Goal: Task Accomplishment & Management: Use online tool/utility

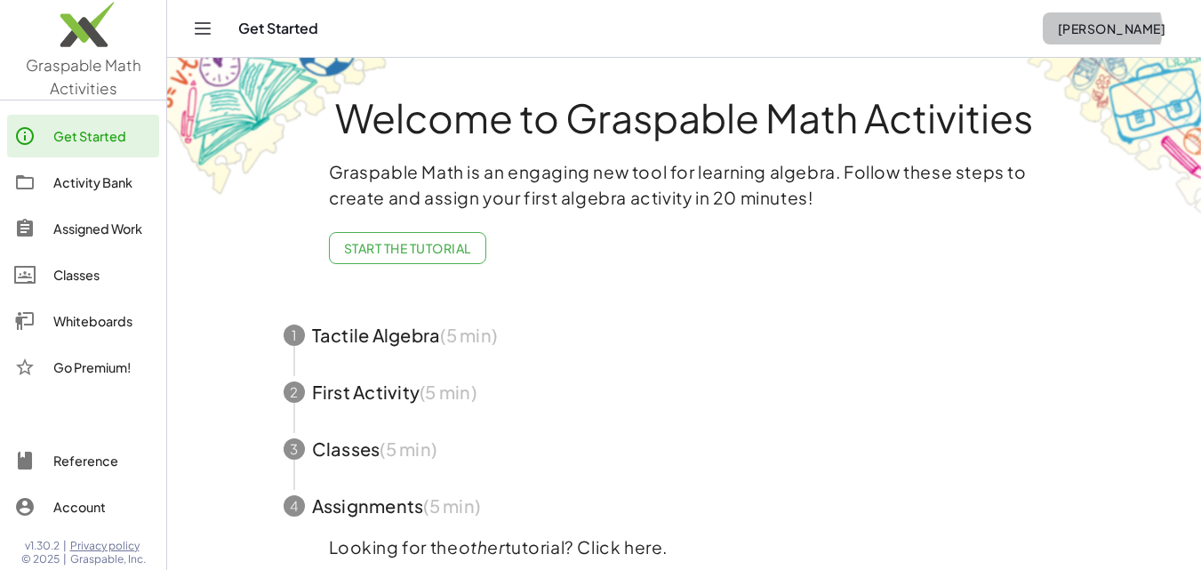
click at [1114, 24] on span "[PERSON_NAME]" at bounding box center [1111, 28] width 108 height 16
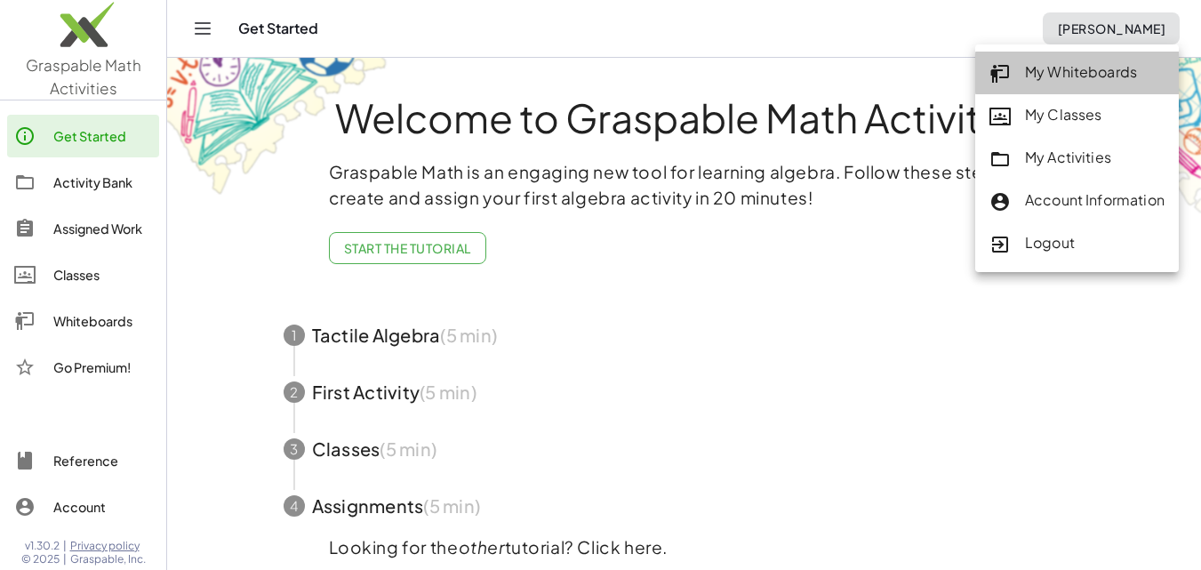
click at [1094, 67] on div "My Whiteboards" at bounding box center [1077, 72] width 175 height 23
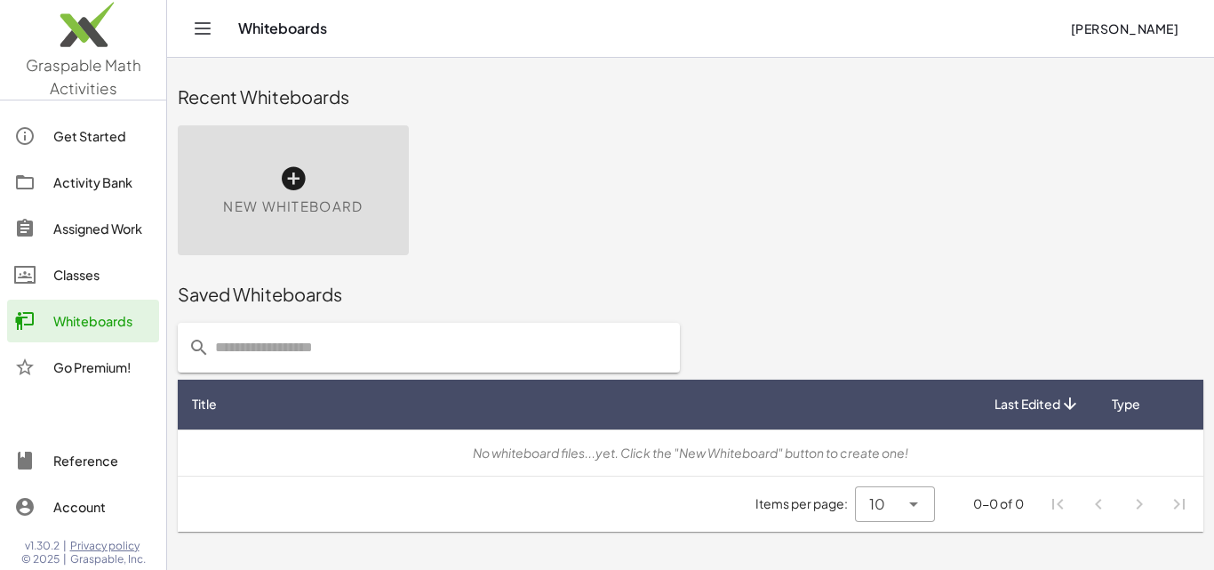
click at [293, 179] on icon at bounding box center [293, 178] width 28 height 28
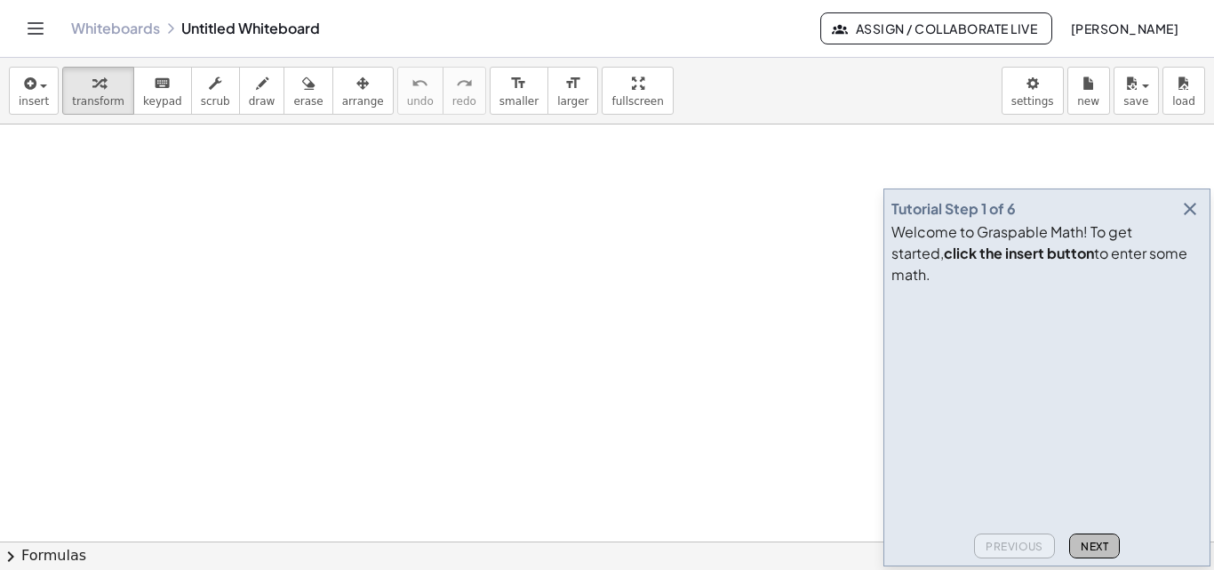
click at [1086, 549] on span "Next" at bounding box center [1095, 546] width 28 height 13
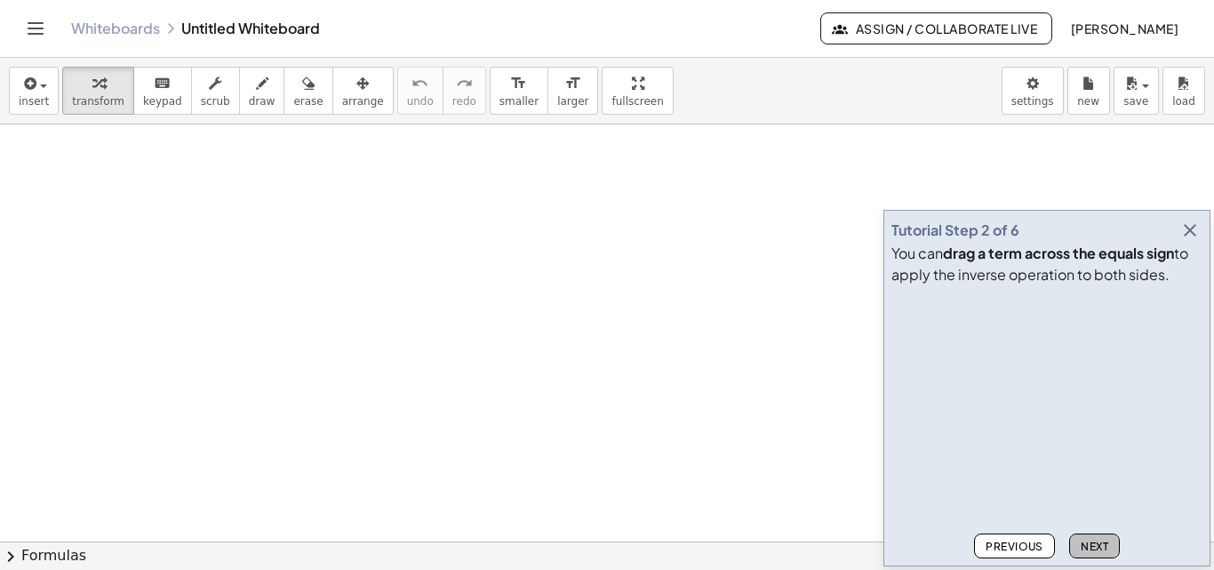
click at [1079, 541] on button "Next" at bounding box center [1095, 545] width 51 height 25
click at [1085, 547] on span "Next" at bounding box center [1095, 546] width 28 height 13
click at [1087, 541] on span "Next" at bounding box center [1095, 546] width 28 height 13
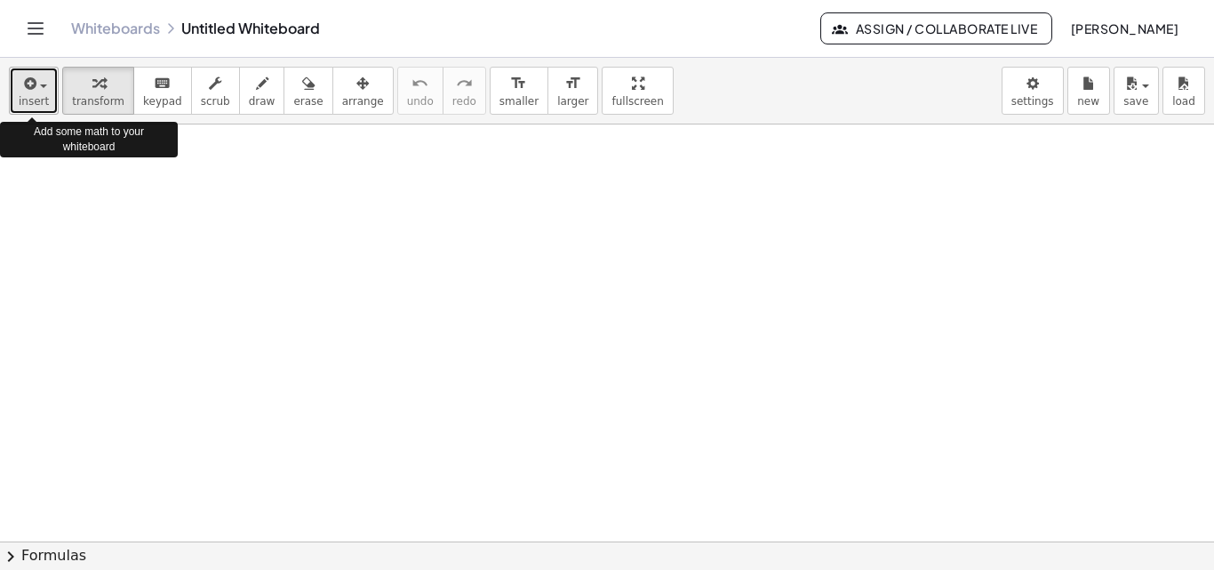
click at [43, 85] on span "button" at bounding box center [43, 86] width 7 height 4
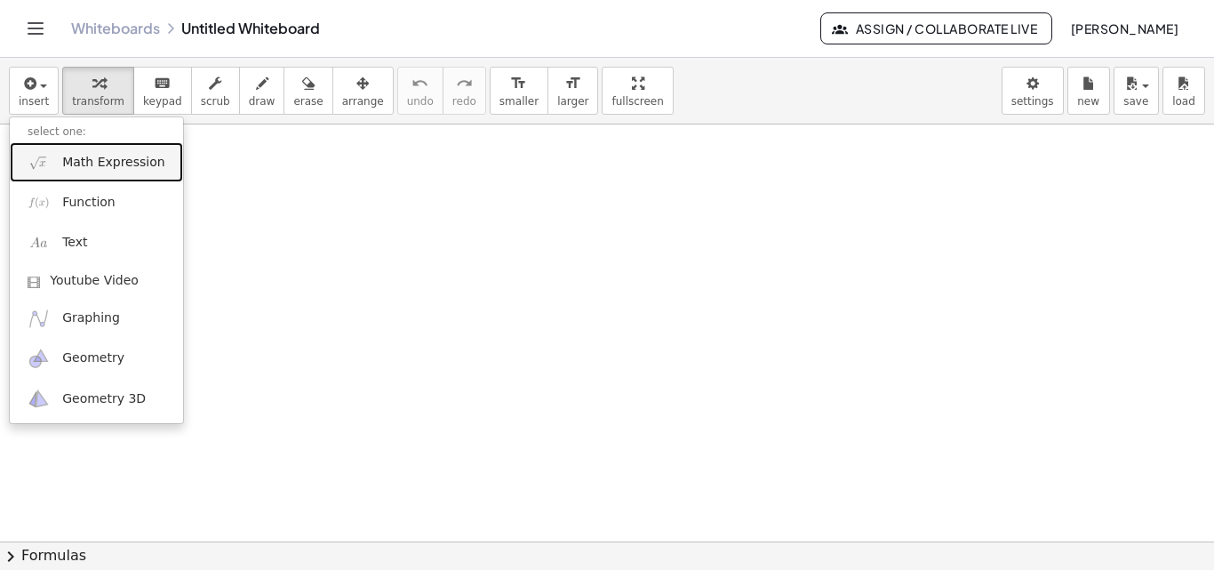
click at [83, 164] on span "Math Expression" at bounding box center [113, 163] width 102 height 18
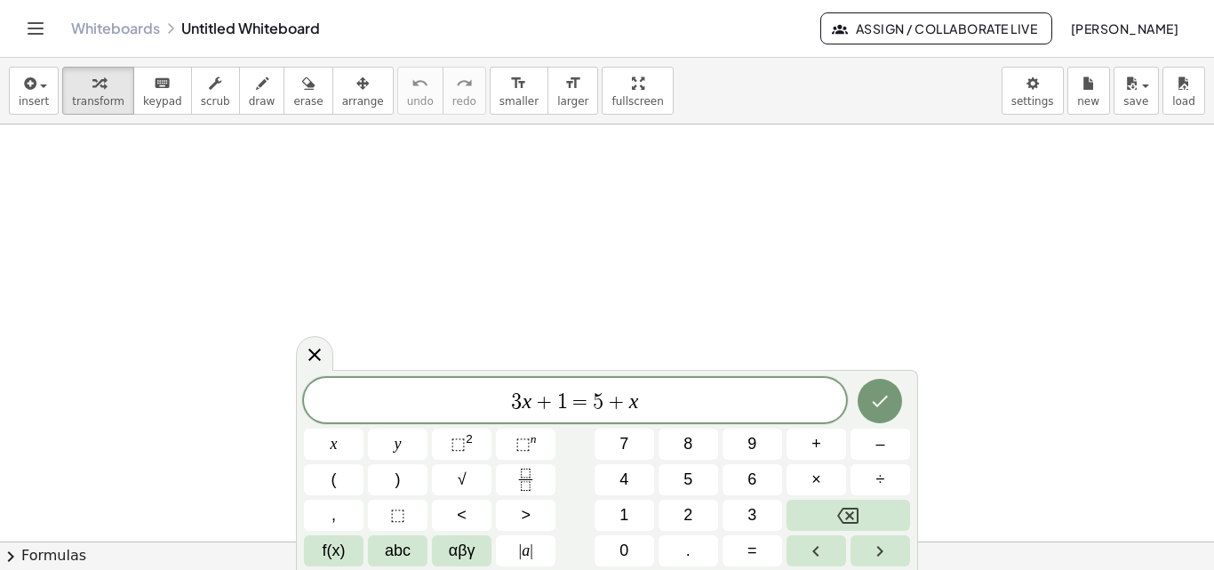
click at [871, 400] on icon "Done" at bounding box center [879, 400] width 21 height 21
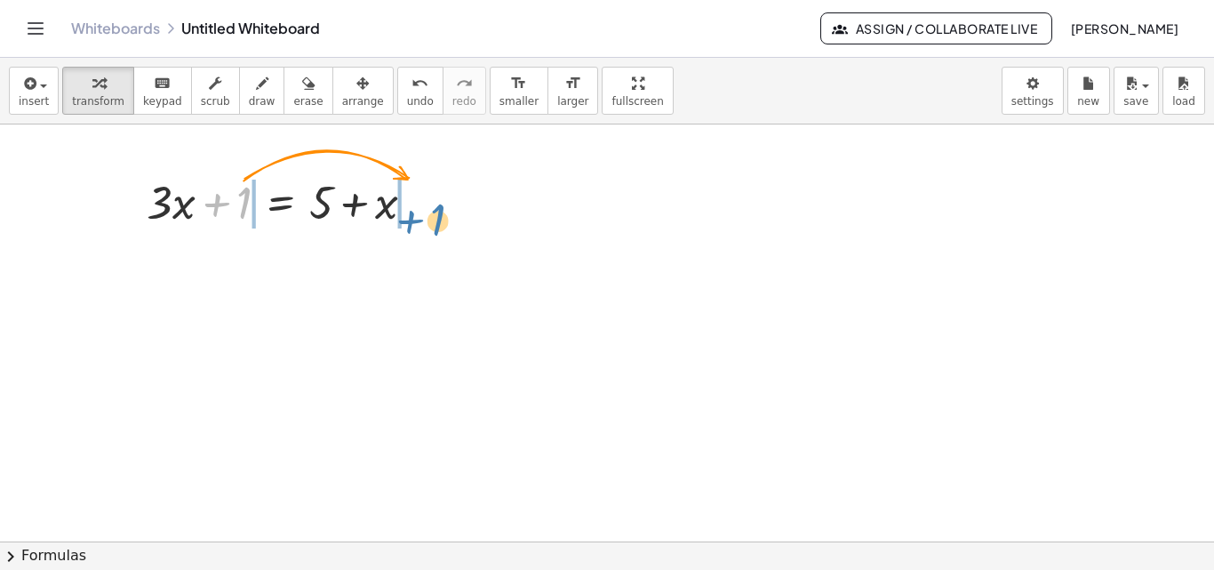
drag, startPoint x: 244, startPoint y: 204, endPoint x: 439, endPoint y: 220, distance: 195.4
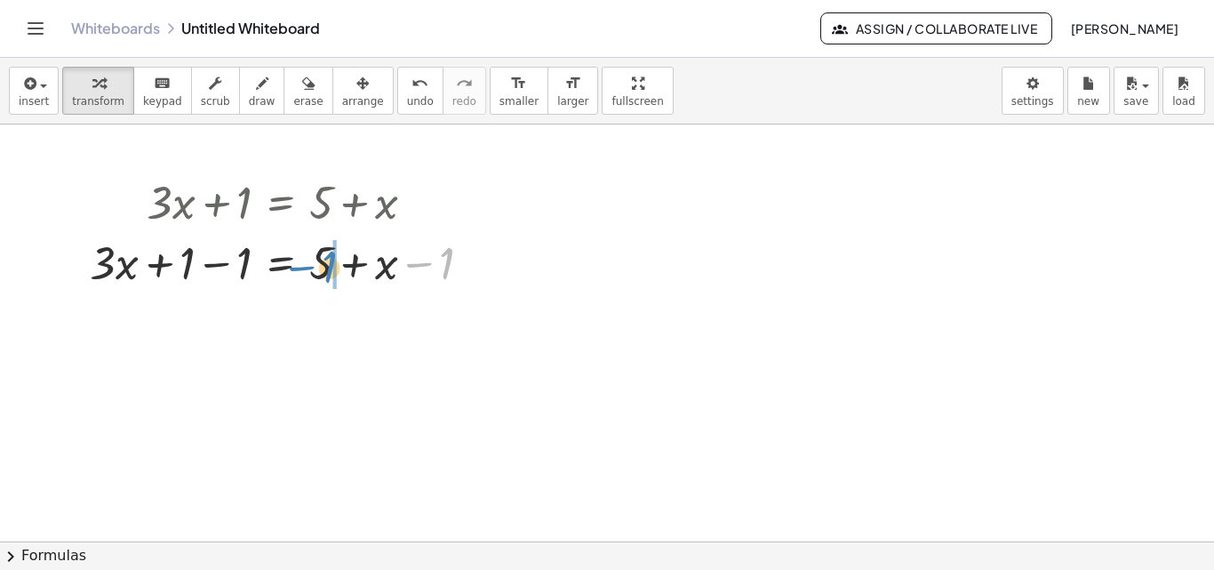
drag, startPoint x: 443, startPoint y: 270, endPoint x: 325, endPoint y: 272, distance: 117.4
click at [325, 272] on div at bounding box center [287, 261] width 413 height 60
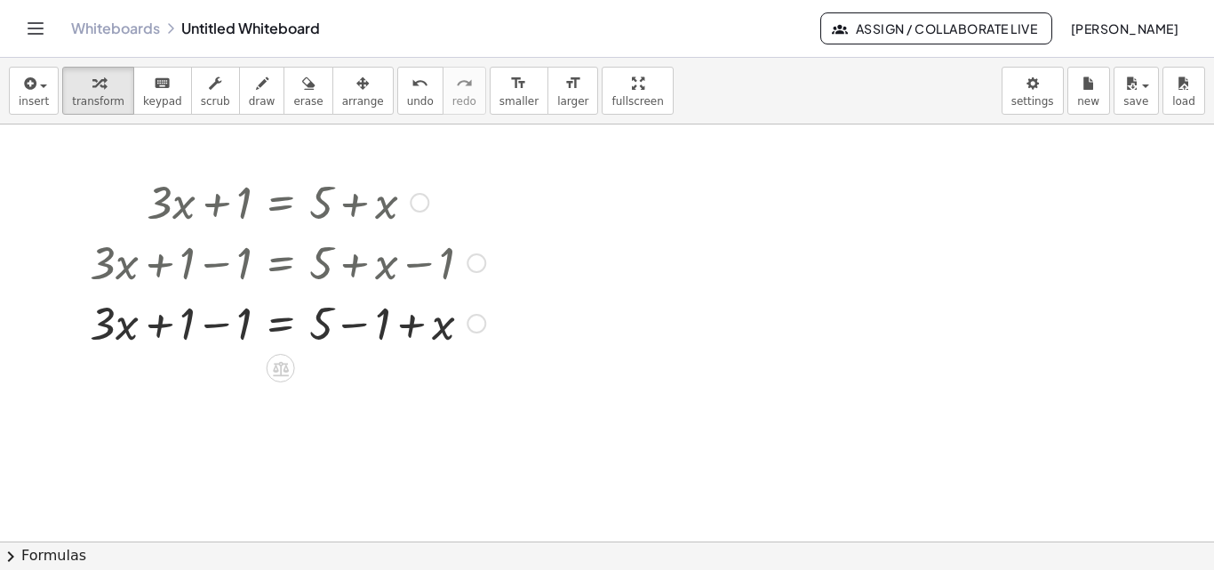
click at [355, 324] on div at bounding box center [287, 322] width 413 height 60
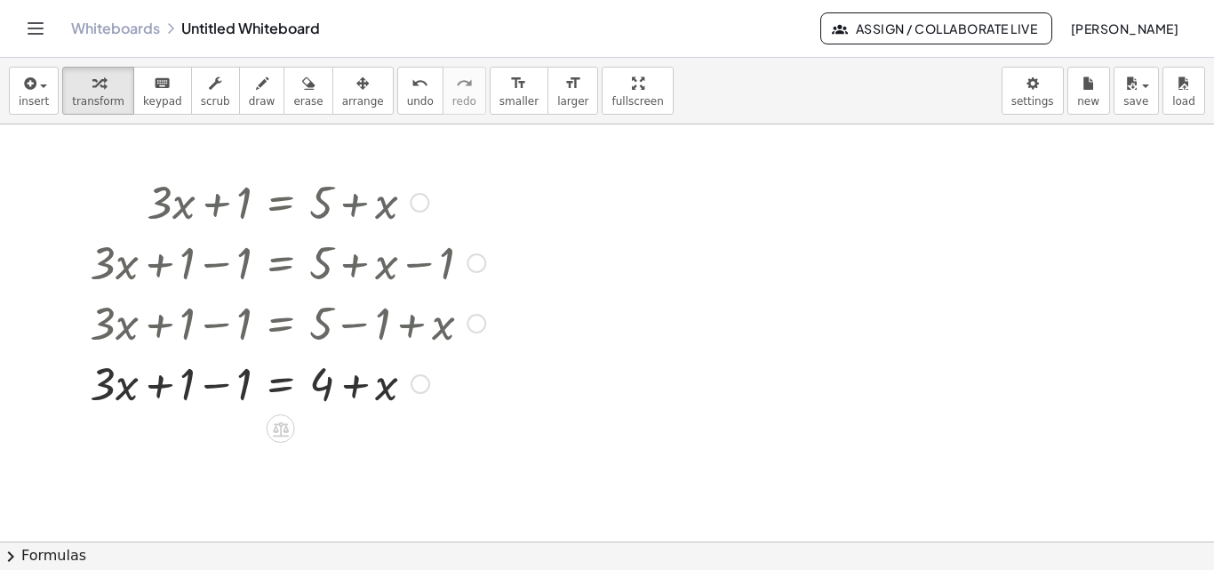
click at [210, 383] on div at bounding box center [287, 382] width 413 height 60
drag, startPoint x: 394, startPoint y: 392, endPoint x: 265, endPoint y: 398, distance: 129.1
click at [265, 398] on div at bounding box center [287, 382] width 413 height 60
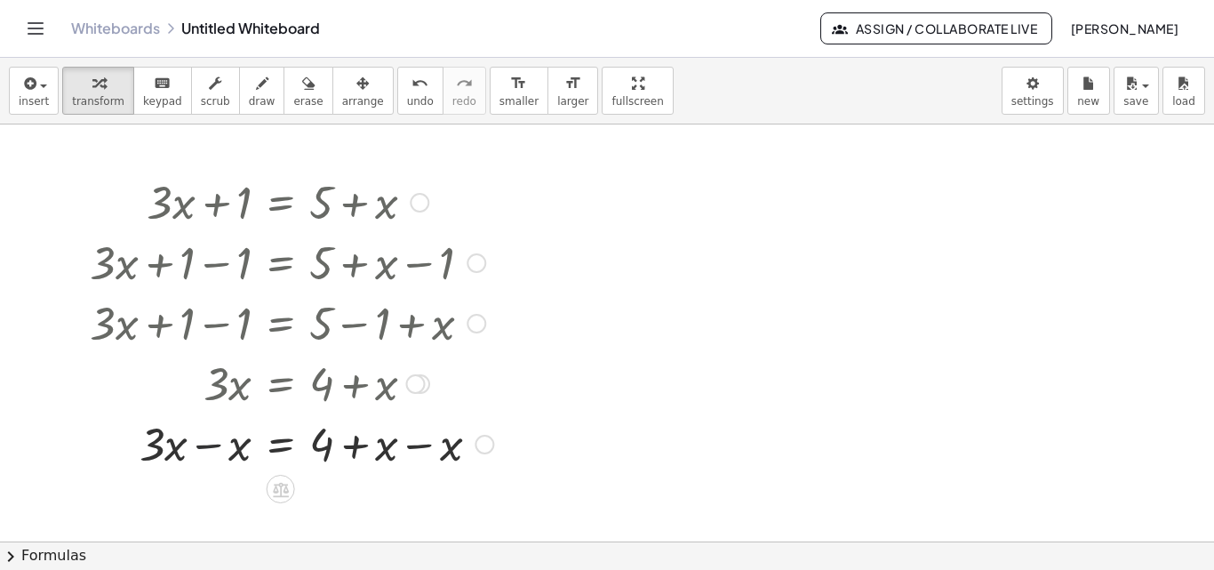
click at [214, 447] on div at bounding box center [291, 443] width 421 height 60
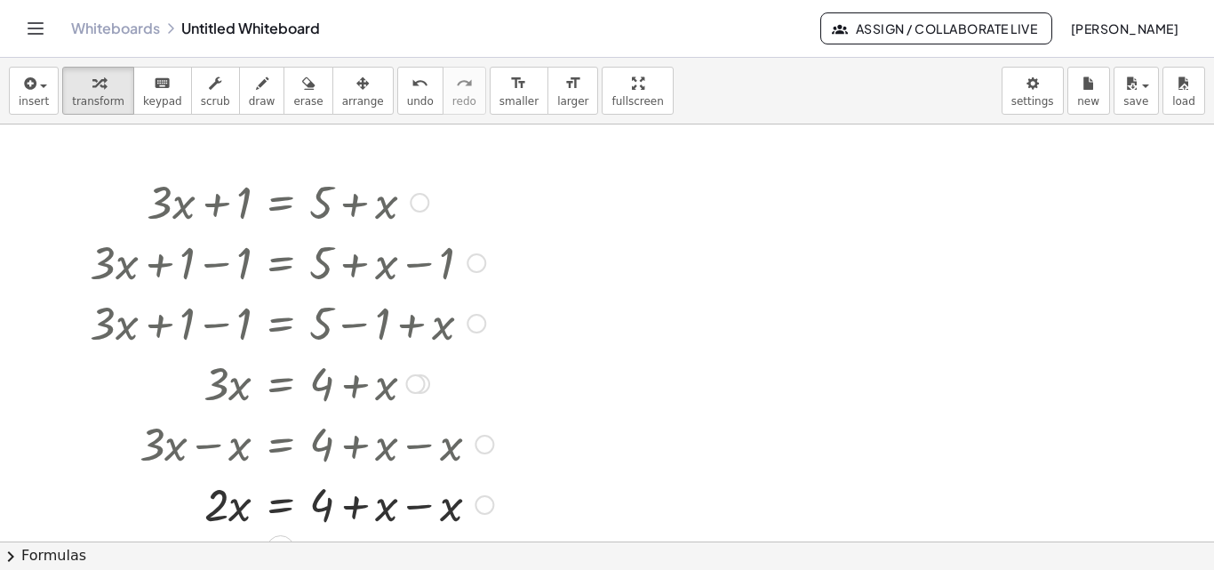
click at [413, 507] on div at bounding box center [291, 503] width 421 height 60
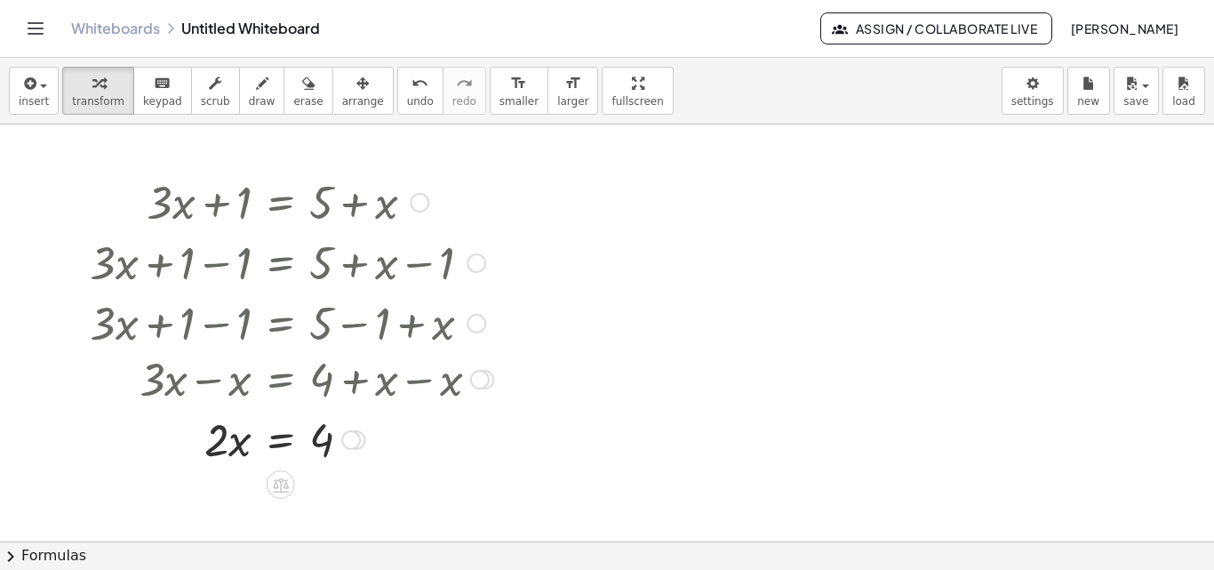
drag, startPoint x: 483, startPoint y: 446, endPoint x: 432, endPoint y: 374, distance: 88.1
click at [281, 380] on div "+ · 3 · x − x = + 4 + x − x" at bounding box center [281, 380] width 0 height 0
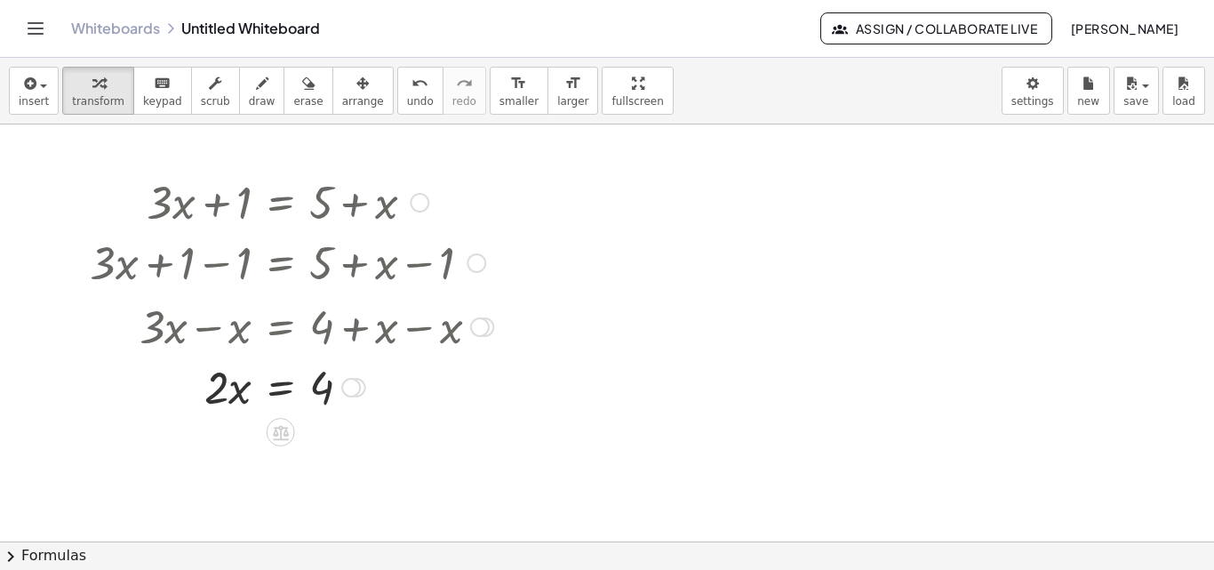
drag, startPoint x: 477, startPoint y: 385, endPoint x: 467, endPoint y: 322, distance: 64.0
click at [281, 327] on div "+ · 3 · x − x = + 4 + x − x" at bounding box center [281, 327] width 0 height 0
drag, startPoint x: 210, startPoint y: 392, endPoint x: 331, endPoint y: 435, distance: 128.2
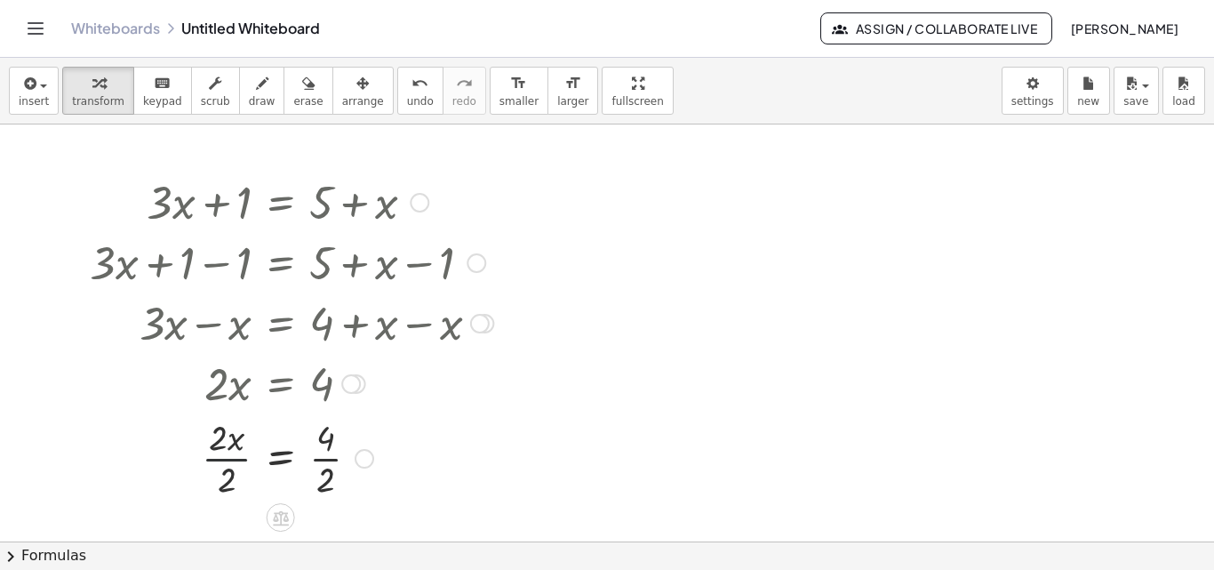
click at [229, 461] on div at bounding box center [291, 457] width 421 height 89
click at [330, 459] on div at bounding box center [291, 457] width 421 height 89
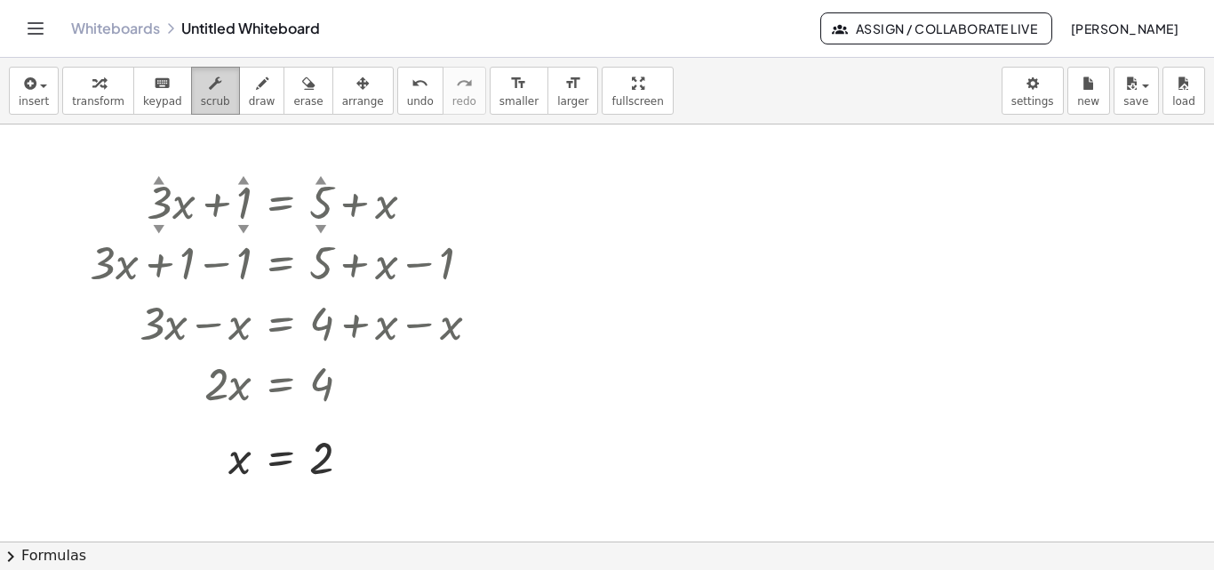
click at [210, 89] on div "button" at bounding box center [215, 82] width 29 height 21
click at [320, 182] on div "▲" at bounding box center [322, 180] width 12 height 16
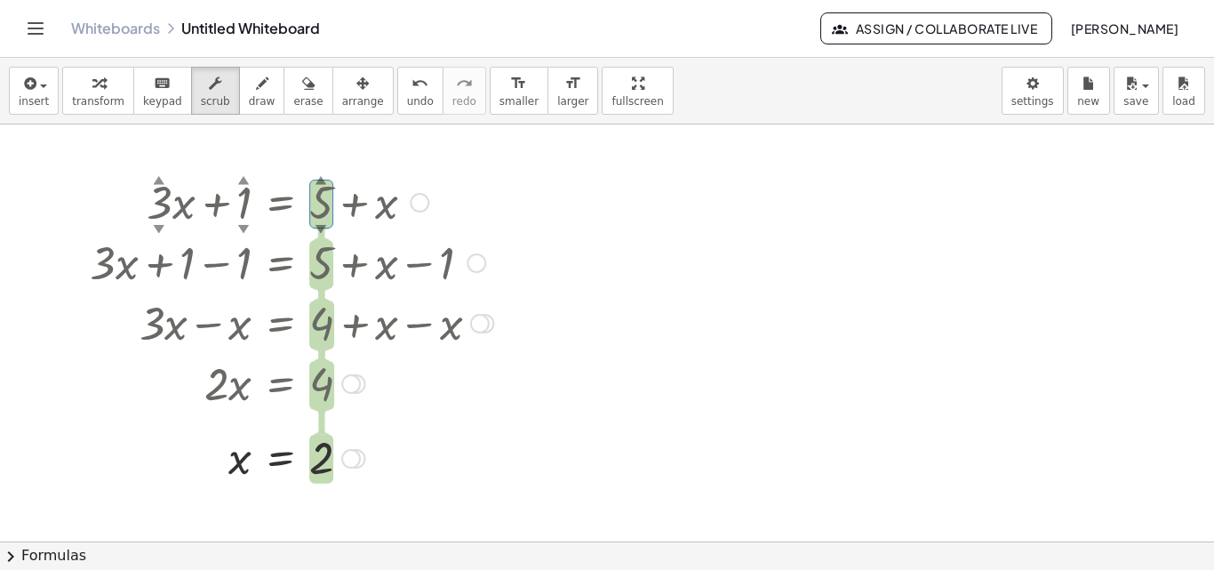
click at [320, 180] on div "▲" at bounding box center [322, 180] width 12 height 16
click at [323, 228] on div "▼" at bounding box center [322, 228] width 12 height 16
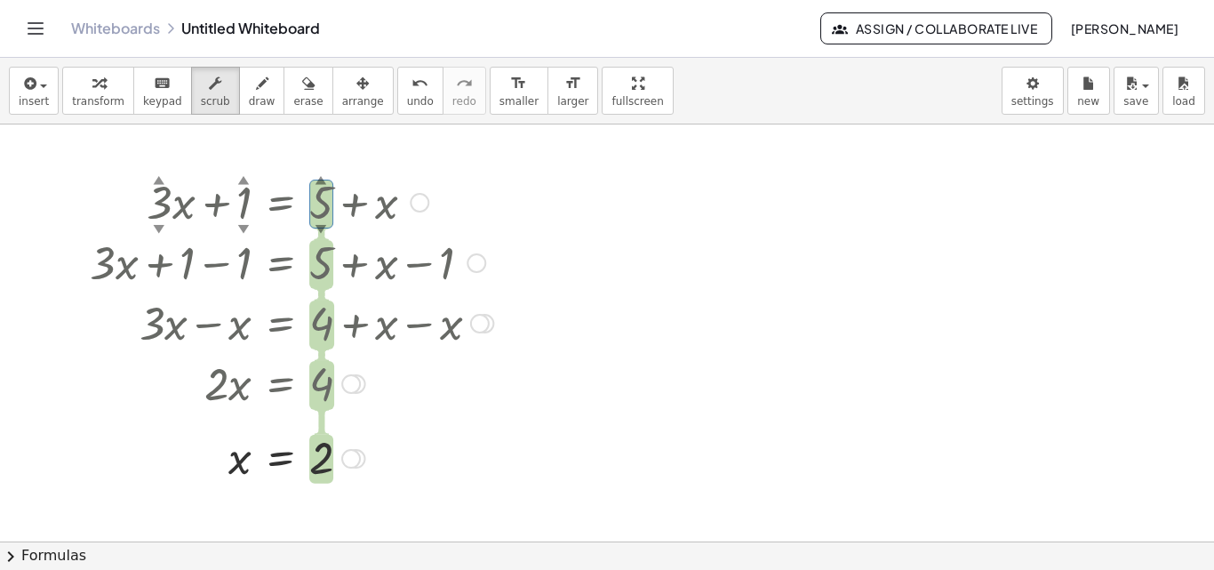
click at [320, 224] on div "▼" at bounding box center [322, 228] width 12 height 16
click at [156, 180] on div "▲" at bounding box center [160, 180] width 12 height 16
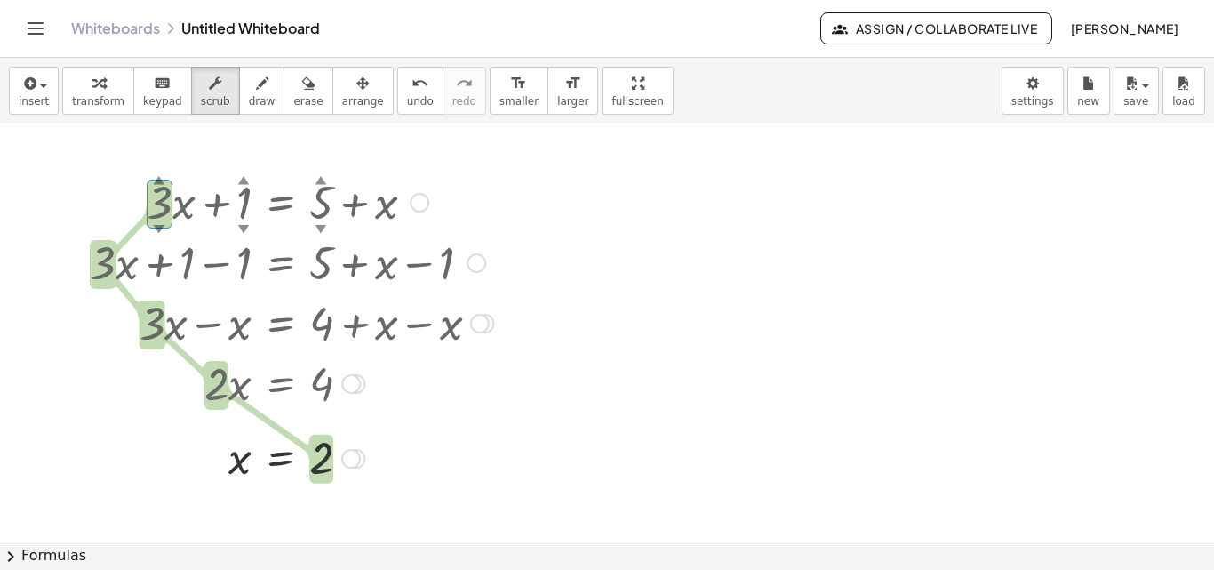
click at [156, 180] on div "▲" at bounding box center [160, 180] width 12 height 16
click at [322, 224] on div "▼" at bounding box center [322, 228] width 12 height 16
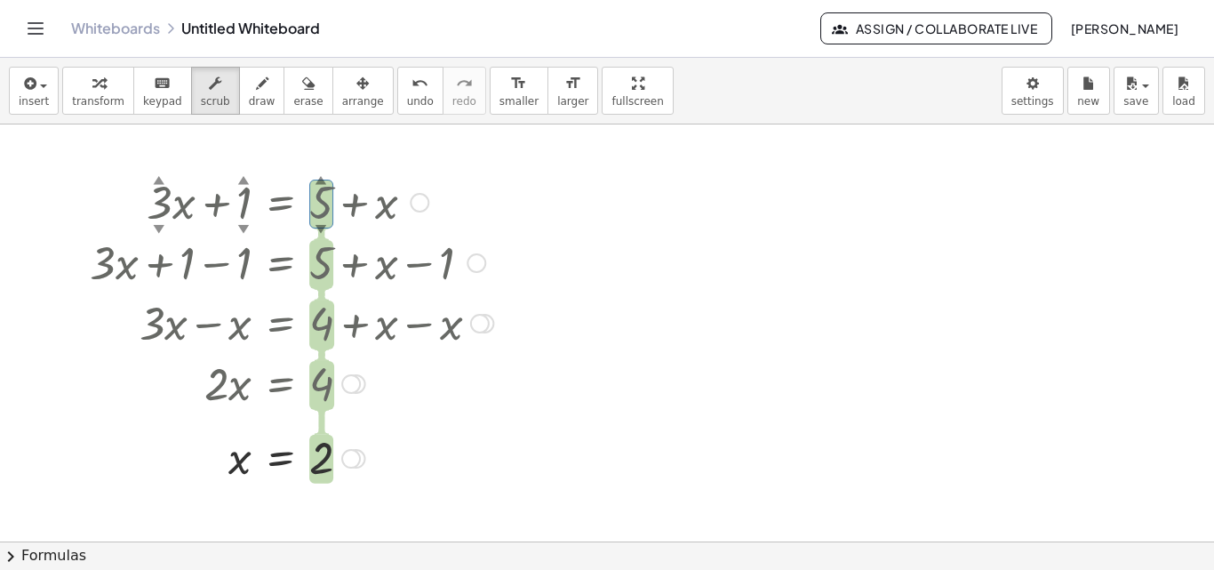
click at [323, 224] on div "▼" at bounding box center [322, 228] width 12 height 16
click at [250, 204] on div at bounding box center [291, 201] width 421 height 60
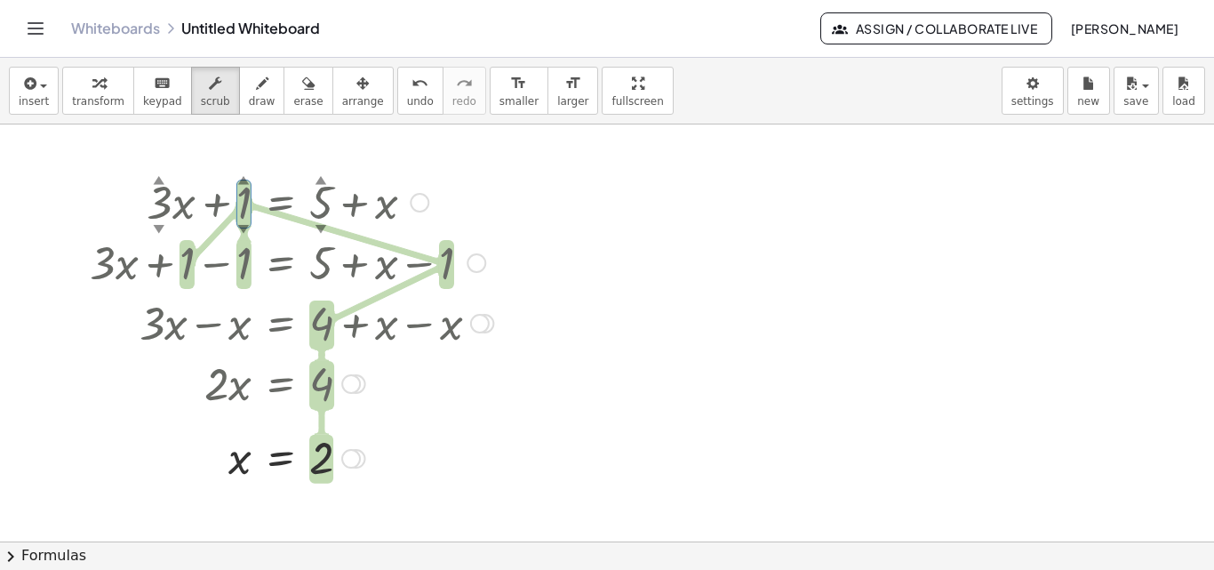
click at [241, 211] on div at bounding box center [291, 201] width 421 height 60
click at [243, 226] on div "▼" at bounding box center [244, 228] width 12 height 16
click at [259, 161] on div at bounding box center [607, 541] width 1214 height 834
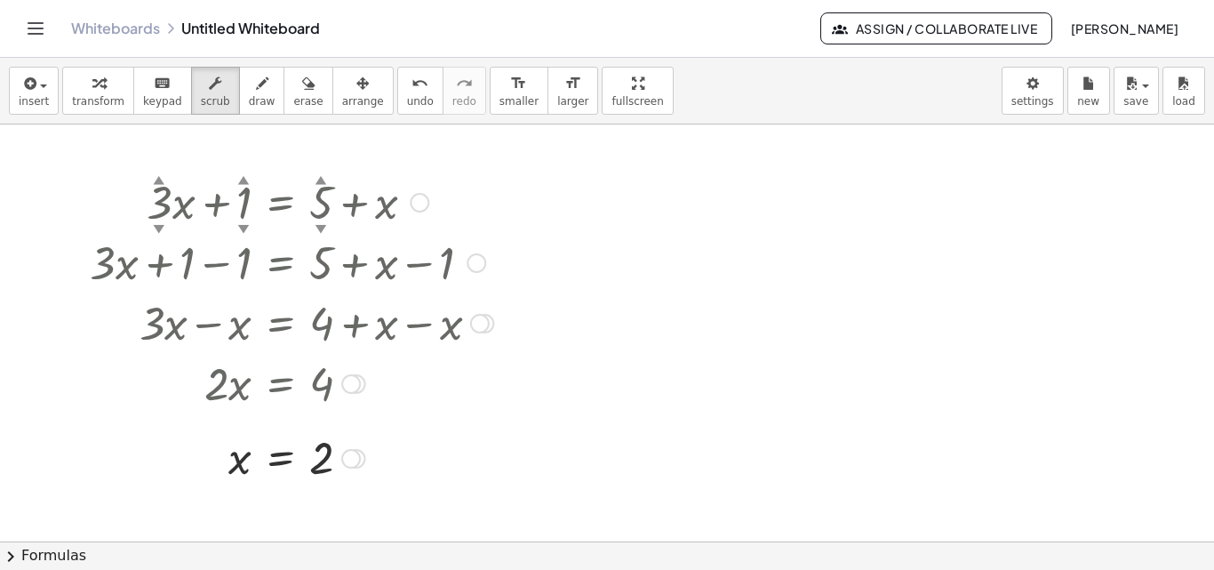
click at [239, 181] on div "▲" at bounding box center [244, 180] width 12 height 16
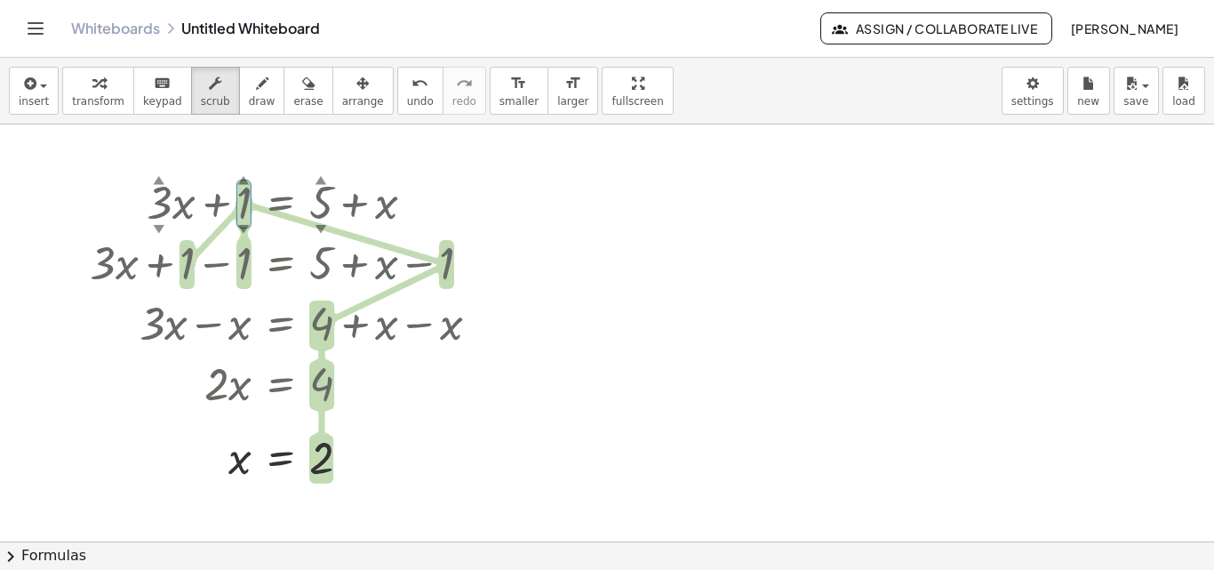
click at [262, 162] on div at bounding box center [607, 541] width 1214 height 834
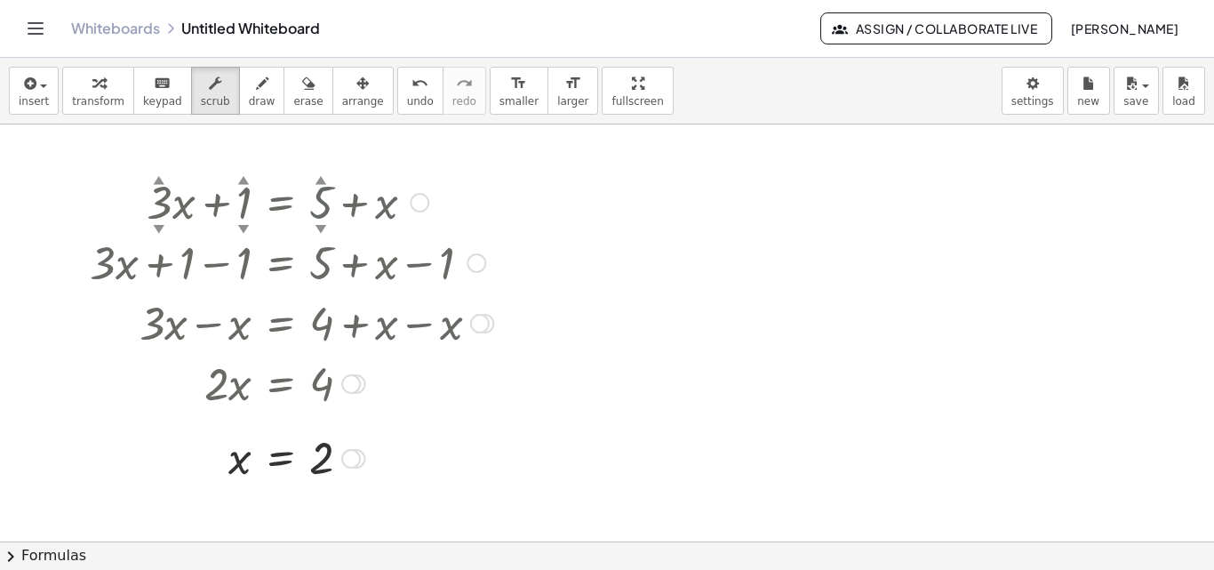
click at [326, 180] on div "▲" at bounding box center [322, 180] width 12 height 16
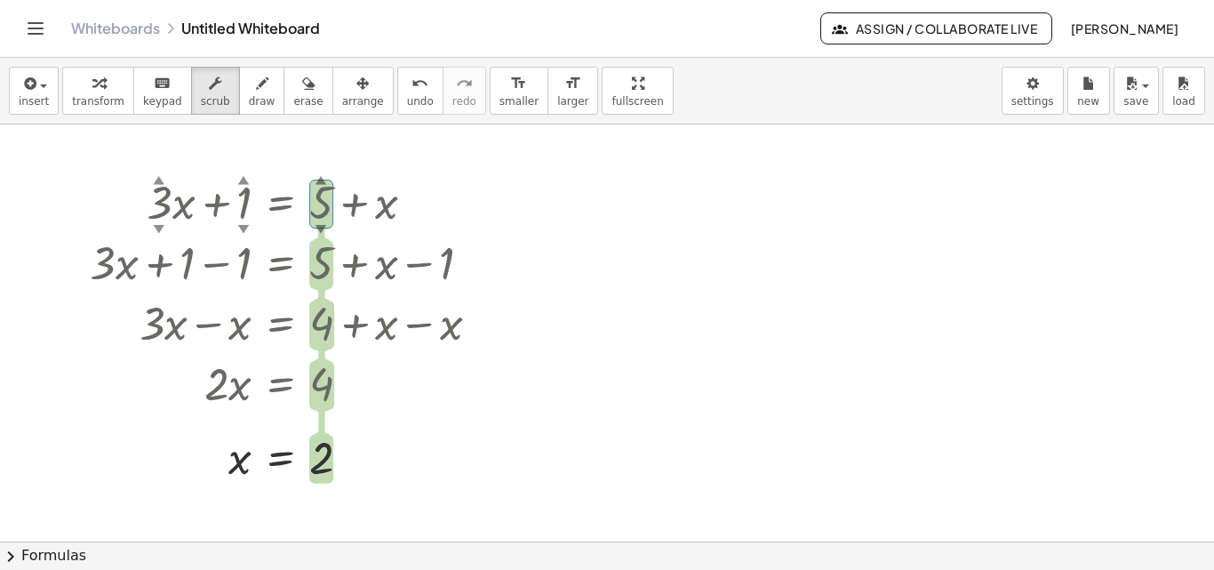
click at [349, 161] on div at bounding box center [607, 541] width 1214 height 834
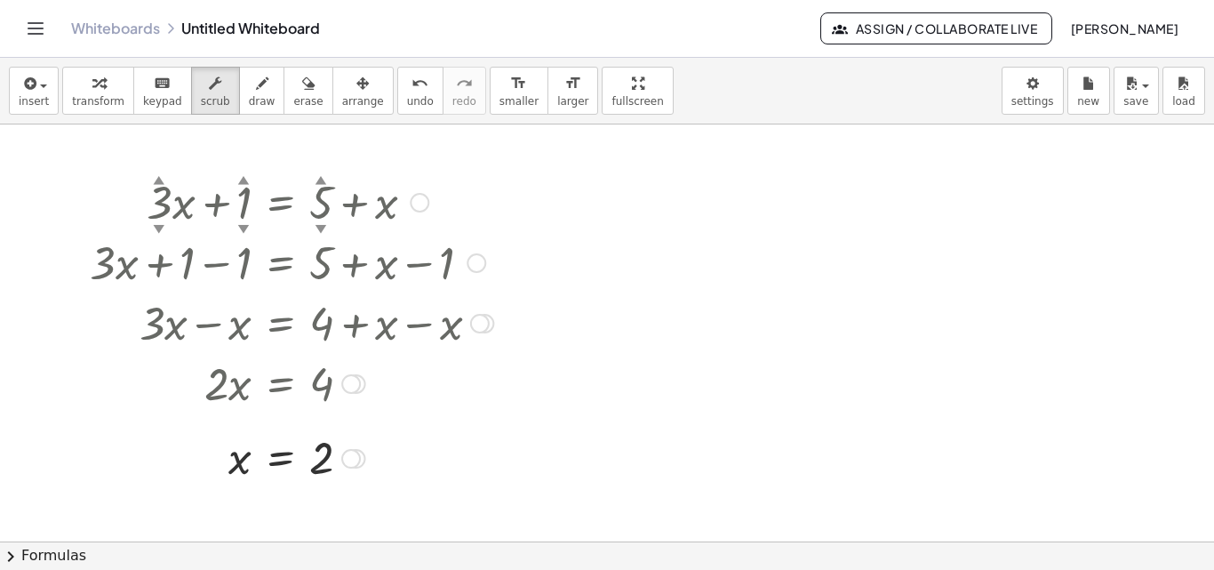
click at [431, 207] on div at bounding box center [291, 201] width 421 height 60
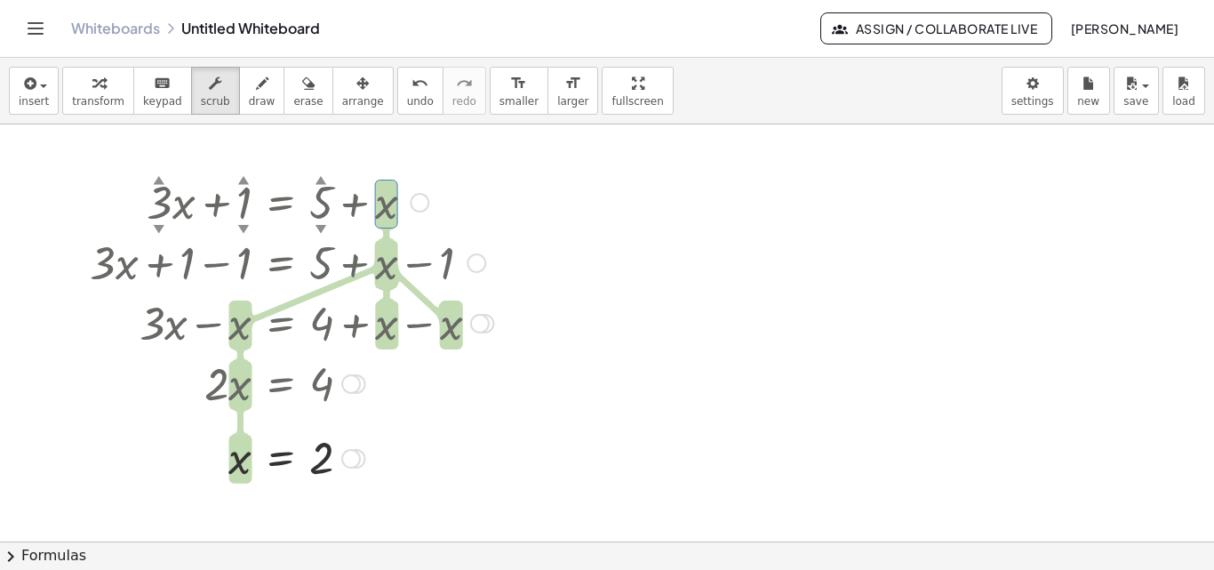
click at [425, 204] on div at bounding box center [420, 203] width 20 height 20
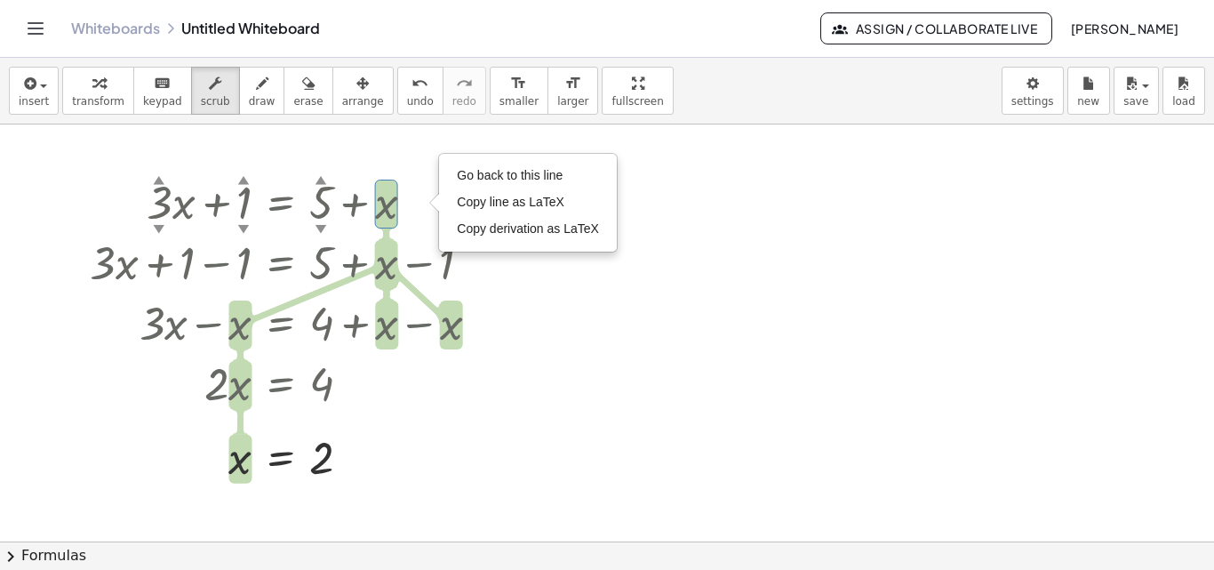
click at [324, 158] on div at bounding box center [607, 541] width 1214 height 834
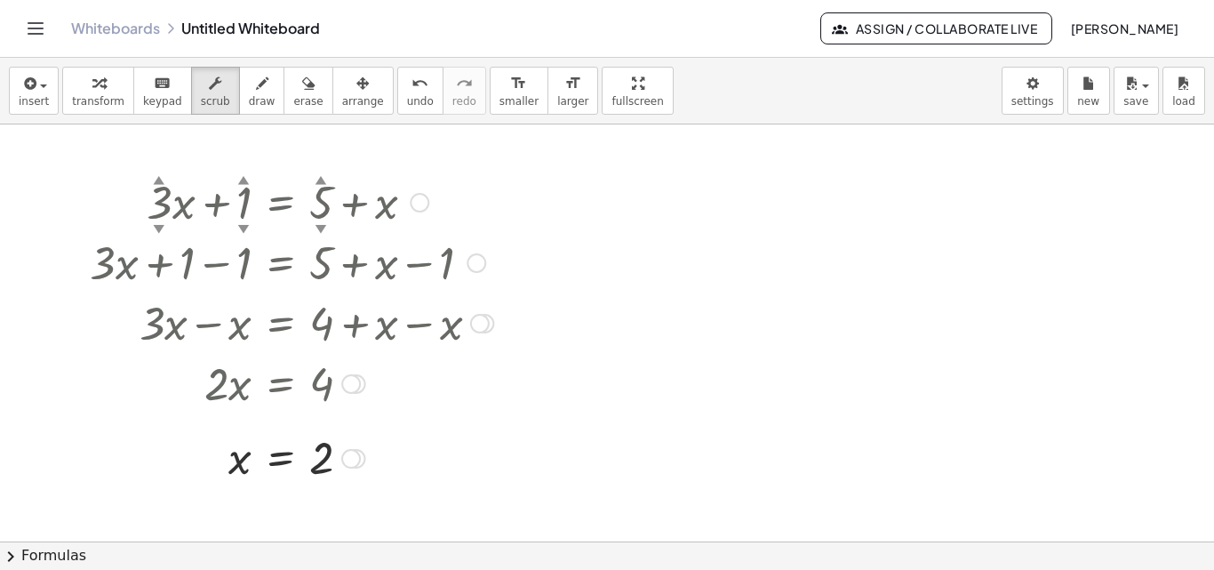
click at [157, 221] on div "▼" at bounding box center [160, 228] width 12 height 16
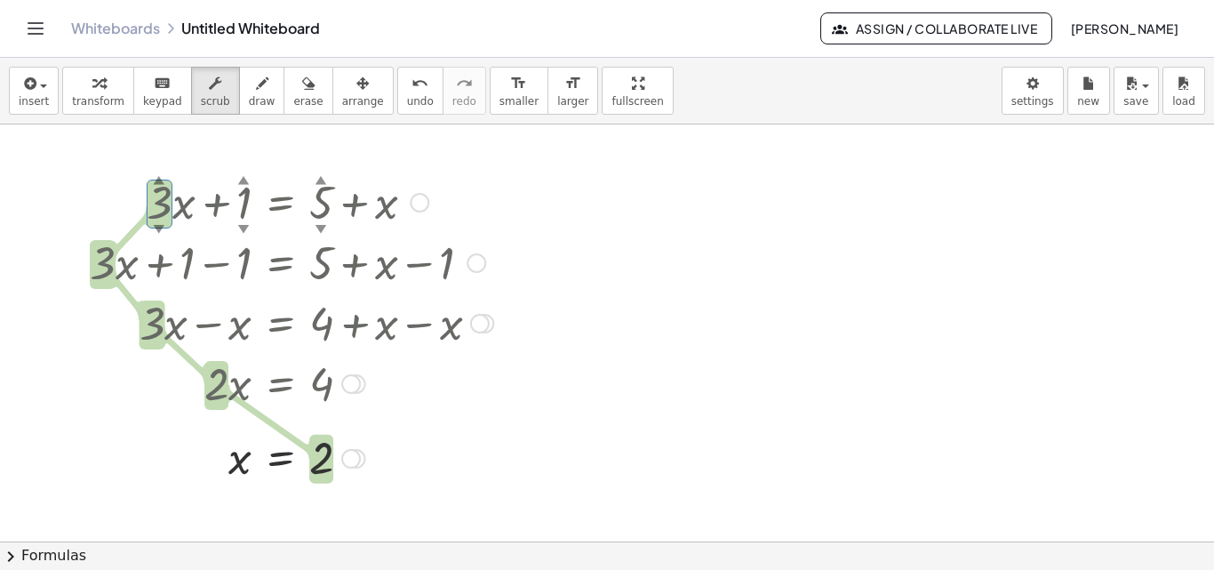
click at [157, 221] on div "▼" at bounding box center [160, 228] width 12 height 16
click at [156, 228] on div "▼" at bounding box center [160, 228] width 12 height 16
click at [161, 232] on div at bounding box center [291, 261] width 421 height 60
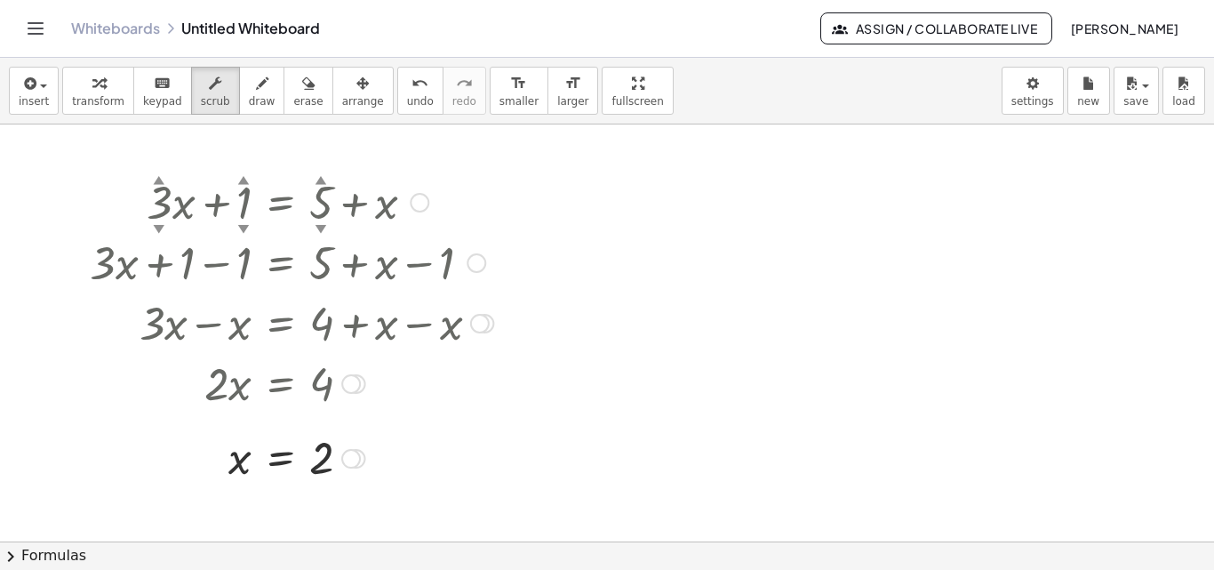
click at [160, 230] on div "▼" at bounding box center [160, 228] width 12 height 16
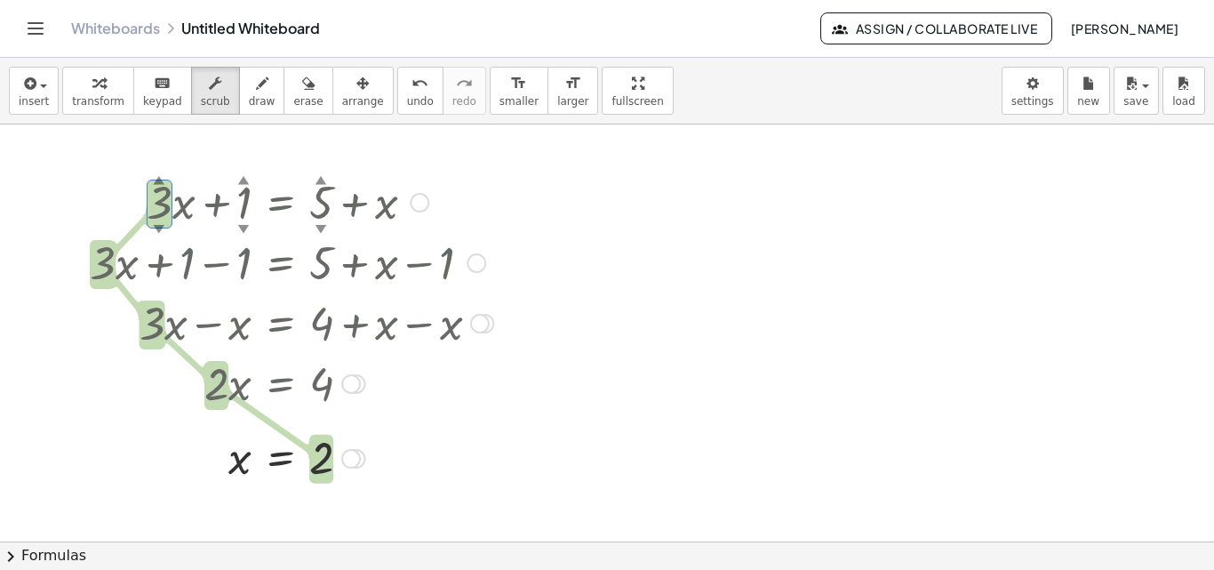
click at [159, 230] on div "▼" at bounding box center [160, 228] width 12 height 16
click at [158, 230] on div "▼" at bounding box center [160, 228] width 12 height 16
click at [159, 176] on div "▲" at bounding box center [160, 180] width 12 height 16
click at [218, 162] on div at bounding box center [607, 541] width 1214 height 834
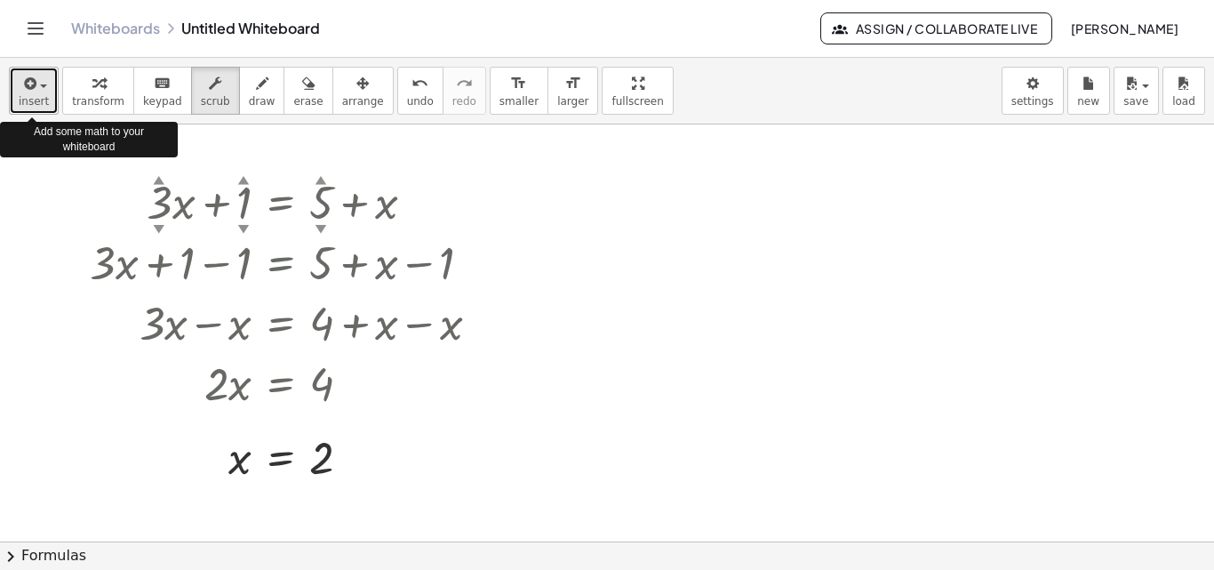
click at [41, 86] on span "button" at bounding box center [43, 86] width 7 height 4
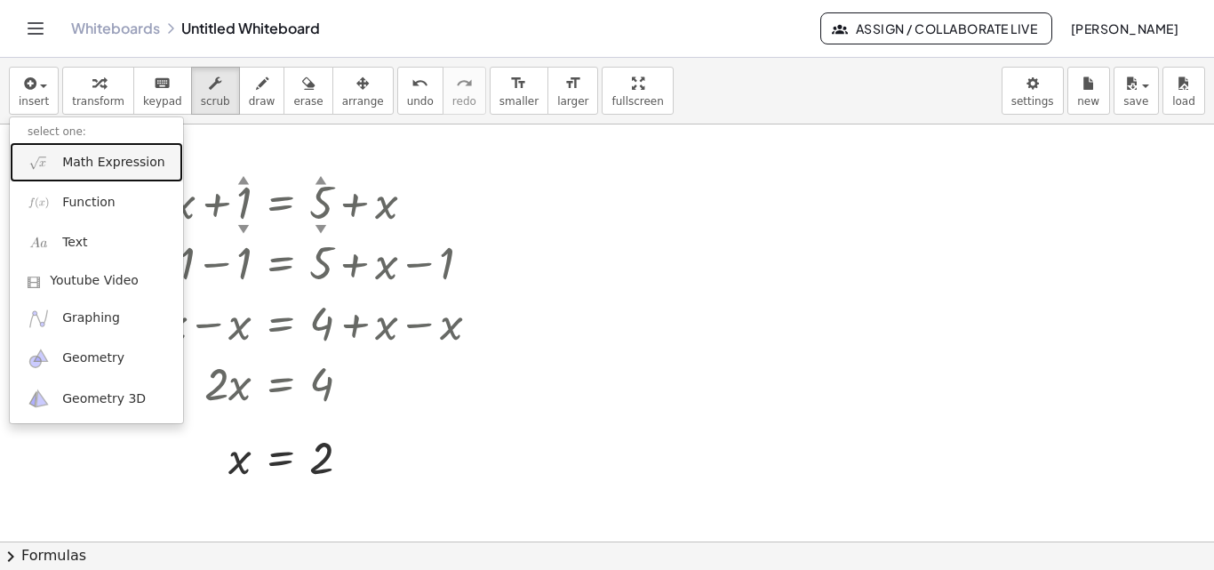
click at [84, 166] on span "Math Expression" at bounding box center [113, 163] width 102 height 18
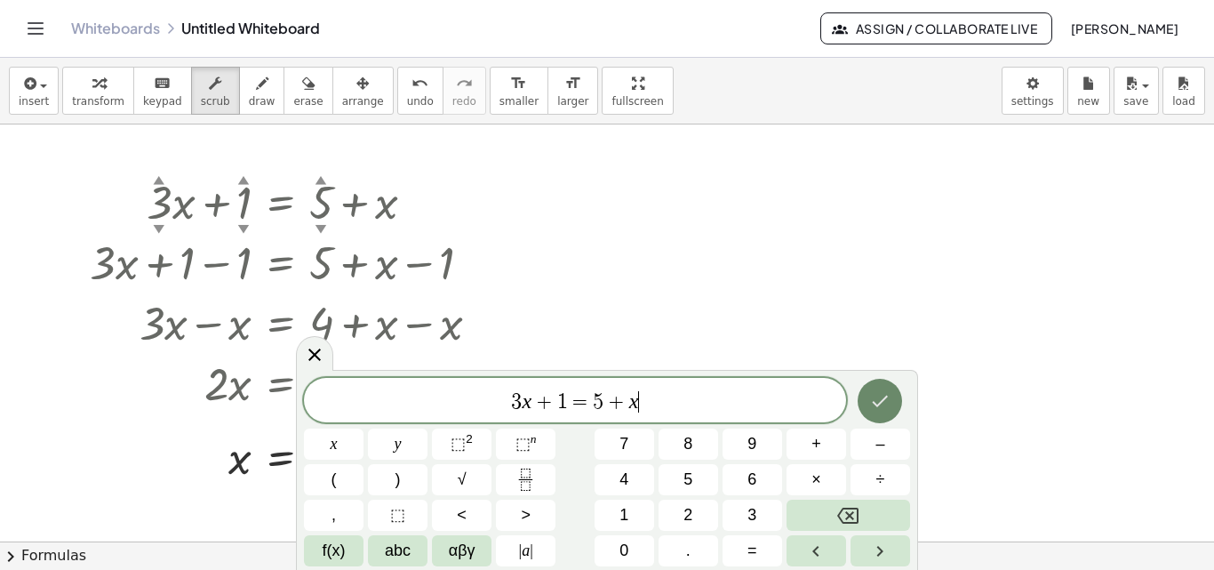
click at [885, 402] on icon "Done" at bounding box center [879, 400] width 21 height 21
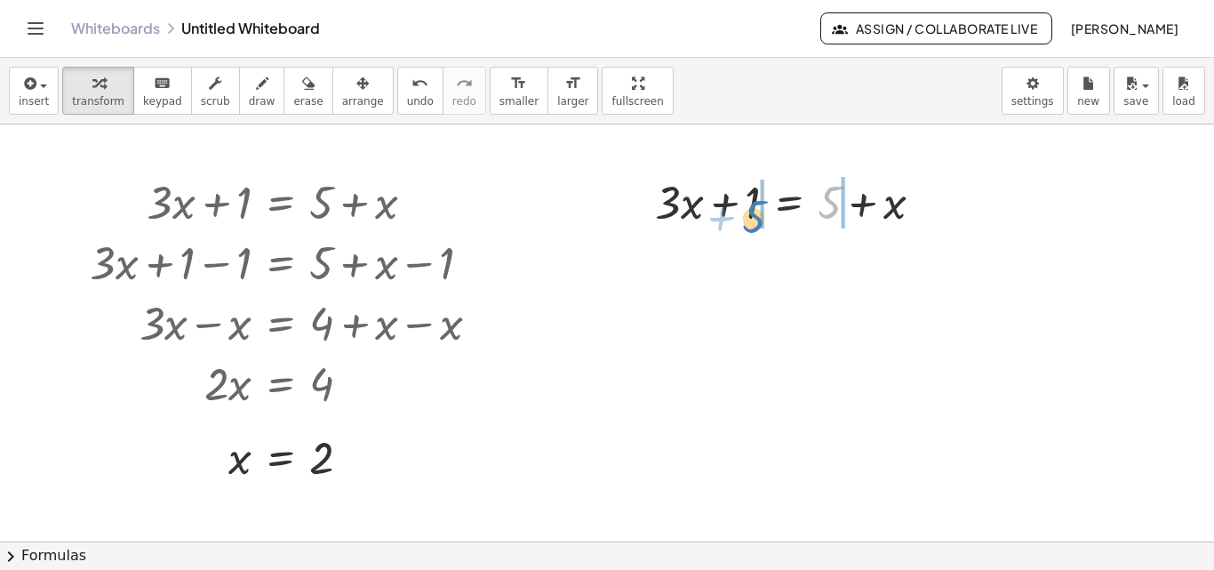
drag, startPoint x: 830, startPoint y: 216, endPoint x: 752, endPoint y: 228, distance: 79.2
click at [752, 228] on div at bounding box center [796, 201] width 300 height 60
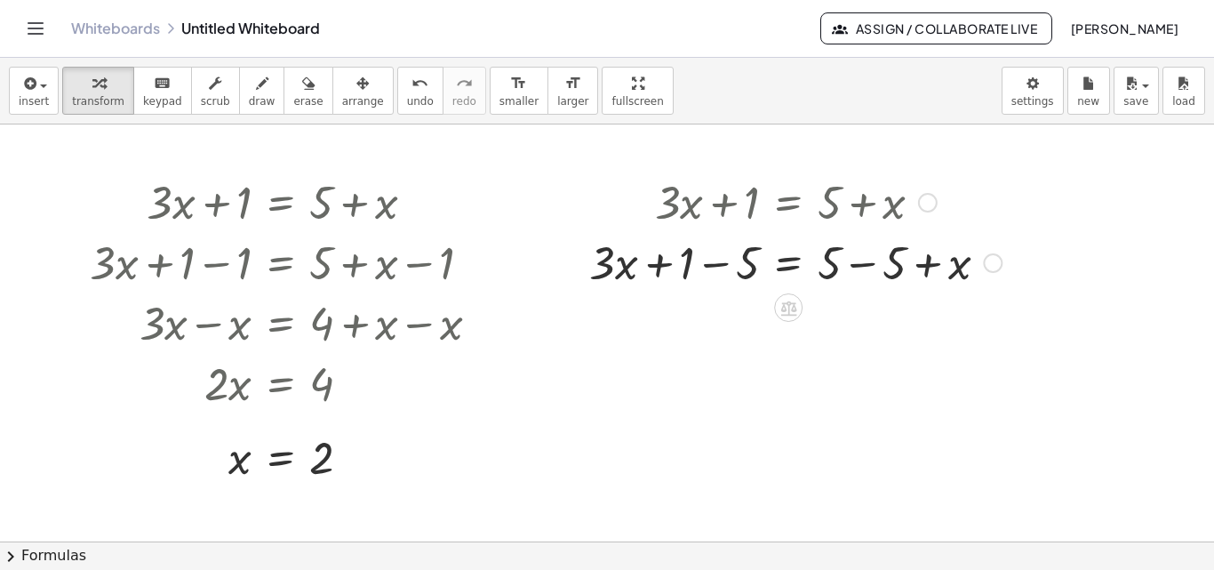
click at [720, 268] on div at bounding box center [796, 261] width 430 height 60
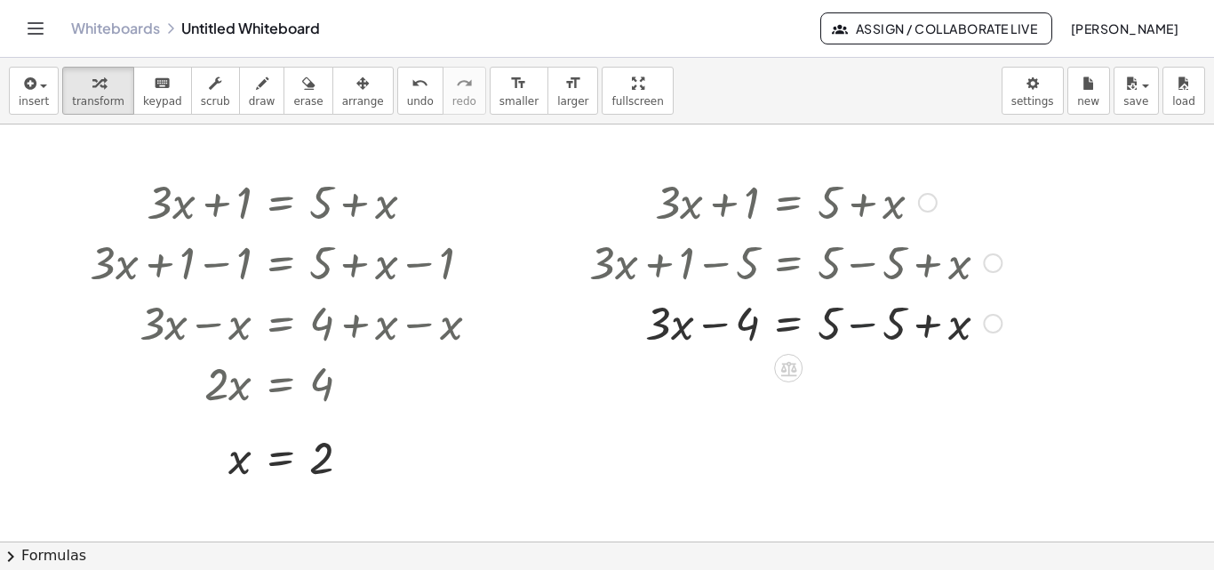
click at [866, 325] on div at bounding box center [796, 322] width 430 height 60
drag, startPoint x: 832, startPoint y: 334, endPoint x: 683, endPoint y: 346, distance: 149.8
click at [683, 347] on div at bounding box center [796, 322] width 430 height 60
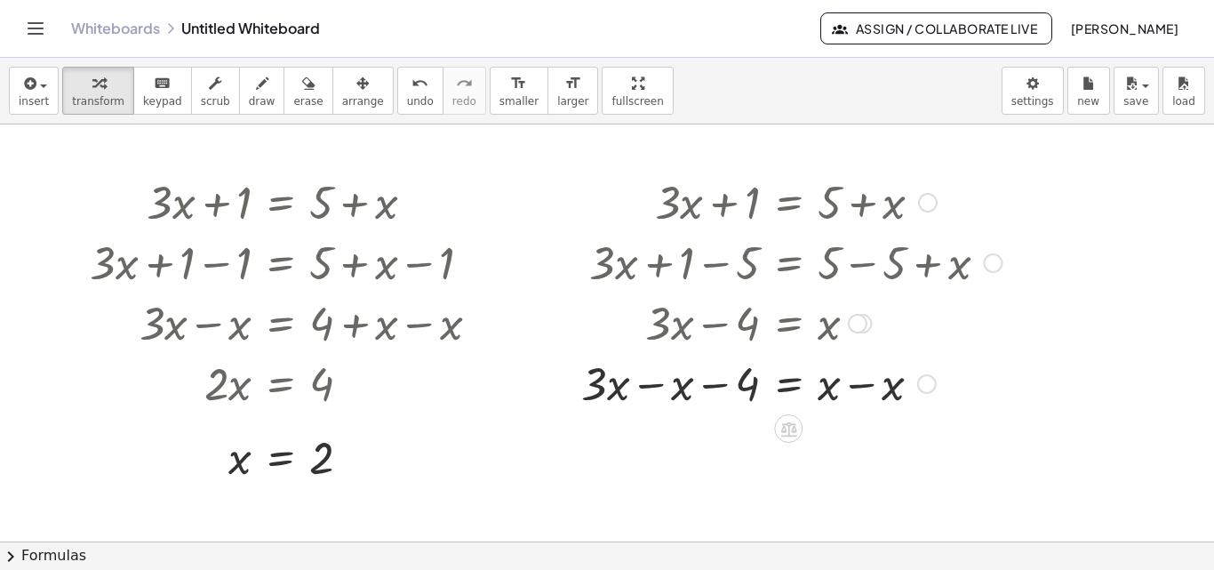
click at [653, 389] on div at bounding box center [792, 382] width 438 height 60
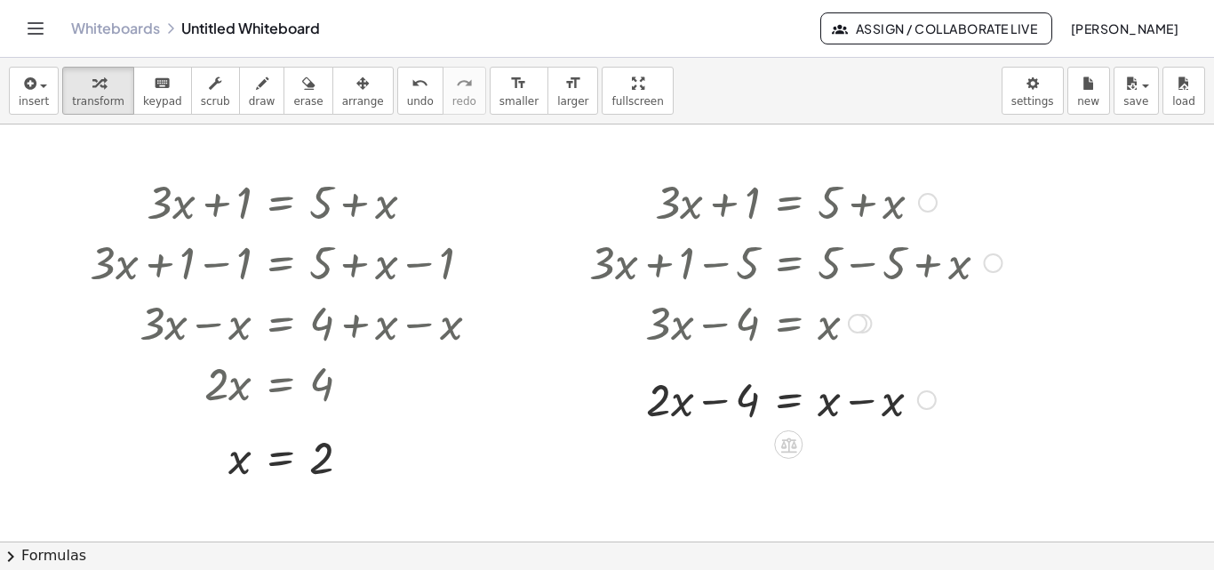
click at [861, 385] on div at bounding box center [792, 382] width 438 height 60
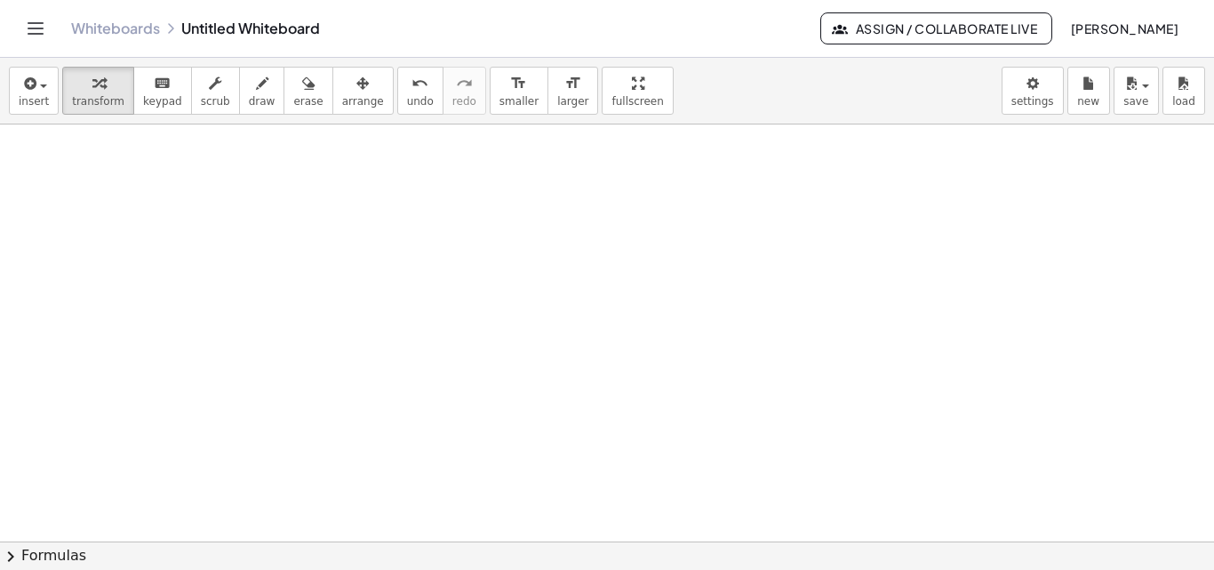
scroll to position [382, 0]
click at [543, 308] on div at bounding box center [607, 159] width 1214 height 834
click at [510, 218] on div at bounding box center [607, 159] width 1214 height 834
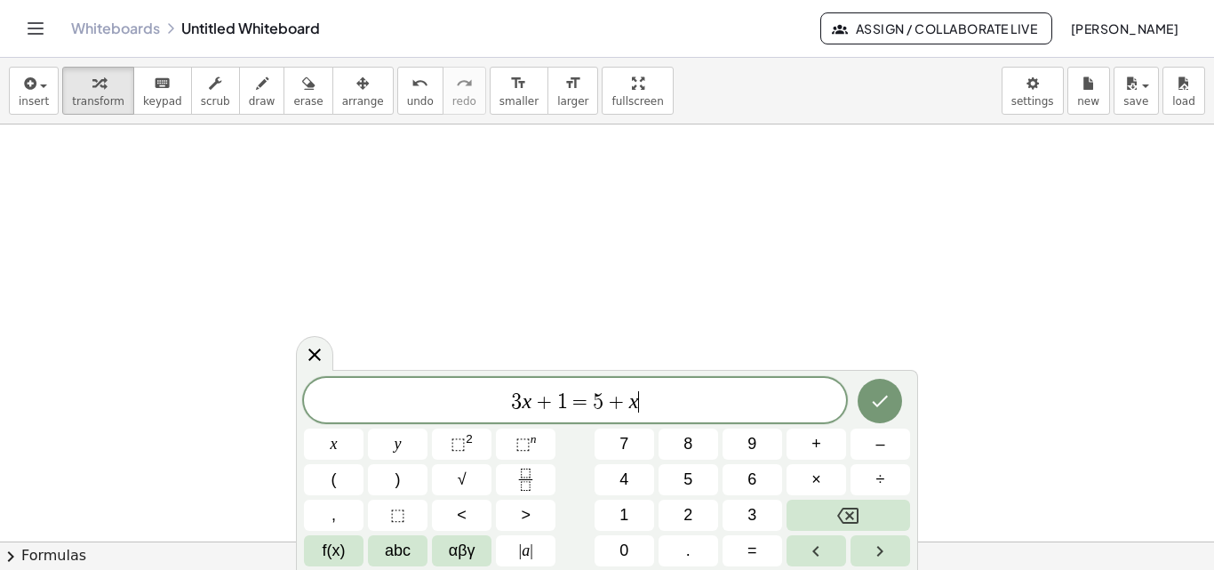
click at [510, 218] on div at bounding box center [607, 159] width 1214 height 834
click at [507, 389] on span "3 x + 1 = 5 + x ​" at bounding box center [575, 401] width 542 height 25
click at [477, 441] on button "⬚ 2" at bounding box center [462, 444] width 60 height 31
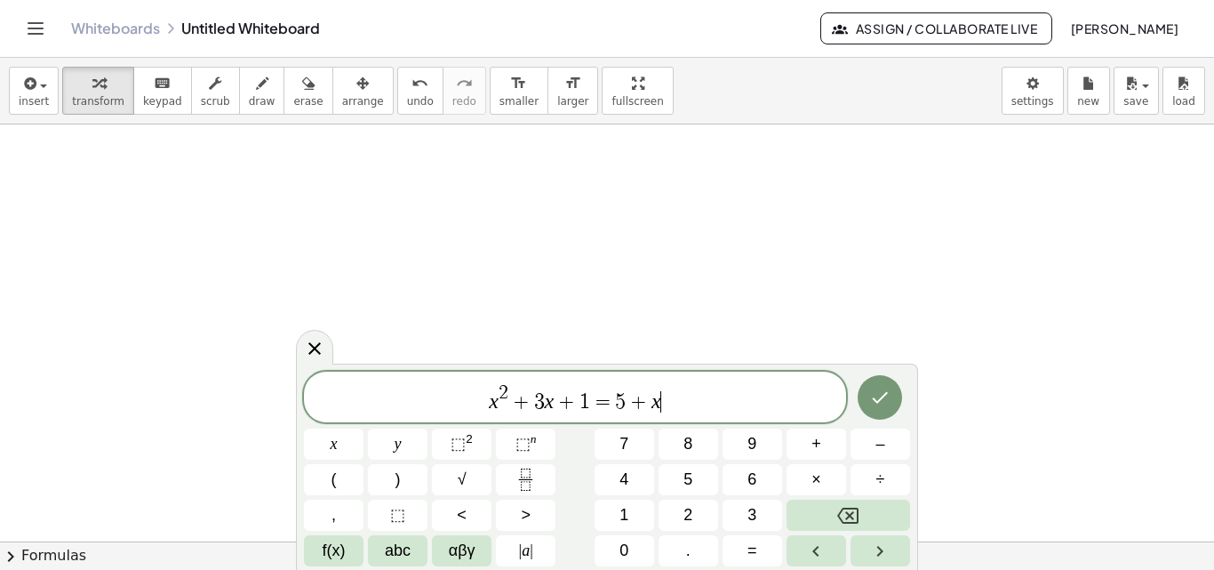
click at [692, 405] on span "x 2 + 3 x + 1 = 5 + x ​" at bounding box center [575, 398] width 542 height 32
click at [460, 444] on span "⬚" at bounding box center [458, 444] width 15 height 18
click at [491, 405] on var "x" at bounding box center [490, 400] width 10 height 23
click at [484, 405] on span "x ​ 2 + 3 x + 1 = 5 + x 2" at bounding box center [575, 398] width 542 height 32
click at [696, 404] on span "3 ​ x 2 + 3 x + 1 = 5 + x 2" at bounding box center [575, 398] width 542 height 32
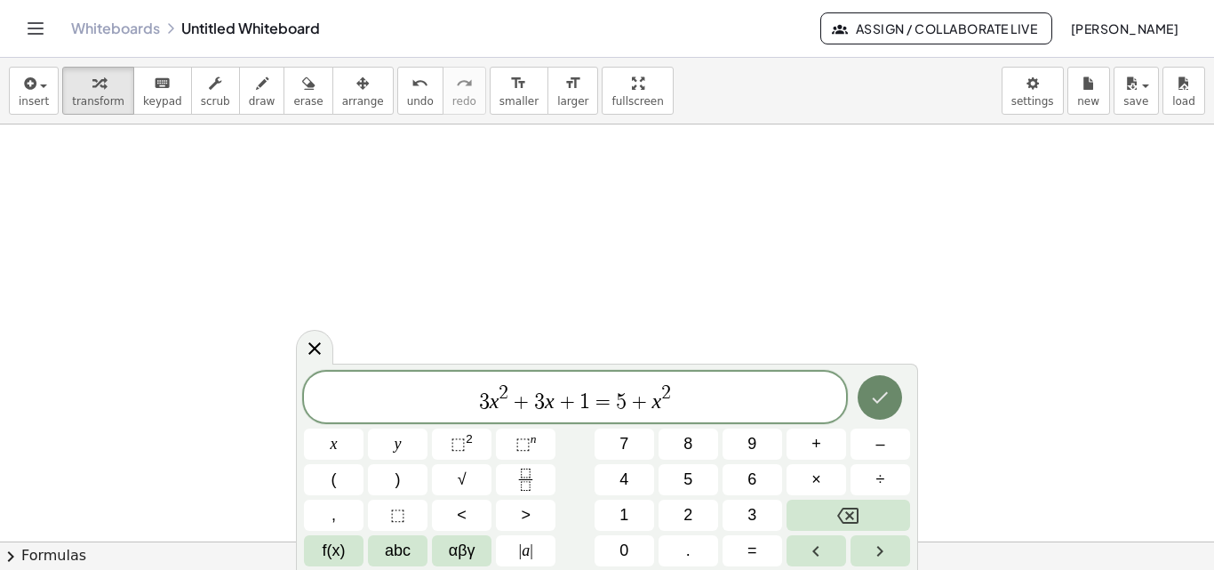
click at [885, 401] on icon "Done" at bounding box center [879, 397] width 21 height 21
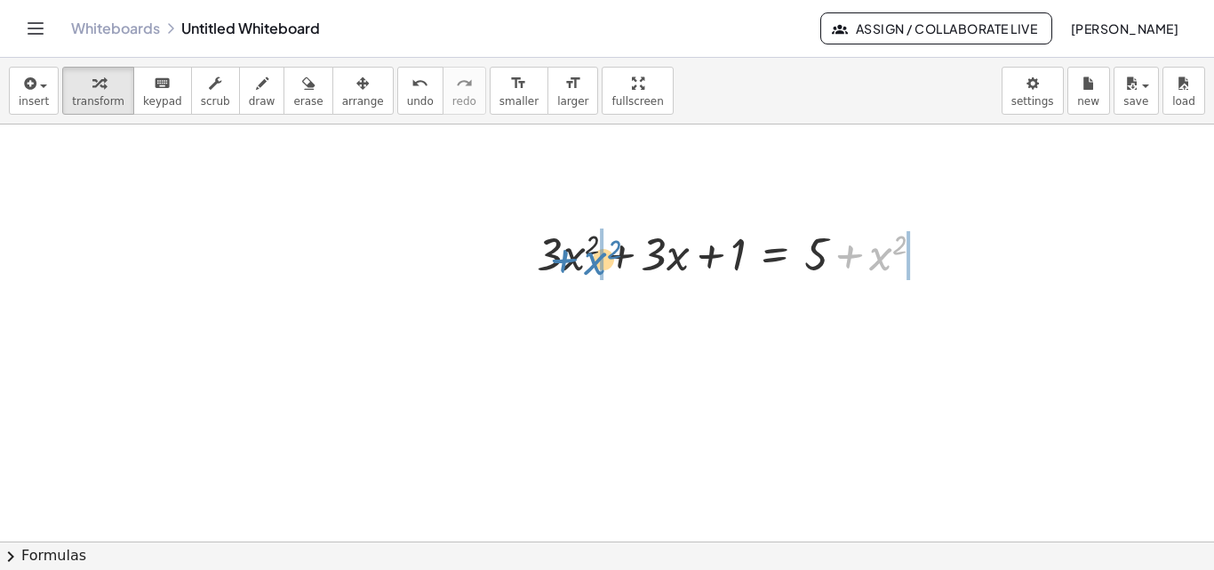
drag, startPoint x: 883, startPoint y: 261, endPoint x: 601, endPoint y: 266, distance: 281.9
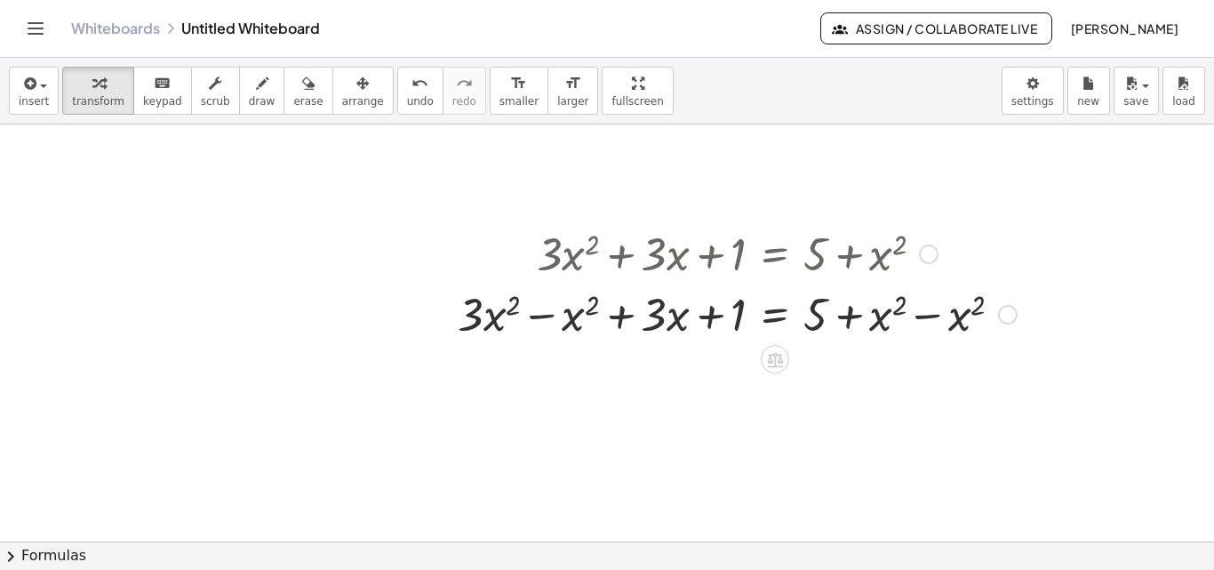
click at [938, 319] on div at bounding box center [737, 313] width 577 height 60
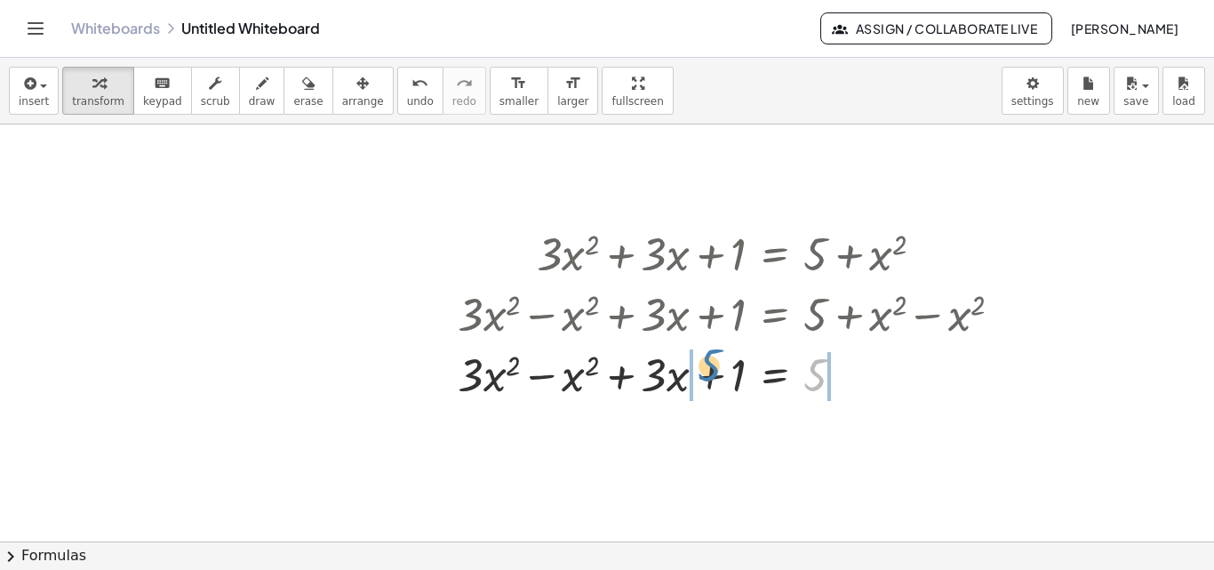
drag, startPoint x: 821, startPoint y: 375, endPoint x: 730, endPoint y: 370, distance: 90.8
click at [730, 370] on div at bounding box center [737, 373] width 577 height 60
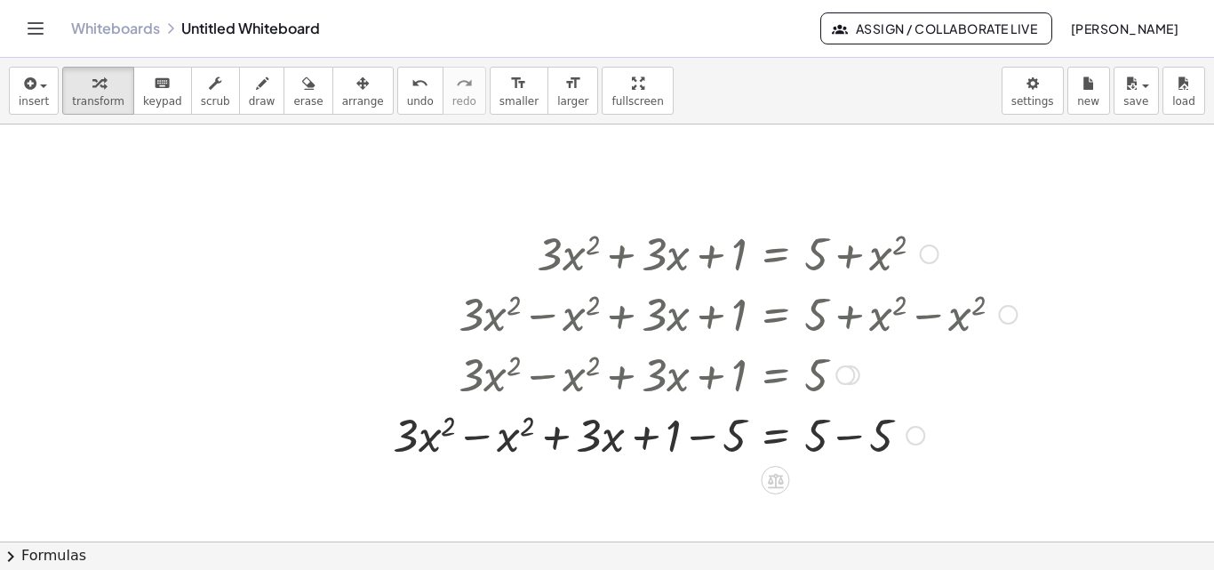
click at [478, 434] on div at bounding box center [705, 434] width 642 height 60
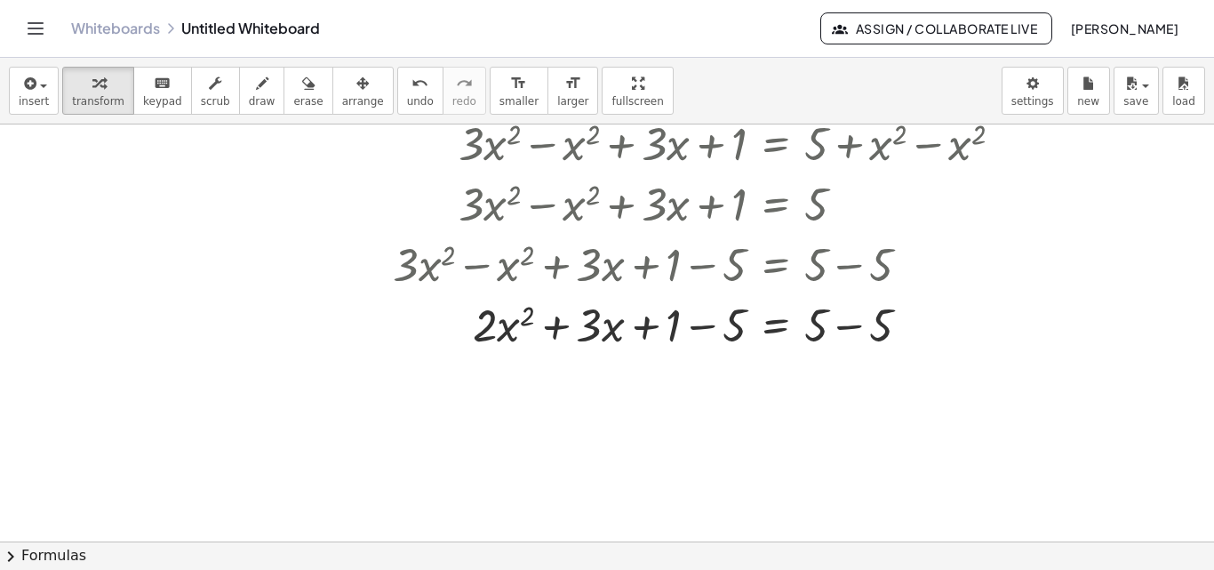
scroll to position [576, 0]
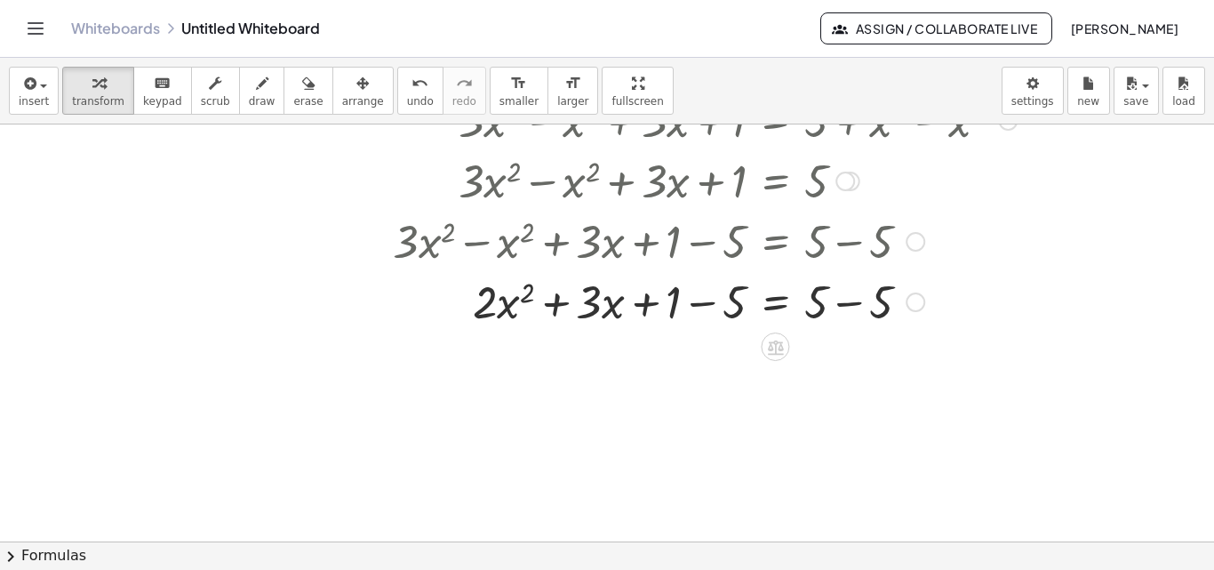
click at [846, 310] on div at bounding box center [705, 300] width 642 height 60
click at [775, 60] on div "+ · 3 · x 2 + · 3 · x + 1 = + 5 + x 2 + · 3 · x 2 − x 2 + · 3 · x + 1 = + 5 + x…" at bounding box center [775, 60] width 0 height 0
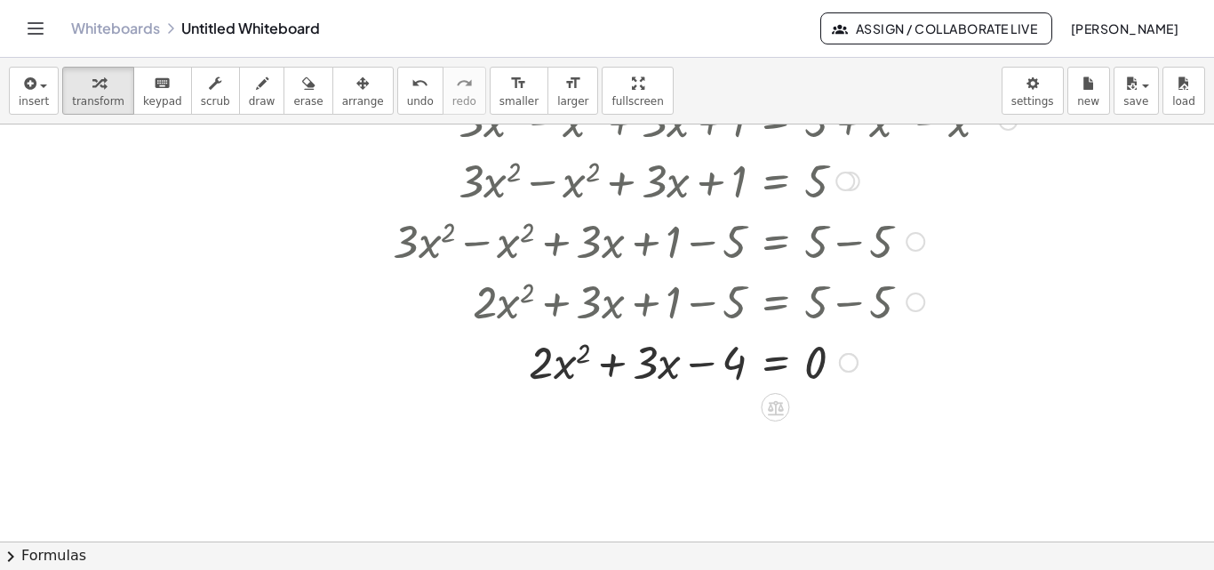
drag, startPoint x: 815, startPoint y: 313, endPoint x: 805, endPoint y: 237, distance: 76.3
click at [775, 60] on div "+ · 3 · x 2 + · 3 · x + 1 = + 5 + x 2 + · 3 · x 2 − x 2 + · 3 · x + 1 = + 5 + x…" at bounding box center [775, 60] width 0 height 0
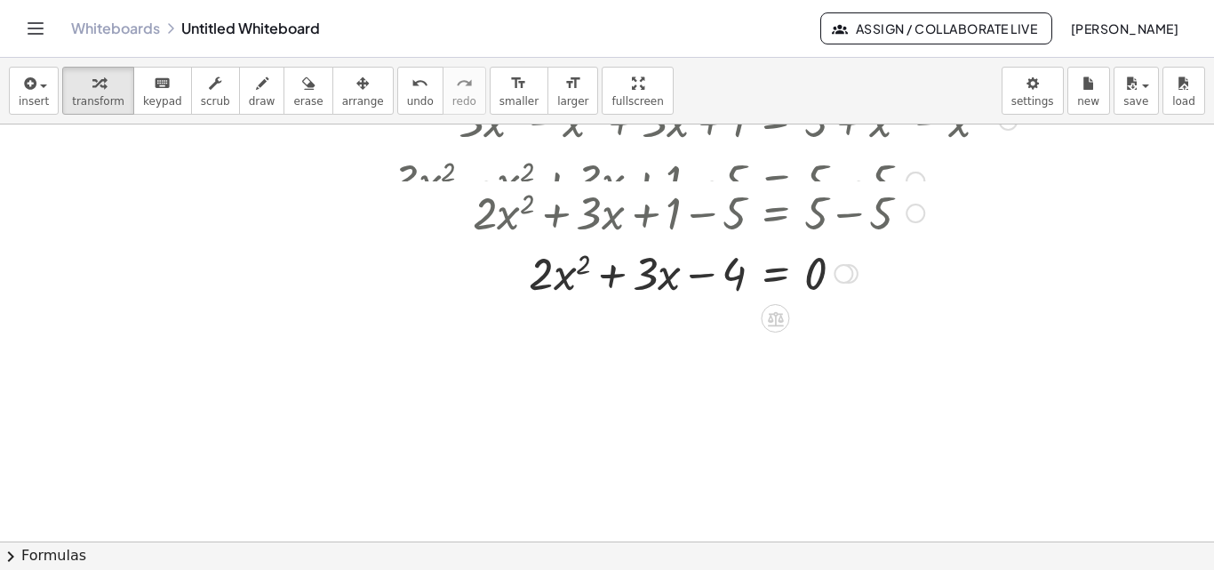
drag, startPoint x: 912, startPoint y: 304, endPoint x: 885, endPoint y: 211, distance: 97.3
click at [775, 213] on div "+ · 2 · x 2 + · 3 · x + 1 − 5 = + 5 − 5" at bounding box center [775, 213] width 0 height 0
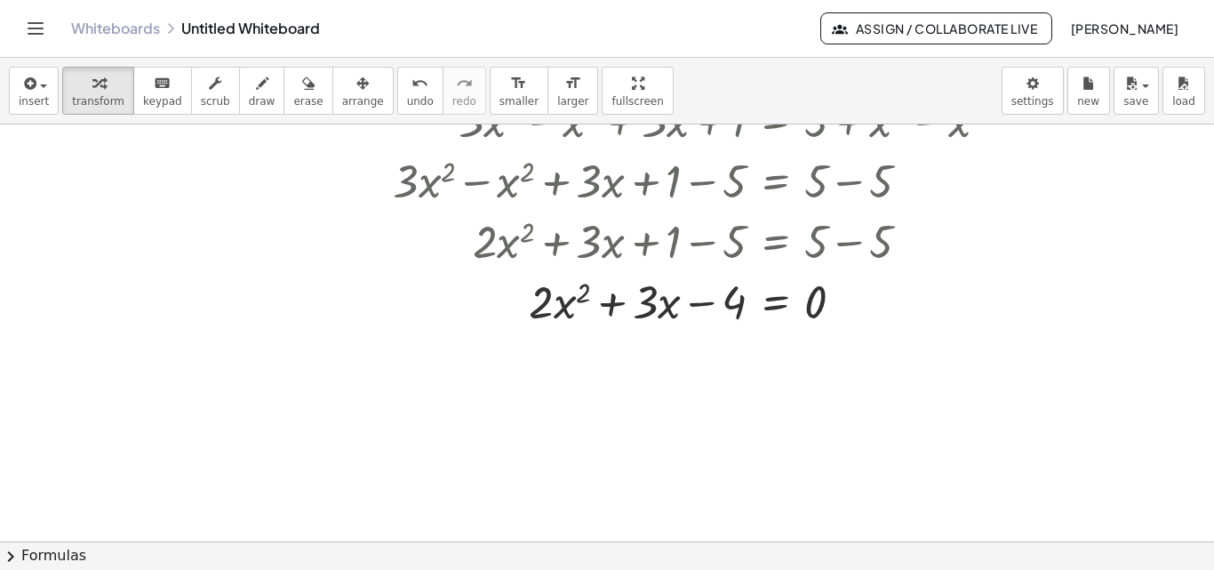
scroll to position [472, 0]
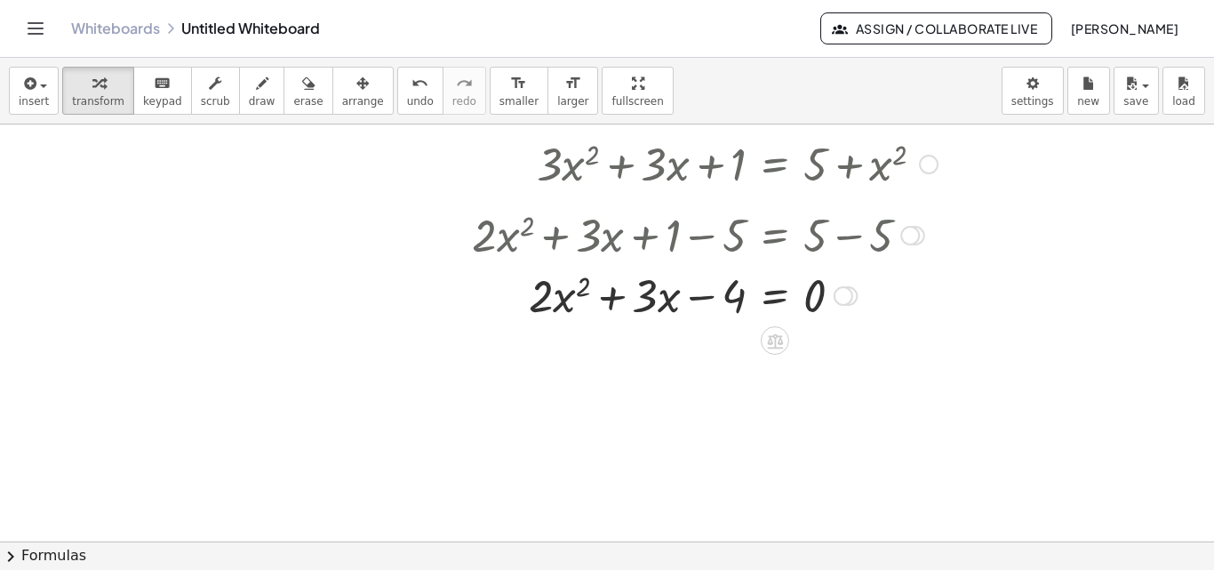
drag, startPoint x: 925, startPoint y: 344, endPoint x: 923, endPoint y: 229, distance: 114.7
click at [923, 229] on div at bounding box center [916, 236] width 20 height 20
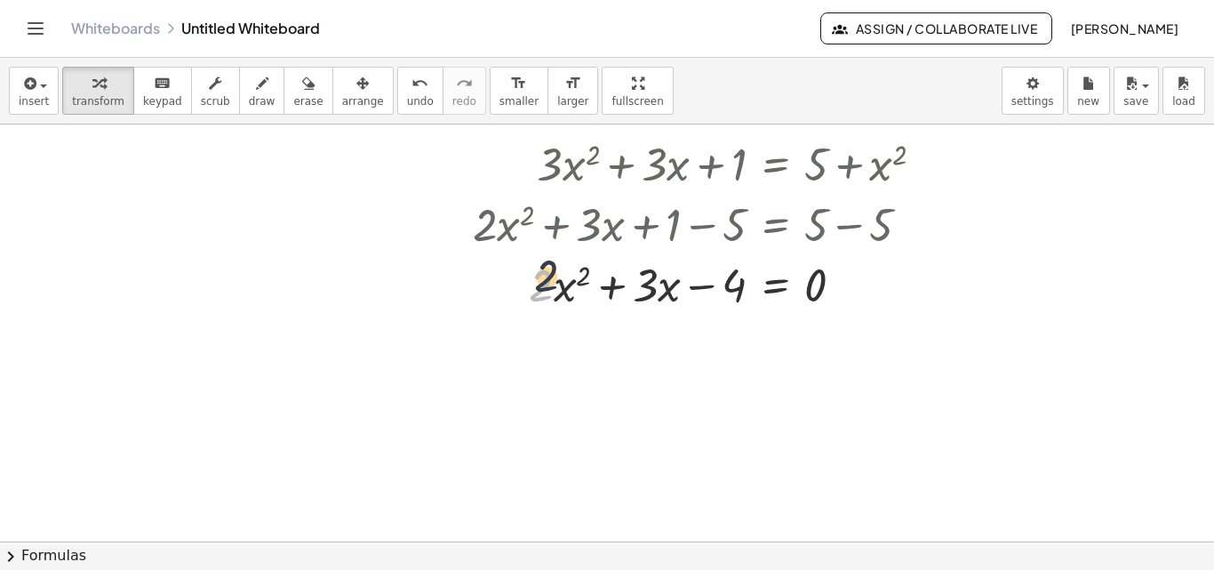
drag, startPoint x: 538, startPoint y: 291, endPoint x: 548, endPoint y: 276, distance: 18.0
click at [548, 276] on div at bounding box center [706, 283] width 484 height 60
drag, startPoint x: 544, startPoint y: 292, endPoint x: 749, endPoint y: 283, distance: 204.7
click at [773, 322] on icon at bounding box center [775, 330] width 19 height 19
click at [881, 363] on div at bounding box center [607, 277] width 1214 height 1251
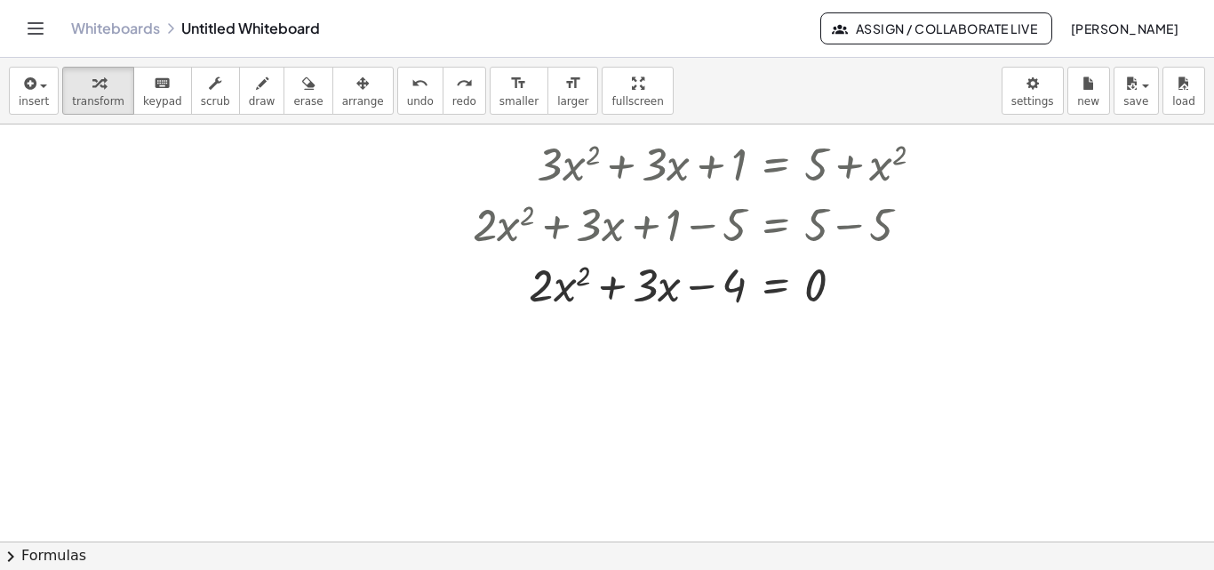
click at [12, 553] on span "chevron_right" at bounding box center [10, 556] width 21 height 21
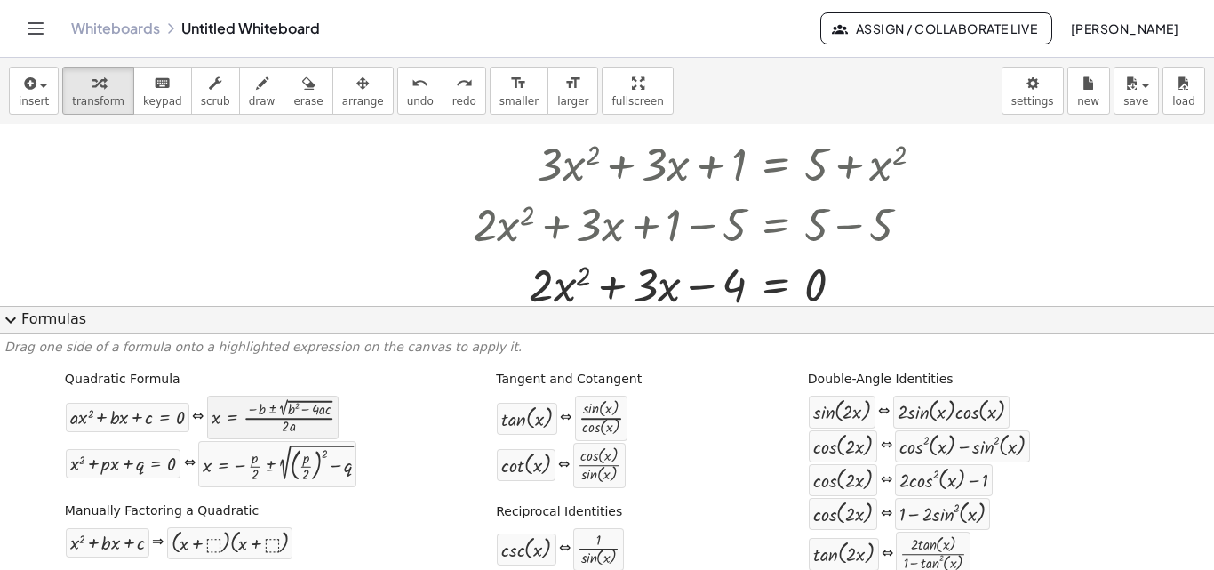
click at [236, 419] on div at bounding box center [273, 417] width 123 height 34
drag, startPoint x: 236, startPoint y: 419, endPoint x: 581, endPoint y: 279, distance: 372.1
click at [581, 279] on div "insert select one: Math Expression Function Text Youtube Video Graphing Geometr…" at bounding box center [607, 314] width 1214 height 512
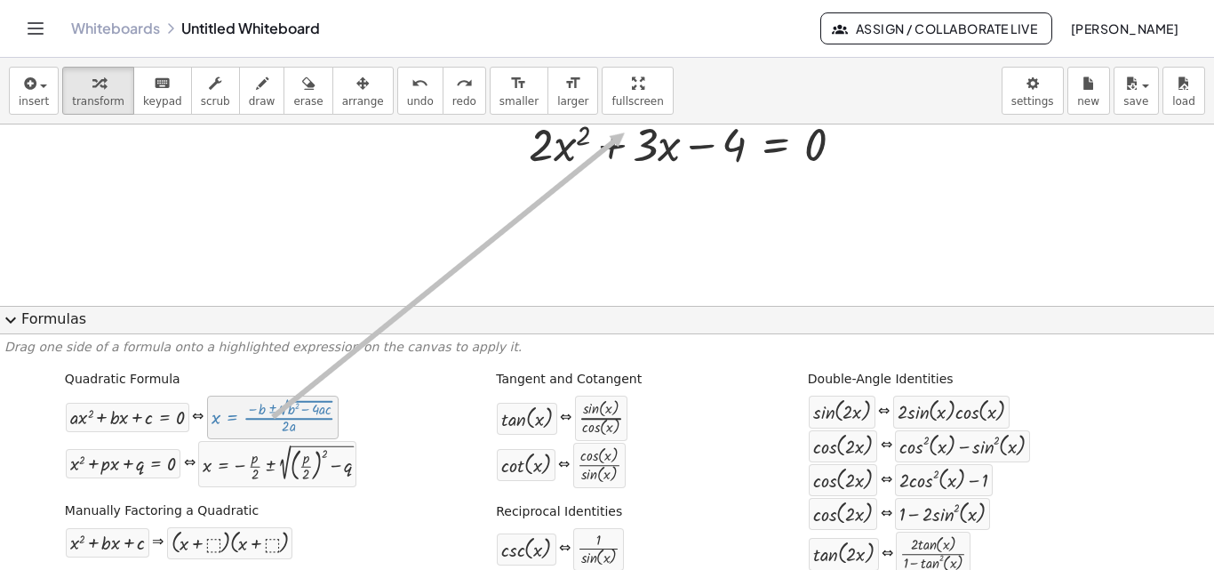
drag, startPoint x: 280, startPoint y: 428, endPoint x: 624, endPoint y: 133, distance: 452.7
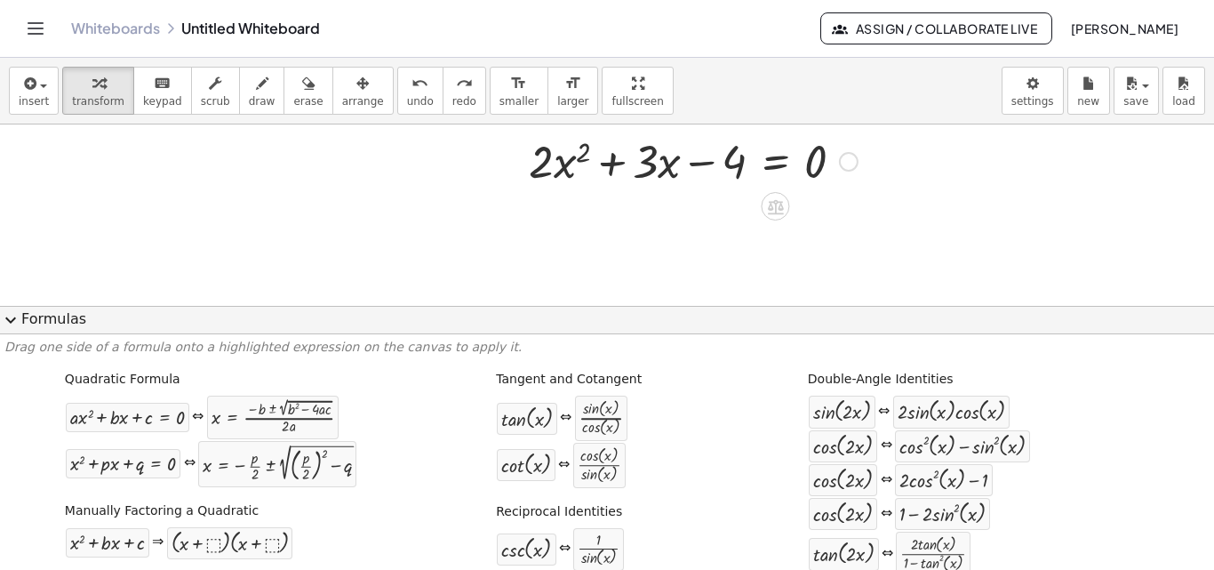
drag, startPoint x: 841, startPoint y: 147, endPoint x: 841, endPoint y: 170, distance: 23.1
click at [775, 162] on div "+ · 2 · x 2 + · 3 · x − 4 = 0" at bounding box center [775, 162] width 0 height 0
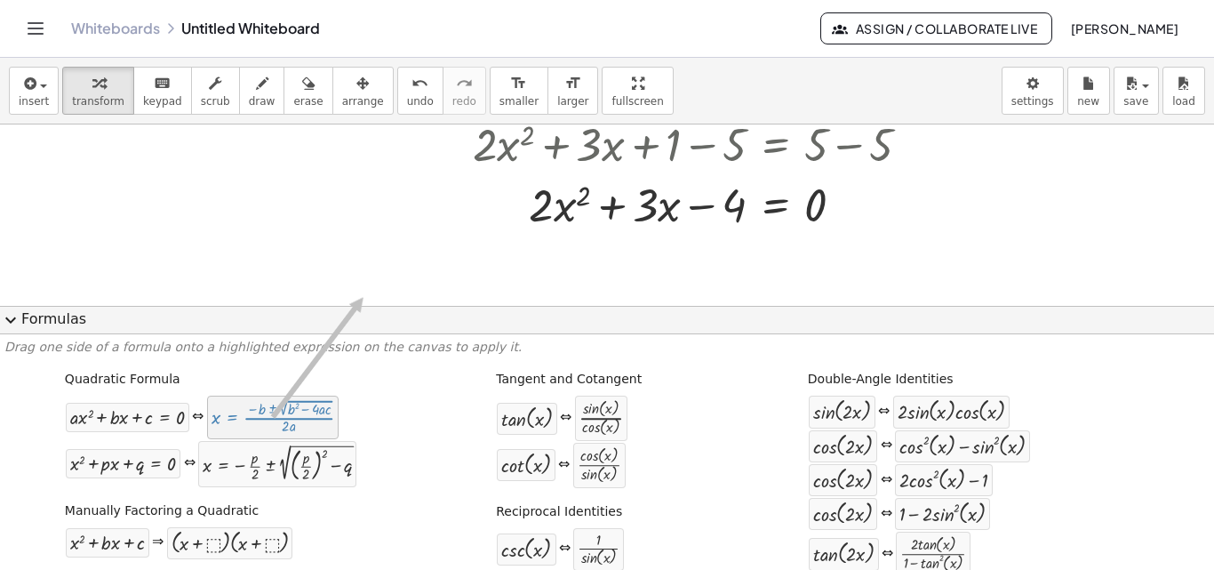
drag, startPoint x: 252, startPoint y: 402, endPoint x: 363, endPoint y: 301, distance: 149.1
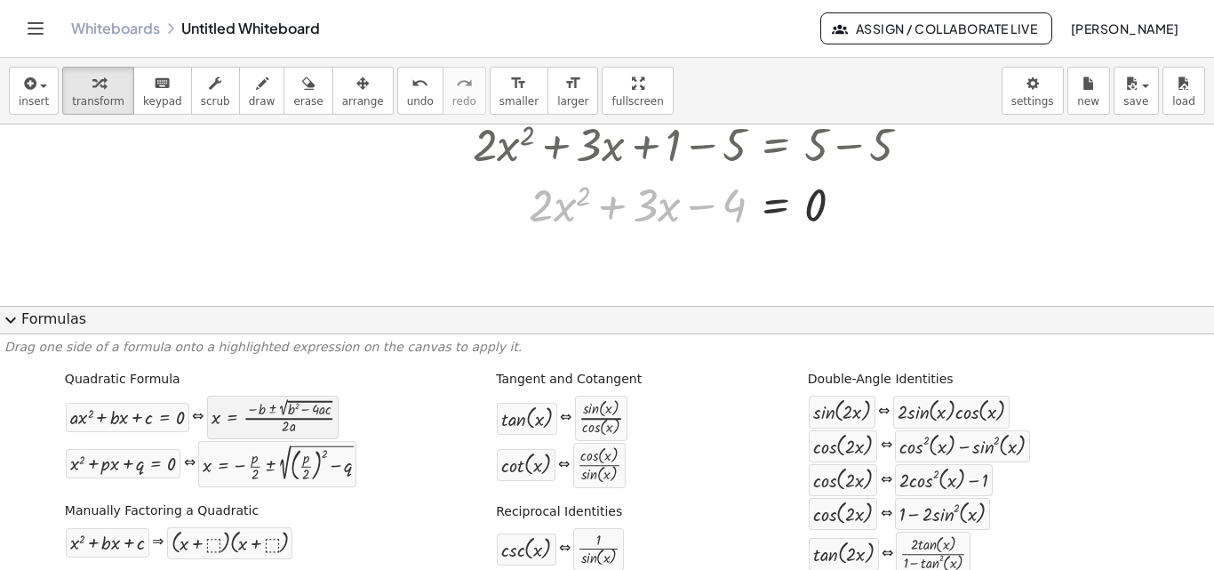
drag, startPoint x: 622, startPoint y: 196, endPoint x: 291, endPoint y: 430, distance: 406.3
click at [291, 430] on div "insert select one: Math Expression Function Text Youtube Video Graphing Geometr…" at bounding box center [607, 314] width 1214 height 512
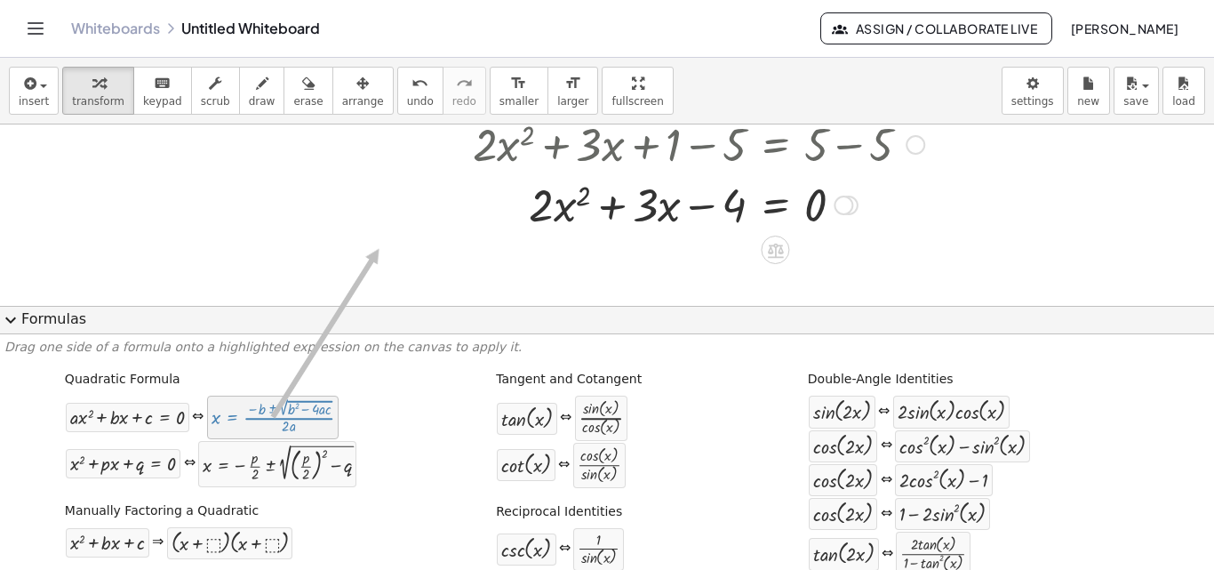
drag, startPoint x: 356, startPoint y: 306, endPoint x: 379, endPoint y: 249, distance: 61.4
drag, startPoint x: 300, startPoint y: 437, endPoint x: 677, endPoint y: 216, distance: 437.5
click at [677, 216] on div "insert select one: Math Expression Function Text Youtube Video Graphing Geometr…" at bounding box center [607, 314] width 1214 height 512
drag, startPoint x: 536, startPoint y: 211, endPoint x: 517, endPoint y: 207, distance: 19.0
click at [517, 207] on div at bounding box center [666, 203] width 564 height 60
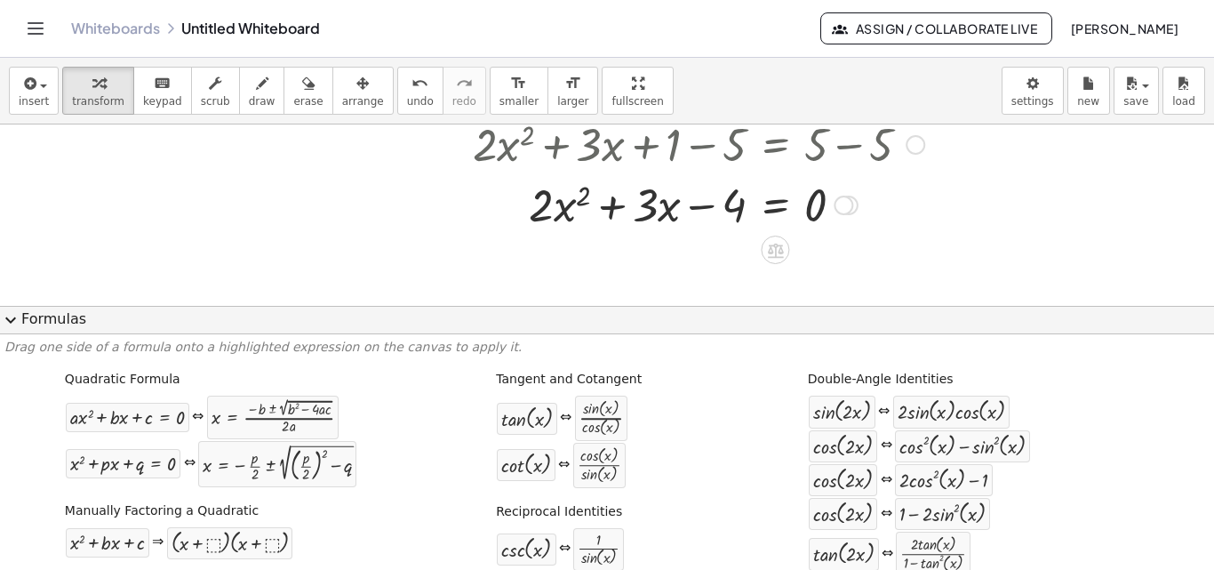
click at [527, 220] on div at bounding box center [666, 203] width 564 height 60
click at [528, 220] on div at bounding box center [666, 203] width 564 height 60
click at [531, 218] on div at bounding box center [666, 203] width 564 height 60
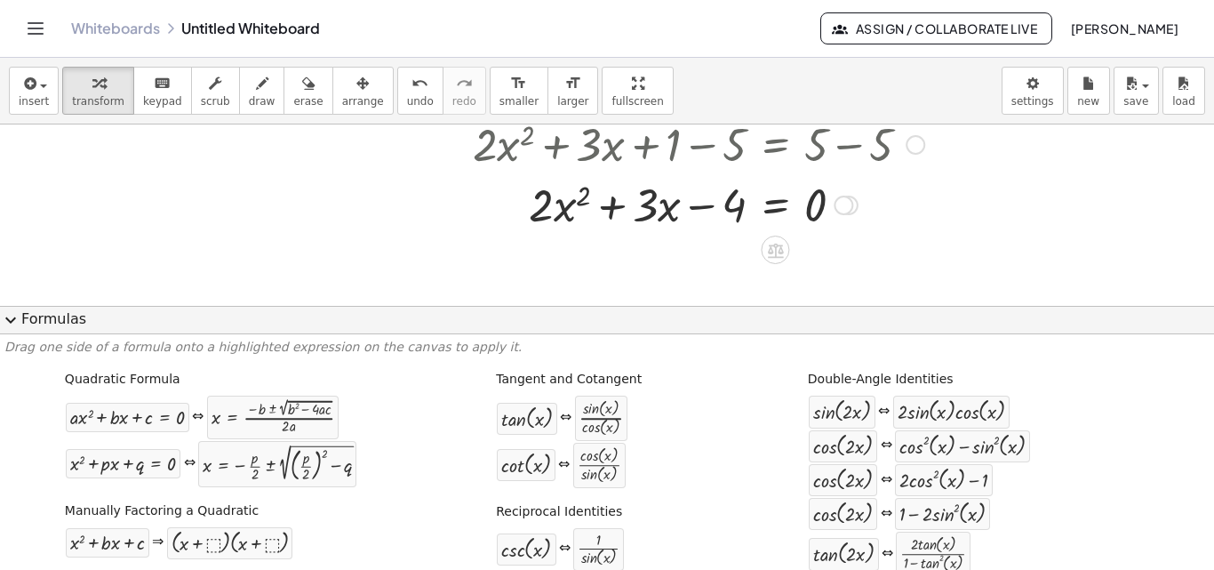
click at [841, 202] on div at bounding box center [844, 206] width 20 height 20
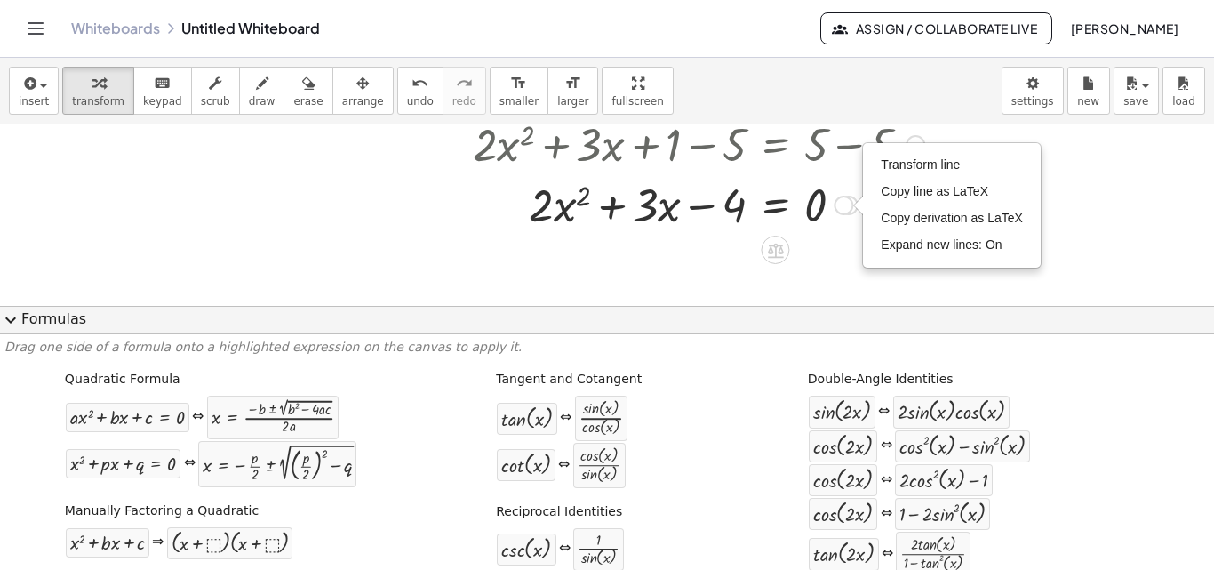
click at [733, 230] on div at bounding box center [666, 203] width 564 height 60
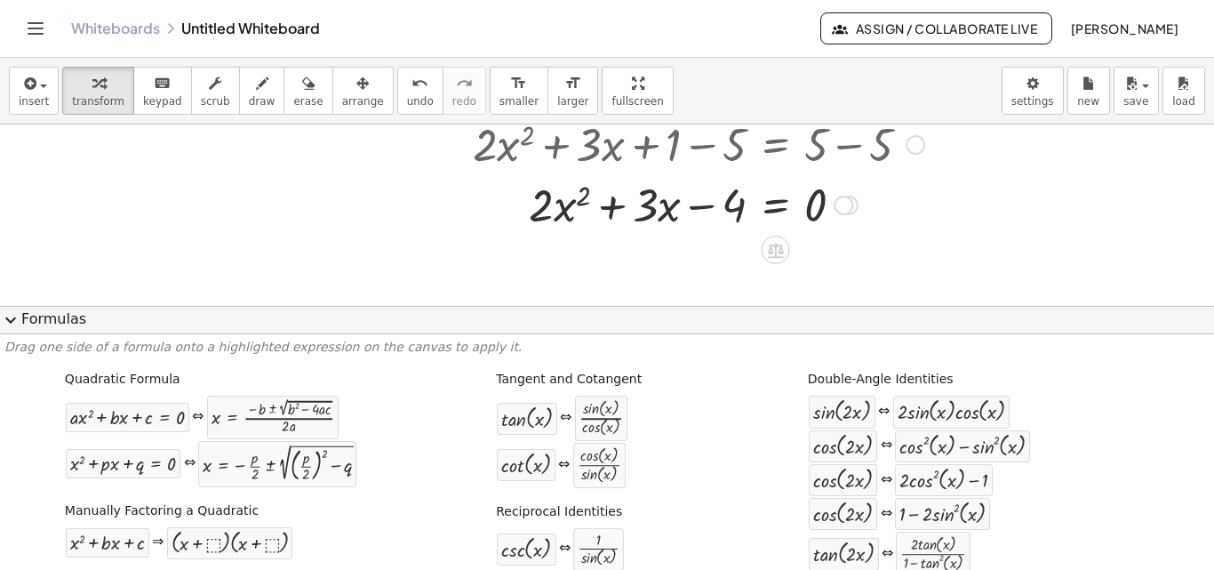
click at [728, 212] on div at bounding box center [666, 203] width 564 height 60
click at [516, 211] on div at bounding box center [666, 203] width 564 height 60
drag, startPoint x: 448, startPoint y: 214, endPoint x: 831, endPoint y: 203, distance: 383.4
click at [854, 207] on div at bounding box center [849, 206] width 20 height 20
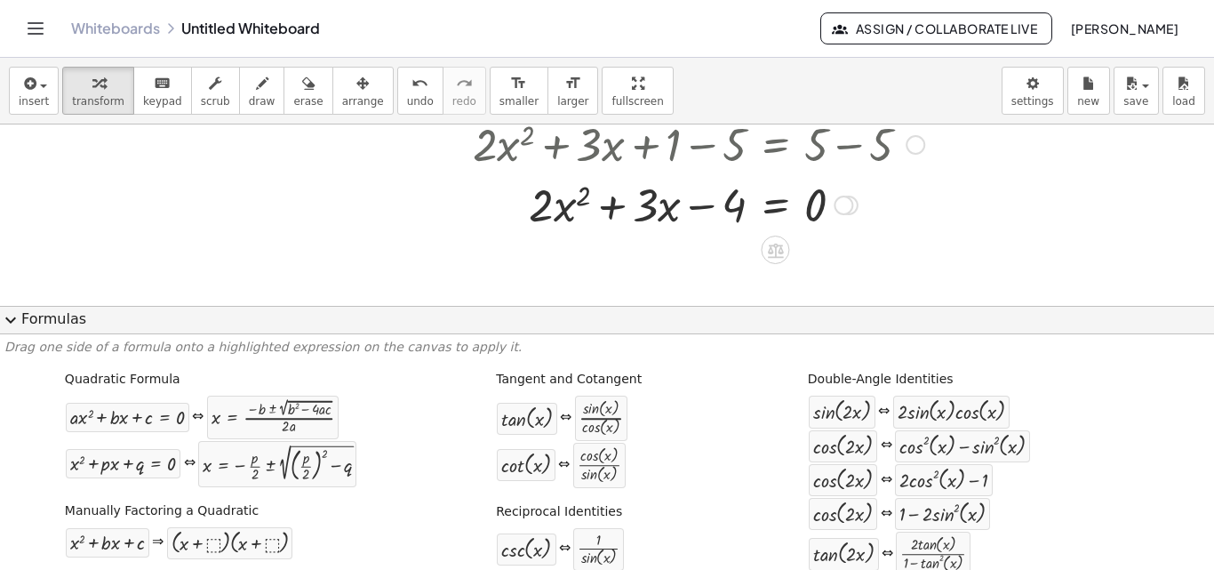
click at [854, 207] on div at bounding box center [849, 206] width 20 height 20
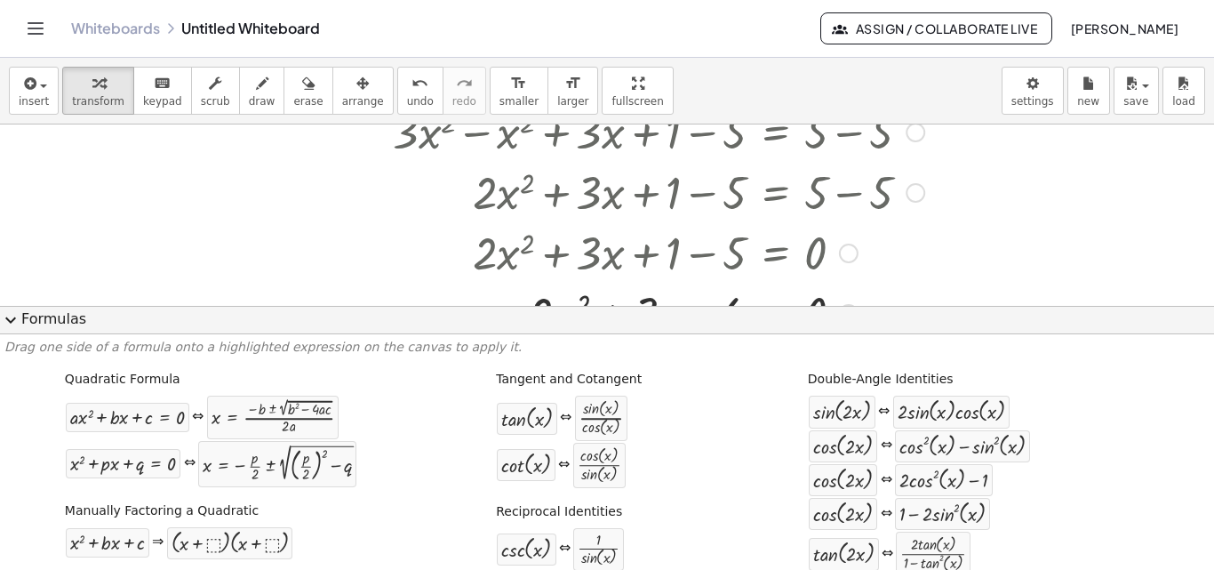
drag, startPoint x: 842, startPoint y: 209, endPoint x: 858, endPoint y: 341, distance: 132.5
click at [858, 341] on div "insert select one: Math Expression Function Text Youtube Video Graphing Geometr…" at bounding box center [607, 314] width 1214 height 512
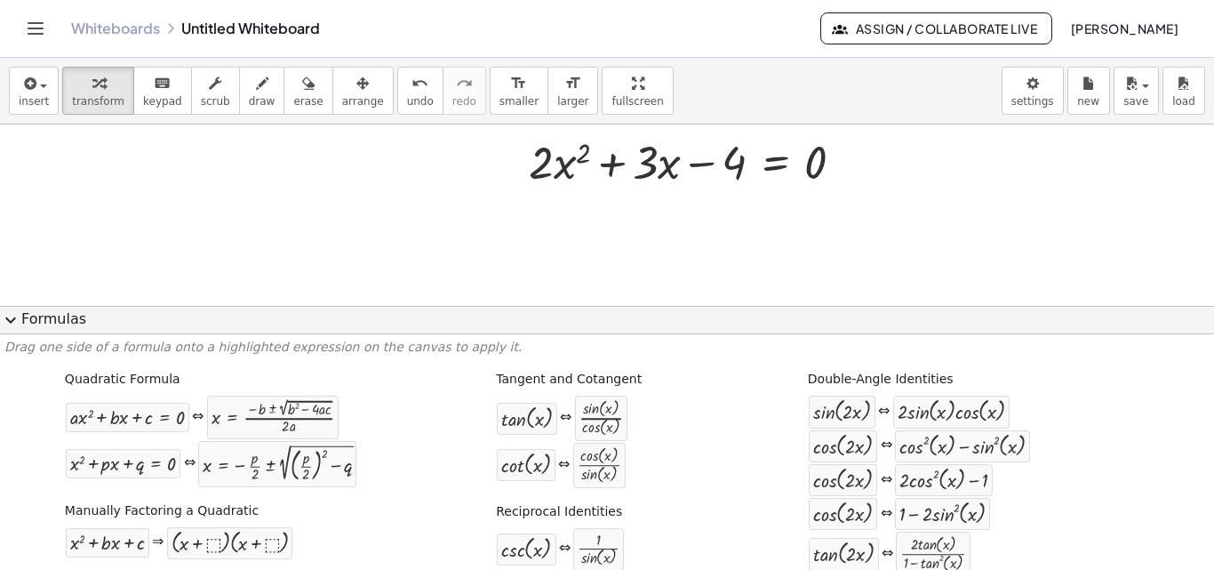
scroll to position [784, 0]
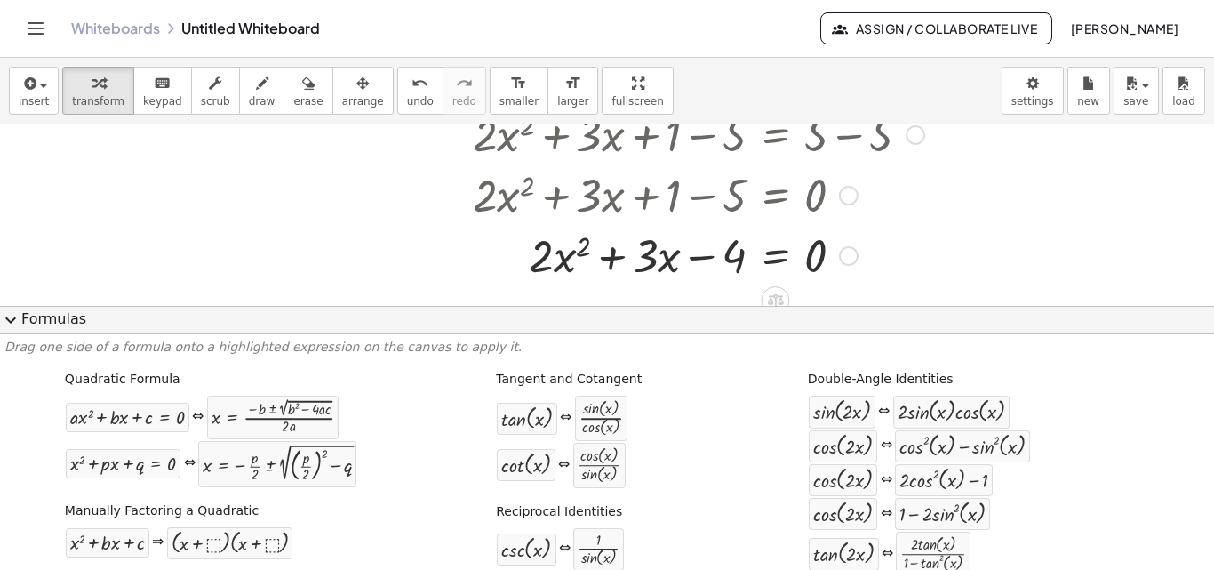
drag, startPoint x: 846, startPoint y: 154, endPoint x: 852, endPoint y: 263, distance: 109.5
click at [775, 256] on div "+ · 2 · x 2 + · 3 · x − 4 = 0 Transform line Copy line as LaTeX Copy derivation…" at bounding box center [775, 256] width 0 height 0
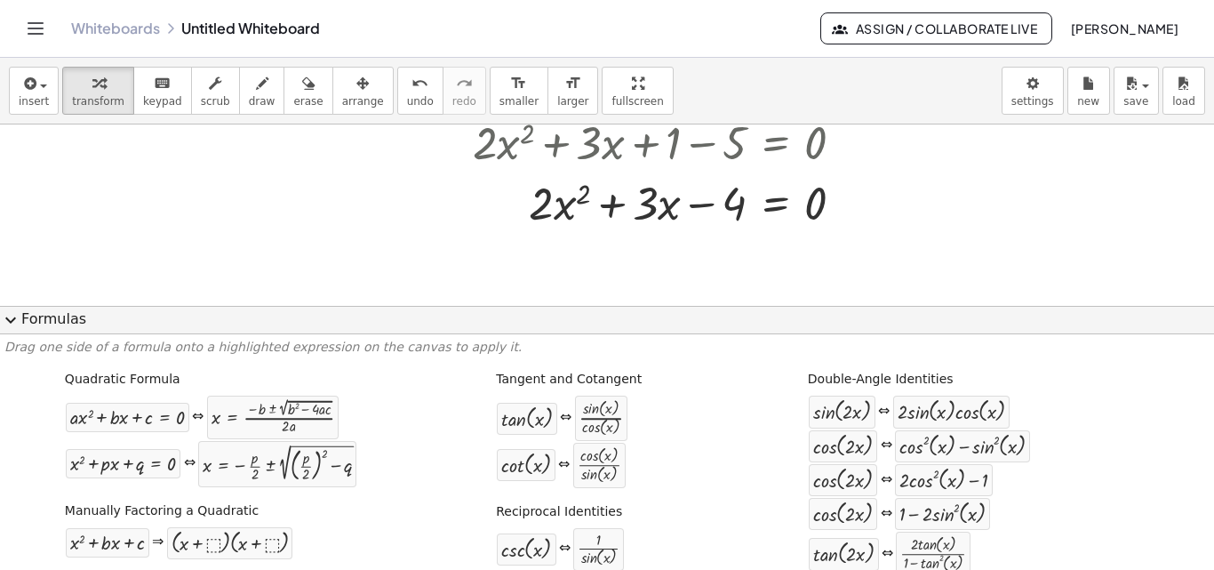
scroll to position [849, 0]
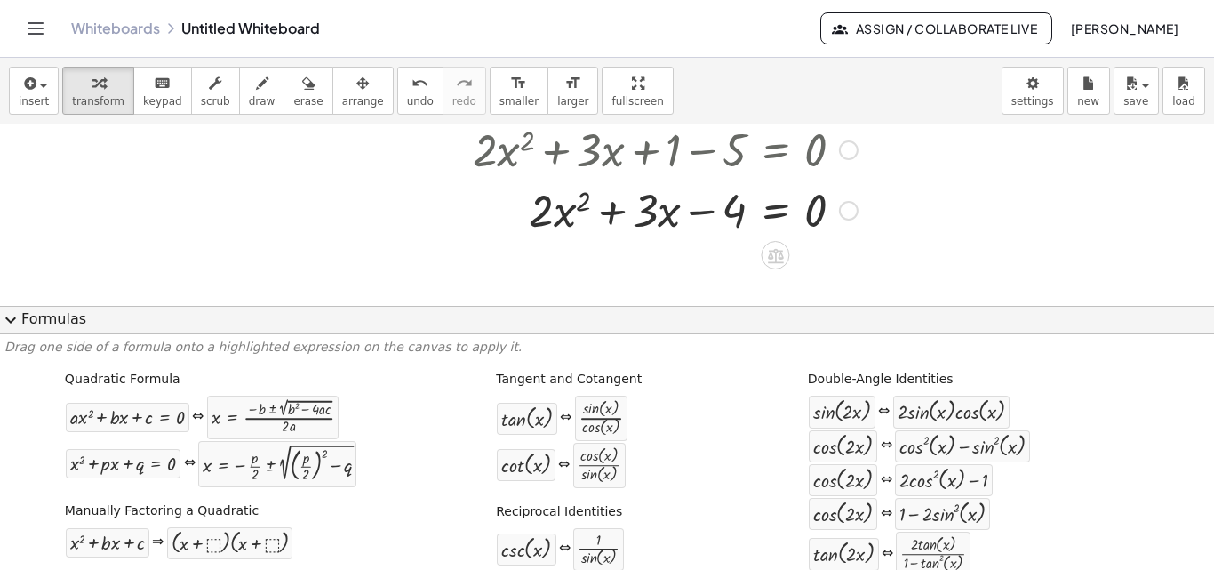
click at [853, 209] on div at bounding box center [849, 211] width 20 height 20
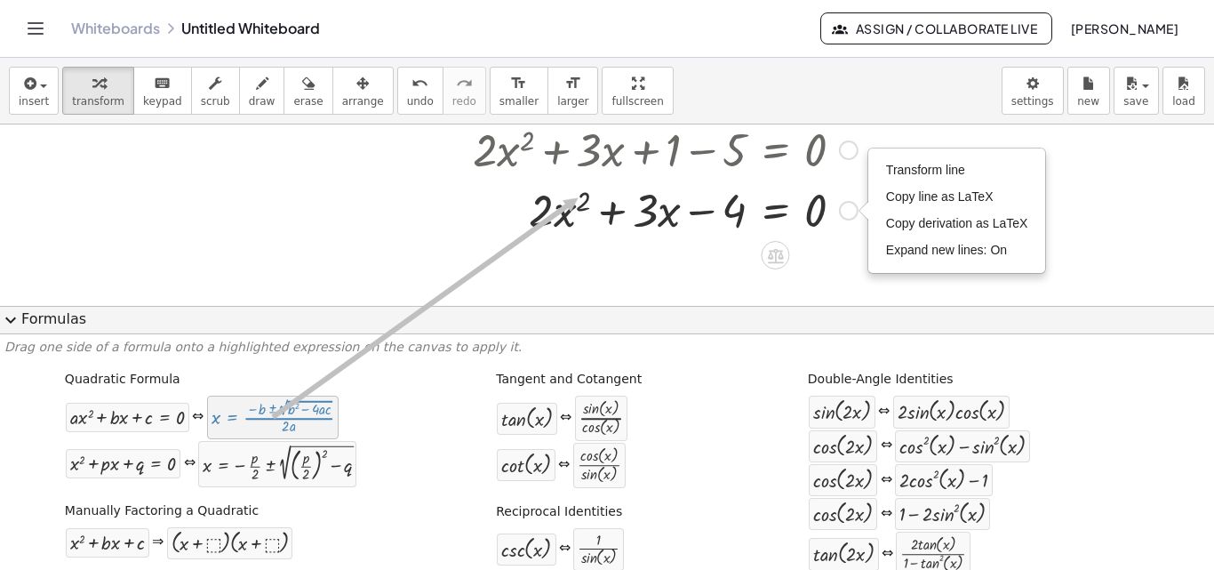
drag, startPoint x: 297, startPoint y: 418, endPoint x: 578, endPoint y: 198, distance: 356.6
click at [578, 198] on div "insert select one: Math Expression Function Text Youtube Video Graphing Geometr…" at bounding box center [607, 314] width 1214 height 512
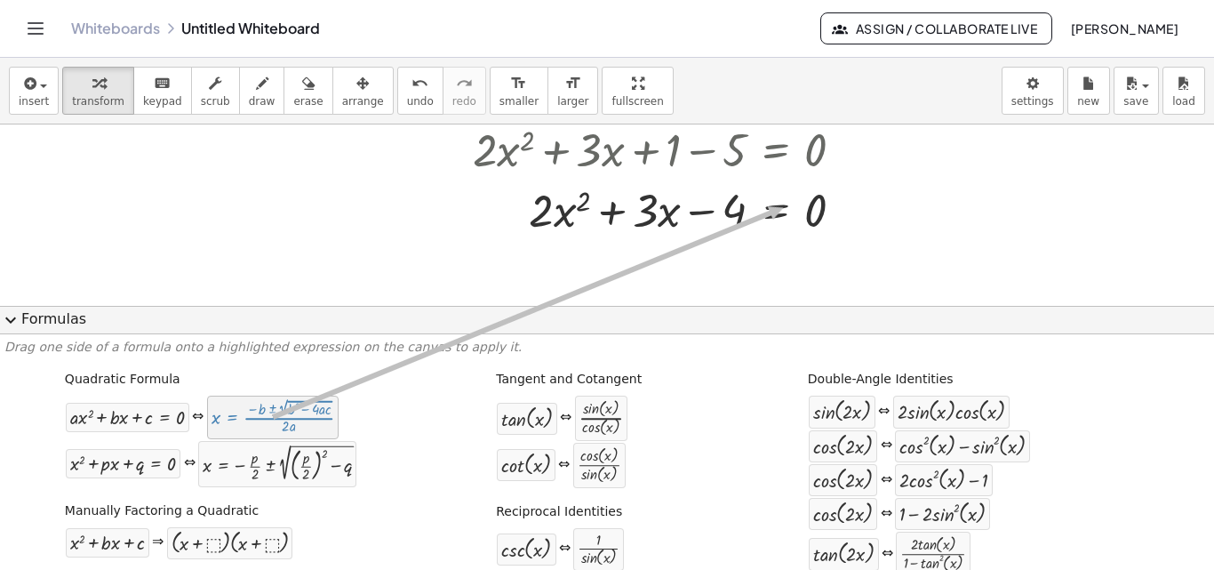
drag, startPoint x: 675, startPoint y: 293, endPoint x: 781, endPoint y: 207, distance: 137.2
click at [782, 208] on div "insert select one: Math Expression Function Text Youtube Video Graphing Geometr…" at bounding box center [607, 314] width 1214 height 512
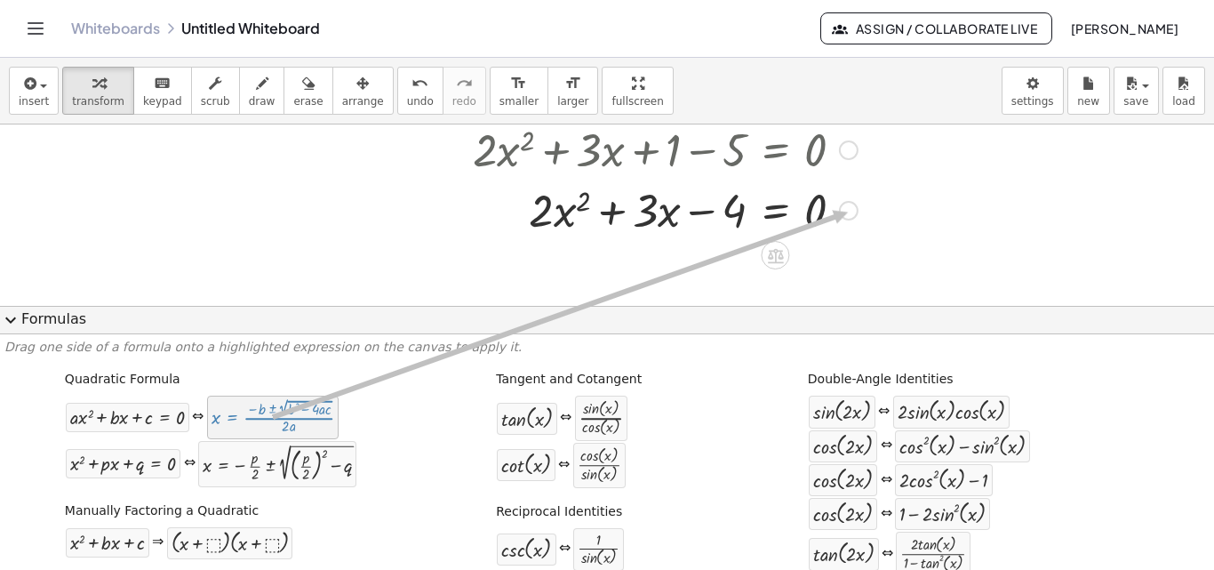
drag, startPoint x: 437, startPoint y: 378, endPoint x: 847, endPoint y: 211, distance: 442.6
click at [848, 212] on div "insert select one: Math Expression Function Text Youtube Video Graphing Geometr…" at bounding box center [607, 314] width 1214 height 512
click at [847, 211] on div "Transform line Copy line as LaTeX Copy derivation as LaTeX Expand new lines: On" at bounding box center [849, 211] width 20 height 20
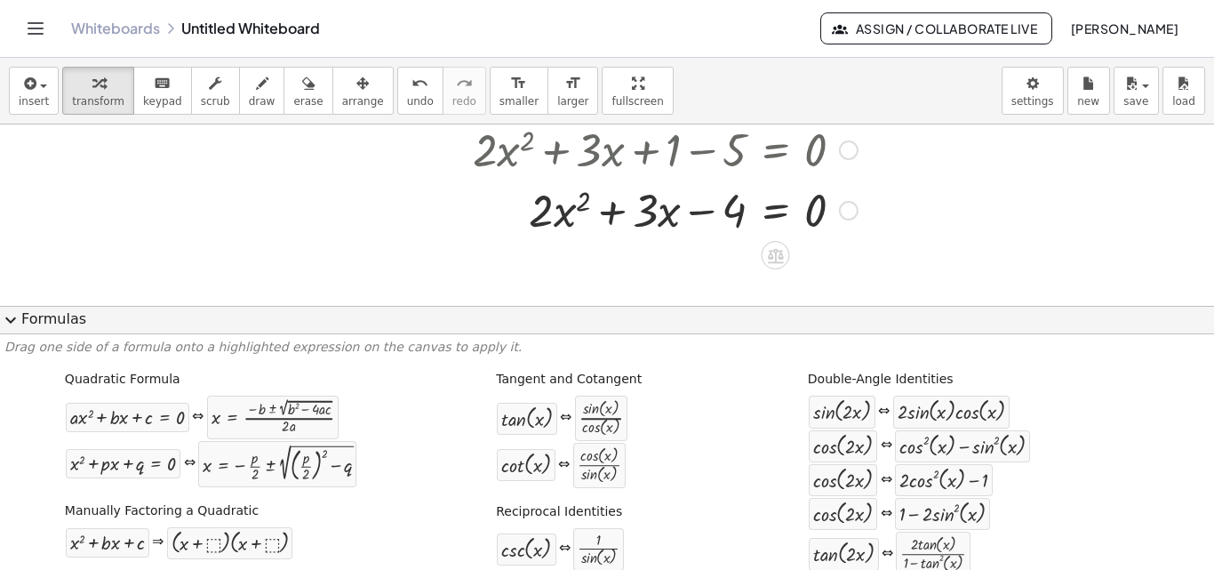
scroll to position [862, 0]
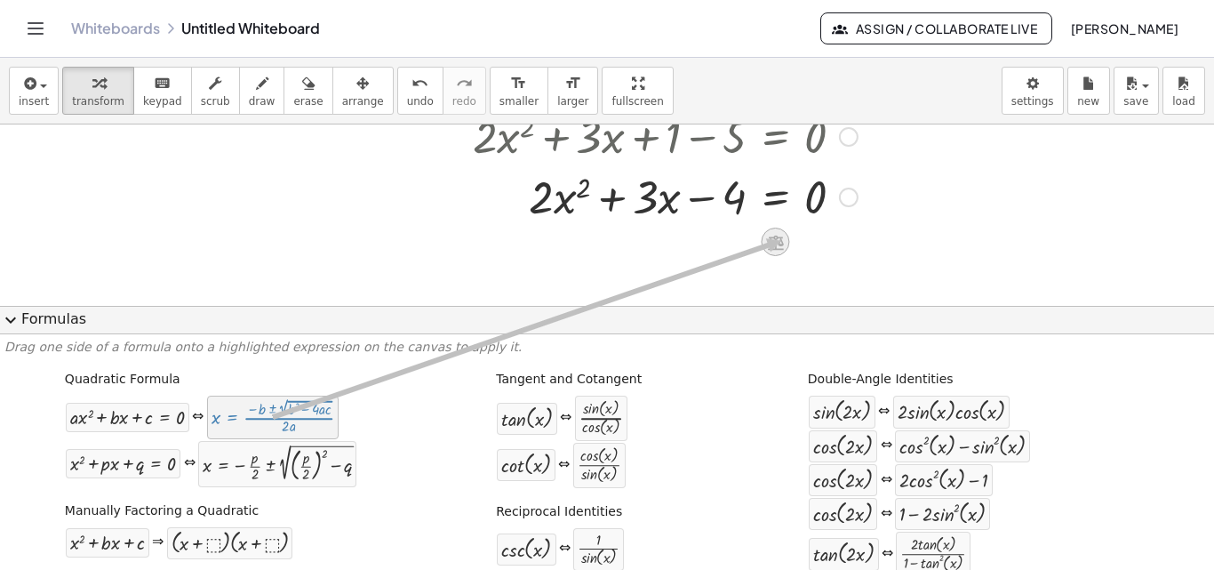
click at [781, 241] on icon at bounding box center [776, 242] width 16 height 15
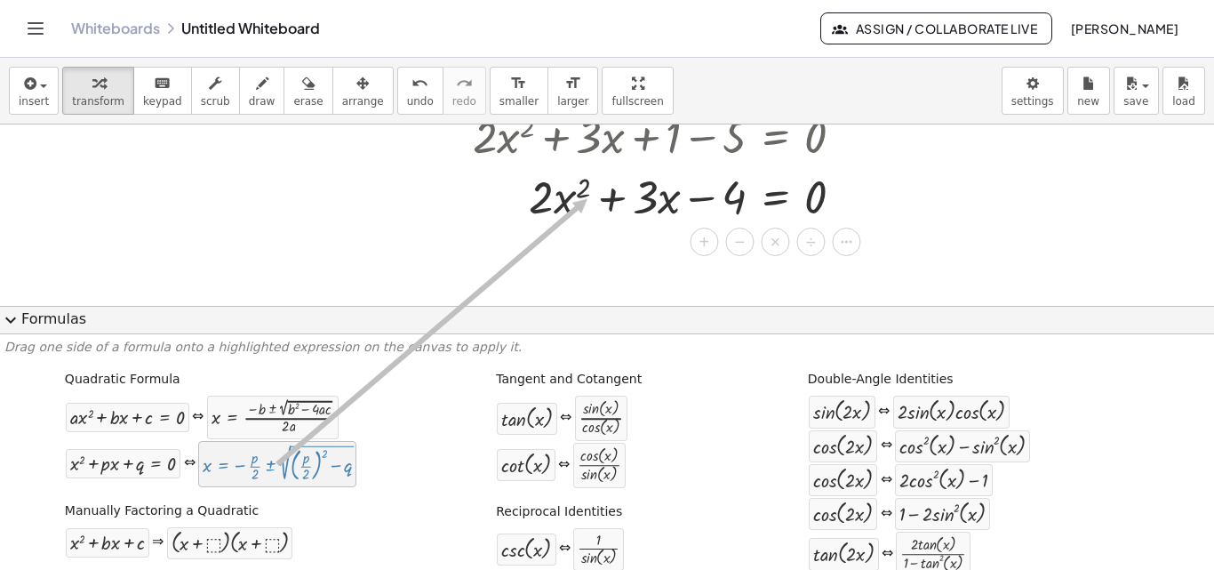
drag, startPoint x: 271, startPoint y: 477, endPoint x: 588, endPoint y: 198, distance: 422.0
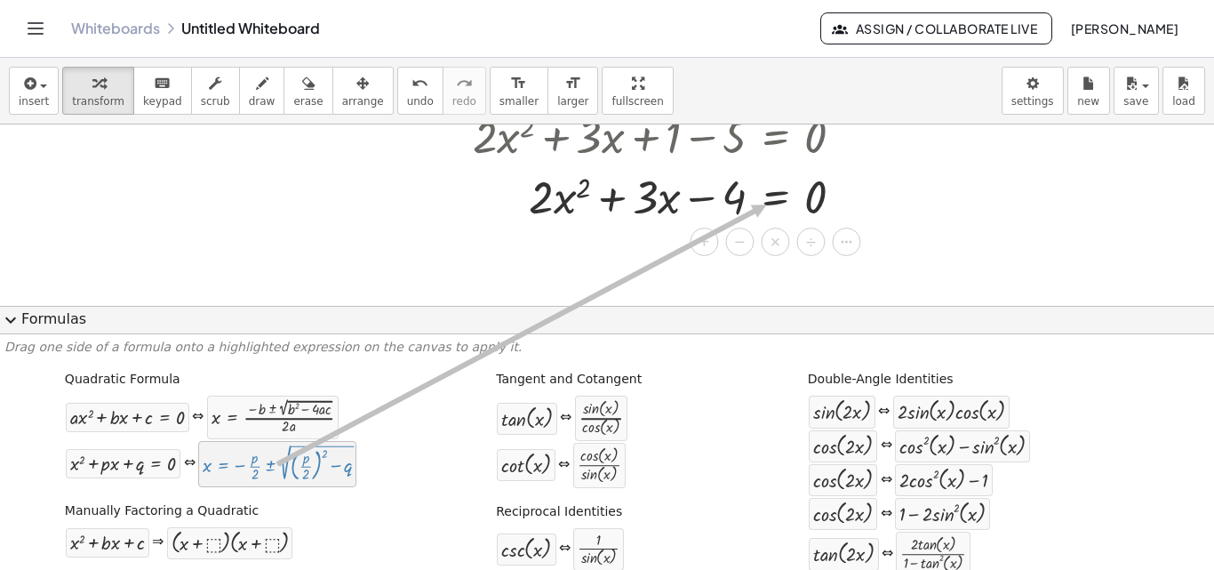
drag, startPoint x: 342, startPoint y: 458, endPoint x: 765, endPoint y: 205, distance: 492.8
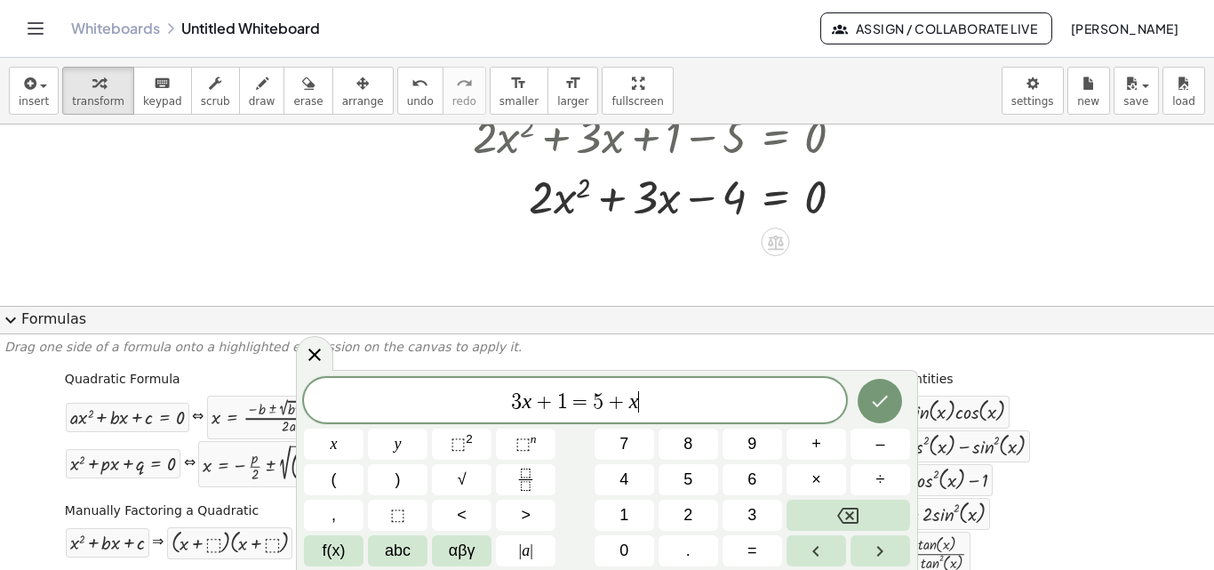
drag, startPoint x: 633, startPoint y: 234, endPoint x: 637, endPoint y: 221, distance: 12.9
click at [637, 221] on div at bounding box center [705, 195] width 642 height 60
click at [880, 399] on icon "Done" at bounding box center [879, 400] width 21 height 21
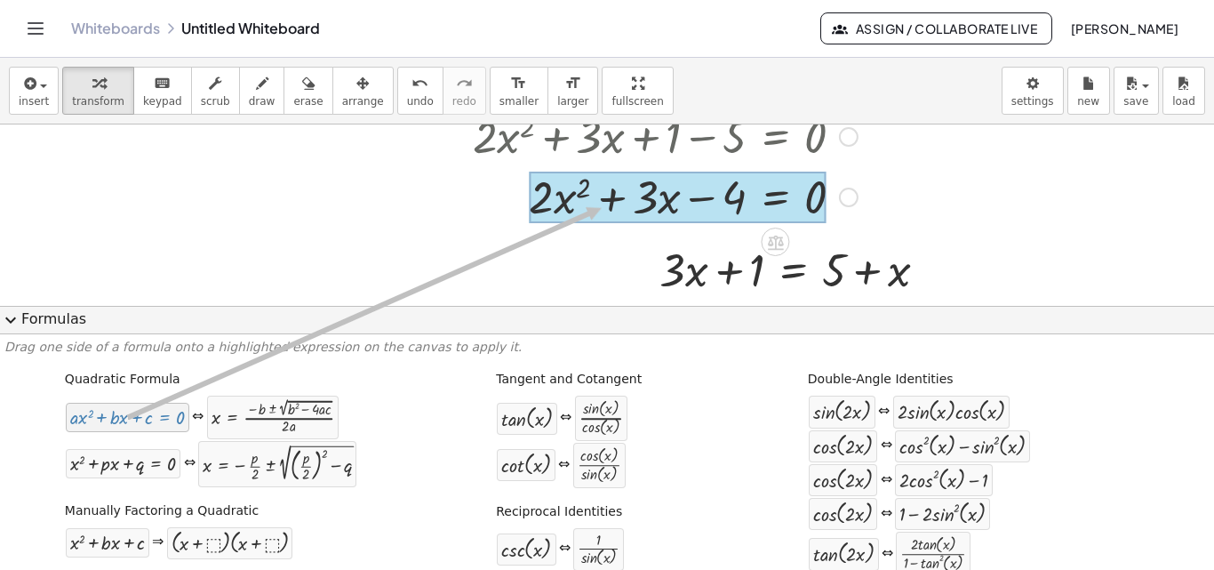
drag, startPoint x: 145, startPoint y: 419, endPoint x: 597, endPoint y: 207, distance: 499.5
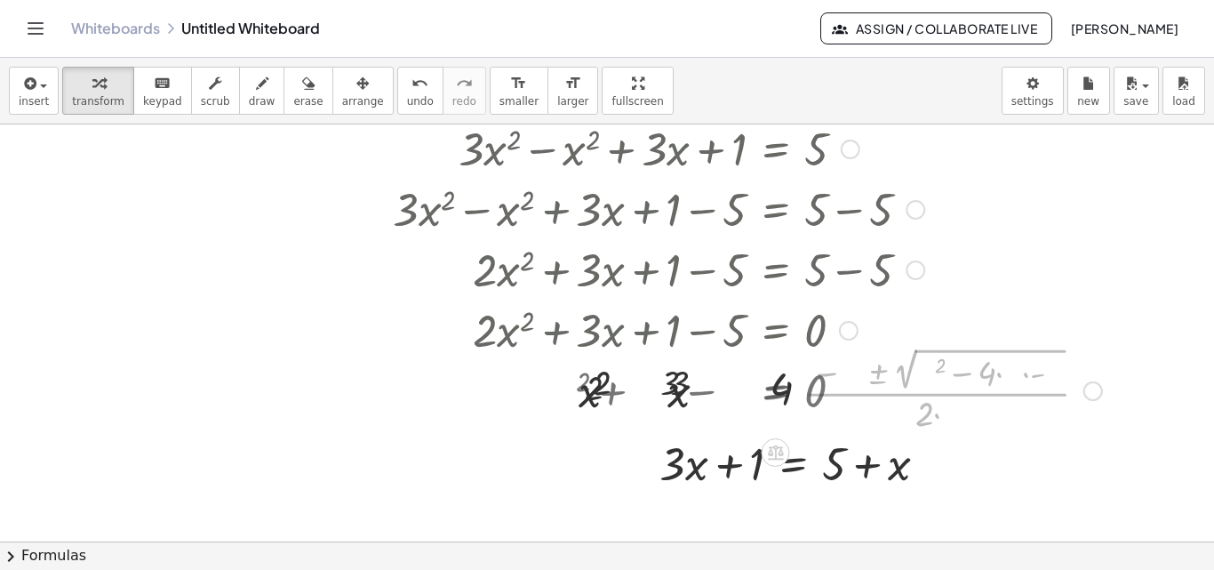
scroll to position [669, 0]
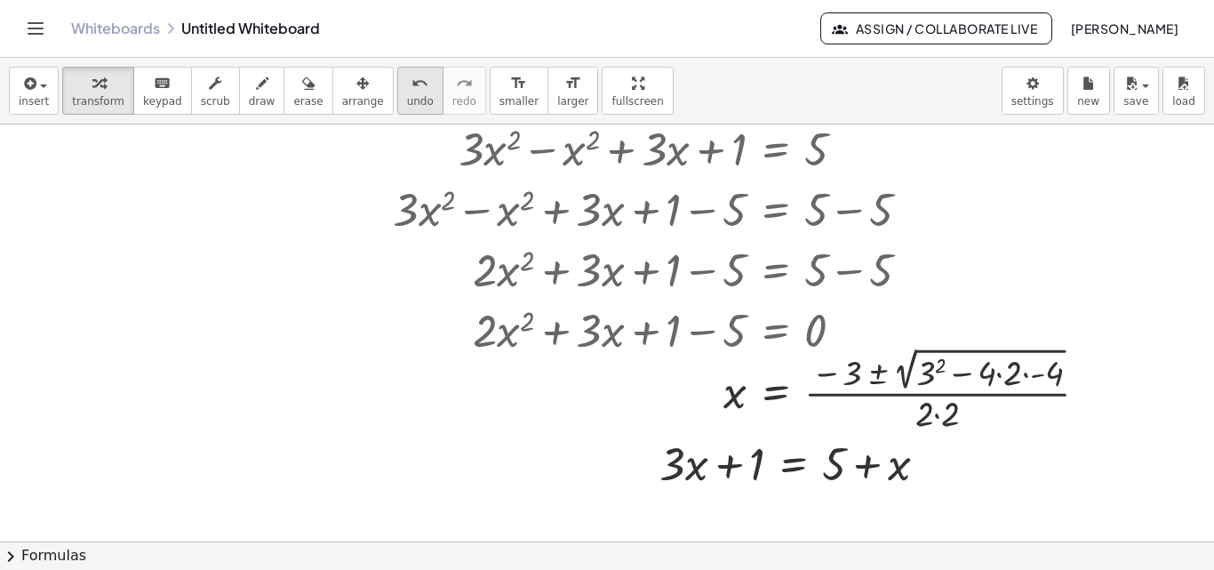
click at [407, 103] on span "undo" at bounding box center [420, 101] width 27 height 12
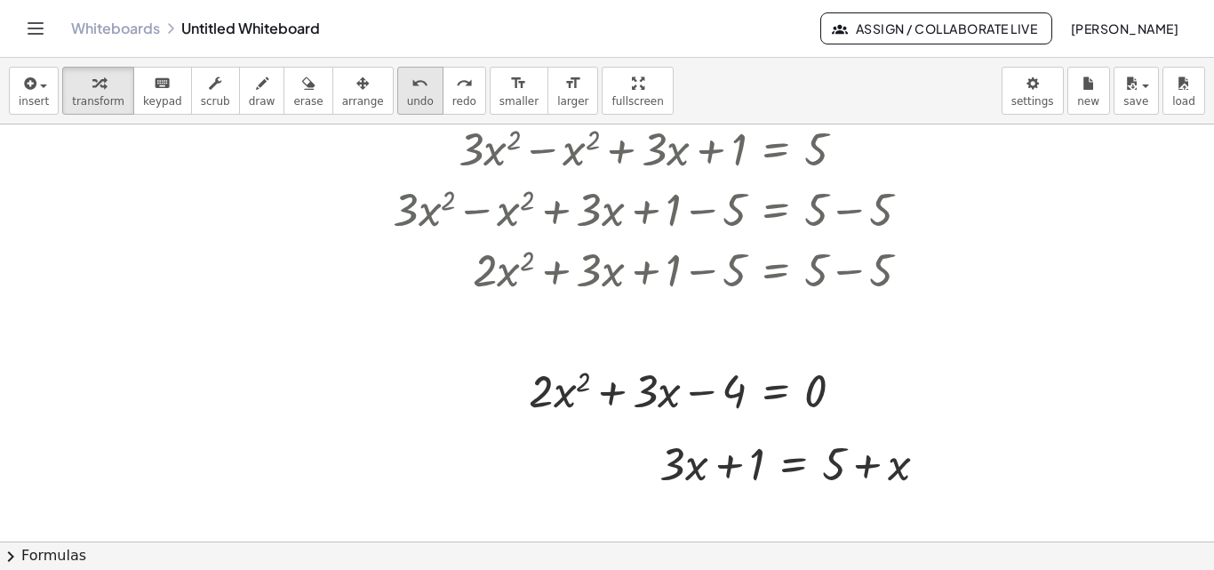
click at [407, 101] on span "undo" at bounding box center [420, 101] width 27 height 12
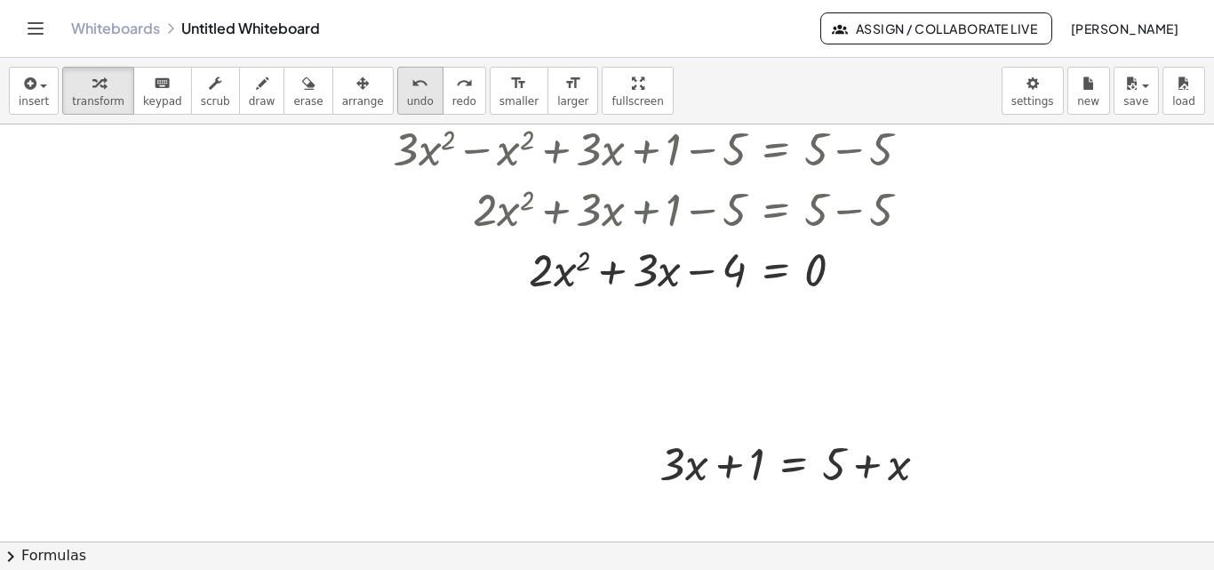
click at [407, 95] on span "undo" at bounding box center [420, 101] width 27 height 12
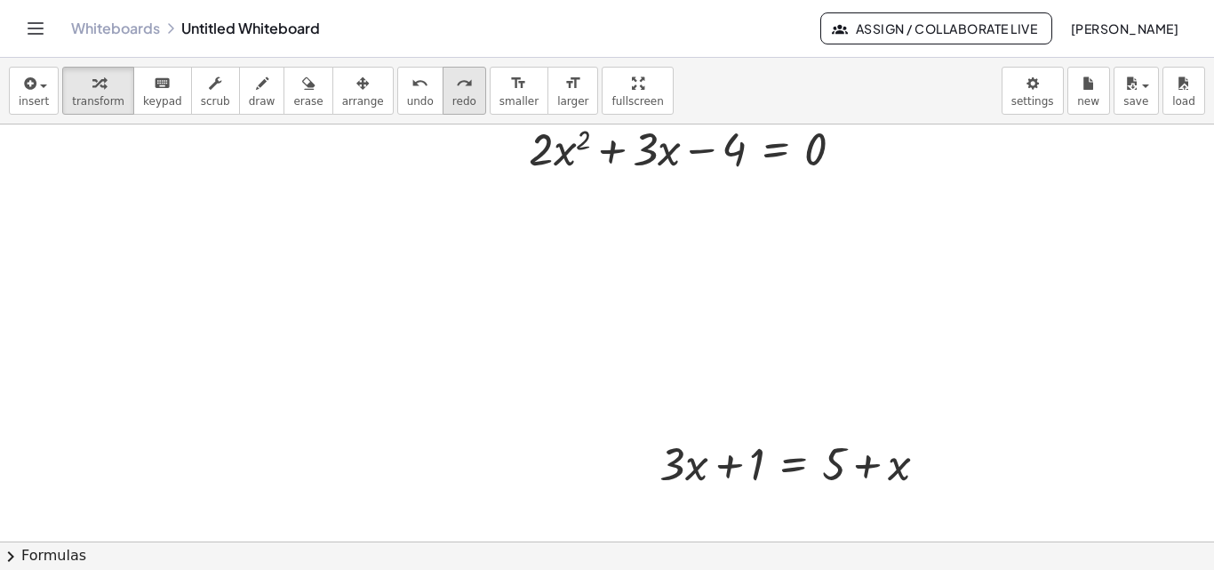
click at [456, 88] on icon "redo" at bounding box center [464, 83] width 17 height 21
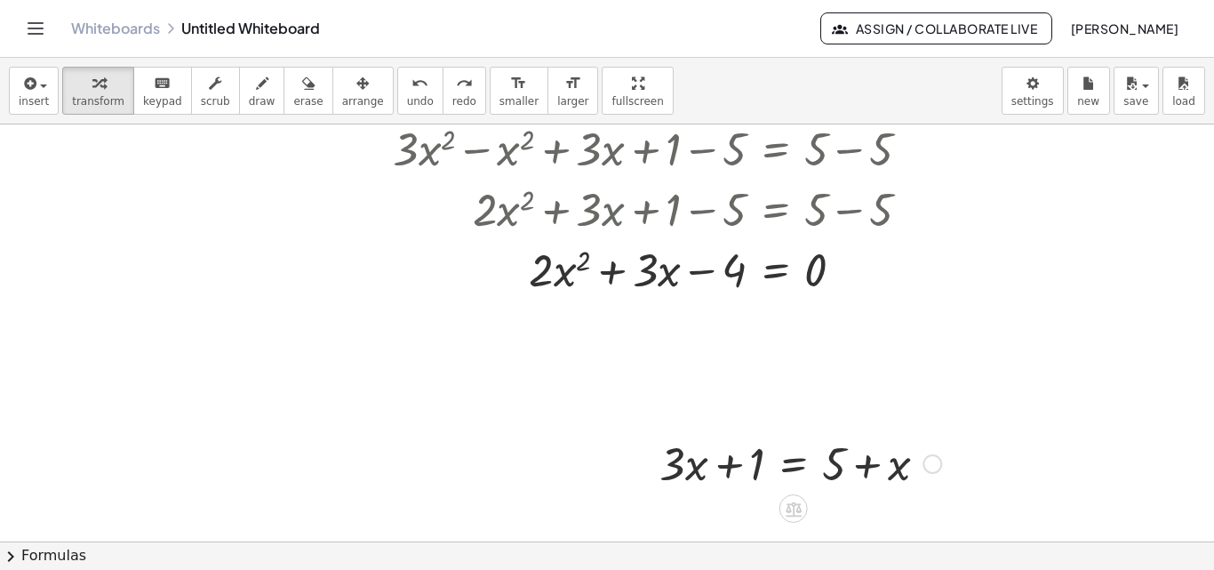
click at [805, 467] on div at bounding box center [801, 462] width 300 height 60
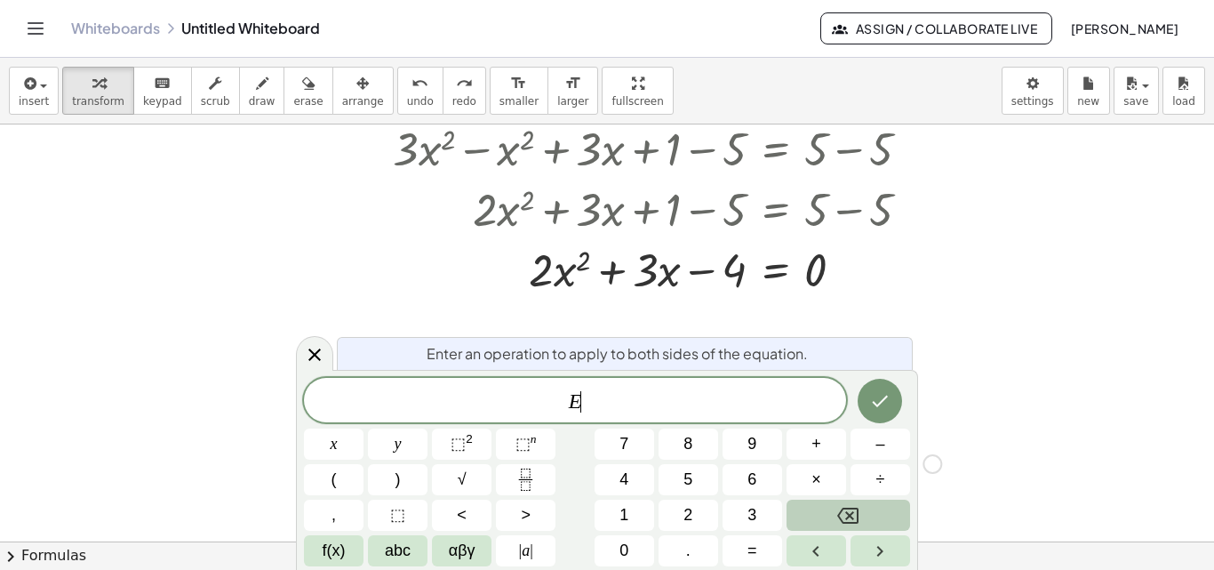
click at [865, 518] on button "Backspace" at bounding box center [849, 515] width 124 height 31
click at [325, 366] on div at bounding box center [314, 353] width 37 height 35
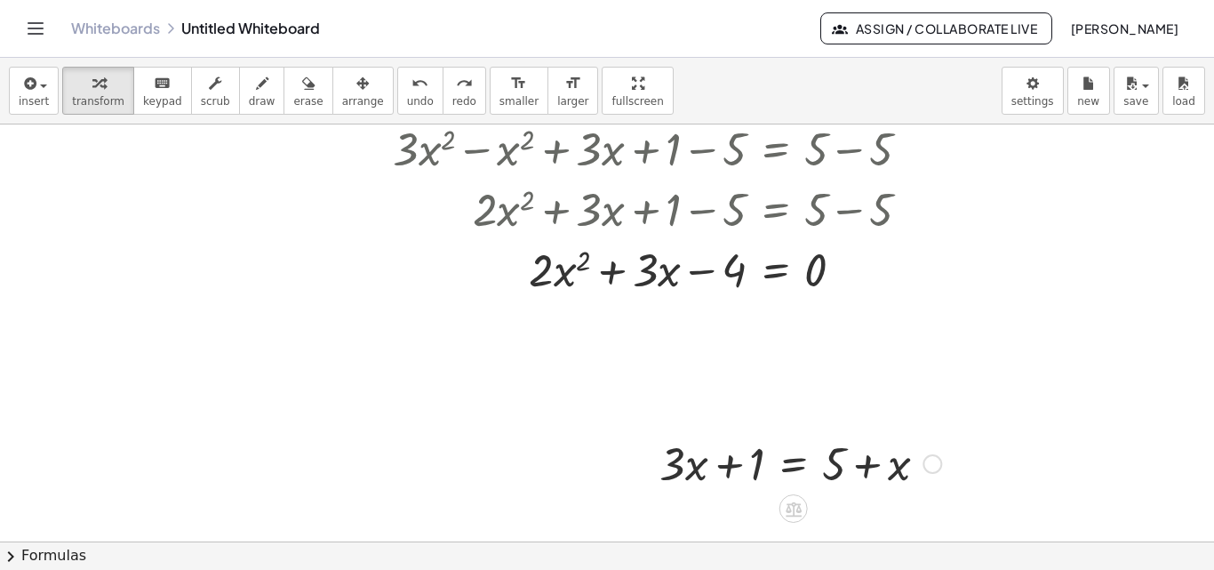
drag, startPoint x: 864, startPoint y: 478, endPoint x: 836, endPoint y: 464, distance: 31.8
click at [836, 464] on div at bounding box center [801, 462] width 300 height 60
click at [871, 505] on icon at bounding box center [865, 509] width 16 height 16
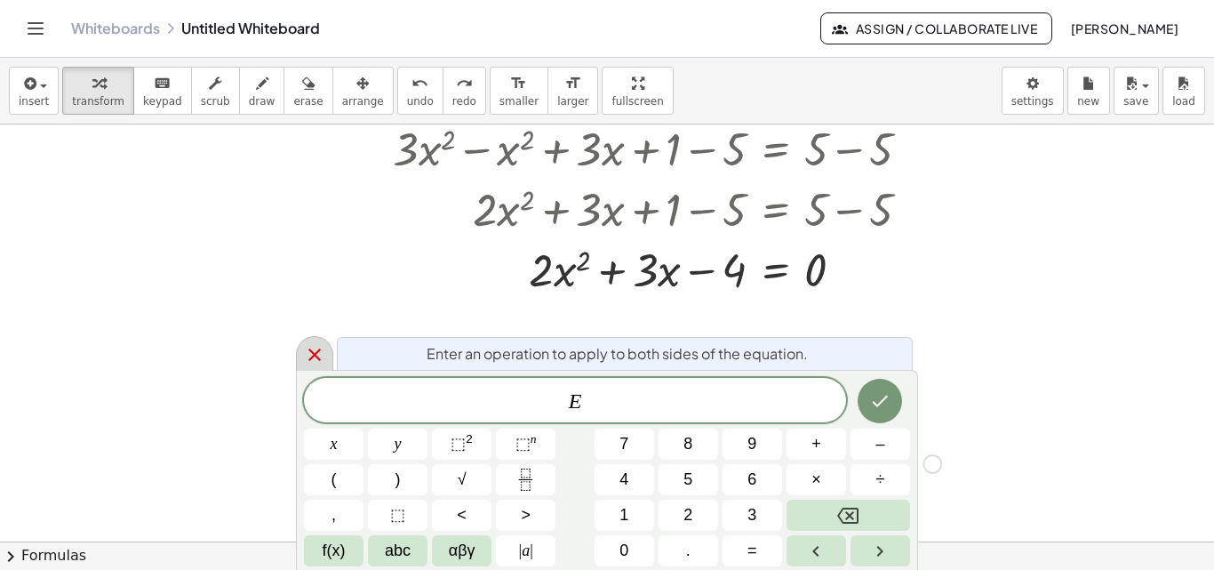
click at [330, 357] on div at bounding box center [314, 353] width 37 height 35
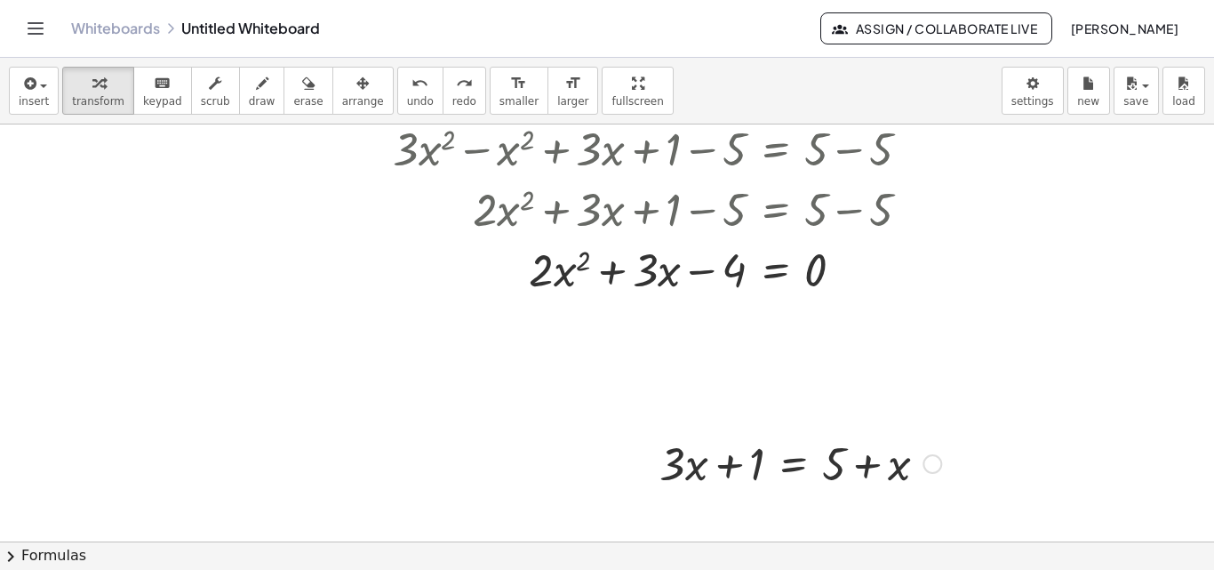
click at [934, 468] on div at bounding box center [933, 464] width 20 height 20
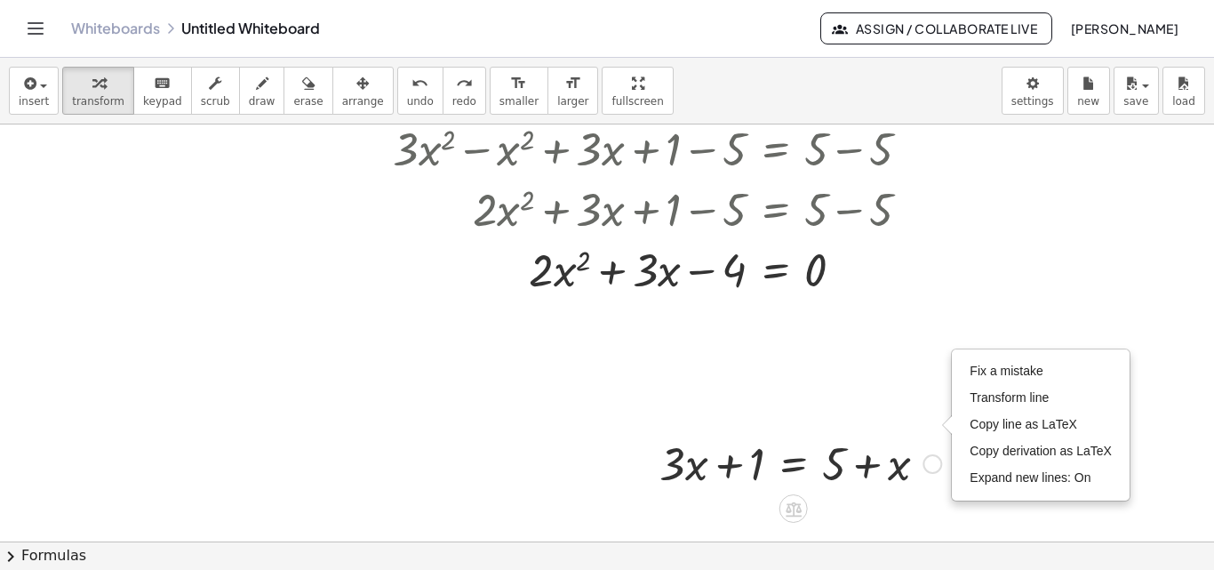
click at [934, 468] on div "Fix a mistake Transform line Copy line as LaTeX Copy derivation as LaTeX Expand…" at bounding box center [933, 464] width 20 height 20
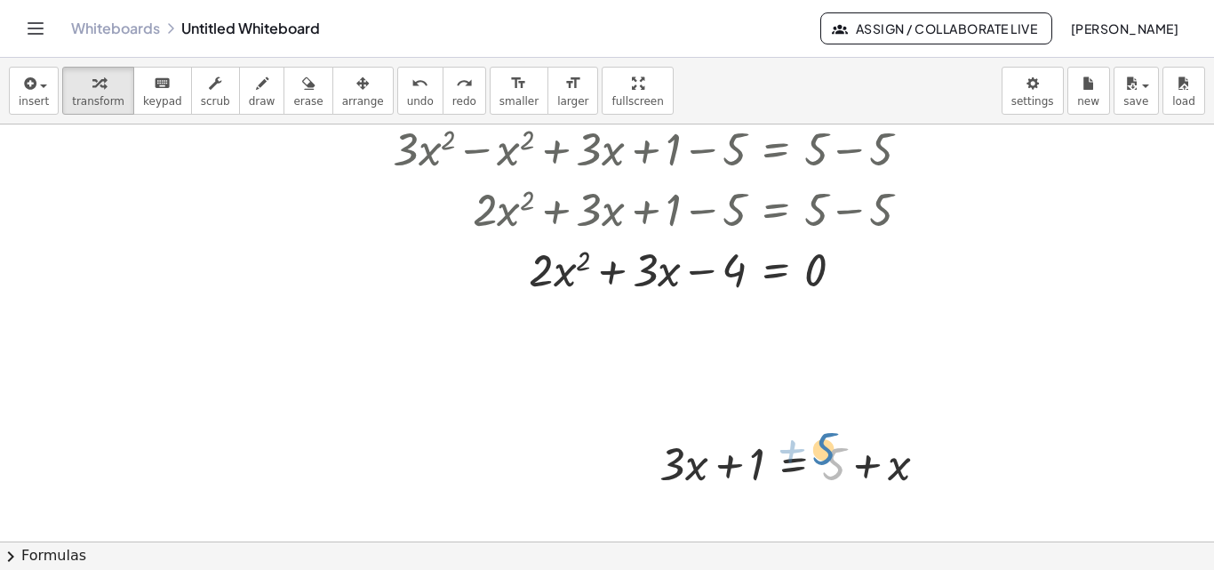
drag, startPoint x: 832, startPoint y: 474, endPoint x: 825, endPoint y: 467, distance: 10.1
click at [821, 459] on div at bounding box center [801, 462] width 300 height 60
click at [660, 268] on div at bounding box center [666, 268] width 564 height 60
click at [14, 559] on span "chevron_right" at bounding box center [10, 556] width 21 height 21
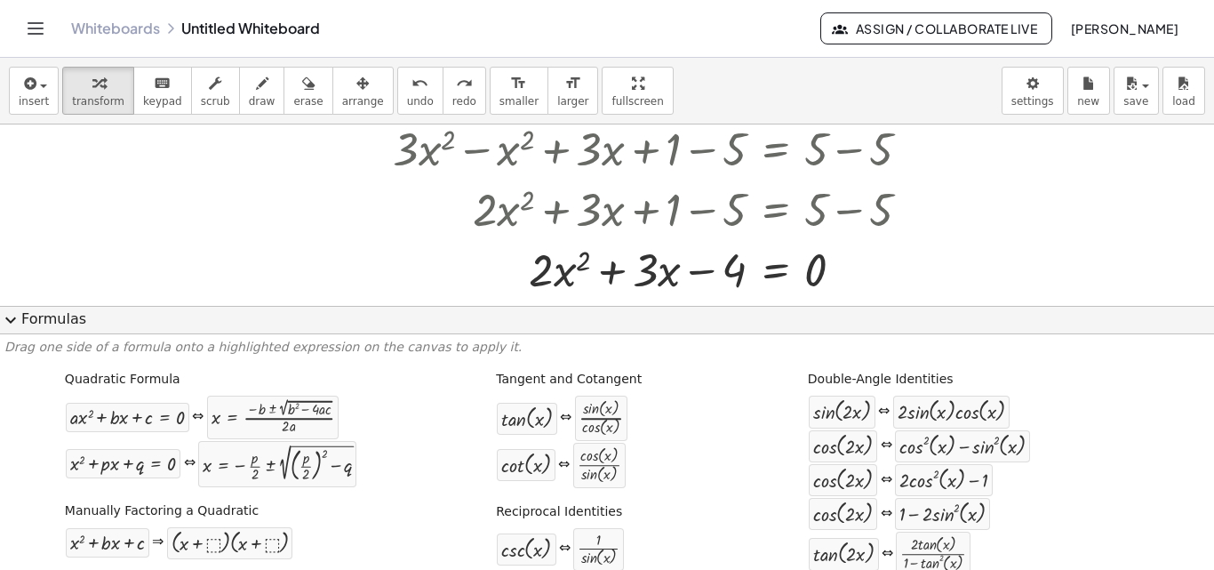
scroll to position [862, 0]
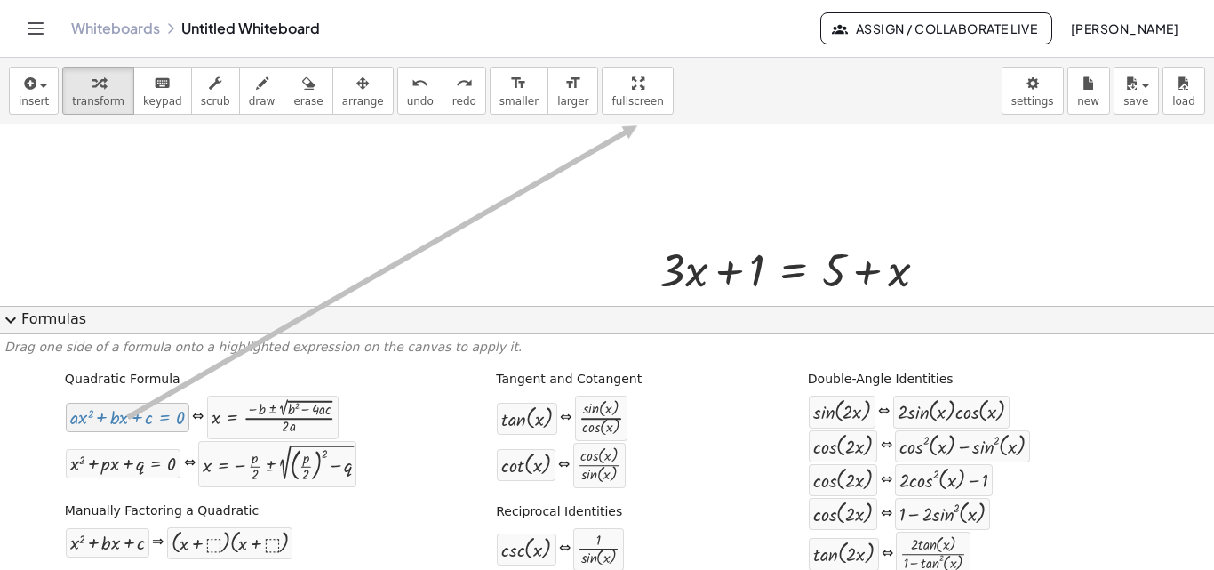
drag, startPoint x: 149, startPoint y: 413, endPoint x: 634, endPoint y: 125, distance: 563.7
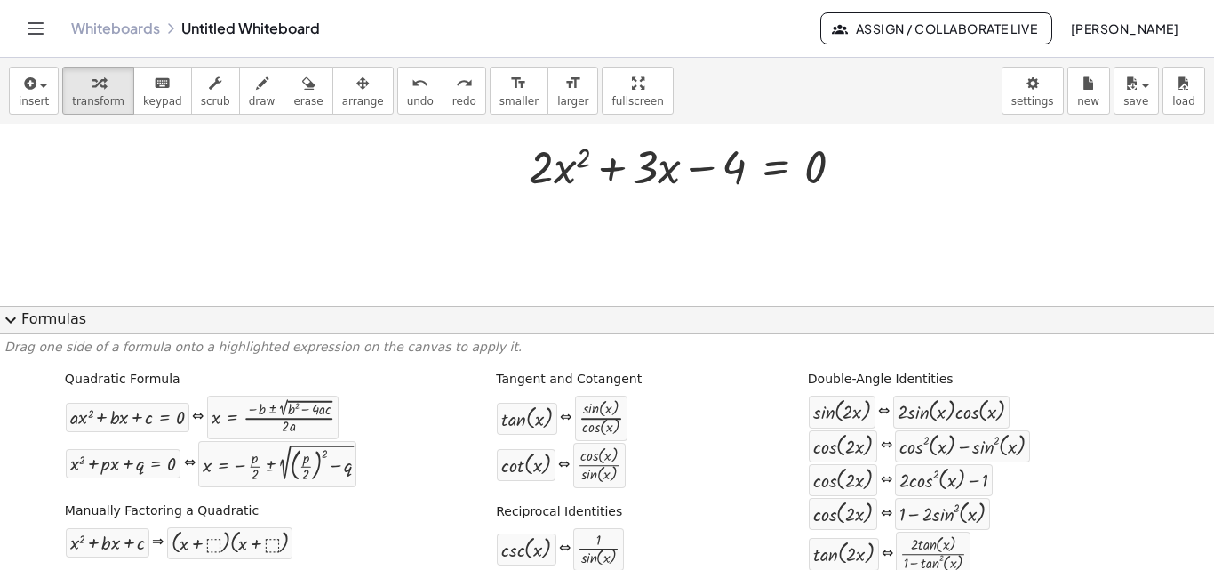
scroll to position [746, 0]
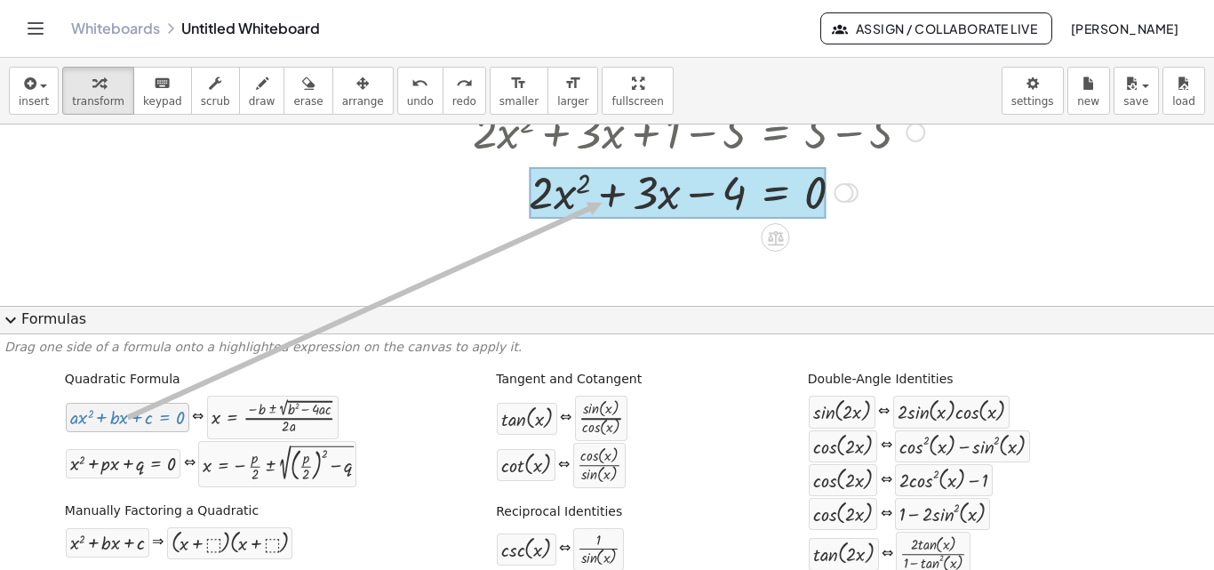
drag, startPoint x: 170, startPoint y: 416, endPoint x: 598, endPoint y: 203, distance: 478.7
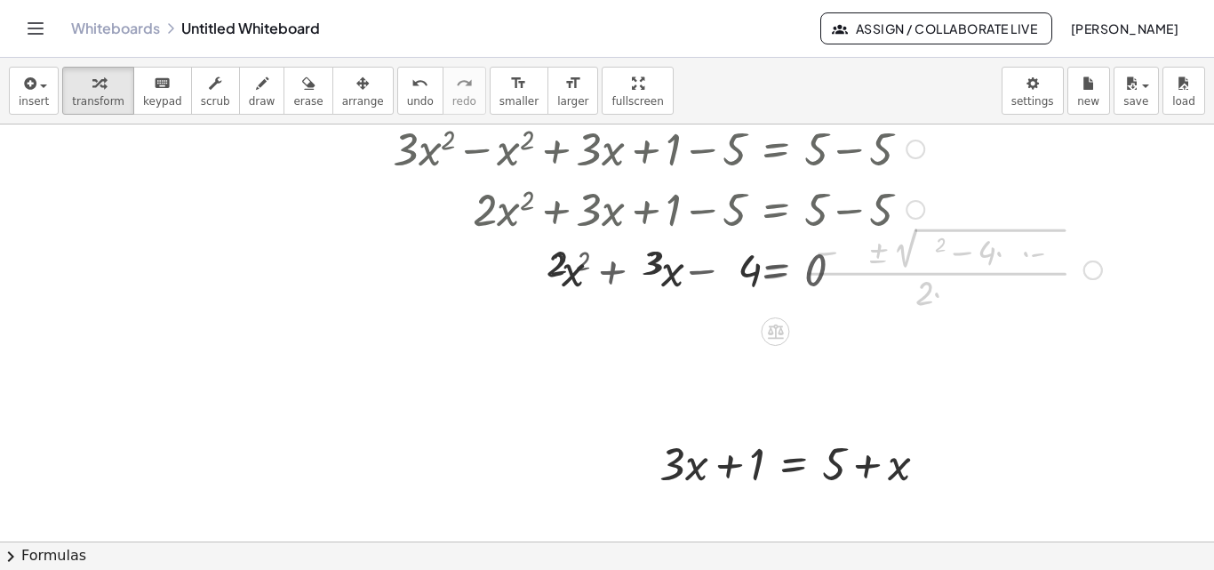
scroll to position [669, 0]
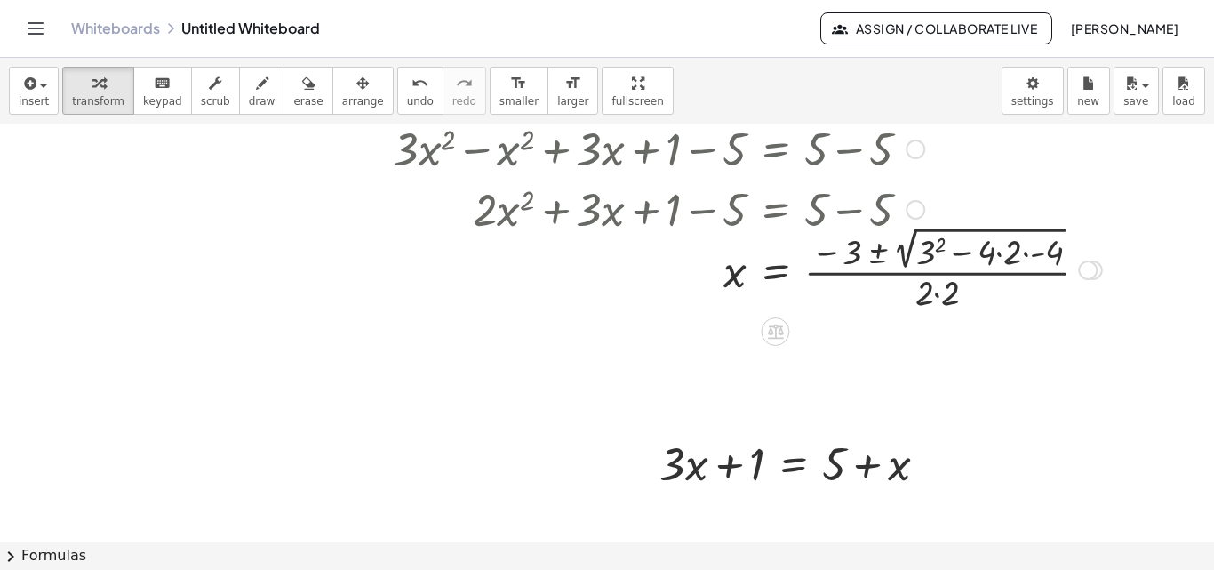
click at [956, 244] on div at bounding box center [747, 267] width 727 height 93
click at [1030, 251] on div at bounding box center [747, 267] width 727 height 93
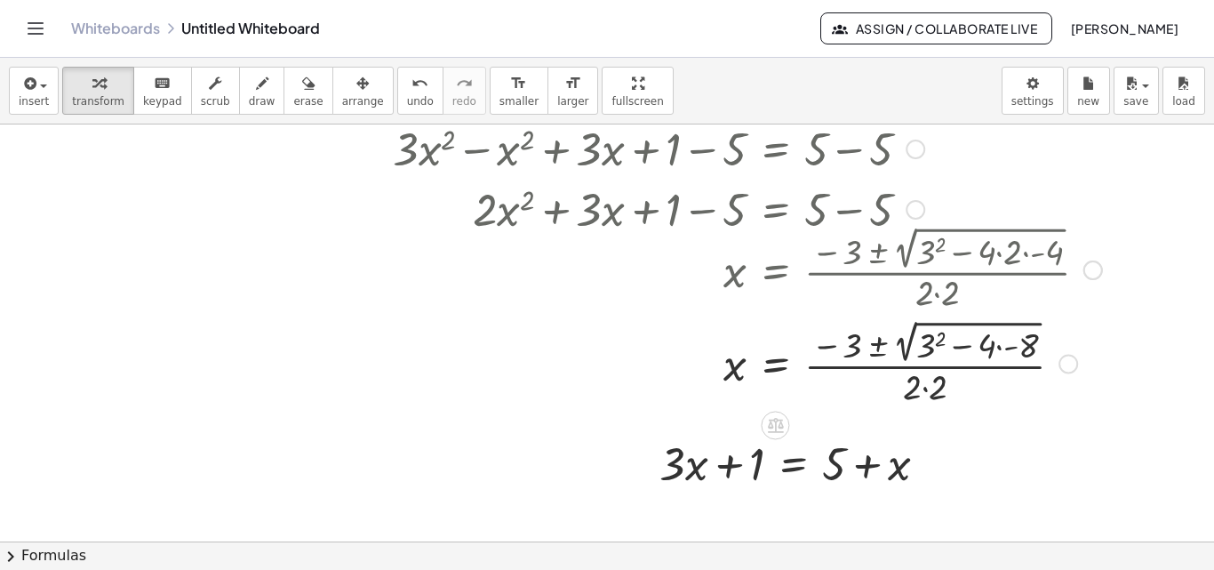
click at [1008, 350] on div at bounding box center [747, 362] width 727 height 93
click at [935, 344] on div at bounding box center [747, 362] width 727 height 93
click at [953, 348] on div at bounding box center [747, 362] width 727 height 93
click at [916, 349] on div at bounding box center [747, 362] width 727 height 92
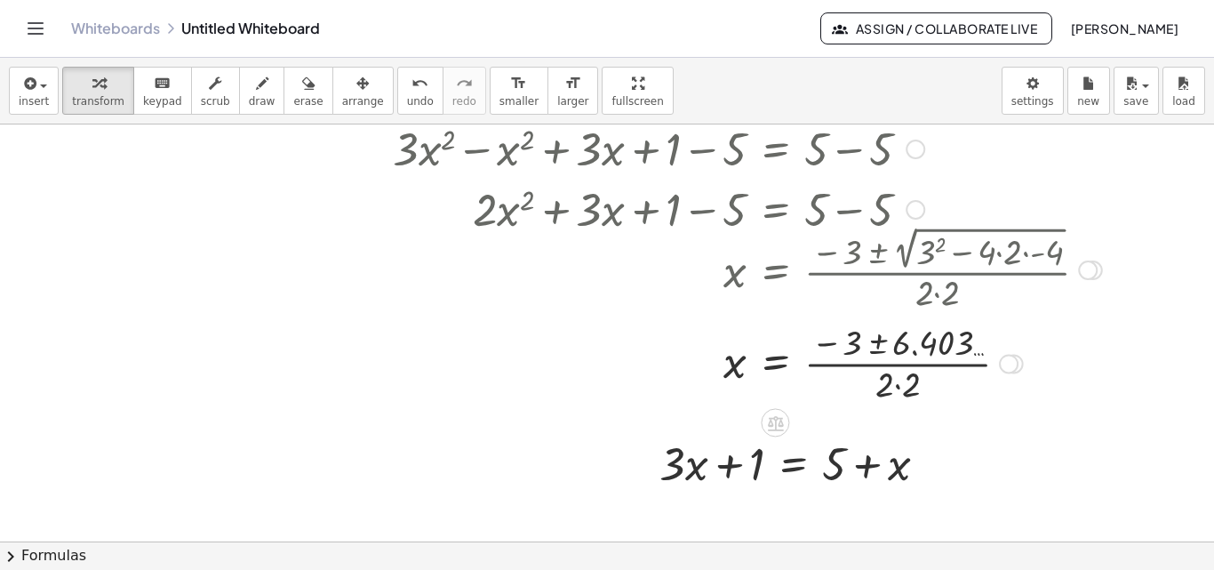
click at [878, 342] on div at bounding box center [747, 361] width 727 height 89
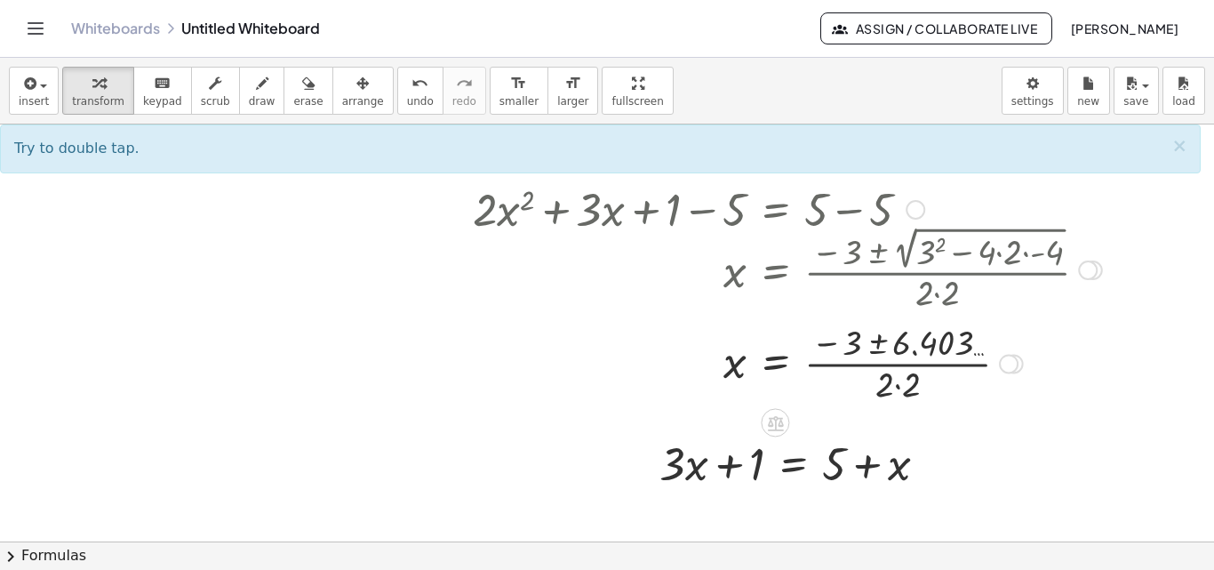
click at [904, 385] on div at bounding box center [747, 361] width 727 height 89
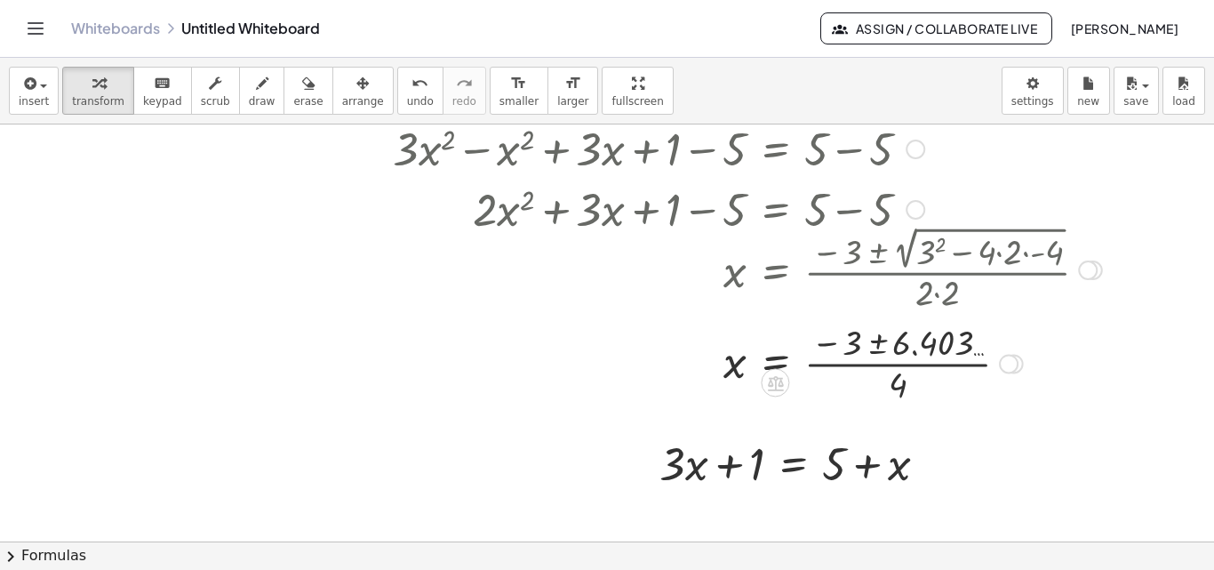
drag, startPoint x: 853, startPoint y: 349, endPoint x: 869, endPoint y: 360, distance: 19.0
click at [864, 353] on div at bounding box center [747, 361] width 727 height 89
click at [873, 368] on div at bounding box center [747, 361] width 727 height 89
click at [872, 365] on div at bounding box center [747, 361] width 727 height 89
click at [853, 365] on div at bounding box center [747, 361] width 727 height 89
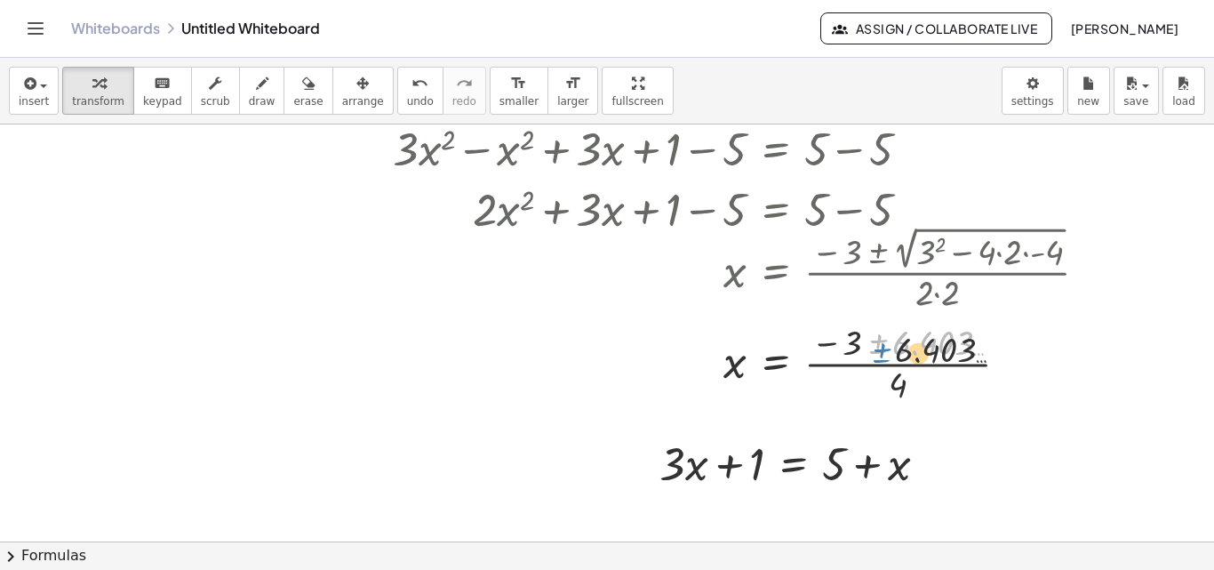
drag, startPoint x: 877, startPoint y: 348, endPoint x: 881, endPoint y: 359, distance: 12.4
click at [881, 359] on div at bounding box center [747, 361] width 727 height 89
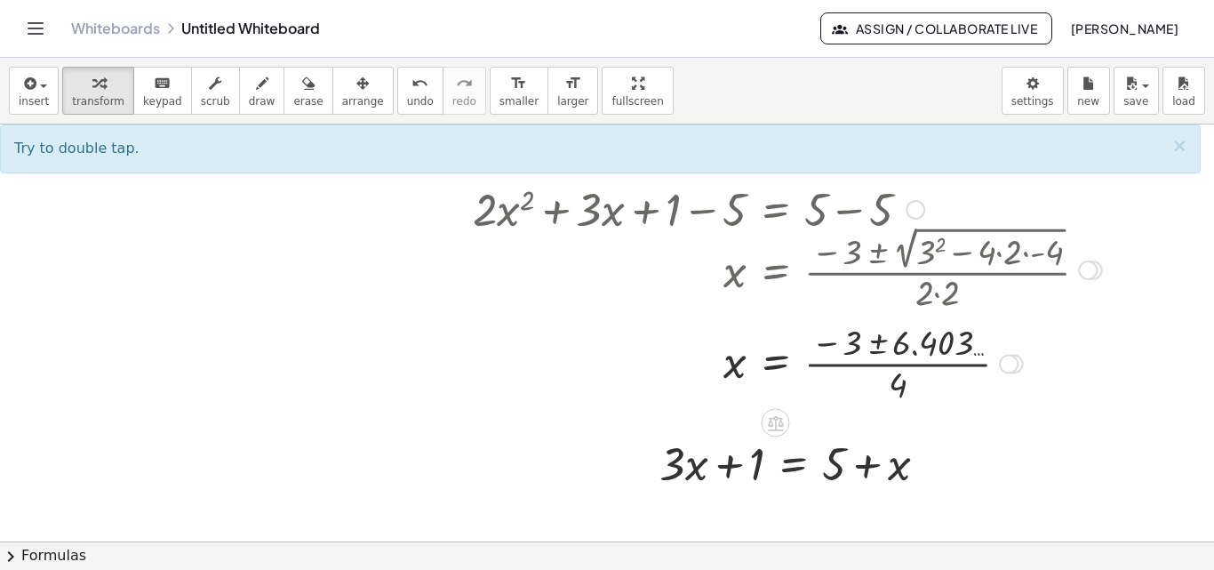
click at [881, 341] on div at bounding box center [747, 361] width 727 height 89
click at [877, 349] on div at bounding box center [747, 361] width 727 height 89
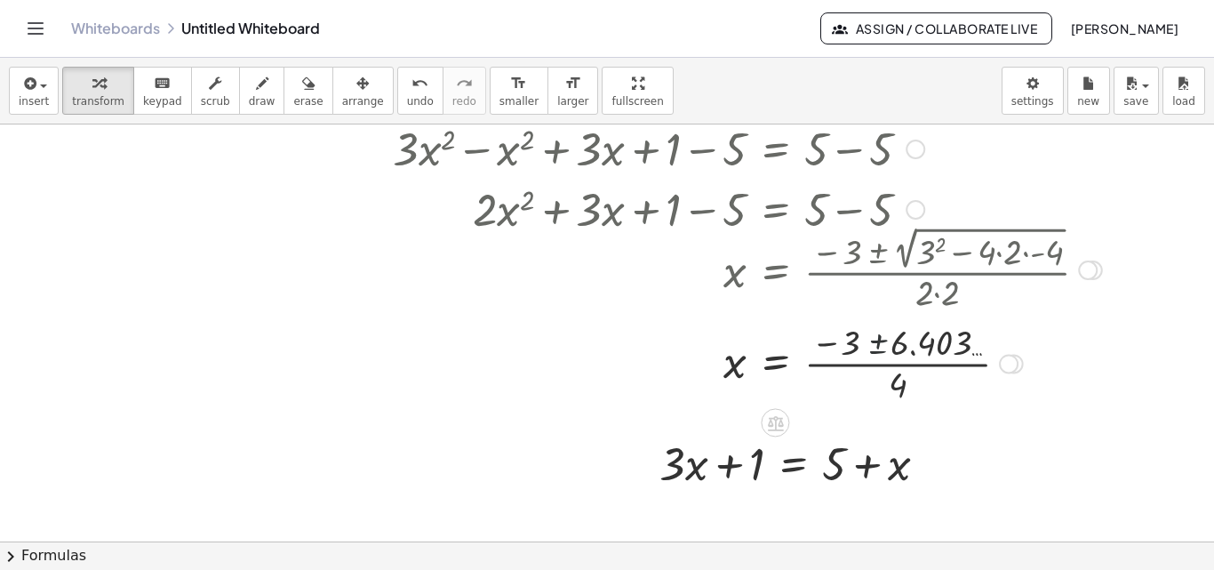
click at [877, 349] on div at bounding box center [747, 361] width 727 height 89
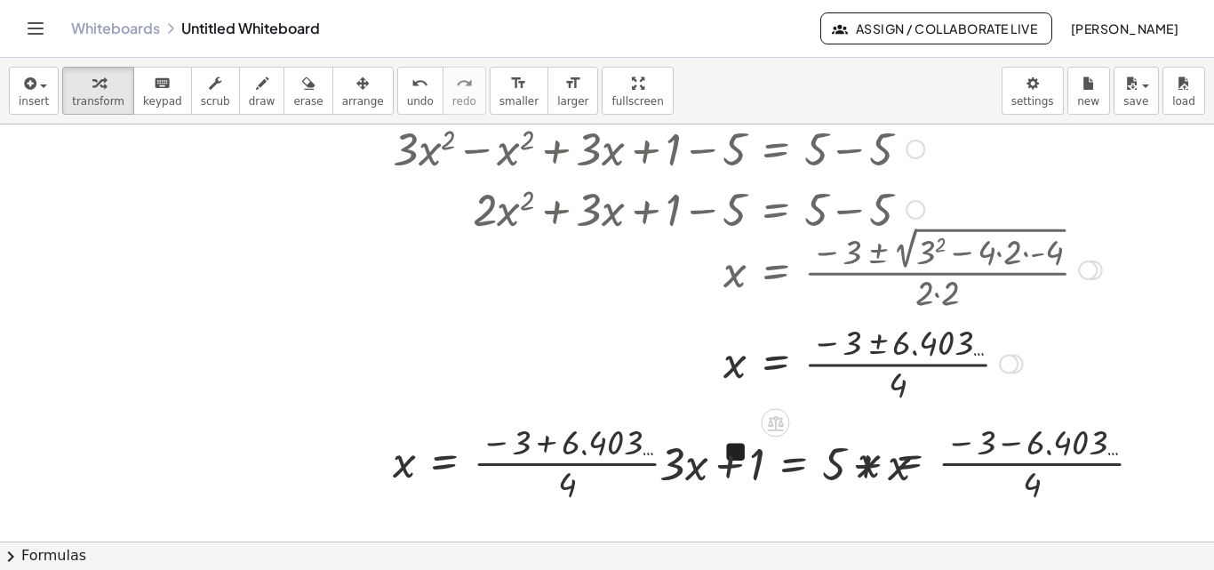
click at [776, 366] on div at bounding box center [747, 361] width 727 height 89
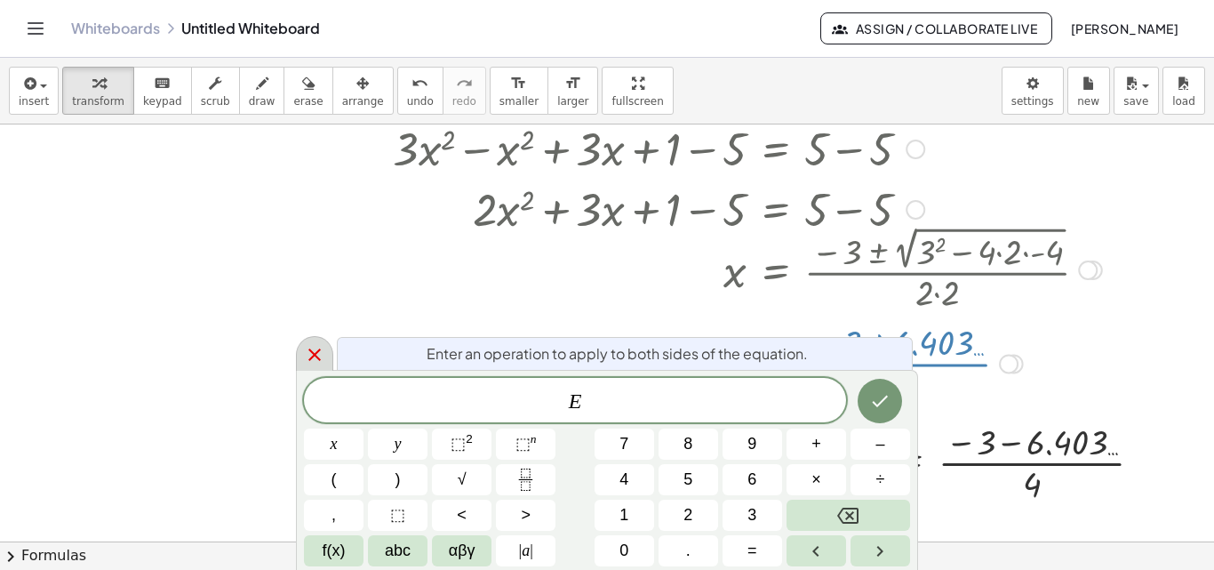
click at [300, 359] on div at bounding box center [314, 353] width 37 height 35
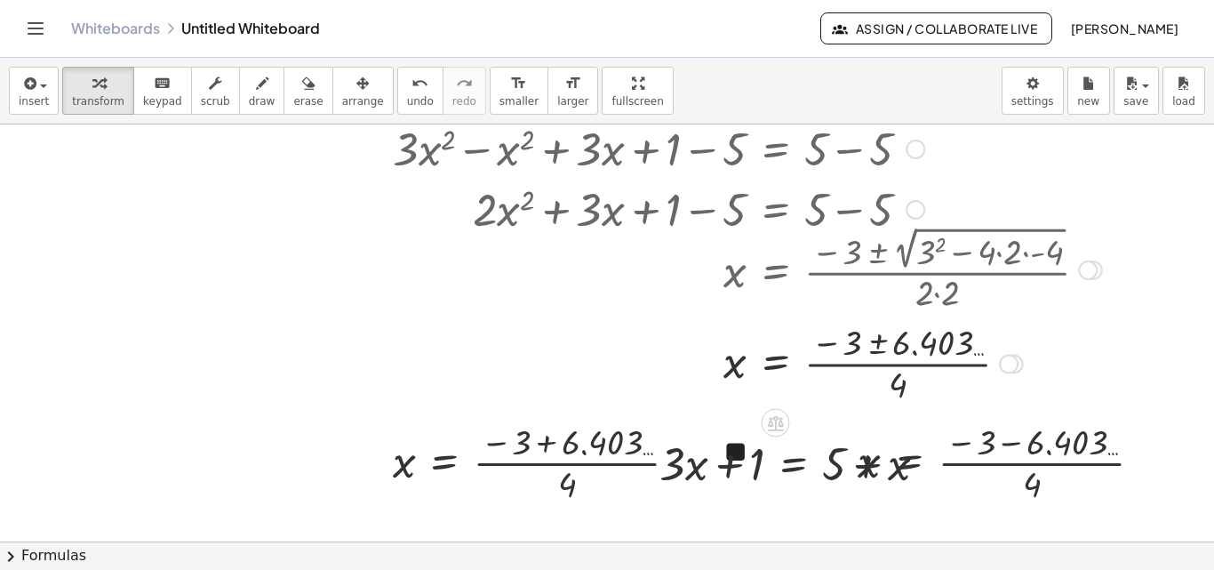
click at [1008, 359] on div at bounding box center [1009, 364] width 20 height 20
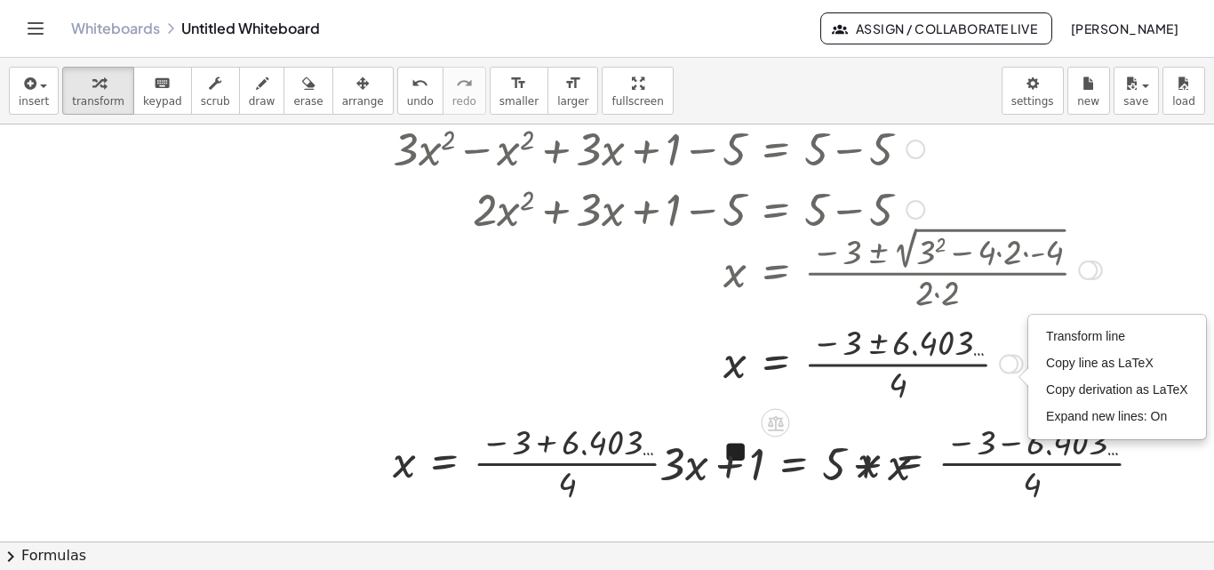
scroll to position [682, 0]
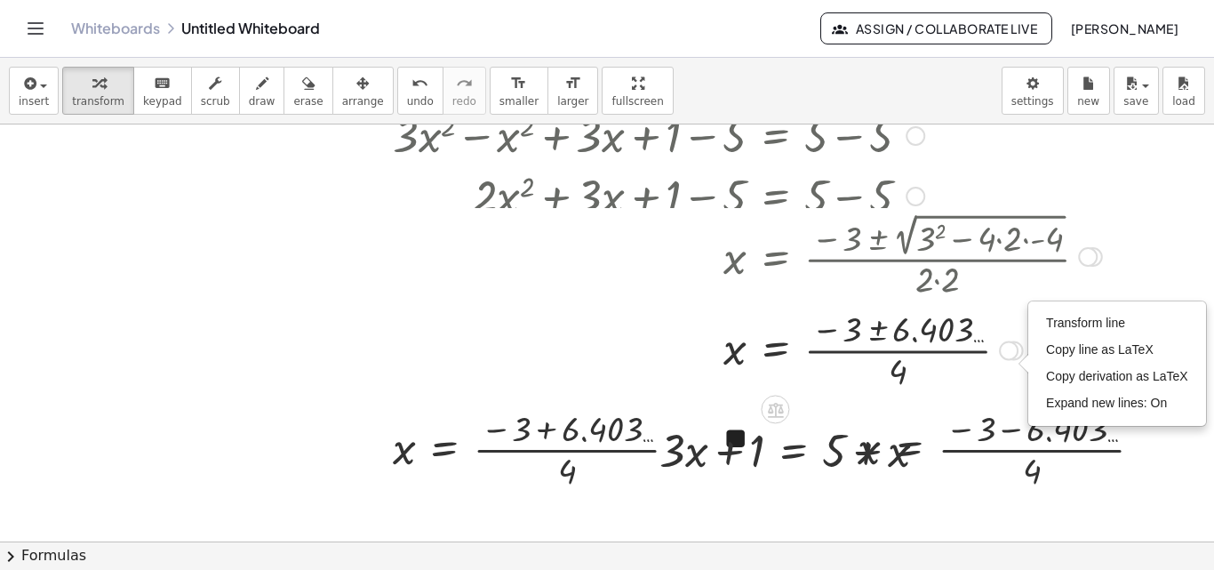
click at [1013, 353] on div "Transform line Copy line as LaTeX Copy derivation as LaTeX Expand new lines: On" at bounding box center [1009, 351] width 20 height 20
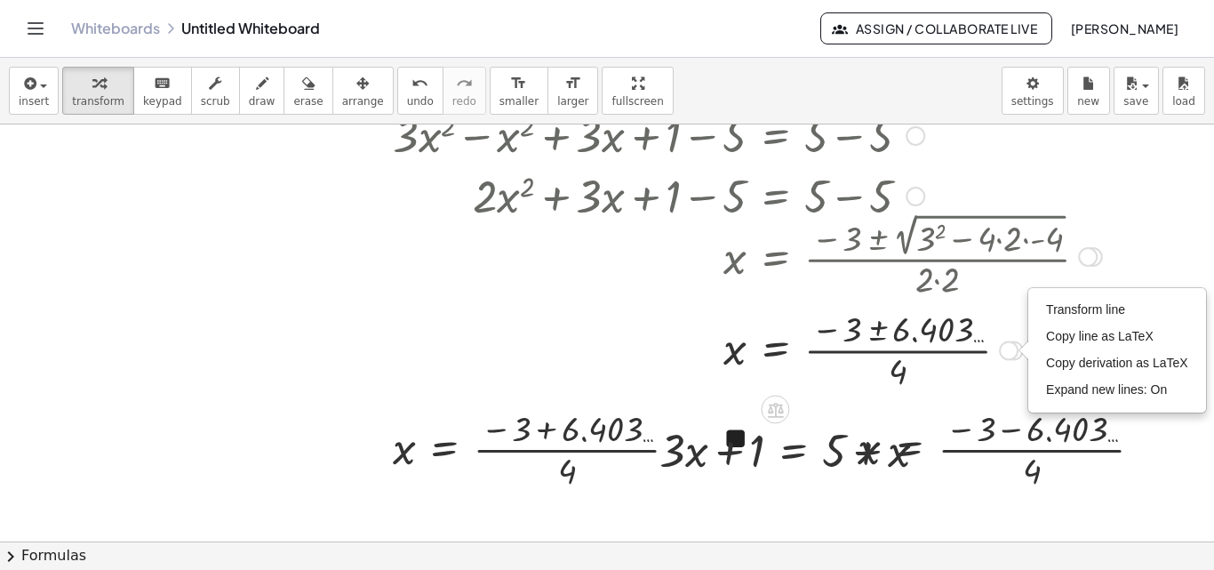
click at [883, 327] on div at bounding box center [747, 348] width 727 height 89
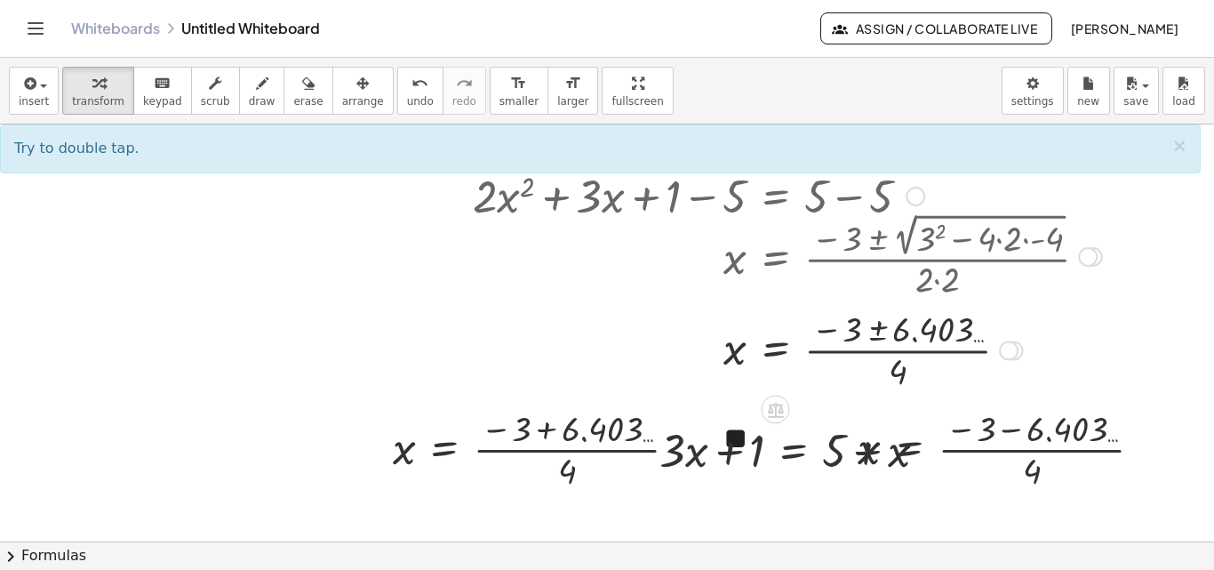
click at [845, 352] on div at bounding box center [747, 348] width 727 height 89
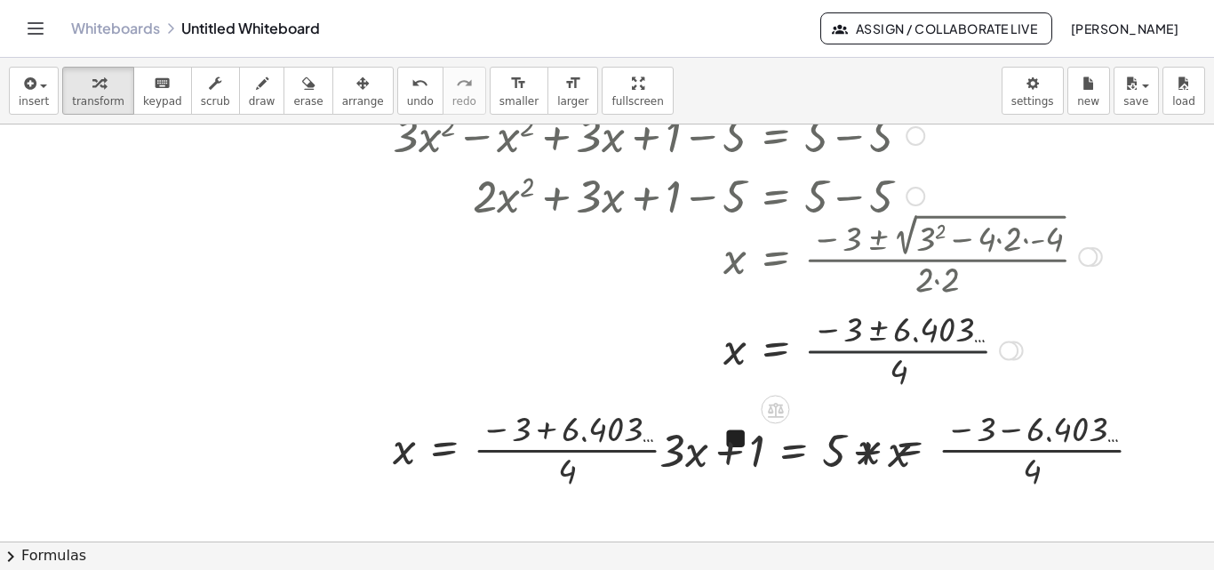
click at [845, 352] on div at bounding box center [747, 348] width 727 height 89
click at [885, 326] on div at bounding box center [747, 348] width 727 height 89
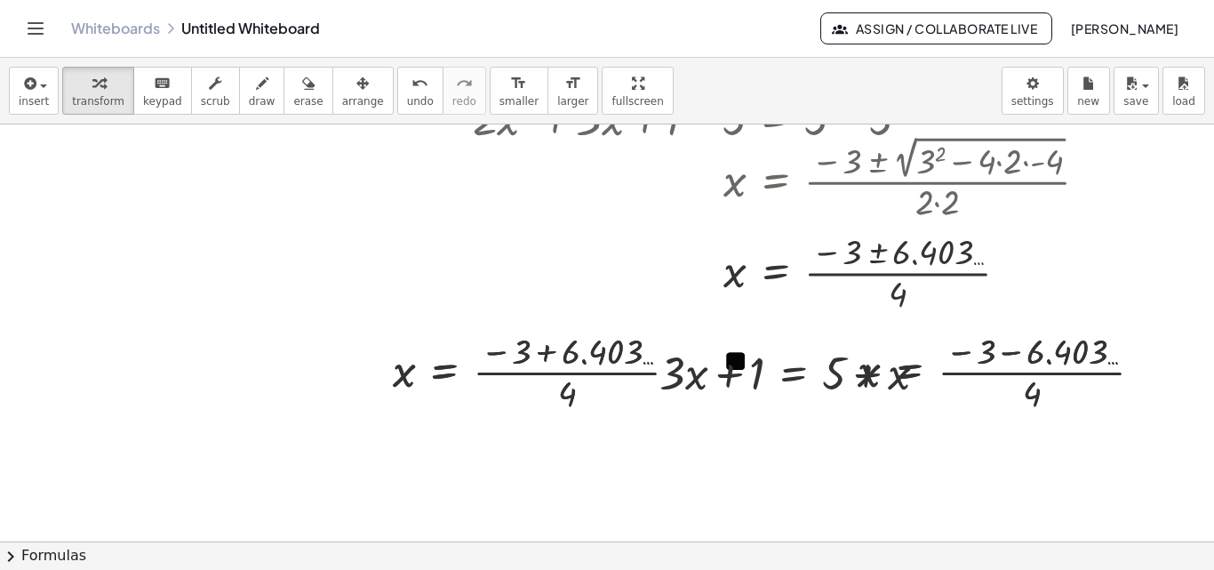
scroll to position [771, 0]
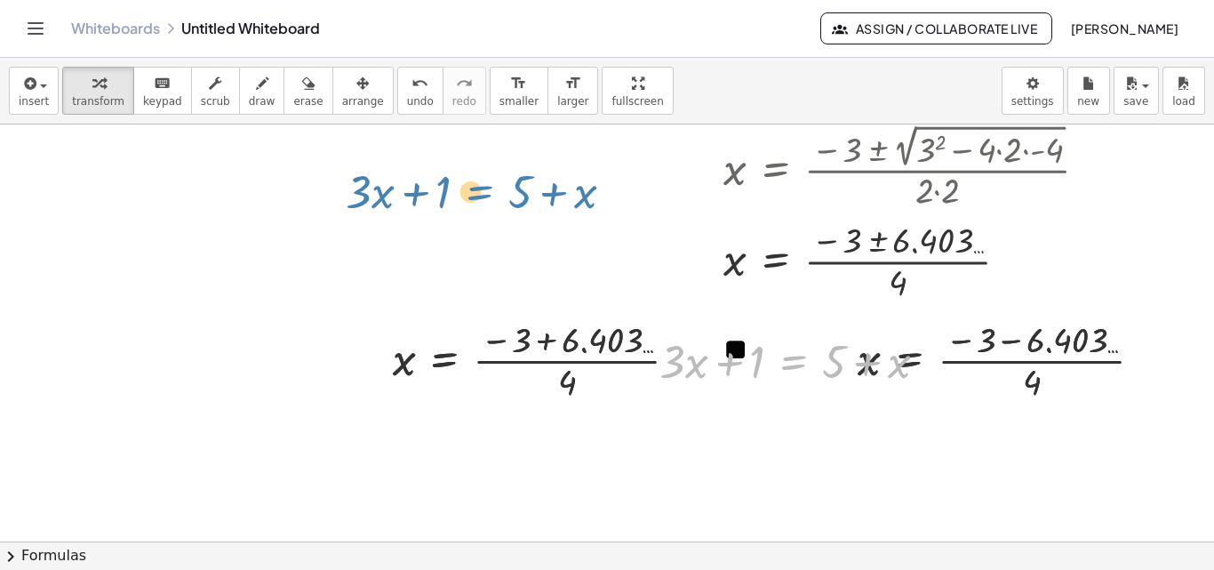
drag, startPoint x: 756, startPoint y: 373, endPoint x: 446, endPoint y: 202, distance: 353.4
click at [447, 203] on div "+ · 3 · x + 1 = + 5 + x Go back to this line Copy line as LaTeX Copy derivation…" at bounding box center [607, 188] width 1214 height 1668
drag, startPoint x: 801, startPoint y: 355, endPoint x: 760, endPoint y: -36, distance: 393.3
click at [760, 0] on html "Graspable Math Activities Get Started Activity Bank Assigned Work Classes White…" at bounding box center [607, 285] width 1214 height 570
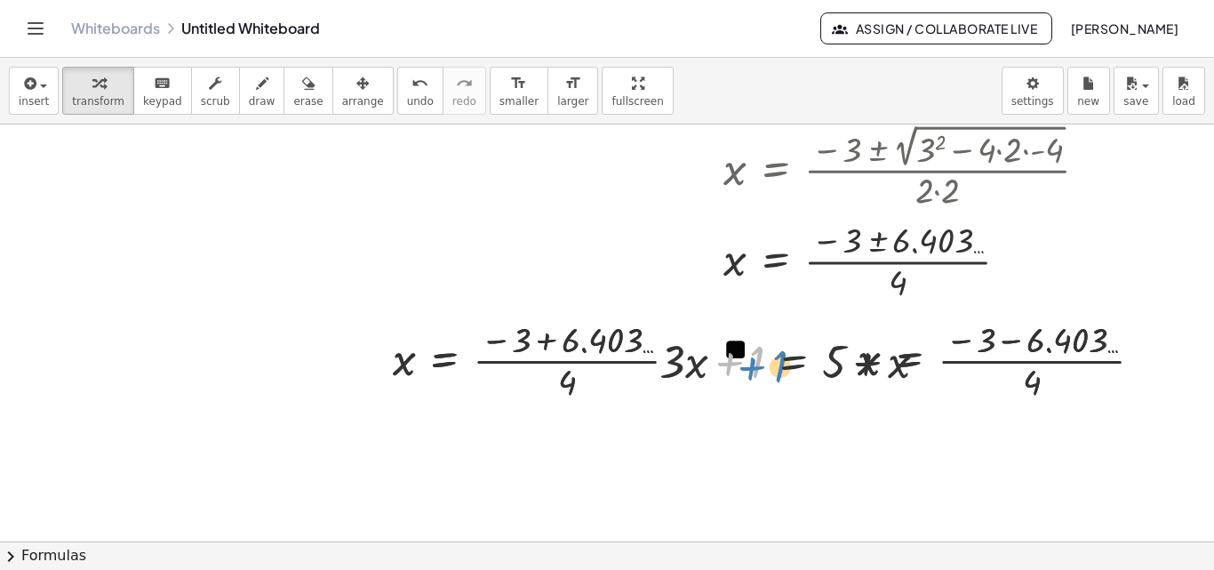
drag, startPoint x: 756, startPoint y: 364, endPoint x: 778, endPoint y: 367, distance: 22.5
click at [778, 367] on div at bounding box center [801, 360] width 300 height 60
click at [807, 441] on div at bounding box center [607, 188] width 1214 height 1668
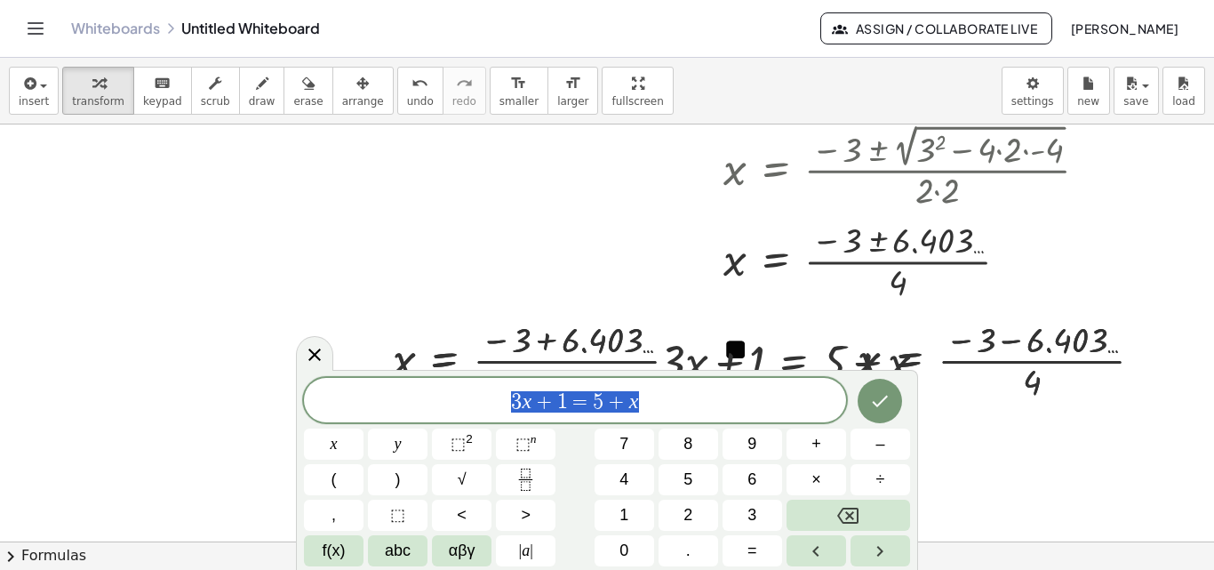
drag, startPoint x: 653, startPoint y: 398, endPoint x: 492, endPoint y: 401, distance: 161.8
click at [492, 401] on span "3 x + 1 = 5 + x" at bounding box center [575, 401] width 542 height 25
click at [890, 394] on icon "Done" at bounding box center [879, 400] width 21 height 21
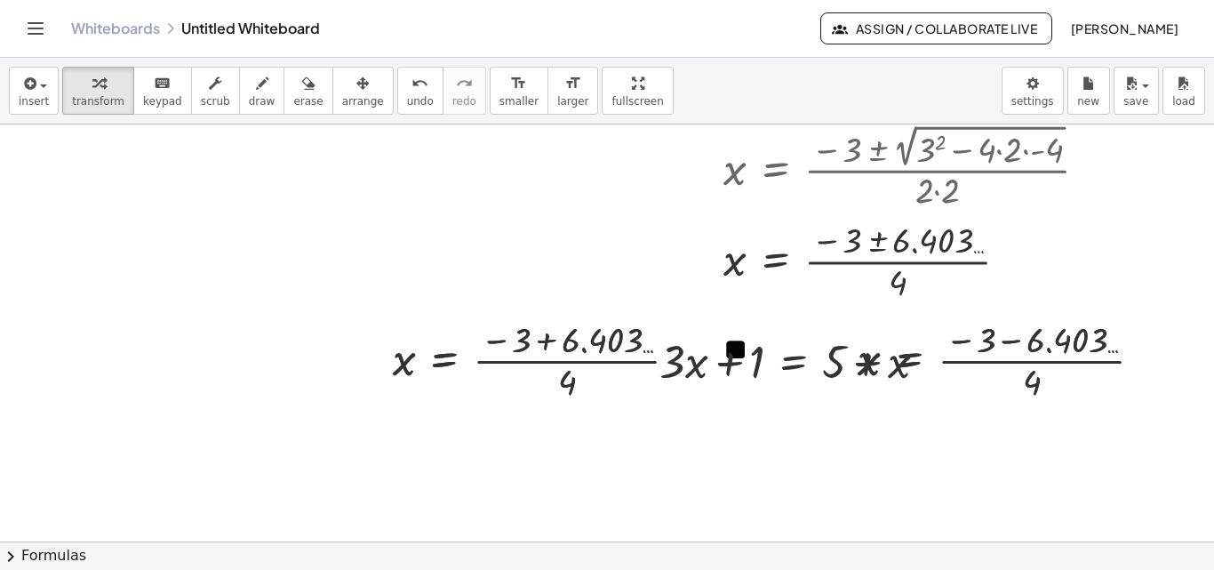
click at [877, 459] on div at bounding box center [607, 188] width 1214 height 1668
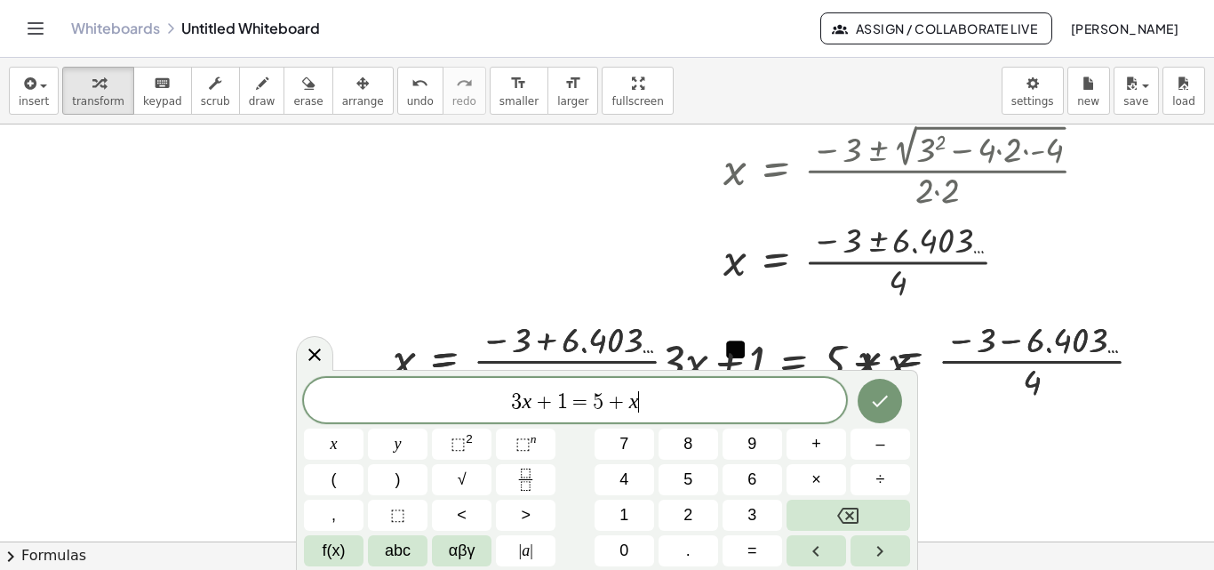
drag, startPoint x: 306, startPoint y: 353, endPoint x: 316, endPoint y: 353, distance: 9.8
click at [307, 353] on icon at bounding box center [314, 354] width 21 height 21
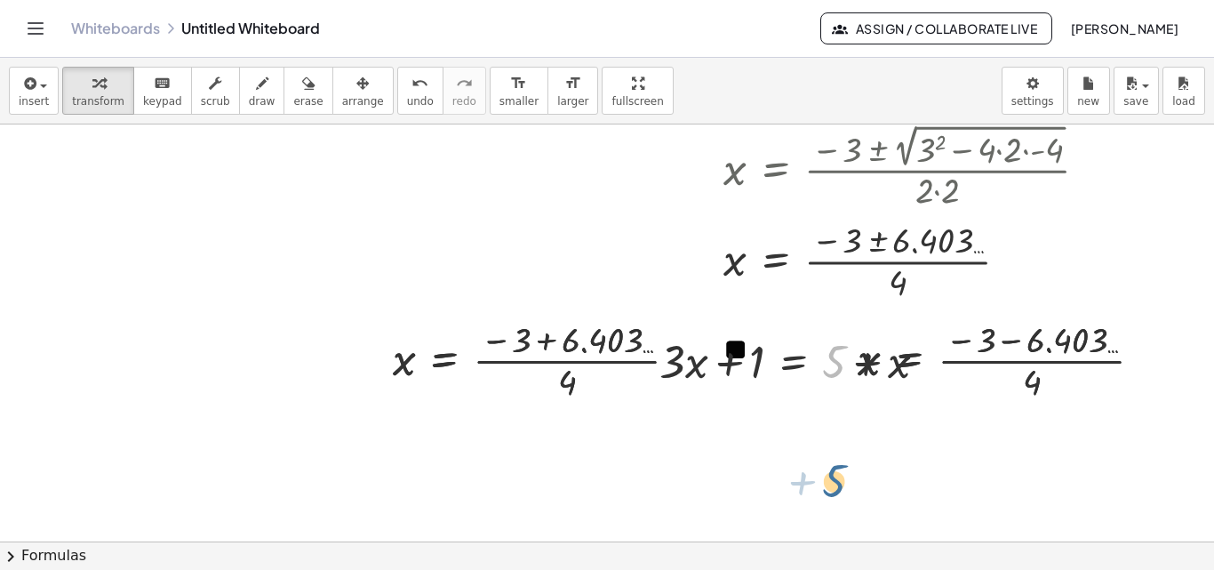
drag, startPoint x: 836, startPoint y: 356, endPoint x: 837, endPoint y: 477, distance: 121.8
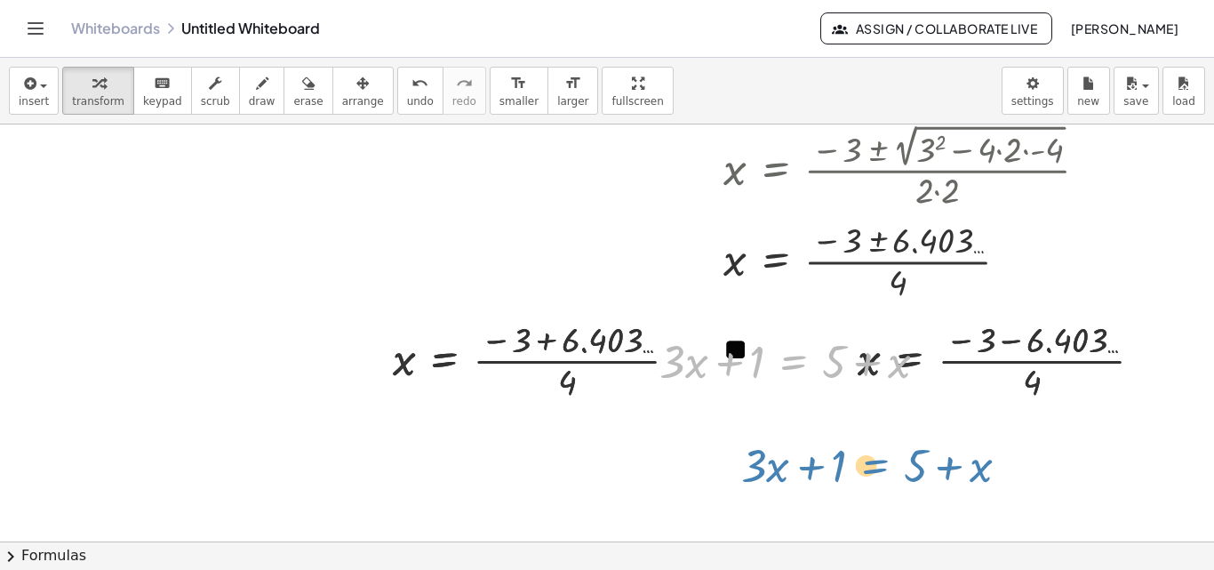
drag, startPoint x: 789, startPoint y: 364, endPoint x: 870, endPoint y: 468, distance: 132.3
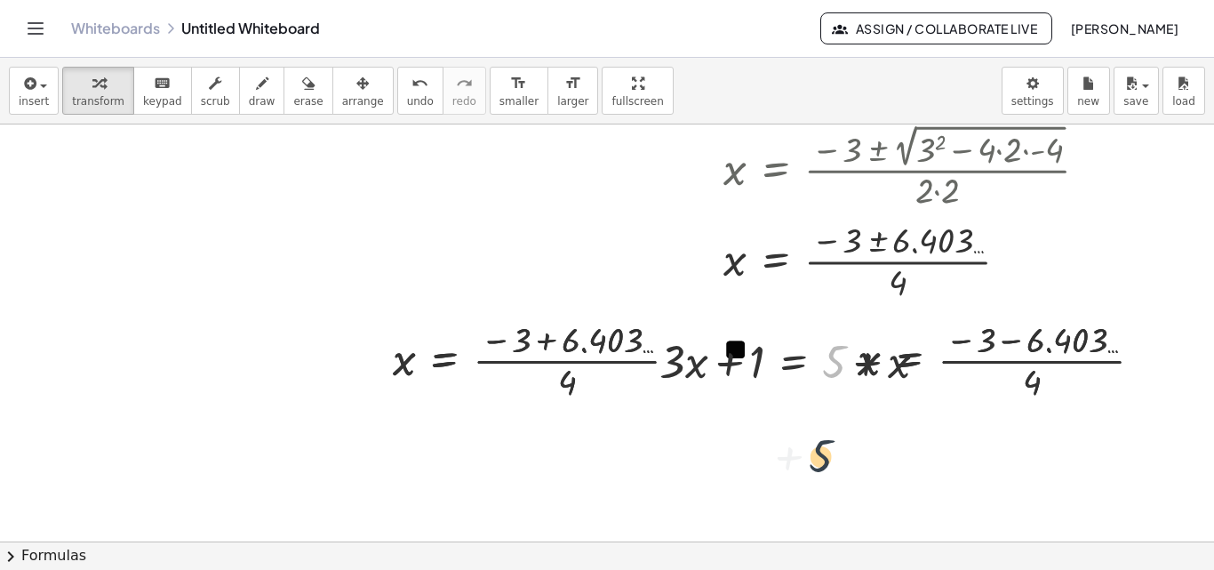
drag, startPoint x: 829, startPoint y: 365, endPoint x: 779, endPoint y: 393, distance: 57.7
click at [813, 406] on div "+ · 3 · x + 1 = + 5 + x Go back to this line Copy line as LaTeX Copy derivation…" at bounding box center [607, 188] width 1214 height 1668
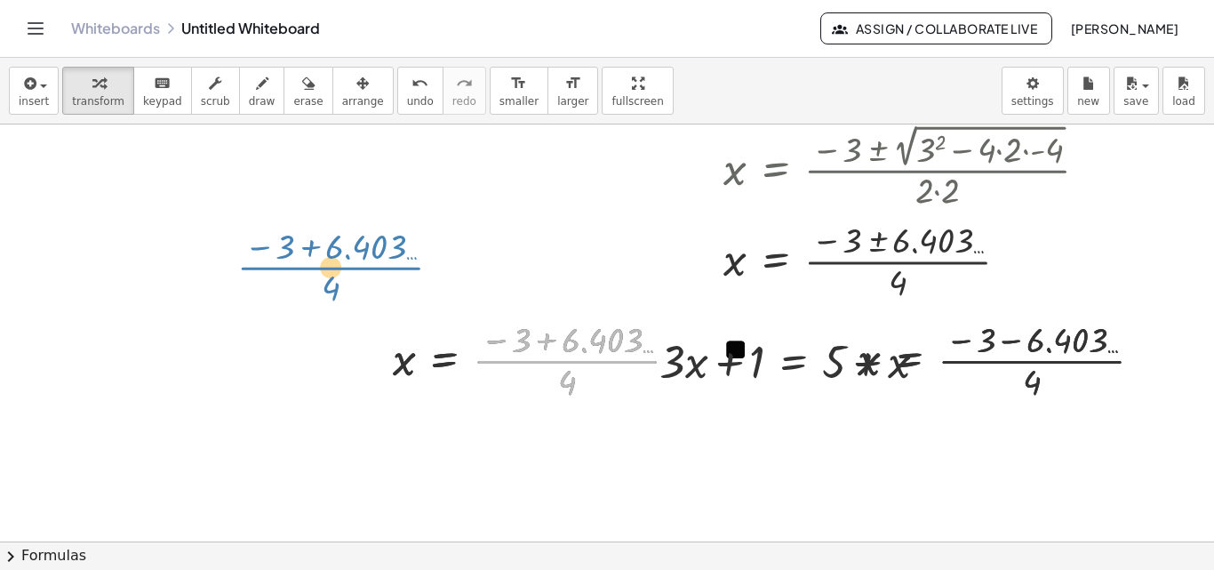
drag, startPoint x: 487, startPoint y: 361, endPoint x: 239, endPoint y: 254, distance: 270.0
click at [239, 254] on div "+ · 3 · x + 1 = + 5 + x Go back to this line Copy line as LaTeX Copy derivation…" at bounding box center [607, 188] width 1214 height 1668
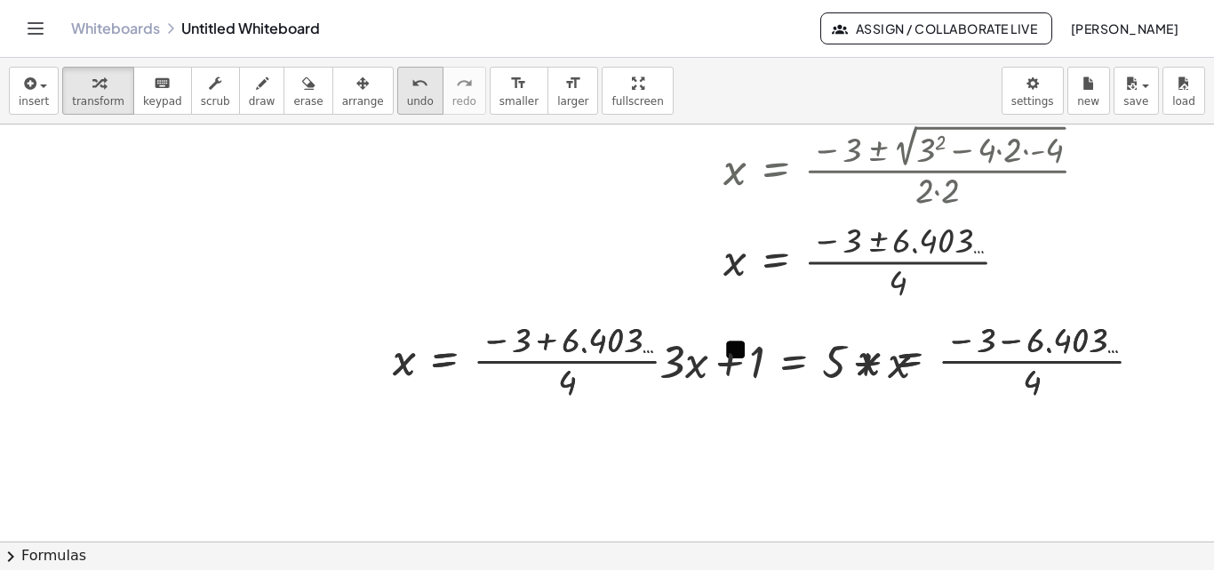
click at [407, 98] on span "undo" at bounding box center [420, 101] width 27 height 12
click at [412, 88] on icon "undo" at bounding box center [420, 83] width 17 height 21
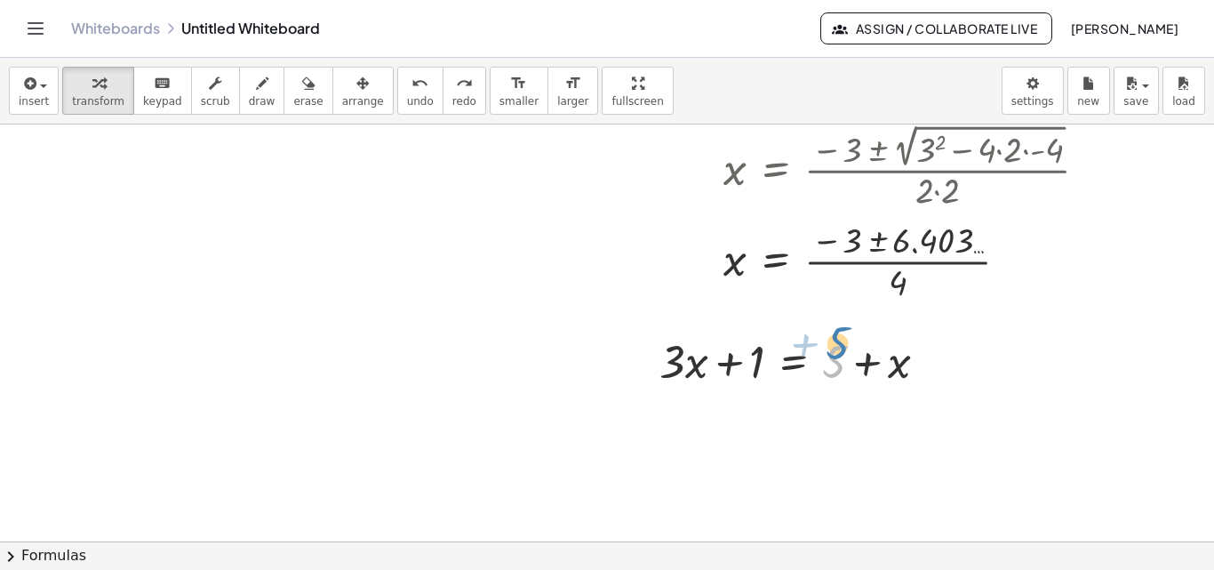
drag, startPoint x: 833, startPoint y: 365, endPoint x: 853, endPoint y: 349, distance: 26.5
click at [853, 349] on div at bounding box center [801, 360] width 300 height 60
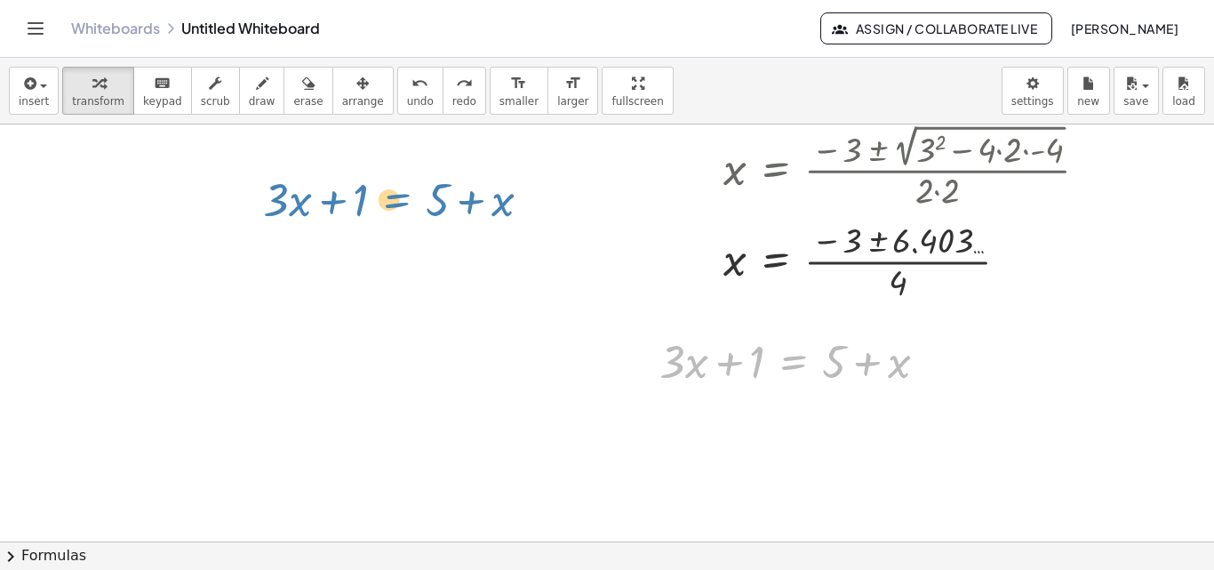
drag, startPoint x: 791, startPoint y: 365, endPoint x: 394, endPoint y: 203, distance: 429.4
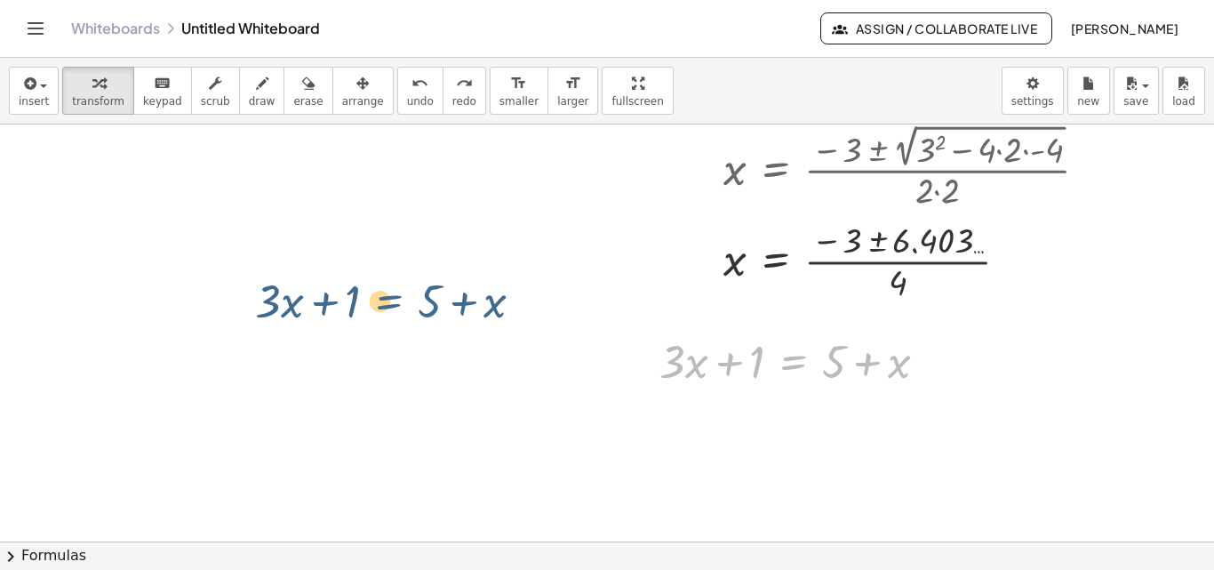
drag, startPoint x: 810, startPoint y: 363, endPoint x: 334, endPoint y: 295, distance: 480.4
click at [334, 295] on div "+ · 3 · x + 1 = + 5 + x Go back to this line Copy line as LaTeX Copy derivation…" at bounding box center [607, 188] width 1214 height 1668
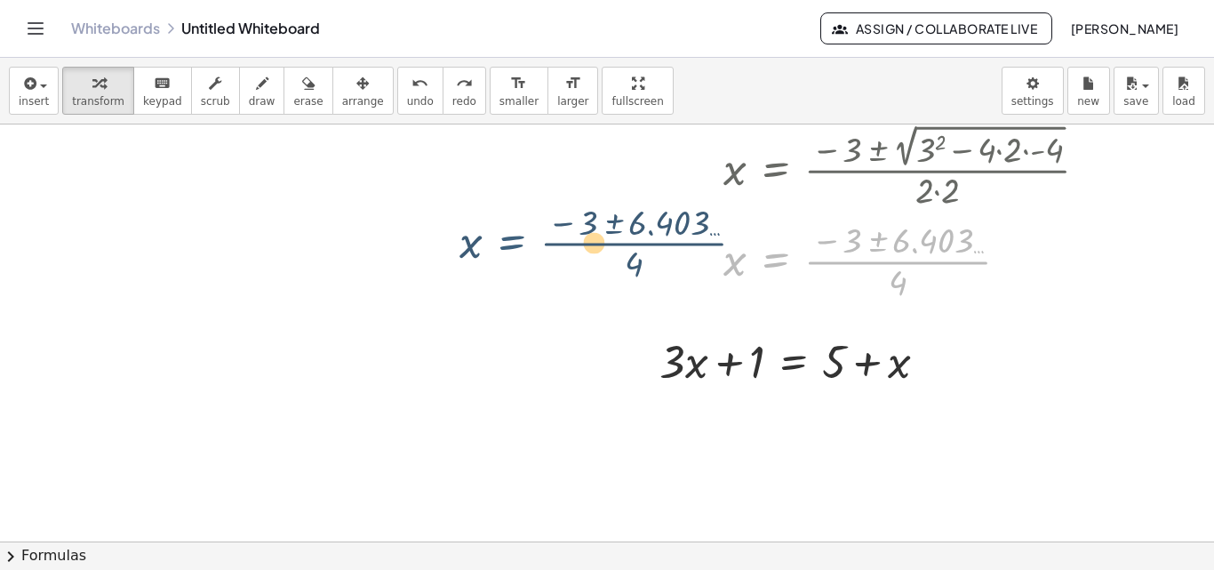
drag, startPoint x: 779, startPoint y: 261, endPoint x: 497, endPoint y: 243, distance: 282.4
click at [497, 243] on div at bounding box center [747, 259] width 727 height 89
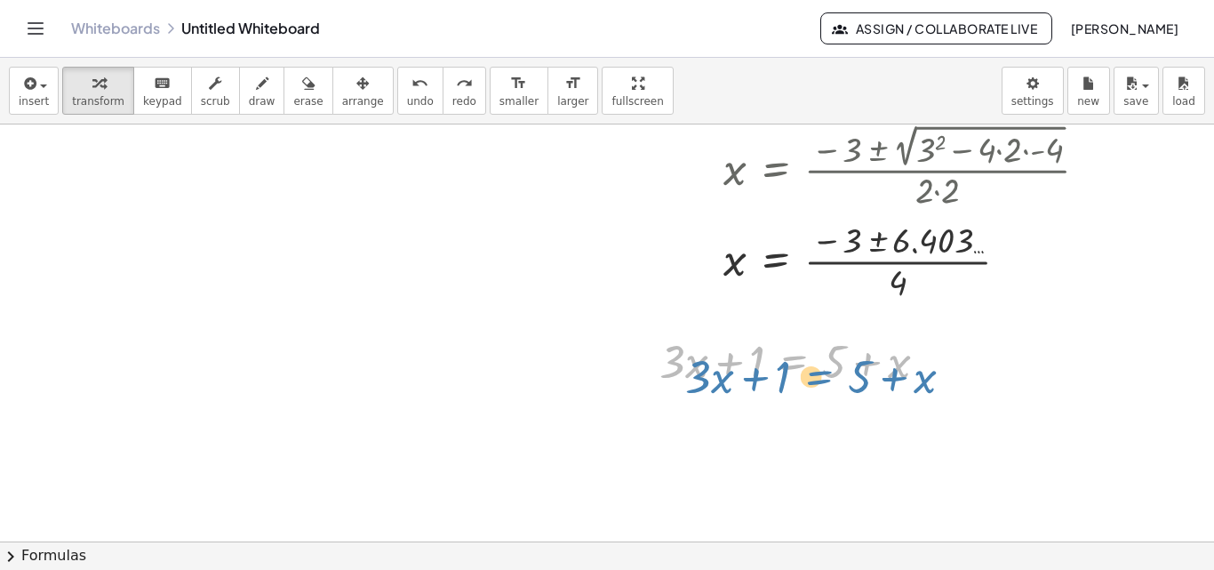
drag, startPoint x: 795, startPoint y: 365, endPoint x: 792, endPoint y: 349, distance: 16.2
click at [802, 357] on div at bounding box center [801, 360] width 300 height 60
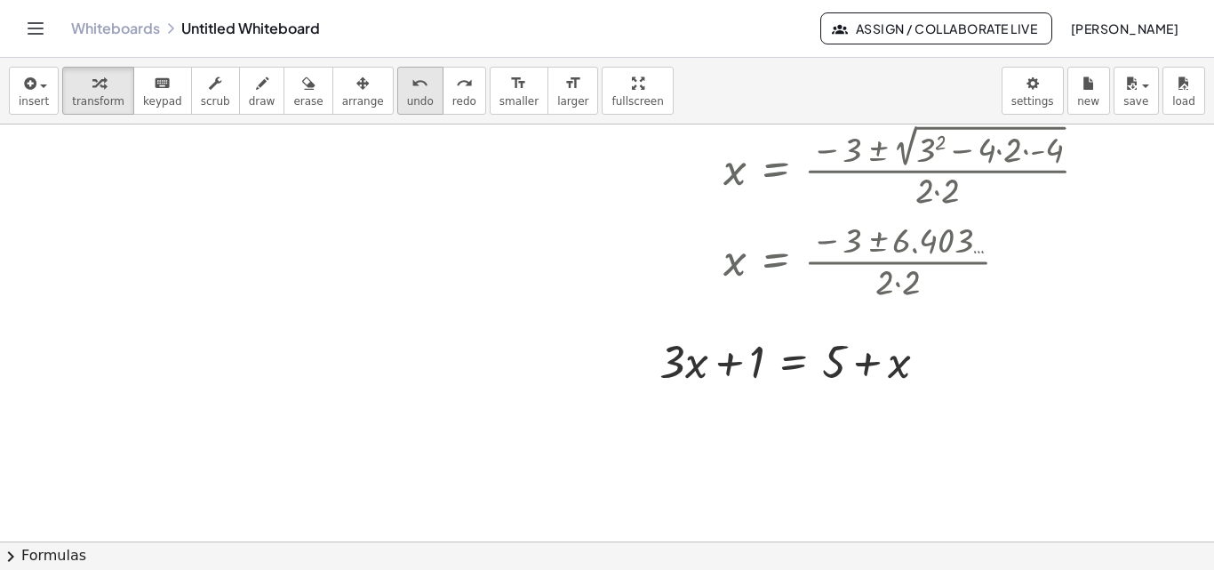
click at [407, 100] on span "undo" at bounding box center [420, 101] width 27 height 12
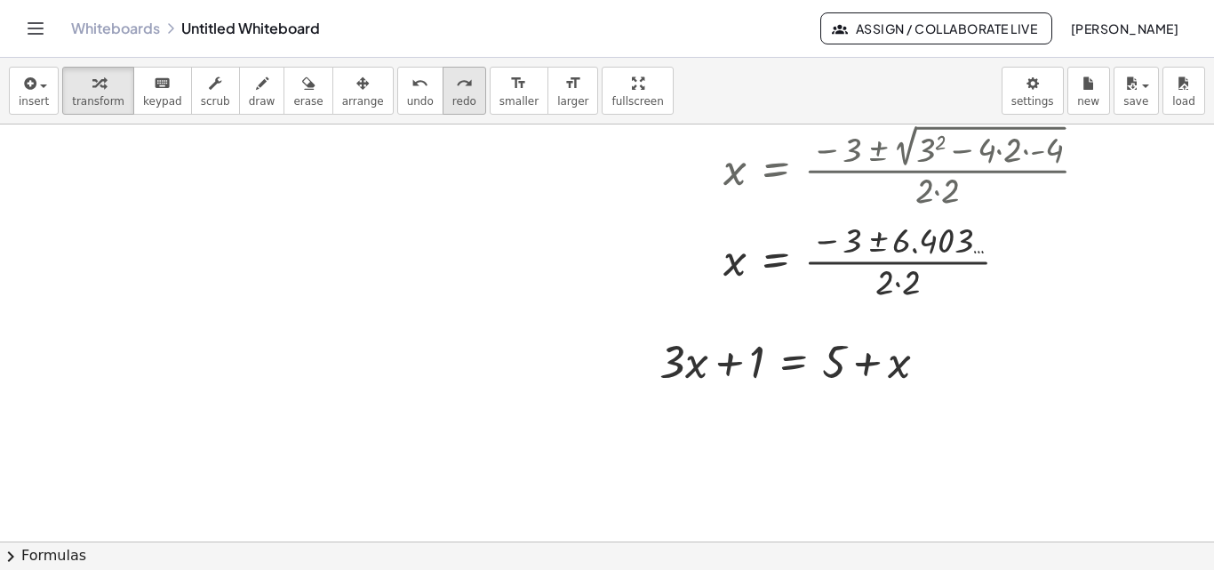
click at [453, 97] on span "redo" at bounding box center [465, 101] width 24 height 12
click at [293, 92] on div "button" at bounding box center [307, 82] width 29 height 21
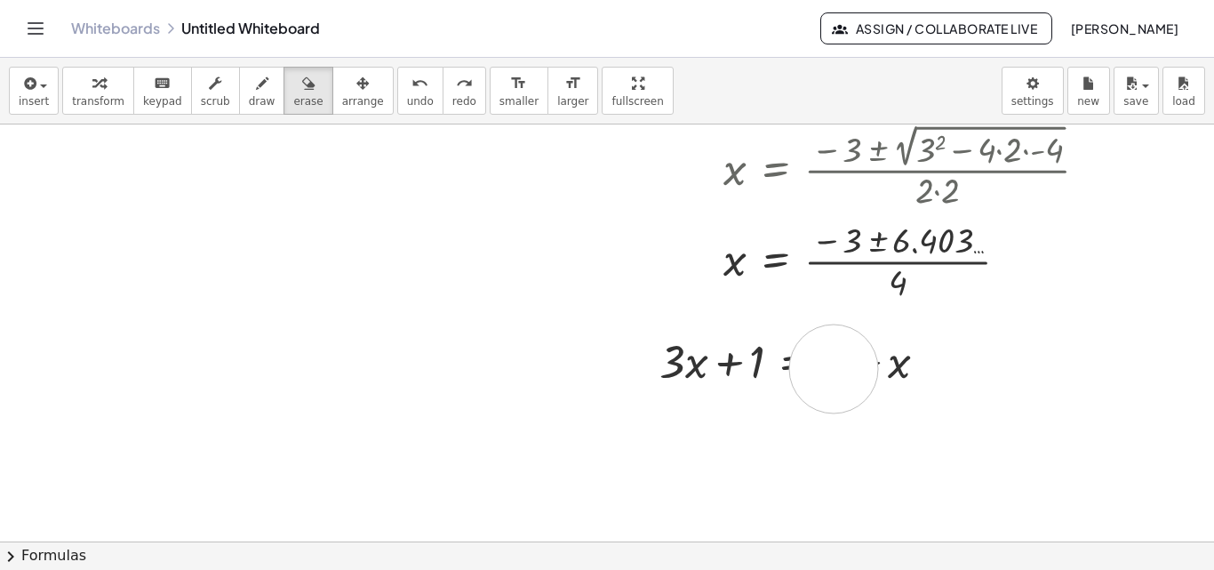
click at [834, 369] on div at bounding box center [607, 188] width 1214 height 1668
drag, startPoint x: 869, startPoint y: 358, endPoint x: 725, endPoint y: 374, distance: 144.9
click at [724, 373] on div at bounding box center [607, 188] width 1214 height 1668
drag, startPoint x: 680, startPoint y: 367, endPoint x: 902, endPoint y: 363, distance: 222.3
click at [902, 363] on div at bounding box center [607, 188] width 1214 height 1668
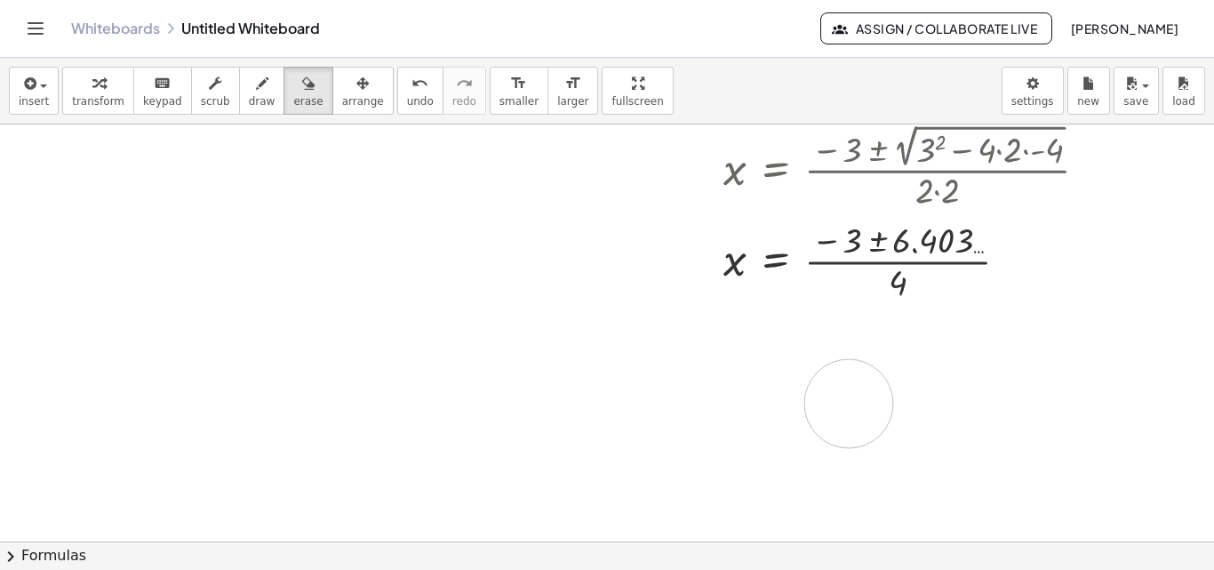
drag, startPoint x: 807, startPoint y: 364, endPoint x: 841, endPoint y: 404, distance: 52.4
click at [848, 404] on div at bounding box center [607, 188] width 1214 height 1668
drag, startPoint x: 787, startPoint y: 399, endPoint x: 783, endPoint y: 359, distance: 40.2
click at [786, 352] on div at bounding box center [607, 188] width 1214 height 1668
click at [302, 93] on icon "button" at bounding box center [308, 83] width 12 height 21
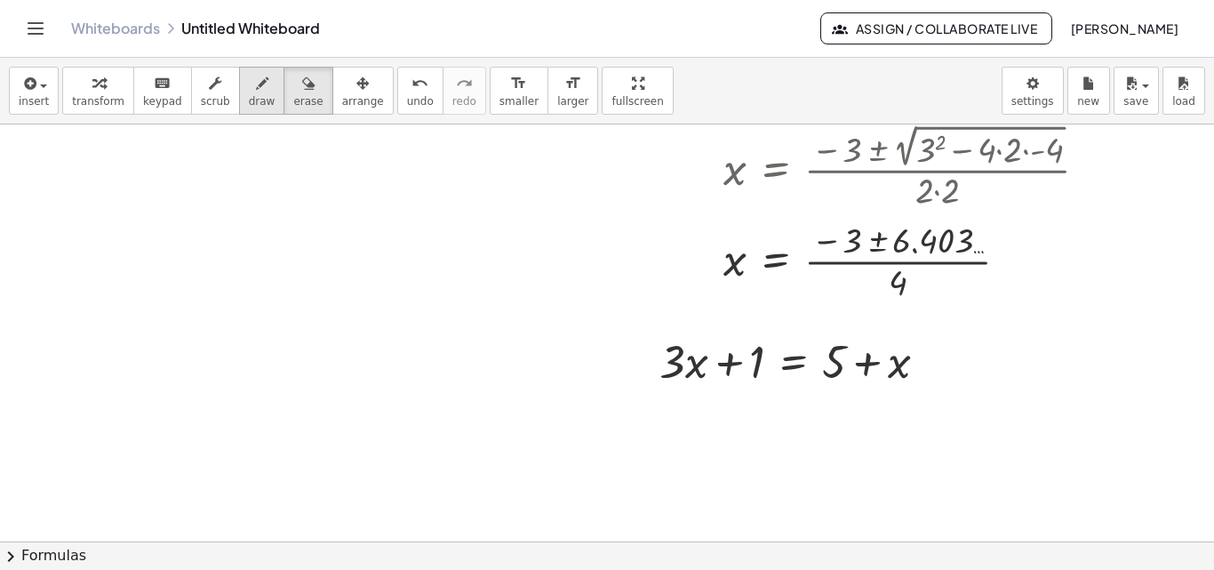
click at [256, 90] on icon "button" at bounding box center [262, 83] width 12 height 21
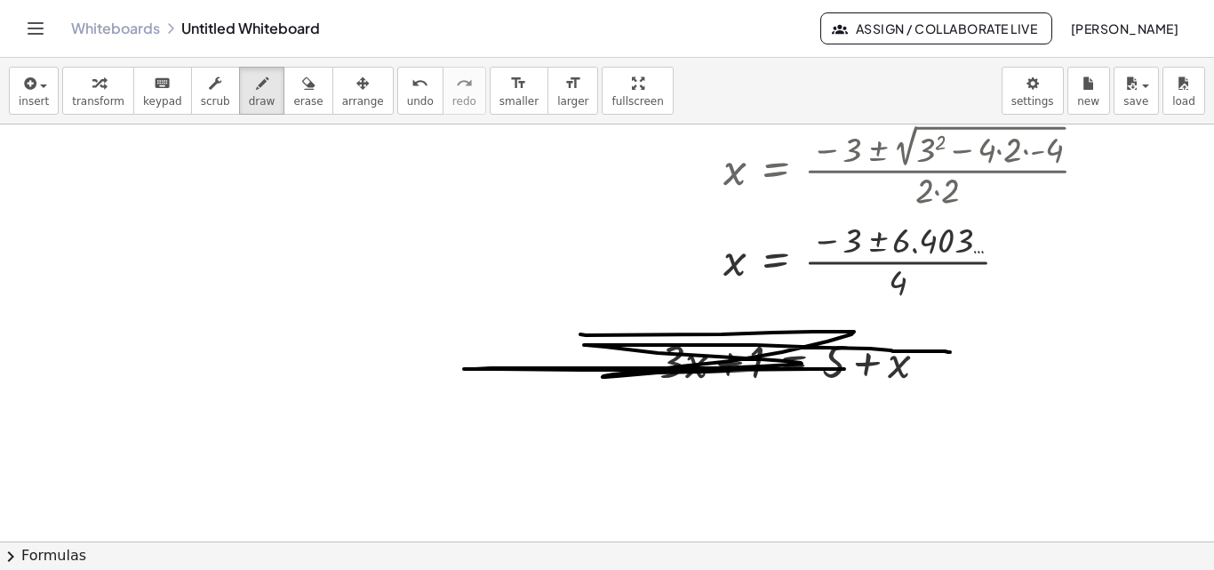
drag, startPoint x: 773, startPoint y: 333, endPoint x: 858, endPoint y: 373, distance: 93.5
click at [861, 373] on div at bounding box center [607, 188] width 1214 height 1668
drag, startPoint x: 184, startPoint y: 184, endPoint x: 132, endPoint y: 134, distance: 71.7
click at [185, 184] on div at bounding box center [607, 188] width 1214 height 1668
click at [113, 110] on button "transform" at bounding box center [98, 91] width 72 height 48
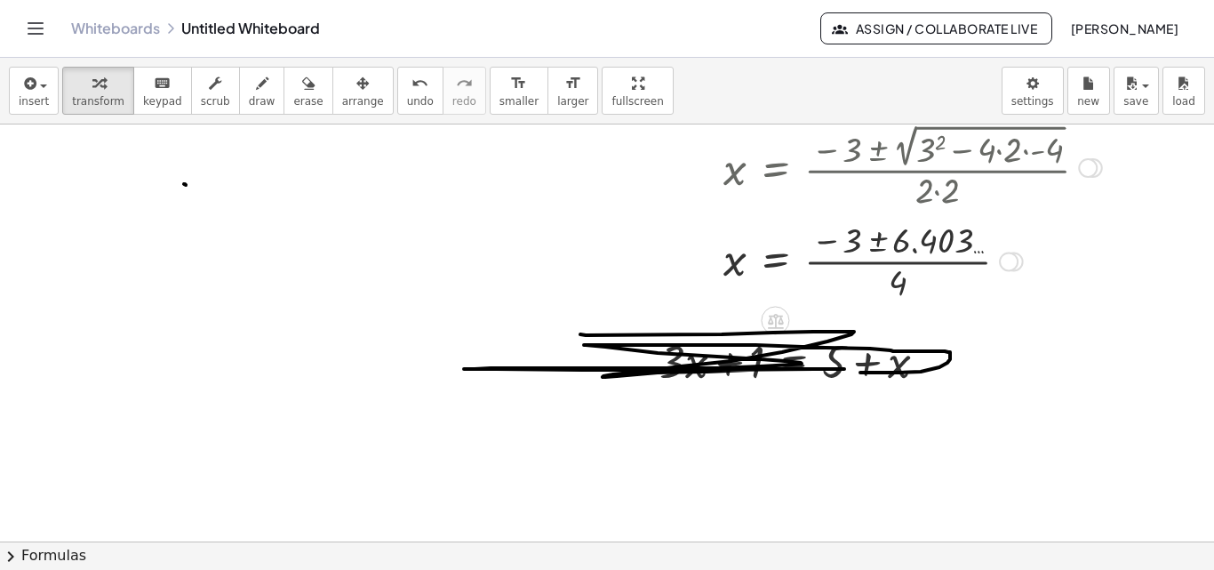
drag, startPoint x: 907, startPoint y: 241, endPoint x: 829, endPoint y: 253, distance: 79.2
click at [800, 253] on div at bounding box center [747, 259] width 727 height 89
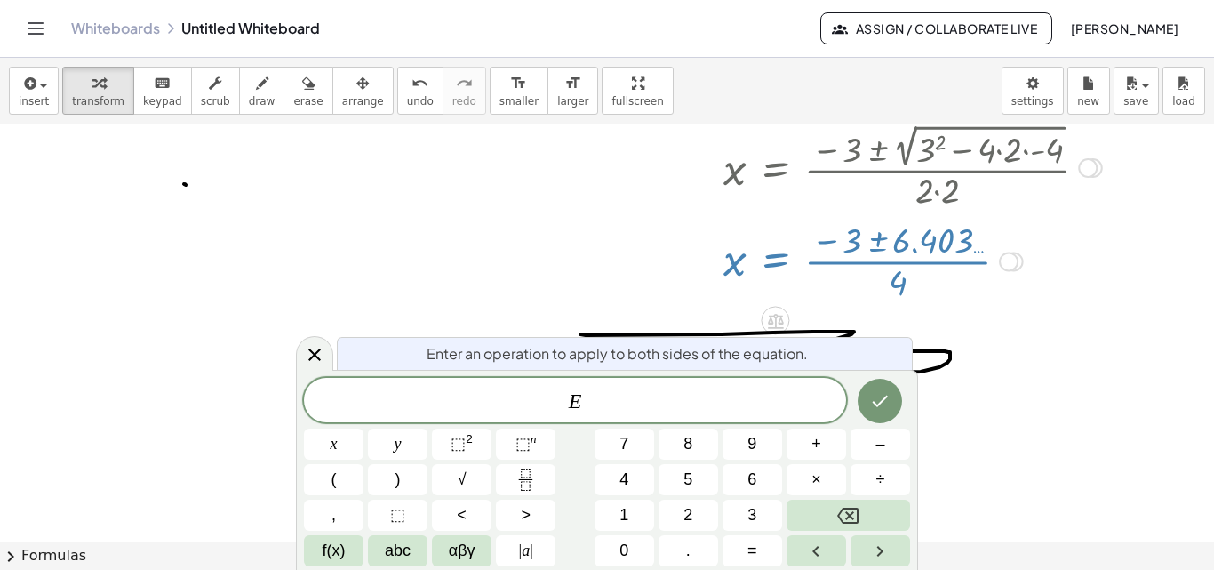
click at [870, 248] on div at bounding box center [747, 259] width 727 height 89
drag, startPoint x: 323, startPoint y: 349, endPoint x: 541, endPoint y: 345, distance: 218.7
click at [322, 349] on icon at bounding box center [314, 354] width 21 height 21
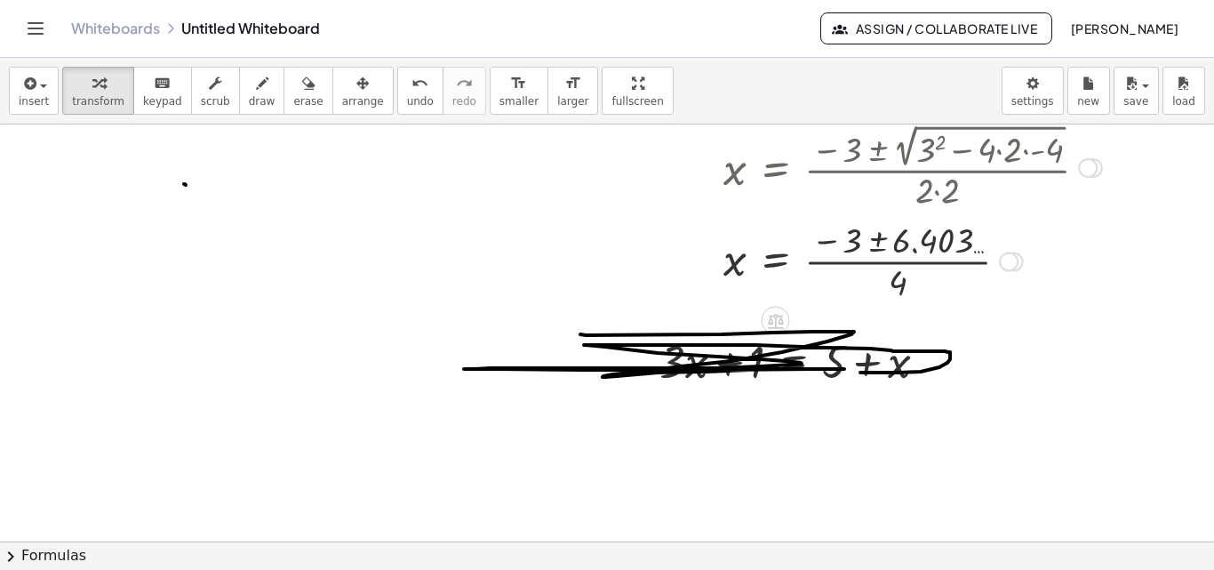
drag, startPoint x: 851, startPoint y: 291, endPoint x: 814, endPoint y: 282, distance: 37.5
click at [849, 291] on div at bounding box center [747, 259] width 727 height 89
click at [779, 260] on div at bounding box center [747, 259] width 727 height 89
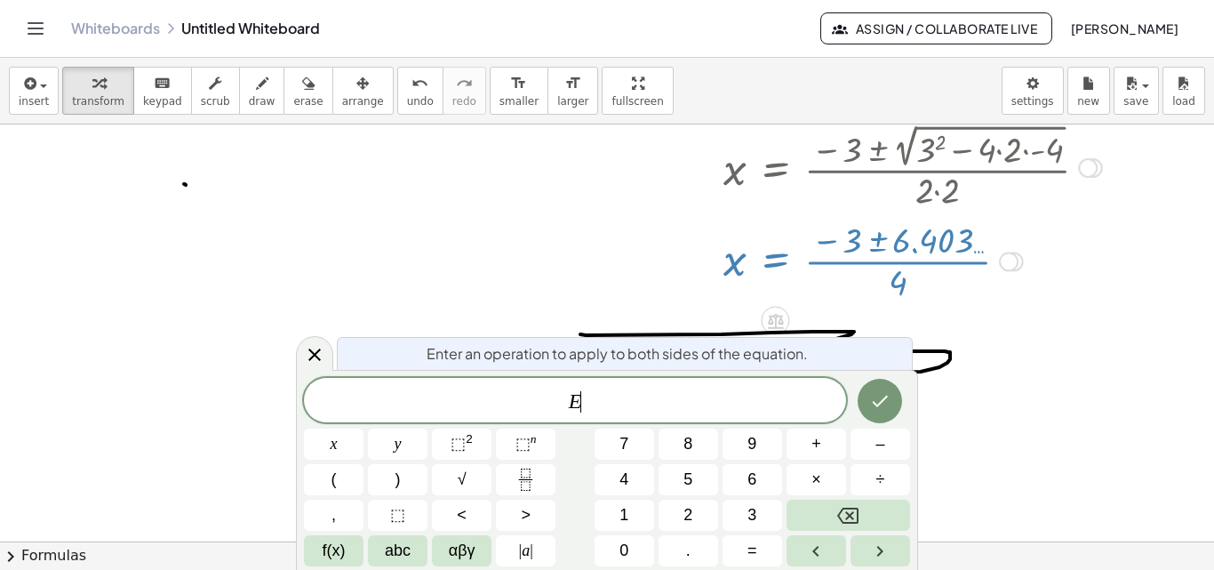
click at [779, 260] on div at bounding box center [747, 259] width 727 height 89
click at [314, 349] on icon at bounding box center [314, 354] width 21 height 21
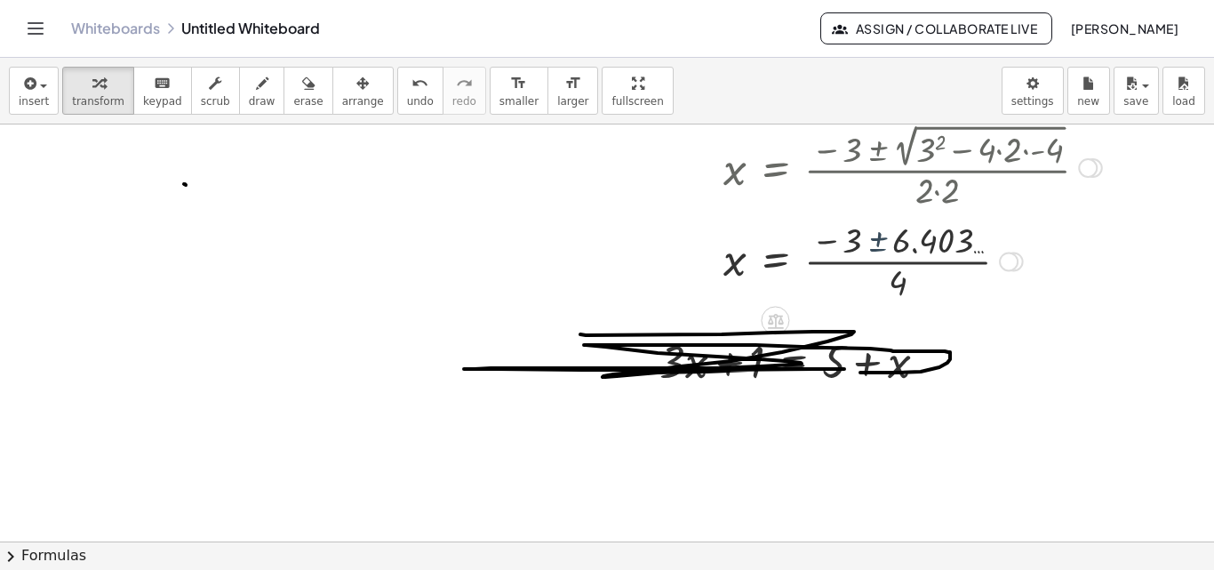
click at [881, 239] on div at bounding box center [747, 259] width 727 height 89
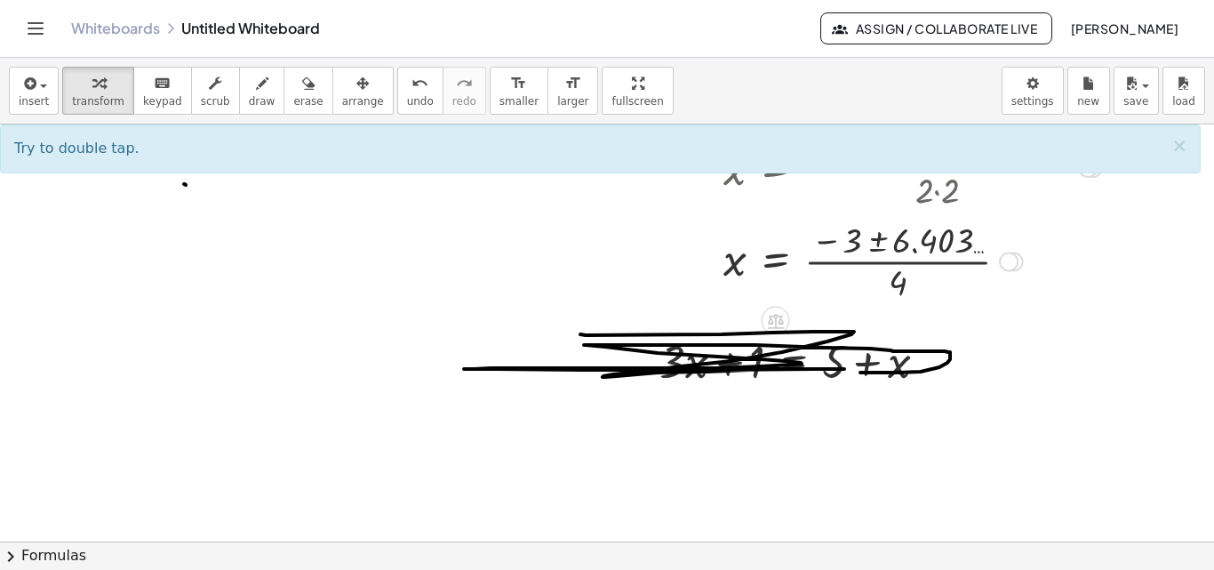
click at [884, 245] on div at bounding box center [747, 259] width 727 height 89
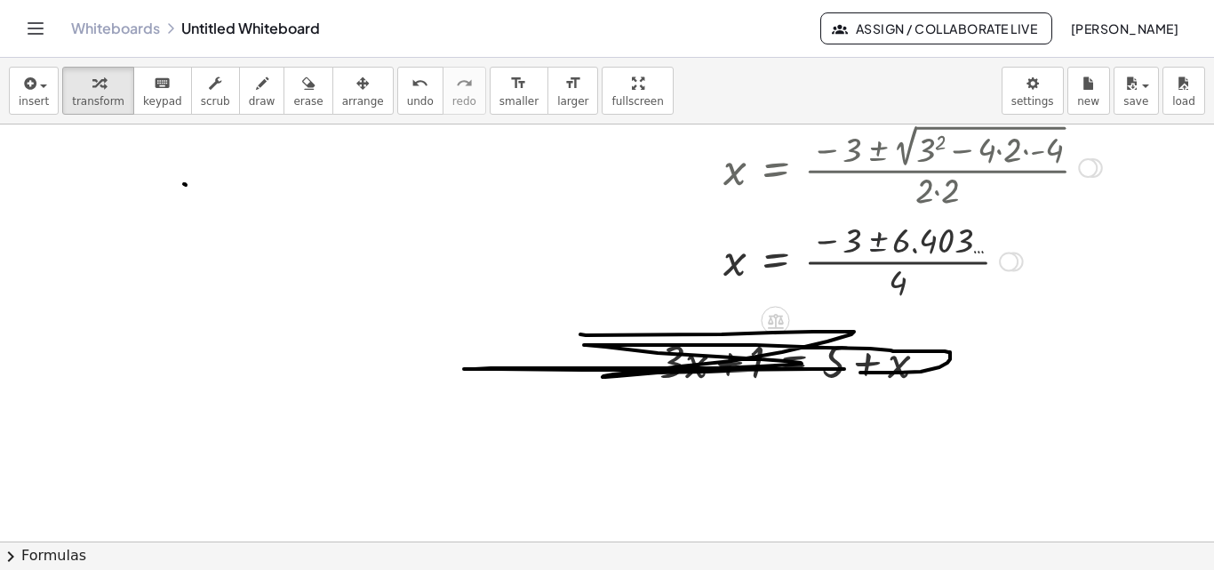
click at [884, 245] on div at bounding box center [747, 259] width 727 height 89
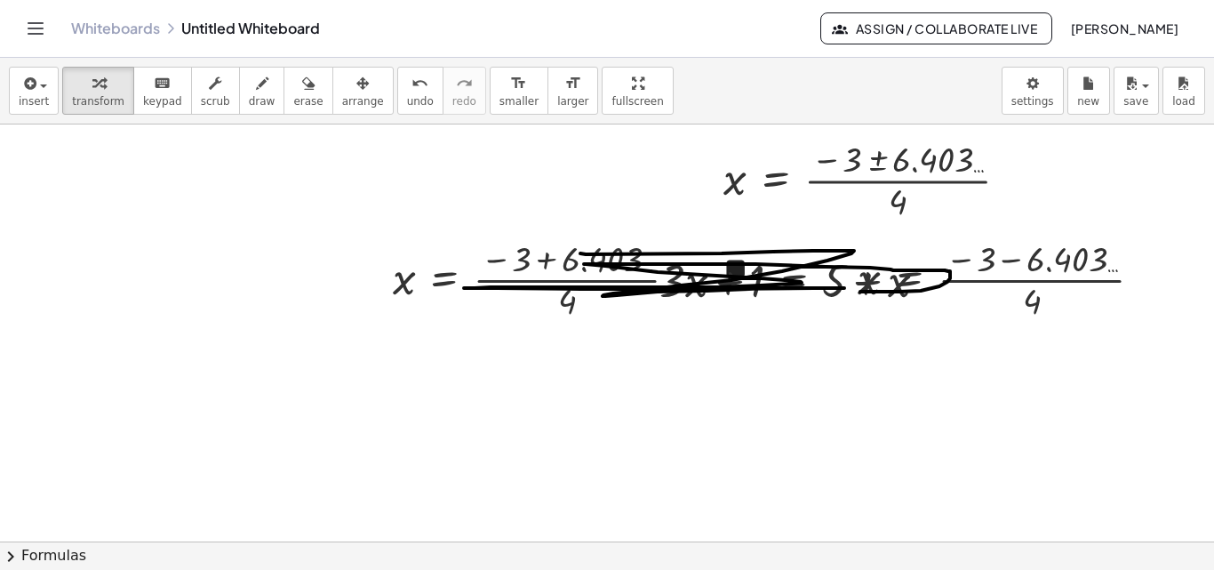
scroll to position [855, 0]
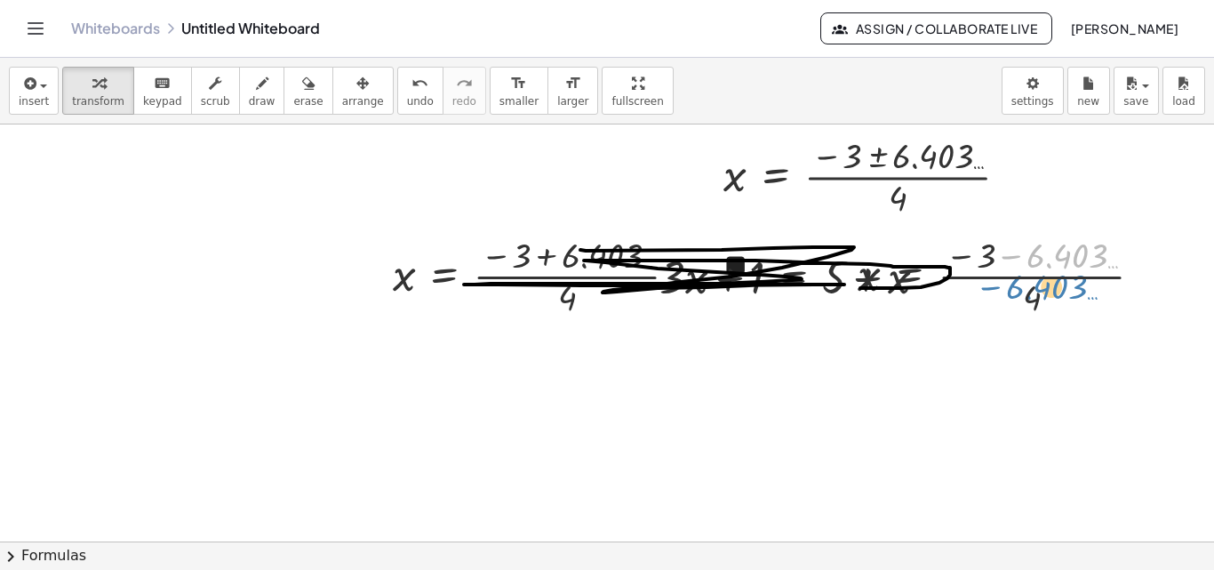
drag, startPoint x: 1090, startPoint y: 263, endPoint x: 1066, endPoint y: 246, distance: 29.4
click at [1064, 251] on div at bounding box center [1007, 274] width 316 height 89
drag, startPoint x: 1147, startPoint y: 282, endPoint x: 1138, endPoint y: 407, distance: 125.7
click at [1138, 407] on div "+ · 3 · x + 1 = + 5 + x Go back to this line Copy line as LaTeX Copy derivation…" at bounding box center [607, 103] width 1214 height 1668
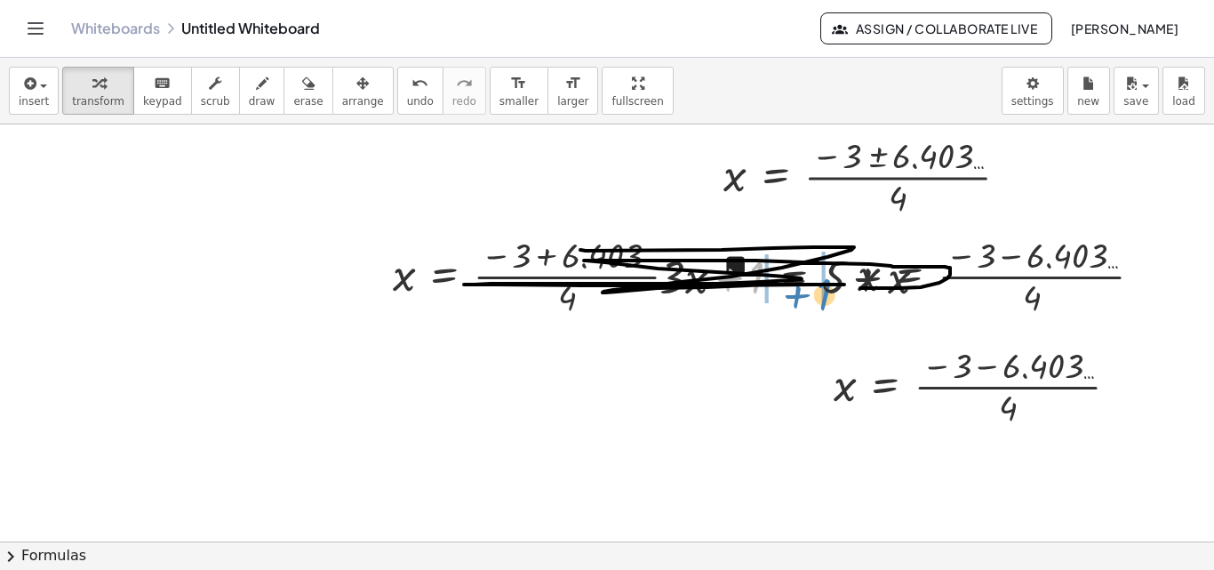
drag, startPoint x: 734, startPoint y: 269, endPoint x: 702, endPoint y: 274, distance: 32.3
click at [800, 270] on div at bounding box center [801, 275] width 300 height 60
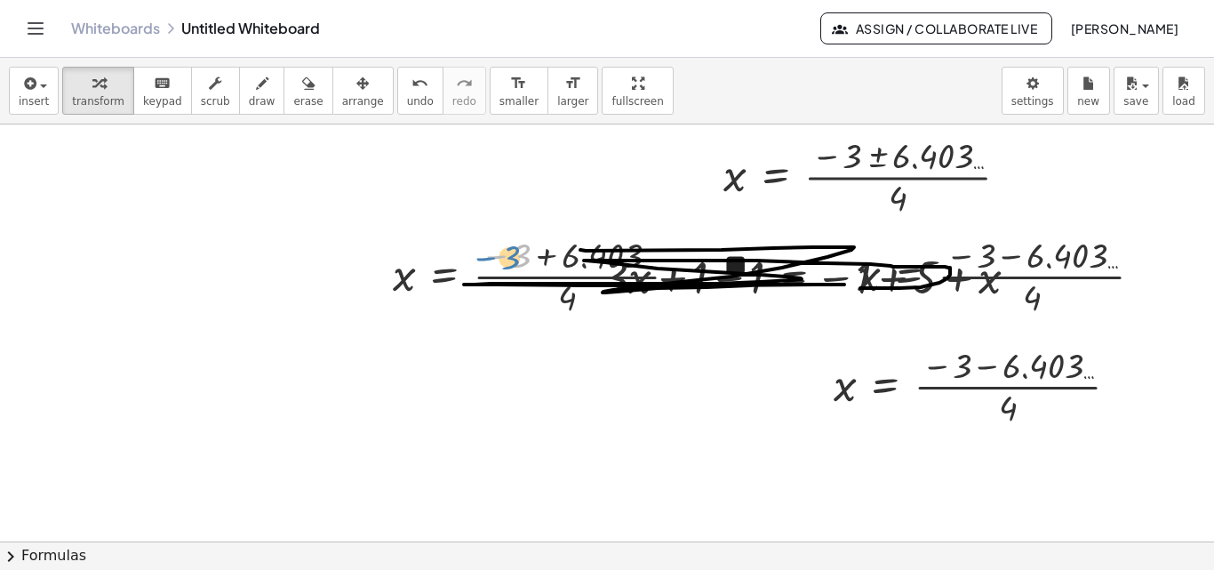
drag, startPoint x: 528, startPoint y: 273, endPoint x: 512, endPoint y: 279, distance: 17.2
click at [531, 272] on div at bounding box center [542, 274] width 316 height 89
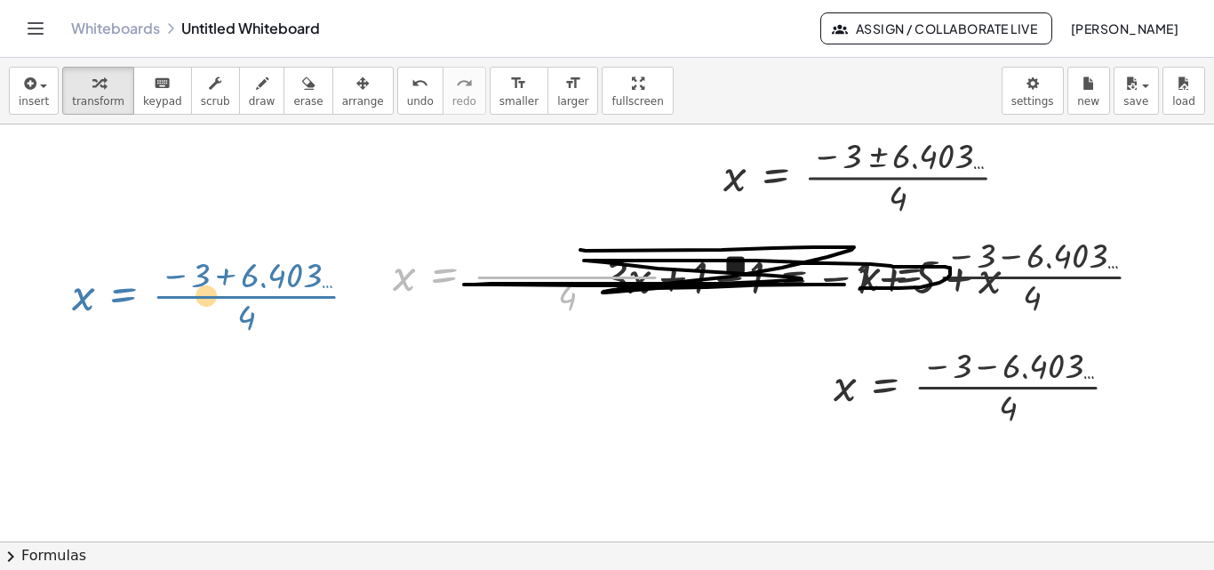
drag, startPoint x: 439, startPoint y: 276, endPoint x: 116, endPoint y: 295, distance: 323.3
click at [116, 295] on div "+ · 3 · x + 1 = + 5 + x Go back to this line Copy line as LaTeX Copy derivation…" at bounding box center [607, 103] width 1214 height 1668
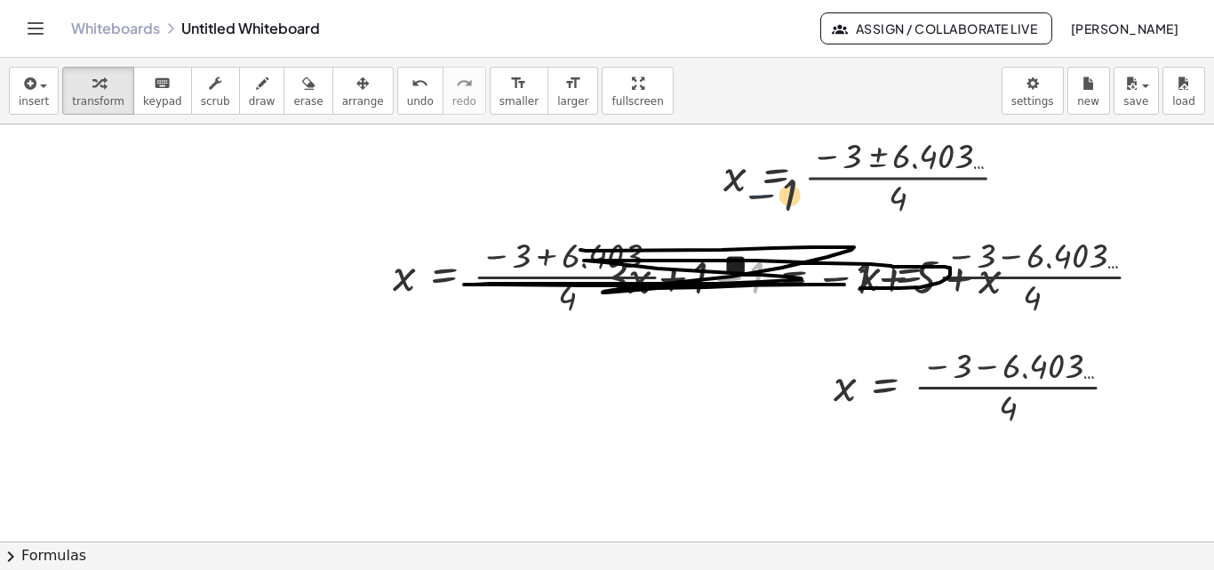
drag, startPoint x: 741, startPoint y: 276, endPoint x: 782, endPoint y: 180, distance: 103.9
click at [782, 180] on div "+ · 3 · x + 1 = + 5 + x Go back to this line Copy line as LaTeX Copy derivation…" at bounding box center [607, 103] width 1214 height 1668
click at [993, 366] on div at bounding box center [983, 385] width 316 height 89
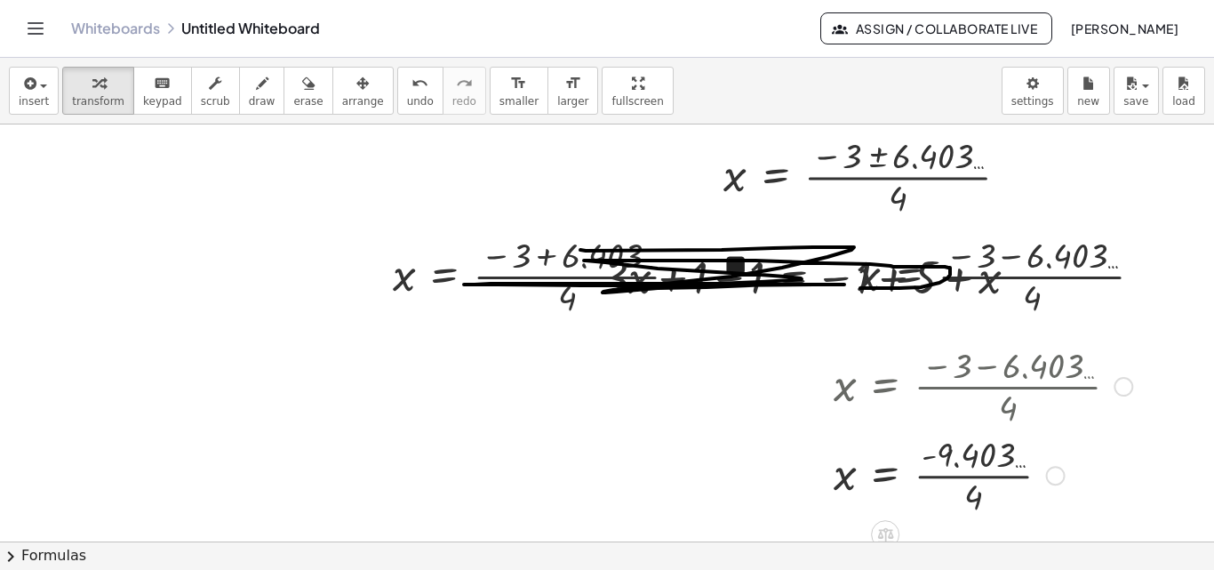
click at [962, 455] on div at bounding box center [983, 473] width 316 height 89
click at [956, 465] on div at bounding box center [983, 473] width 316 height 89
click at [1042, 486] on div at bounding box center [983, 474] width 316 height 59
click at [1046, 493] on div at bounding box center [983, 474] width 316 height 59
drag, startPoint x: 1062, startPoint y: 477, endPoint x: 678, endPoint y: 427, distance: 387.4
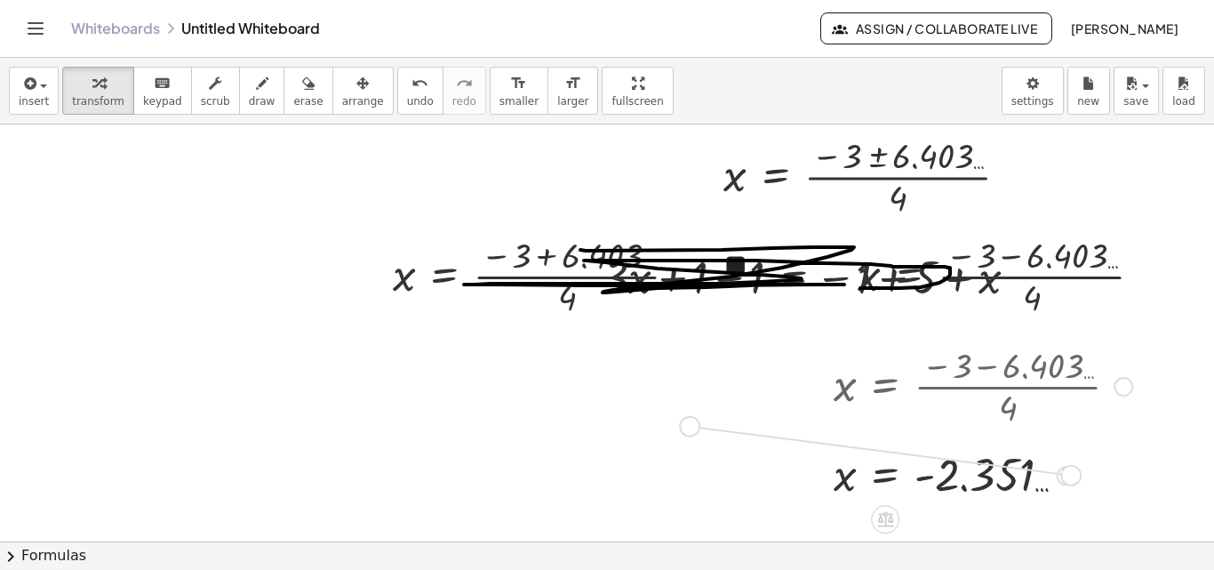
click at [678, 427] on div "+ · 3 · x + 1 = + 5 + x Go back to this line Copy line as LaTeX Copy derivation…" at bounding box center [607, 103] width 1214 height 1668
drag, startPoint x: 671, startPoint y: 430, endPoint x: 652, endPoint y: 432, distance: 19.6
click at [669, 430] on div at bounding box center [560, 416] width 264 height 59
click at [645, 433] on div at bounding box center [560, 416] width 264 height 59
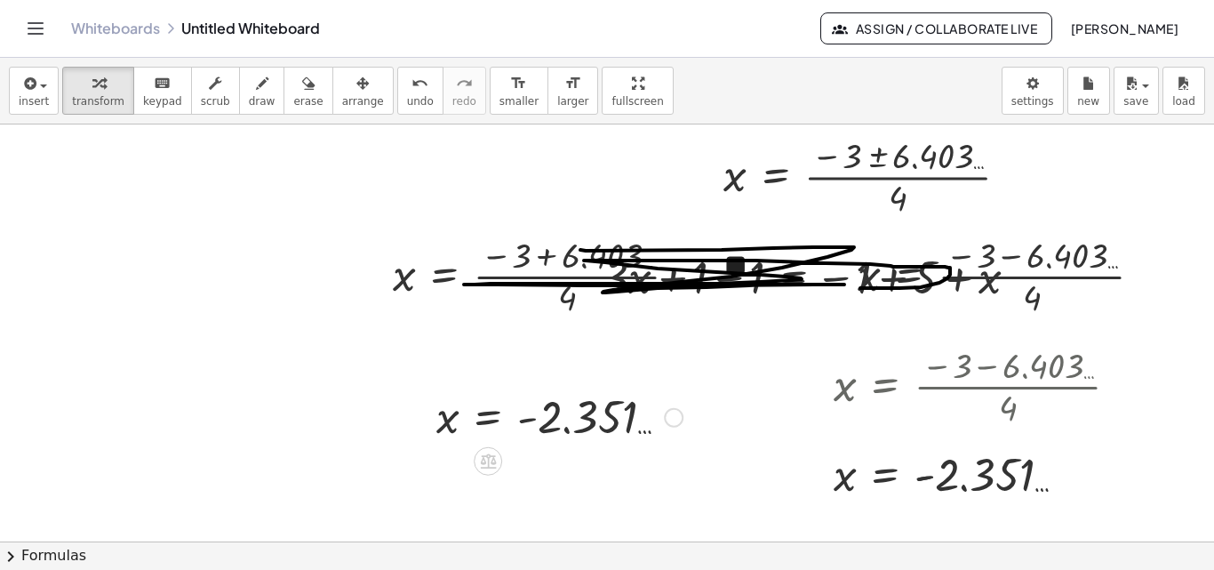
click at [474, 424] on div at bounding box center [560, 416] width 264 height 59
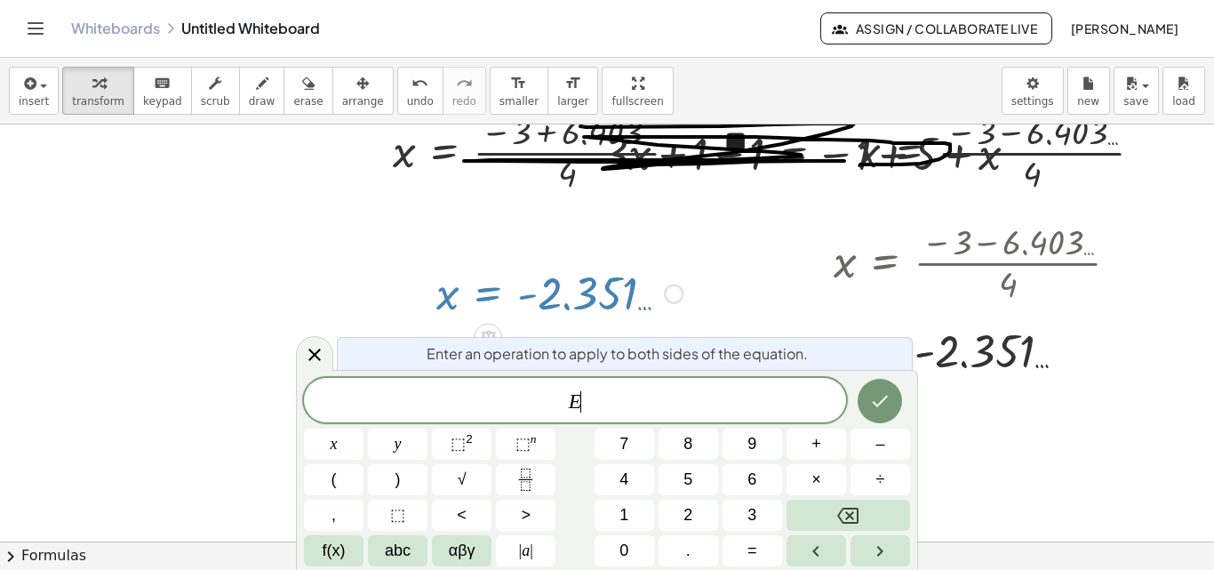
scroll to position [980, 0]
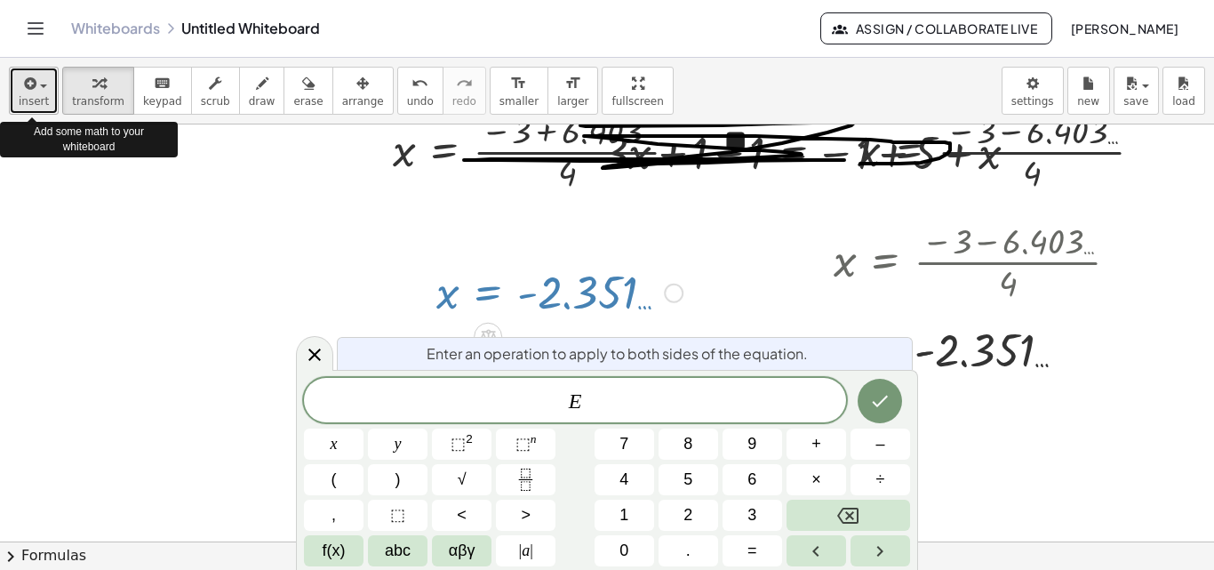
click at [37, 88] on span "button" at bounding box center [38, 85] width 4 height 12
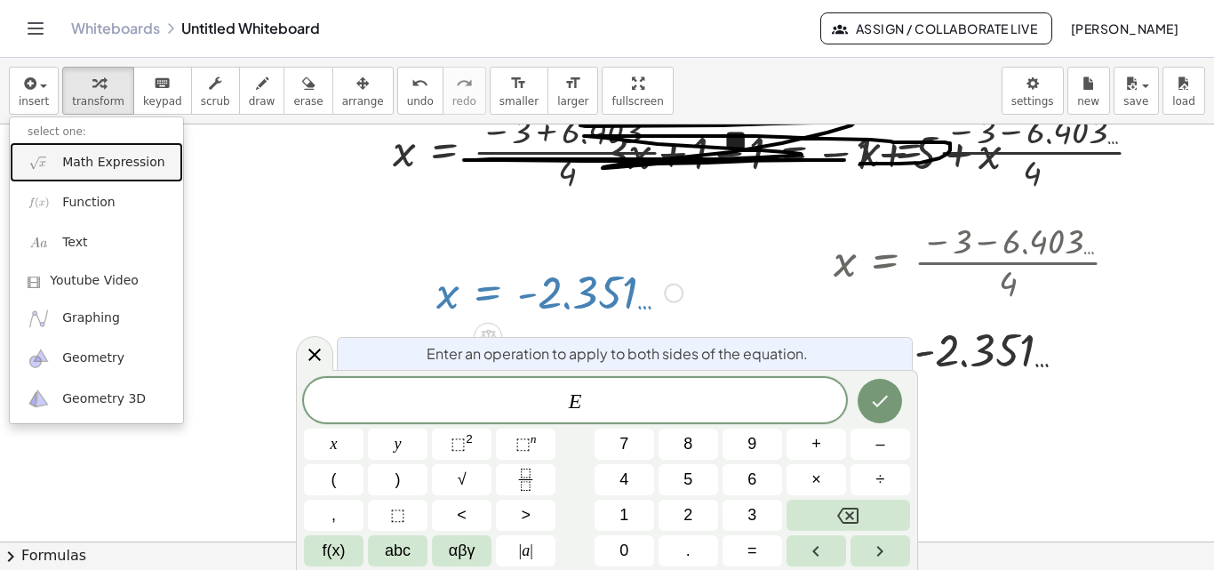
click at [82, 164] on span "Math Expression" at bounding box center [113, 163] width 102 height 18
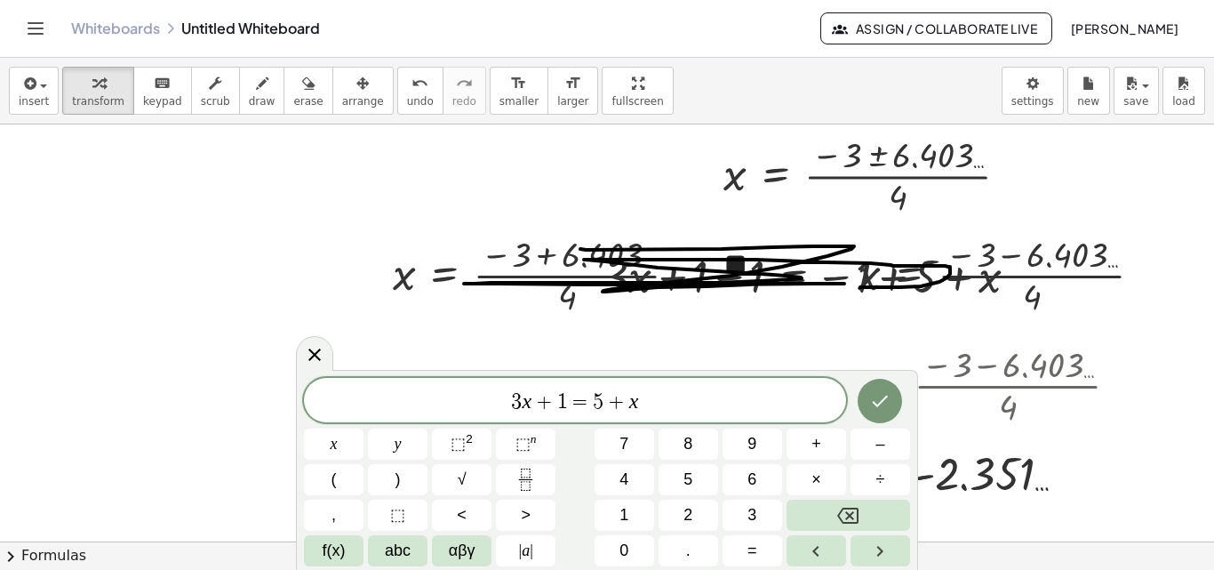
scroll to position [855, 0]
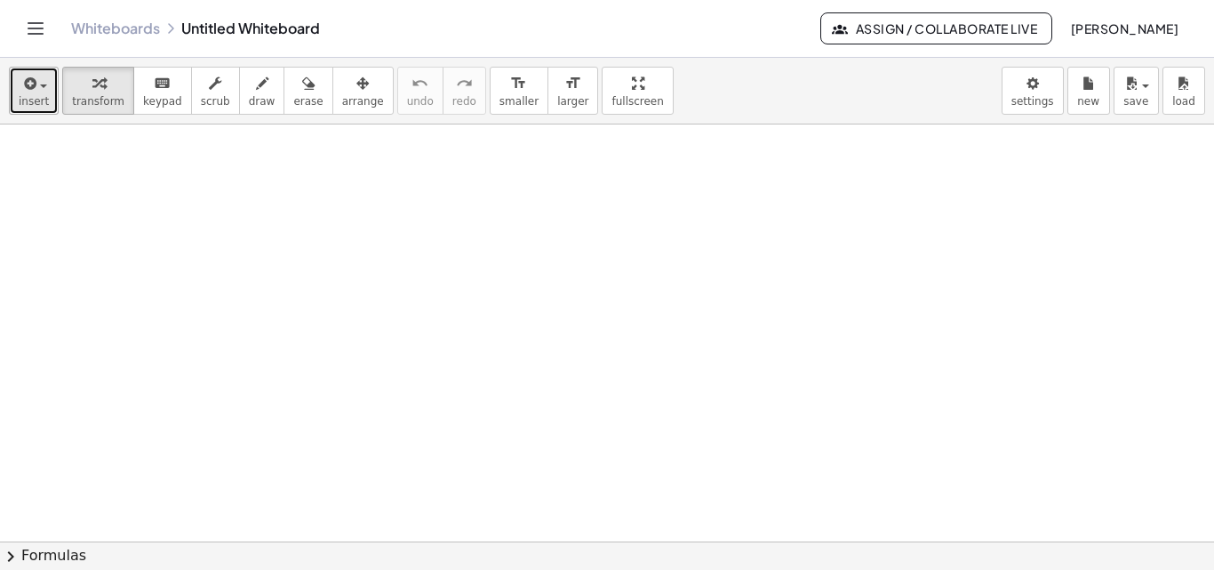
click at [24, 93] on icon "button" at bounding box center [28, 83] width 16 height 21
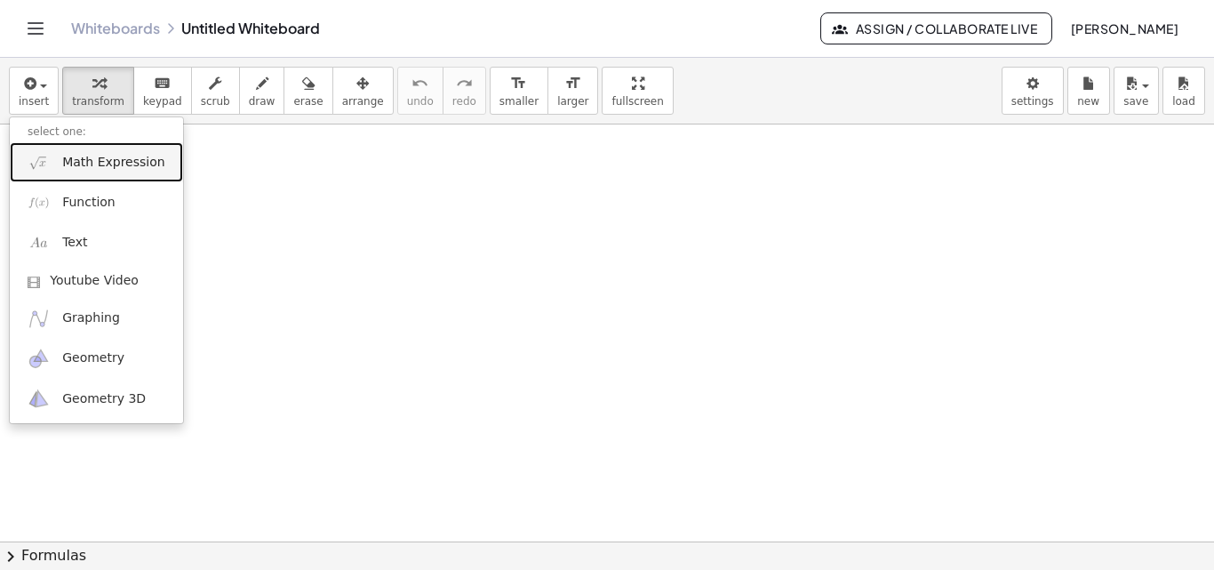
click at [72, 166] on span "Math Expression" at bounding box center [113, 163] width 102 height 18
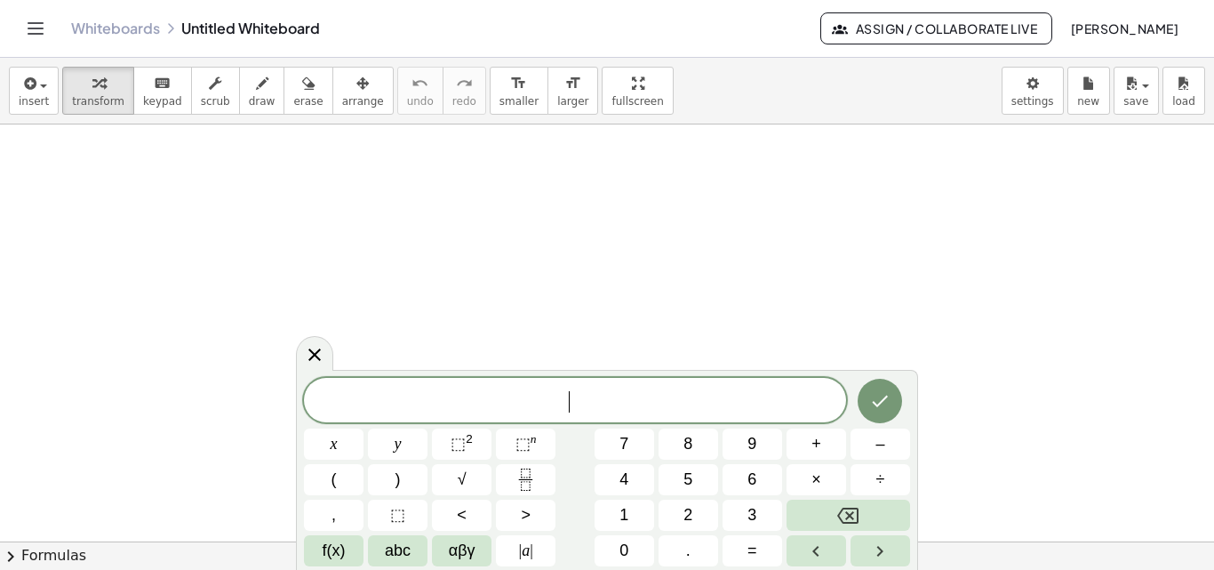
drag, startPoint x: 572, startPoint y: 404, endPoint x: 569, endPoint y: 413, distance: 9.3
click at [464, 445] on span "⬚" at bounding box center [458, 444] width 15 height 18
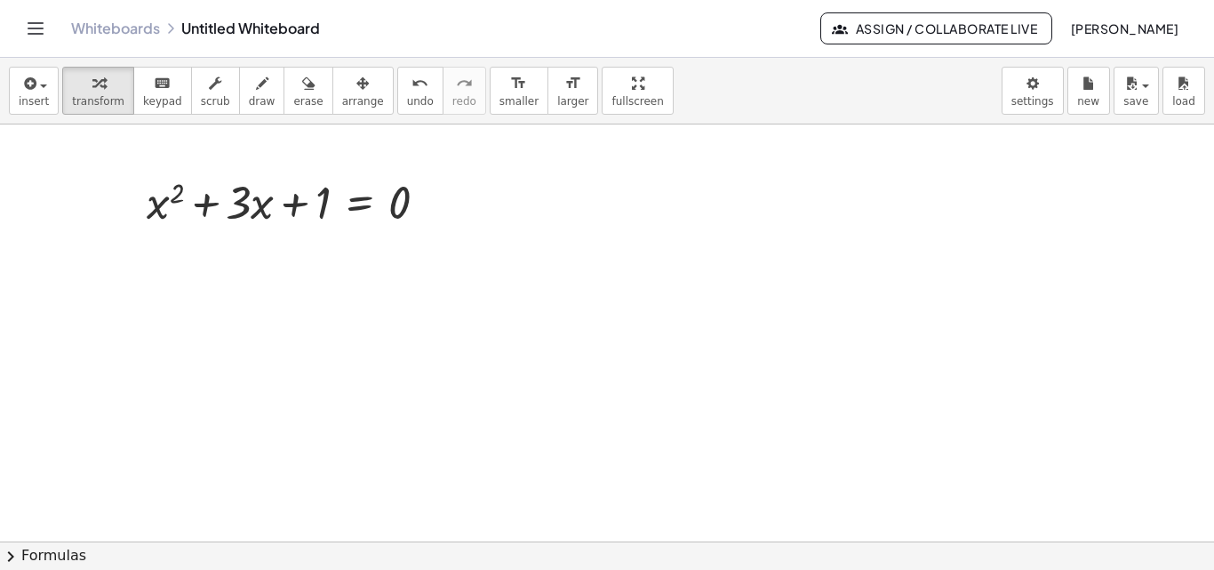
click at [29, 558] on button "chevron_right Formulas" at bounding box center [607, 555] width 1214 height 28
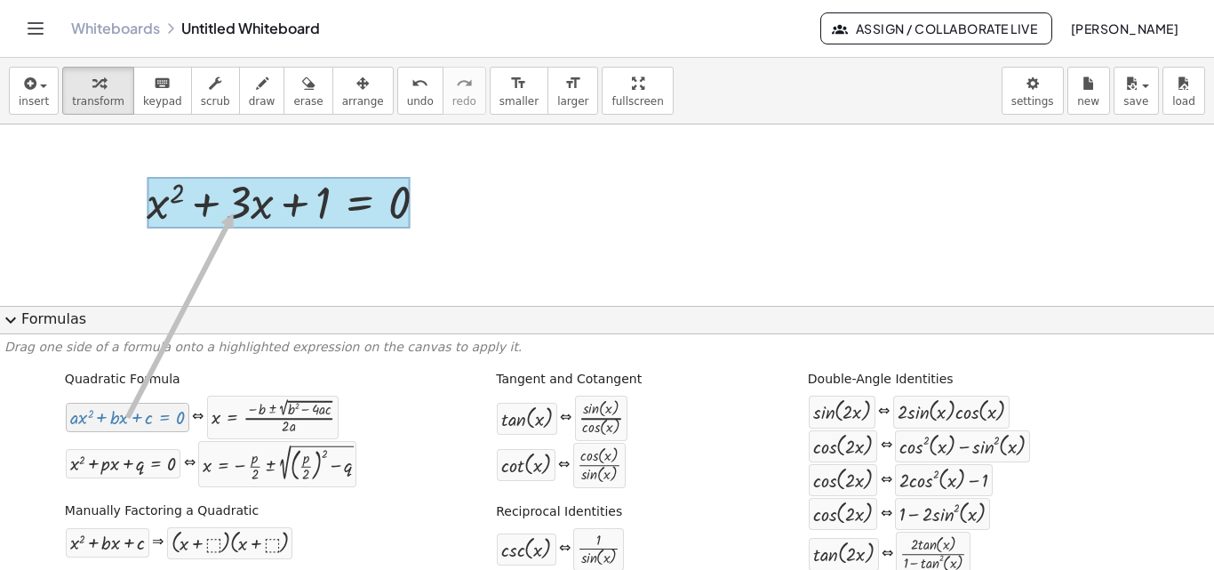
drag, startPoint x: 139, startPoint y: 425, endPoint x: 229, endPoint y: 213, distance: 230.2
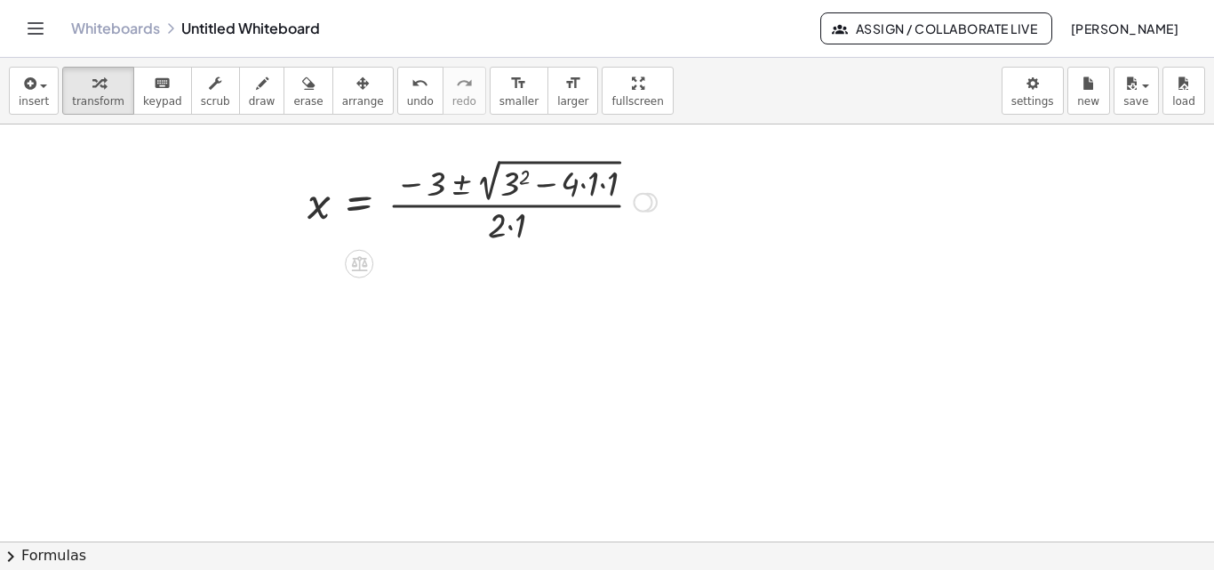
click at [466, 187] on div at bounding box center [482, 200] width 367 height 93
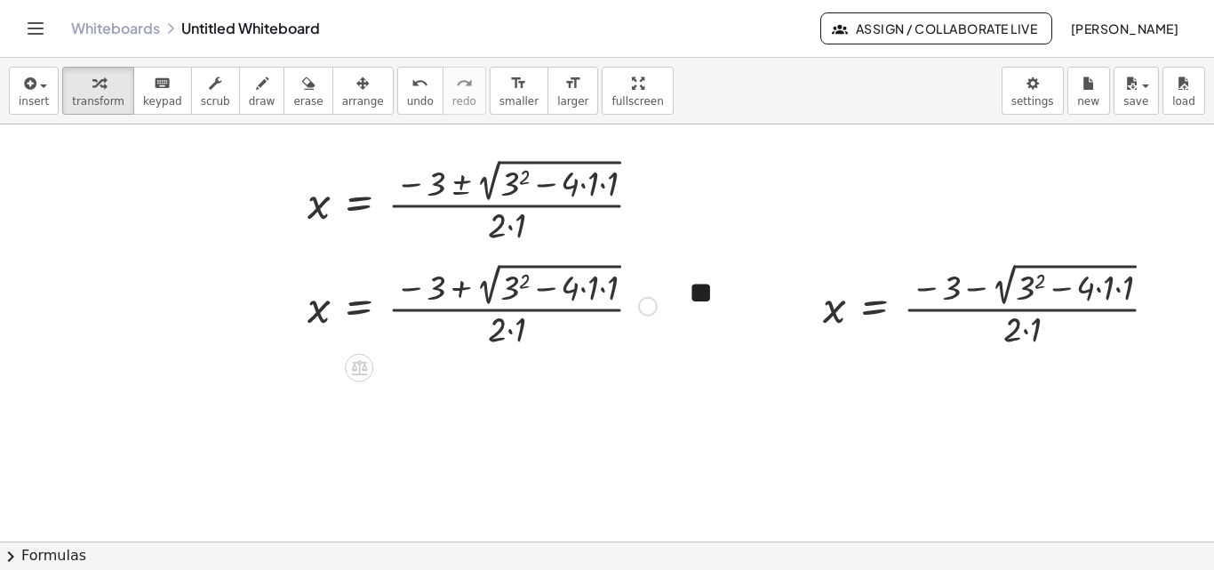
click at [583, 288] on div at bounding box center [482, 304] width 367 height 93
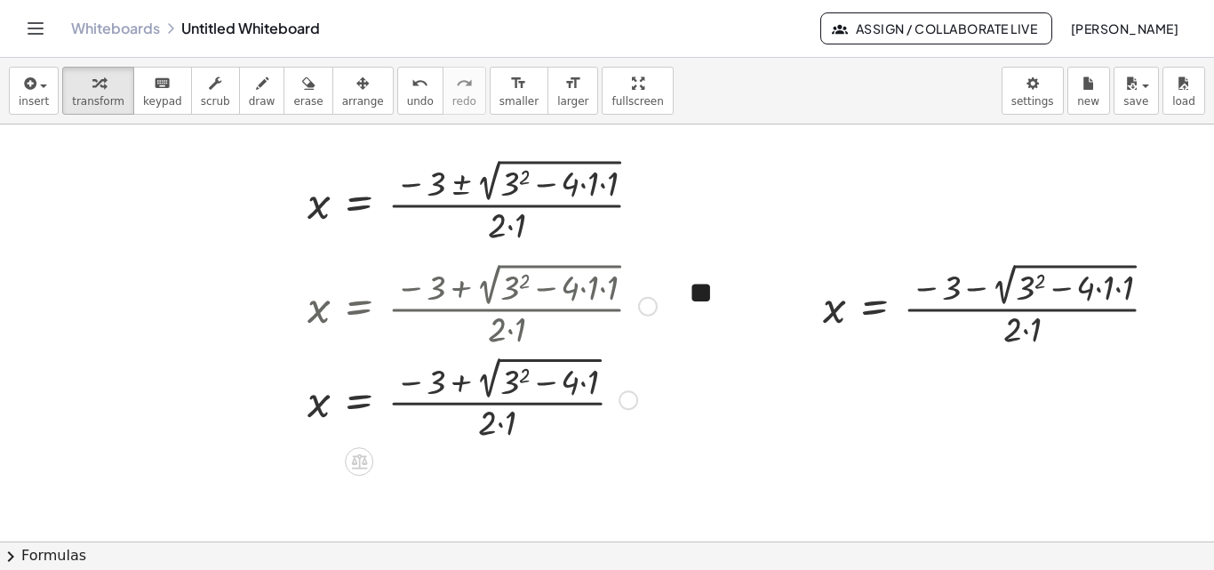
click at [520, 375] on div at bounding box center [482, 397] width 367 height 93
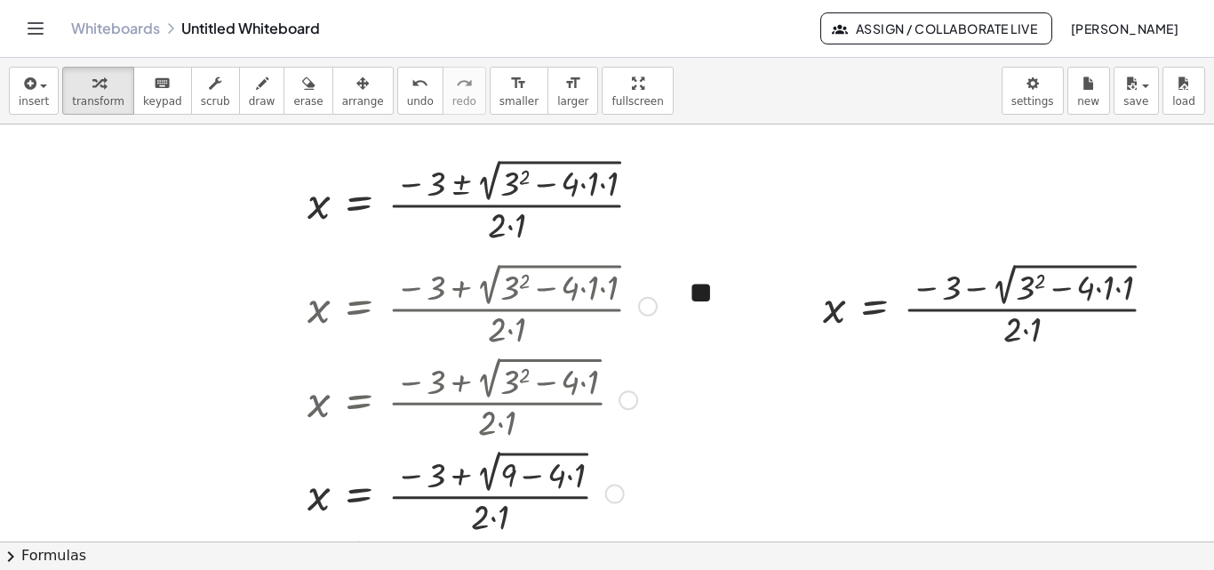
click at [529, 475] on div at bounding box center [482, 491] width 367 height 93
click at [567, 477] on div at bounding box center [482, 491] width 367 height 93
click at [529, 477] on div at bounding box center [482, 491] width 367 height 93
click at [459, 516] on div at bounding box center [482, 492] width 367 height 92
click at [1098, 291] on div at bounding box center [997, 304] width 367 height 93
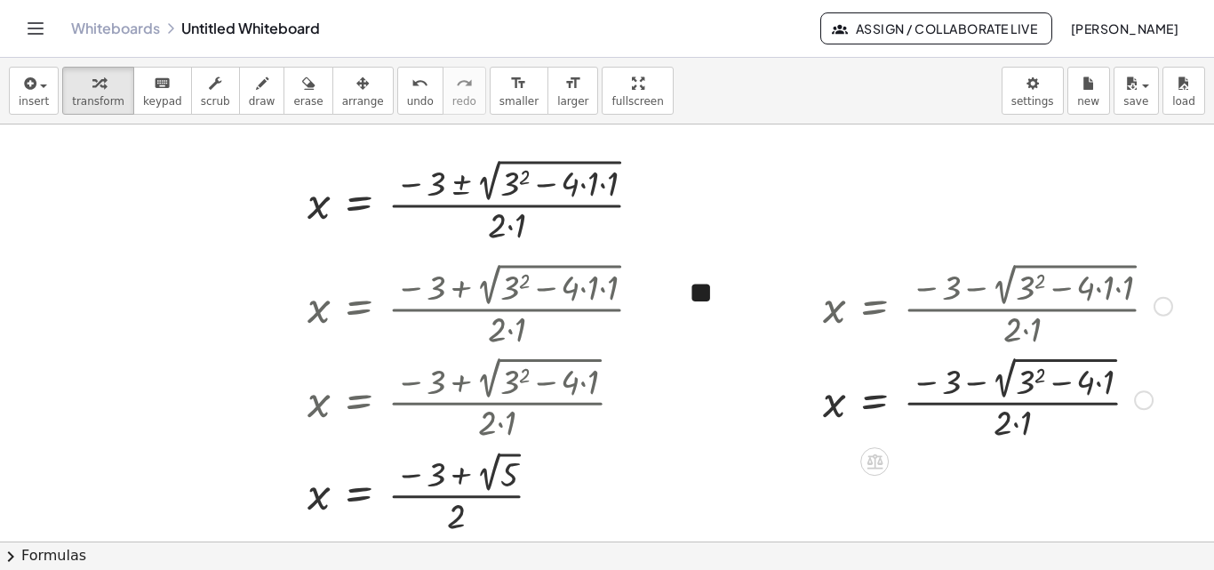
click at [1096, 385] on div at bounding box center [997, 397] width 367 height 93
click at [1037, 385] on div at bounding box center [997, 397] width 367 height 93
click at [875, 307] on div "x = · ( − 3 − 2 √ ( + 3 2 − · 4 · 1 · 1 ) ) · 2 · 1 x = · ( − 3 − 2 √ ( + 3 2 −…" at bounding box center [875, 307] width 0 height 0
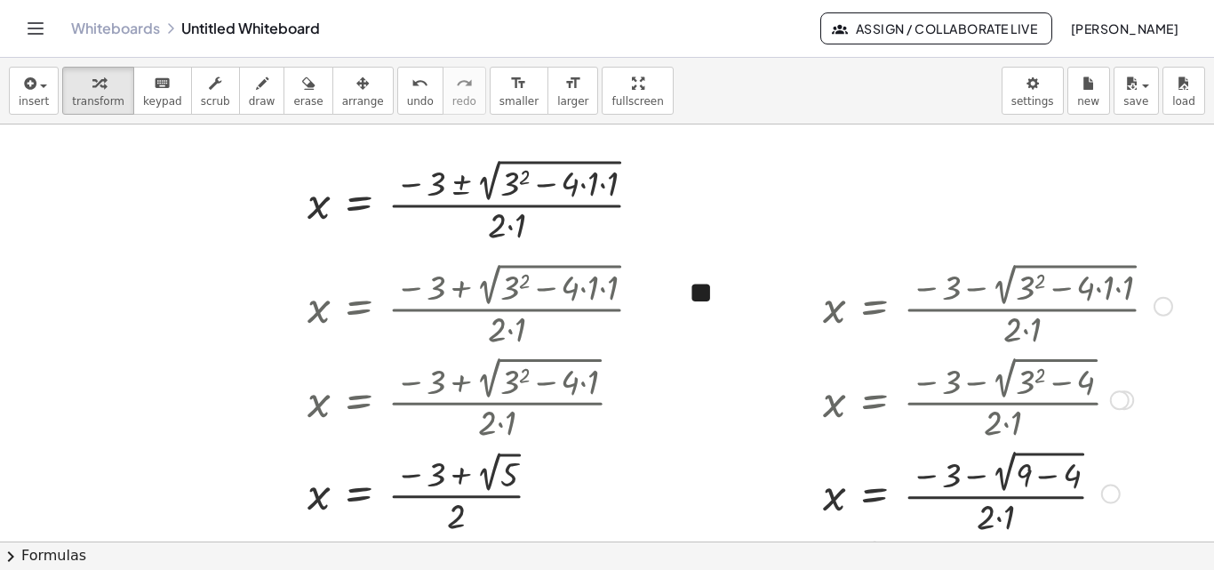
click at [1048, 477] on div at bounding box center [997, 491] width 367 height 93
click at [975, 518] on div at bounding box center [997, 492] width 367 height 92
click at [1012, 459] on div at bounding box center [997, 492] width 367 height 92
click at [982, 476] on div at bounding box center [997, 492] width 367 height 89
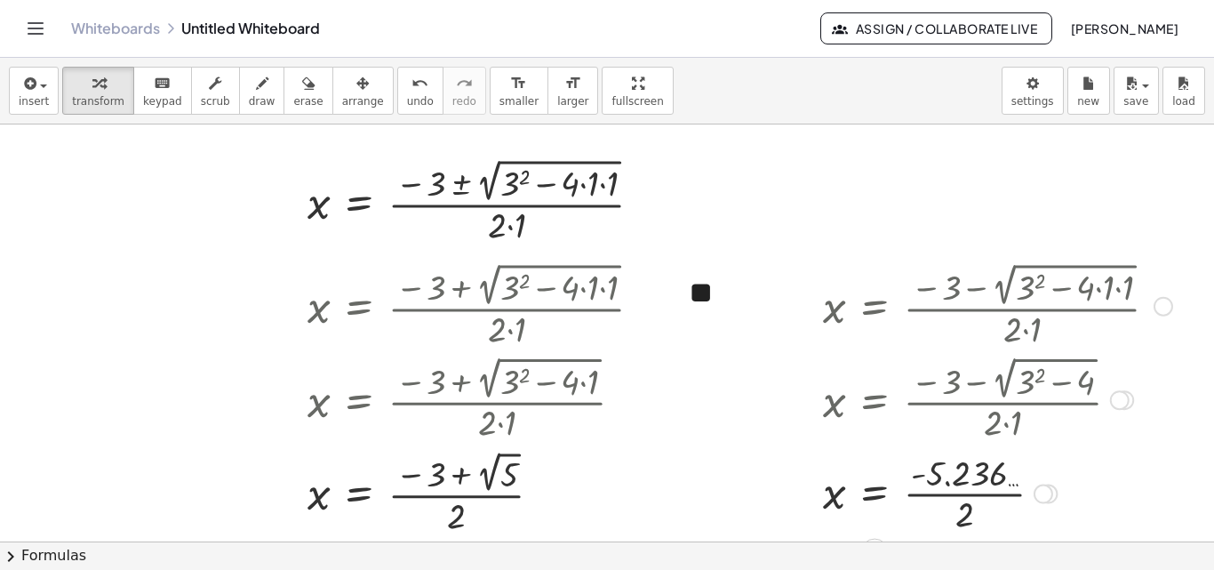
click at [939, 496] on div at bounding box center [997, 492] width 367 height 89
click at [486, 476] on div at bounding box center [482, 492] width 367 height 92
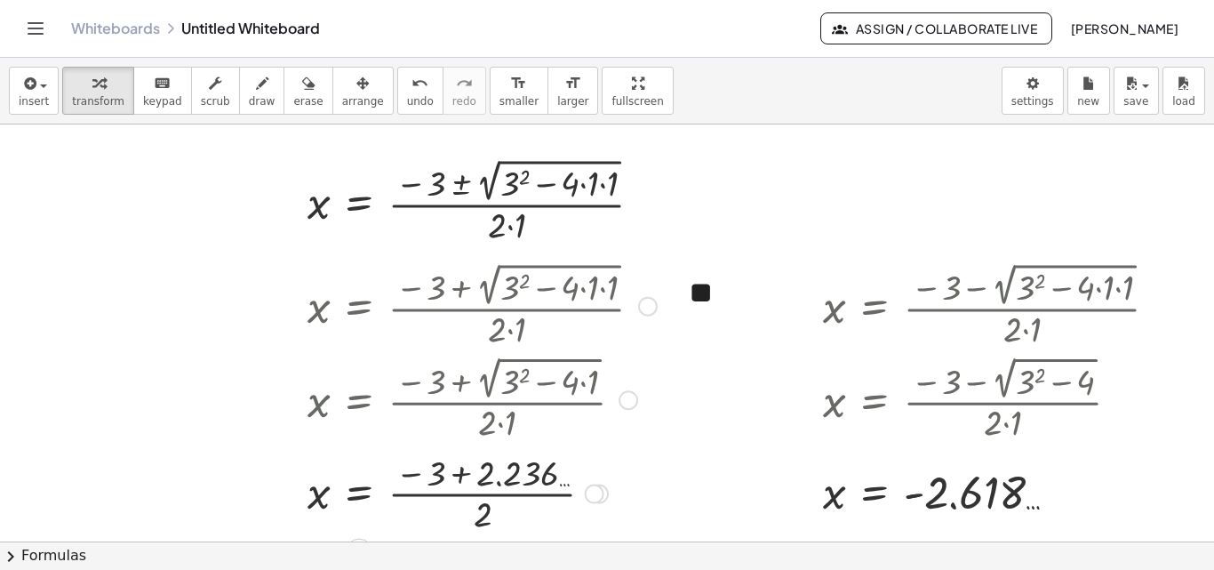
click at [463, 475] on div at bounding box center [482, 492] width 367 height 89
click at [466, 492] on div at bounding box center [482, 492] width 367 height 89
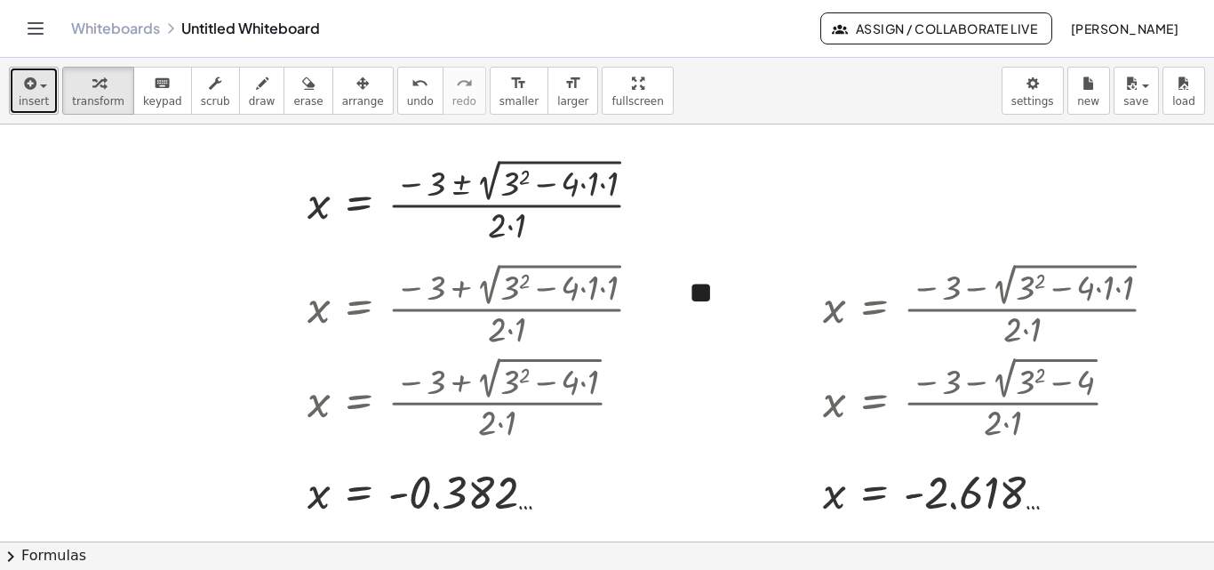
click at [47, 88] on button "insert" at bounding box center [34, 91] width 50 height 48
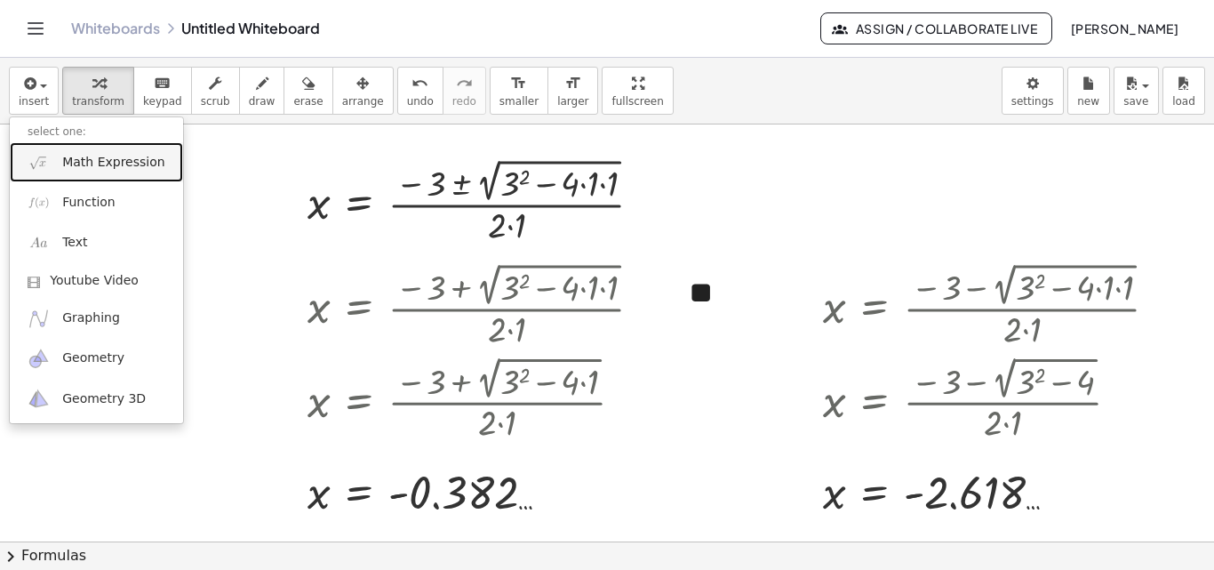
click at [43, 158] on img at bounding box center [39, 162] width 22 height 22
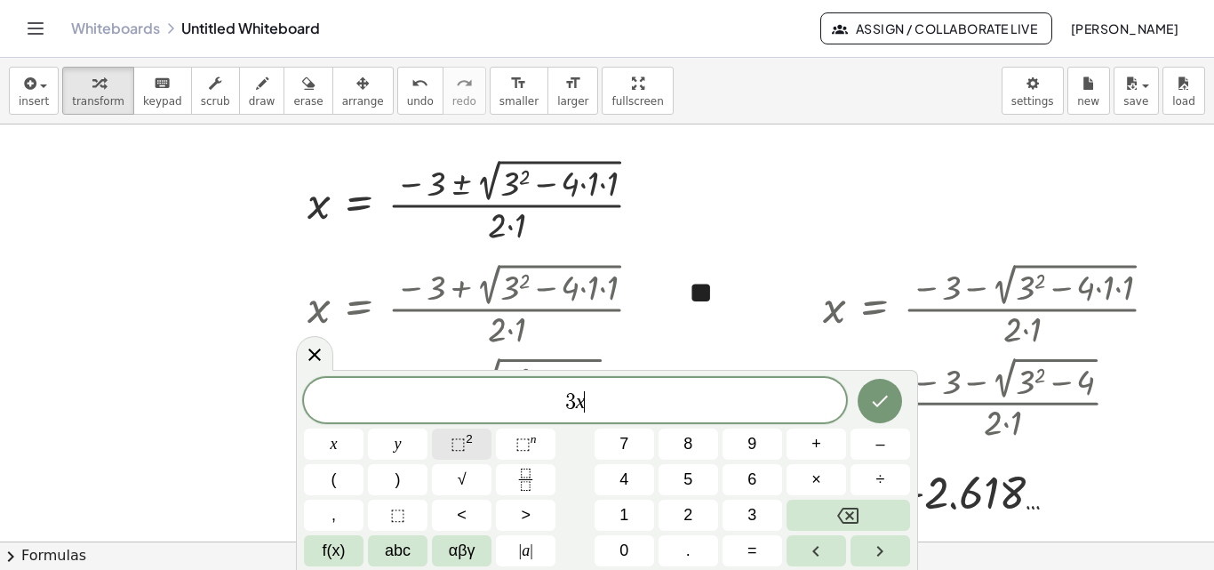
click at [469, 440] on sup "2" at bounding box center [469, 438] width 7 height 13
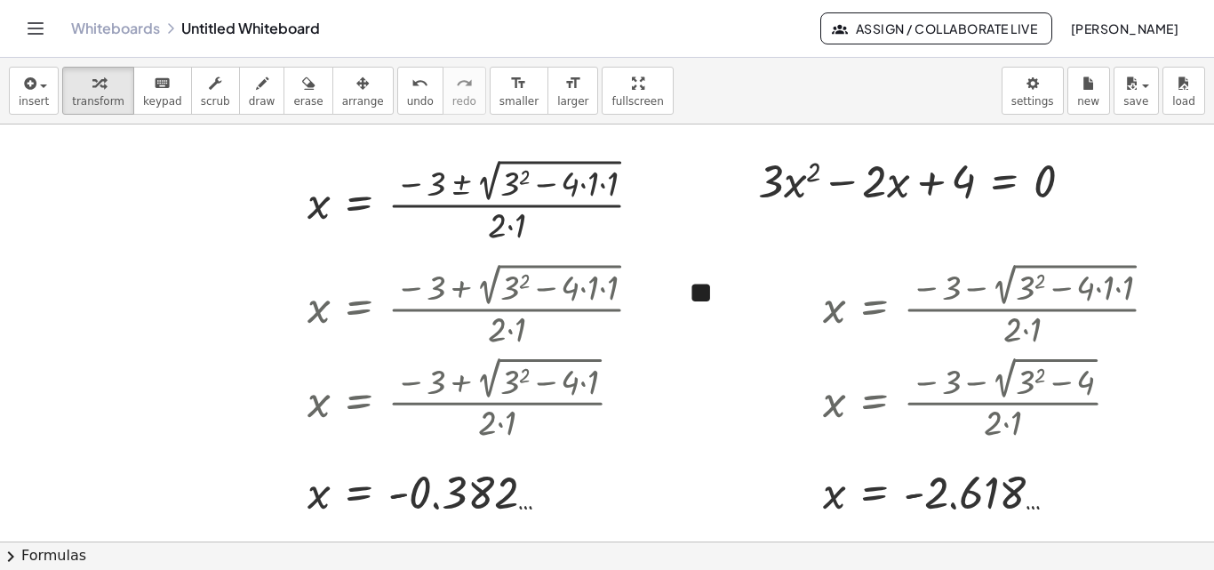
click at [50, 555] on button "chevron_right Formulas" at bounding box center [607, 555] width 1214 height 28
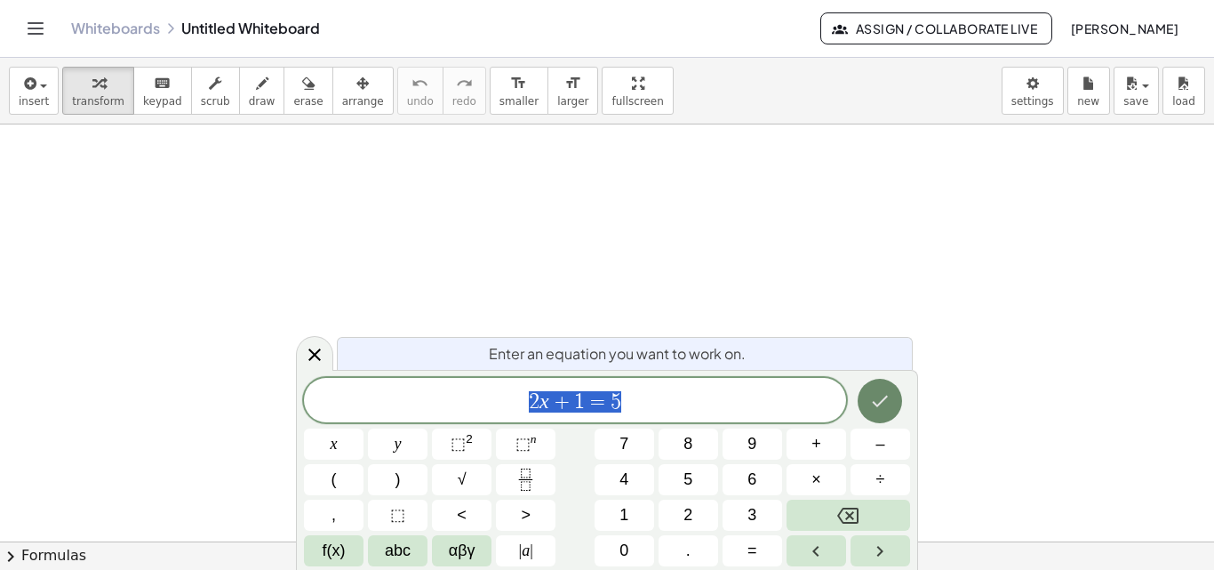
click at [869, 399] on icon "Done" at bounding box center [879, 400] width 21 height 21
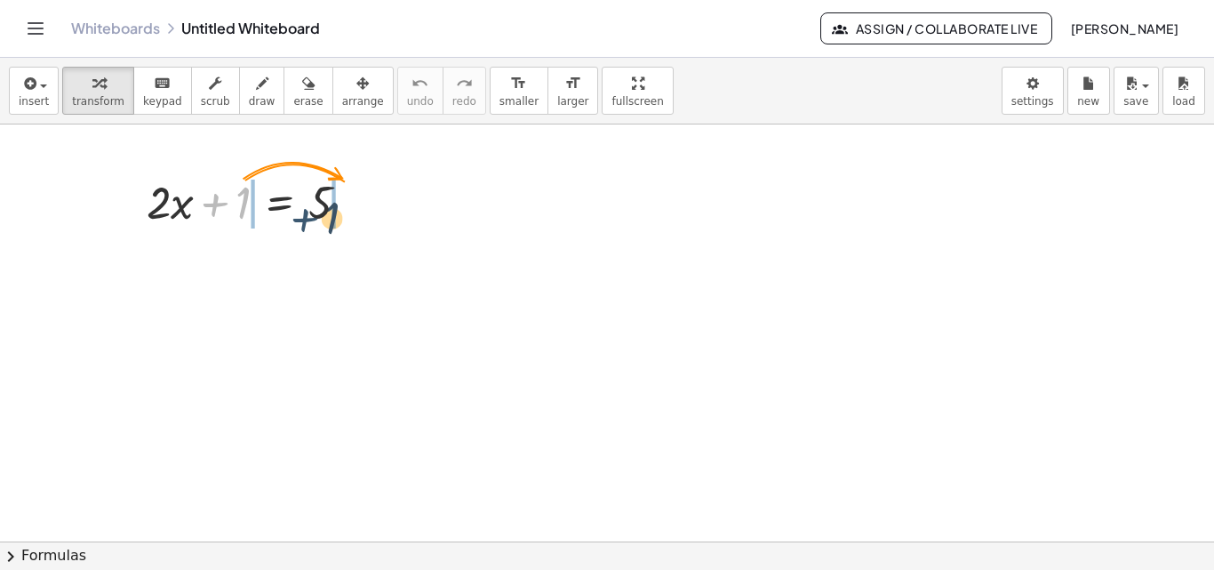
drag, startPoint x: 224, startPoint y: 208, endPoint x: 317, endPoint y: 223, distance: 94.6
click at [317, 223] on div at bounding box center [255, 201] width 235 height 60
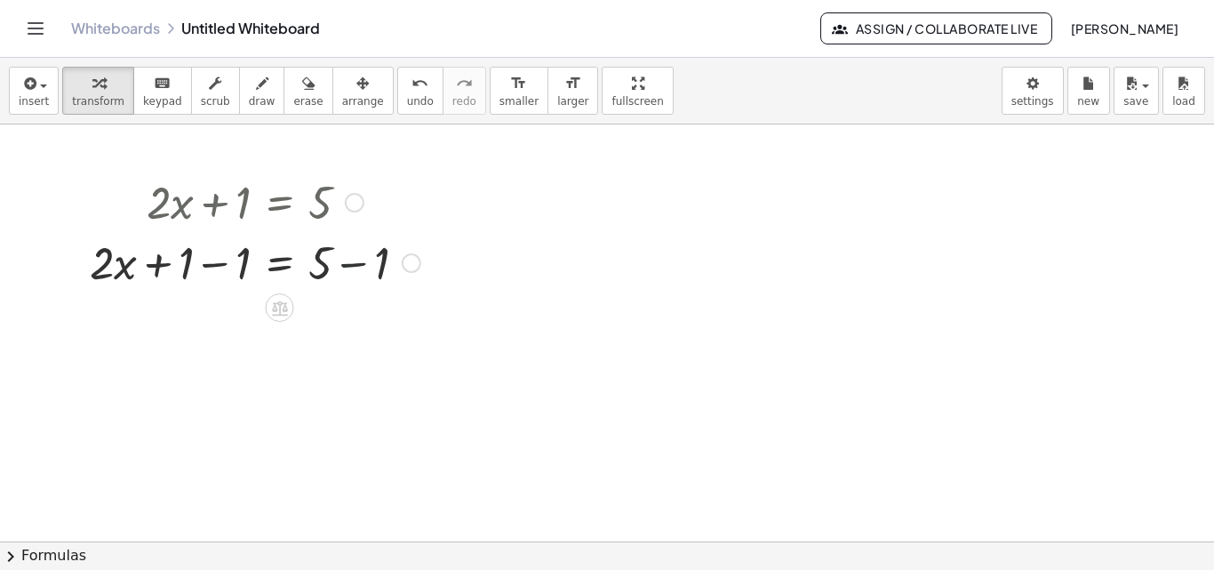
click at [352, 264] on div at bounding box center [255, 261] width 349 height 60
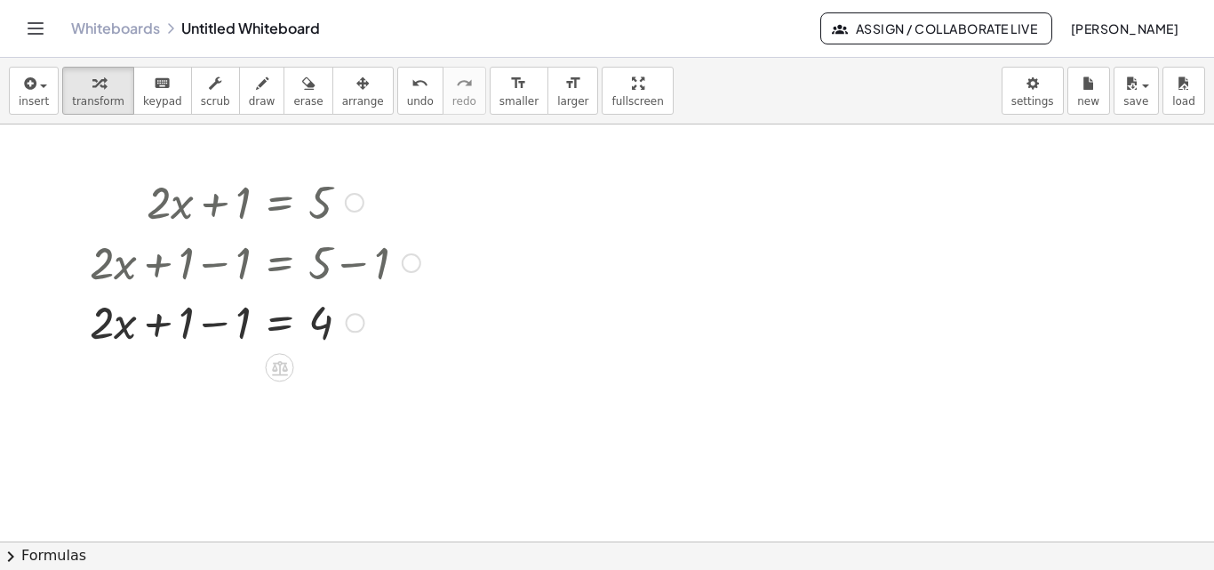
click at [219, 264] on div at bounding box center [255, 261] width 349 height 60
click at [215, 322] on div at bounding box center [255, 322] width 349 height 60
drag, startPoint x: 218, startPoint y: 334, endPoint x: 340, endPoint y: 364, distance: 125.3
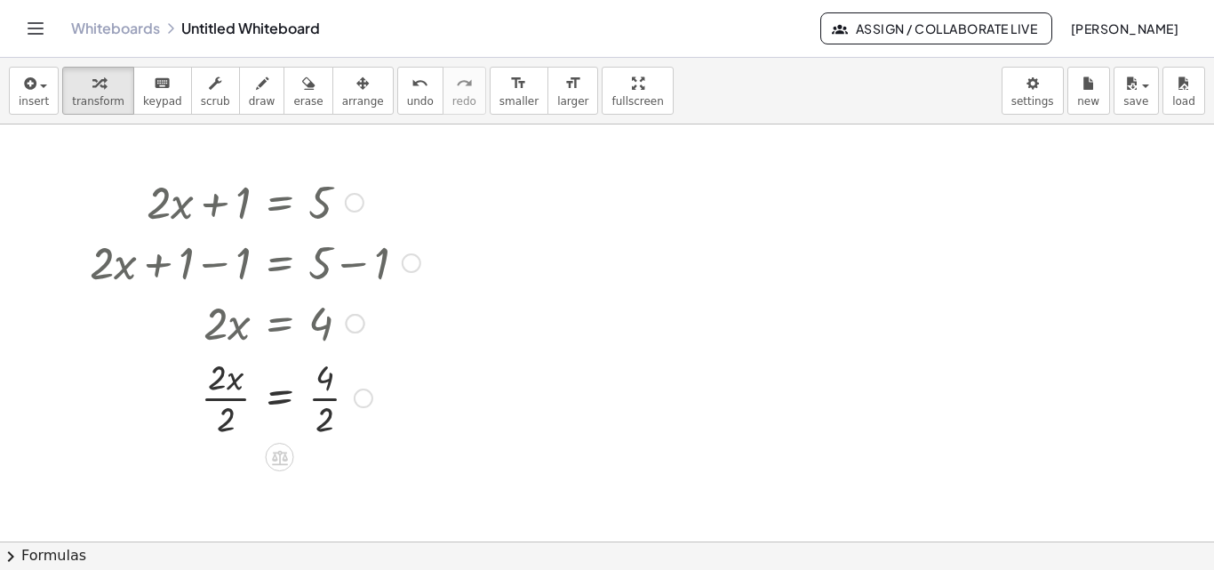
click at [324, 399] on div at bounding box center [255, 396] width 349 height 89
click at [232, 400] on div at bounding box center [255, 396] width 349 height 89
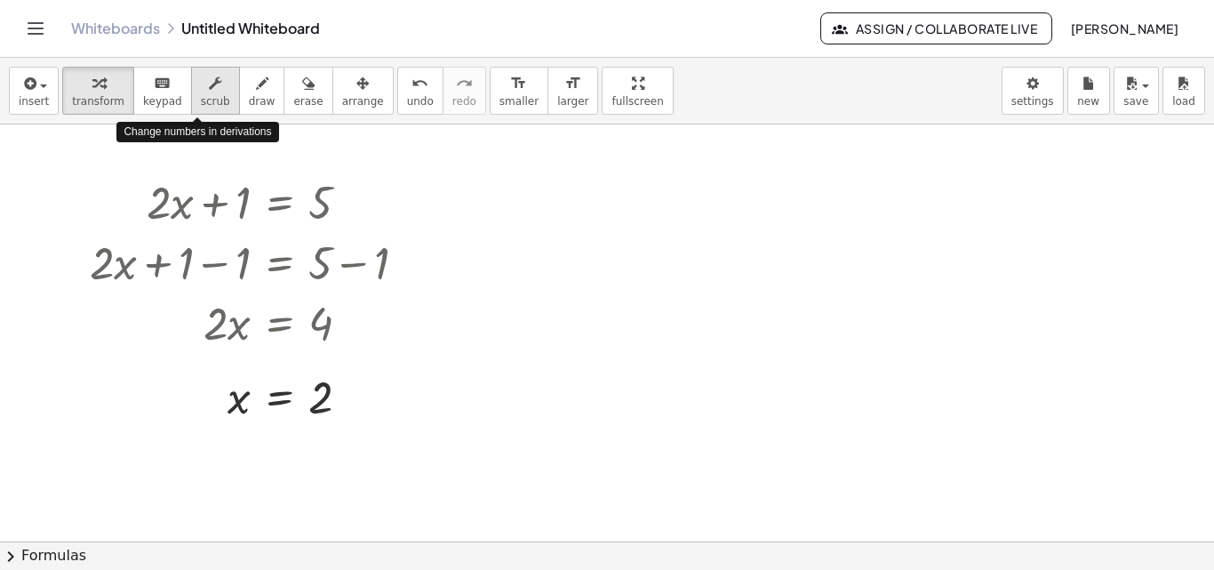
click at [201, 85] on div "button" at bounding box center [215, 82] width 29 height 21
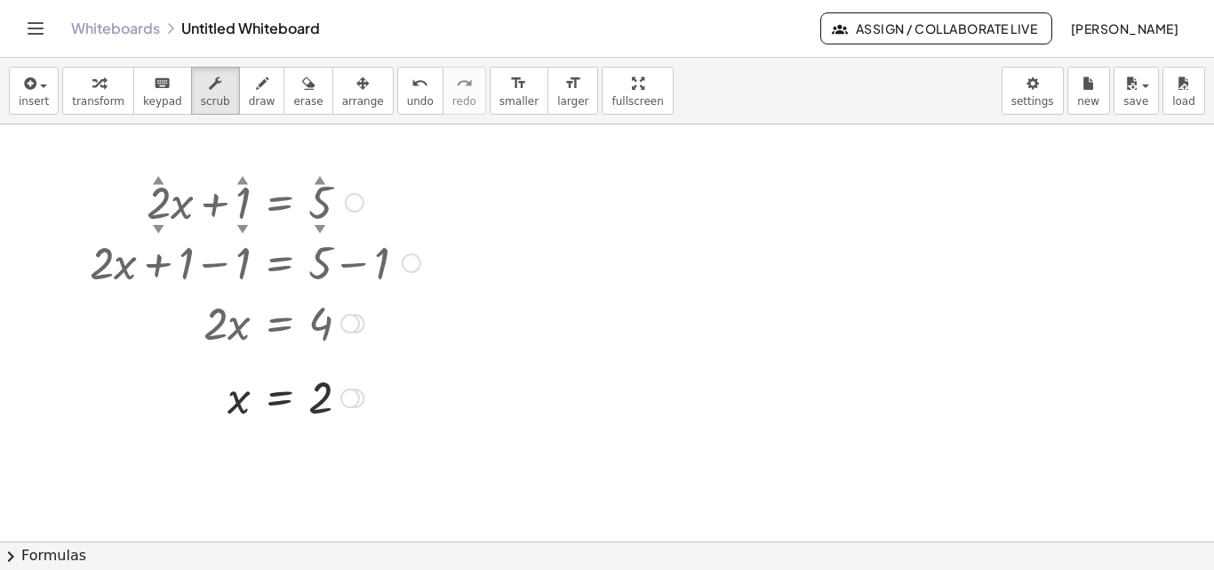
click at [158, 179] on div "▲" at bounding box center [159, 180] width 12 height 16
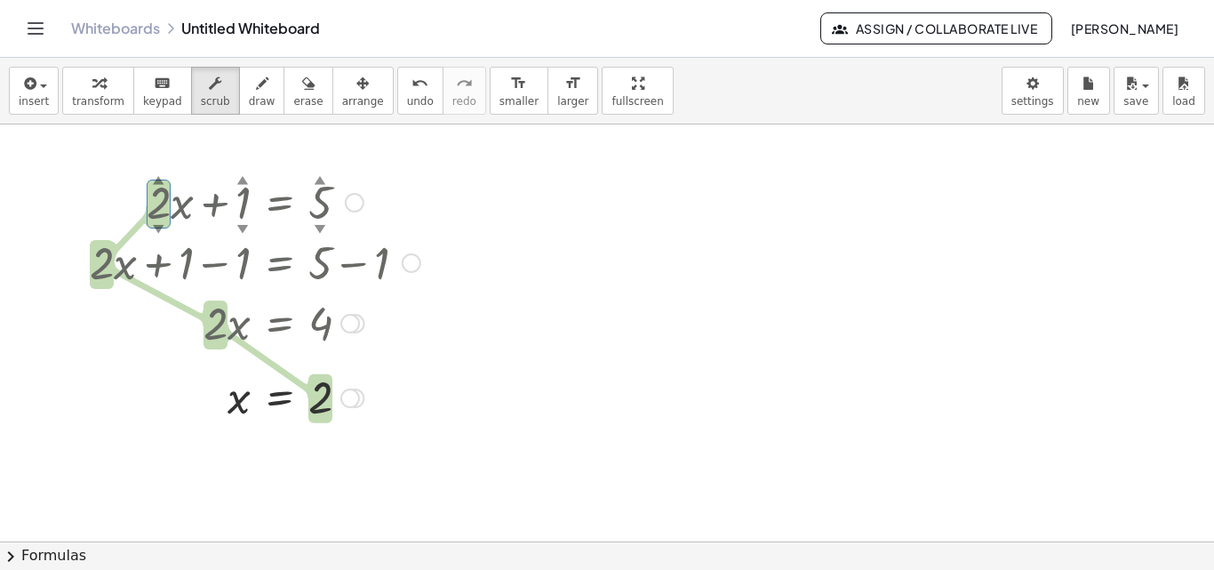
click at [157, 227] on div "▼" at bounding box center [159, 228] width 12 height 16
click at [169, 232] on div at bounding box center [255, 261] width 349 height 60
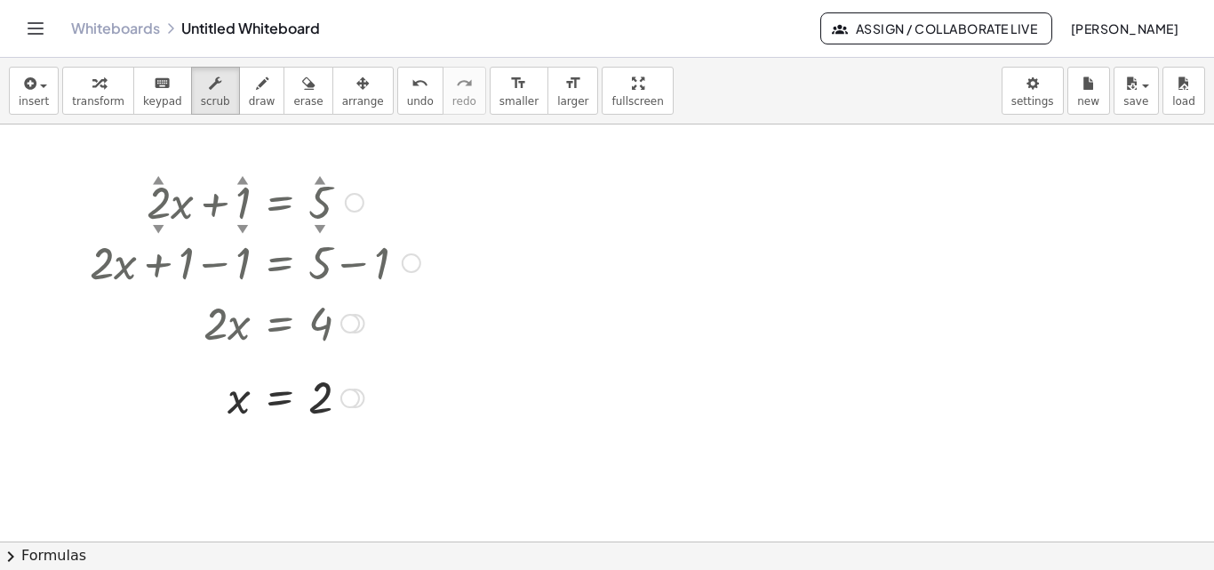
click at [244, 228] on div "▼" at bounding box center [243, 228] width 12 height 16
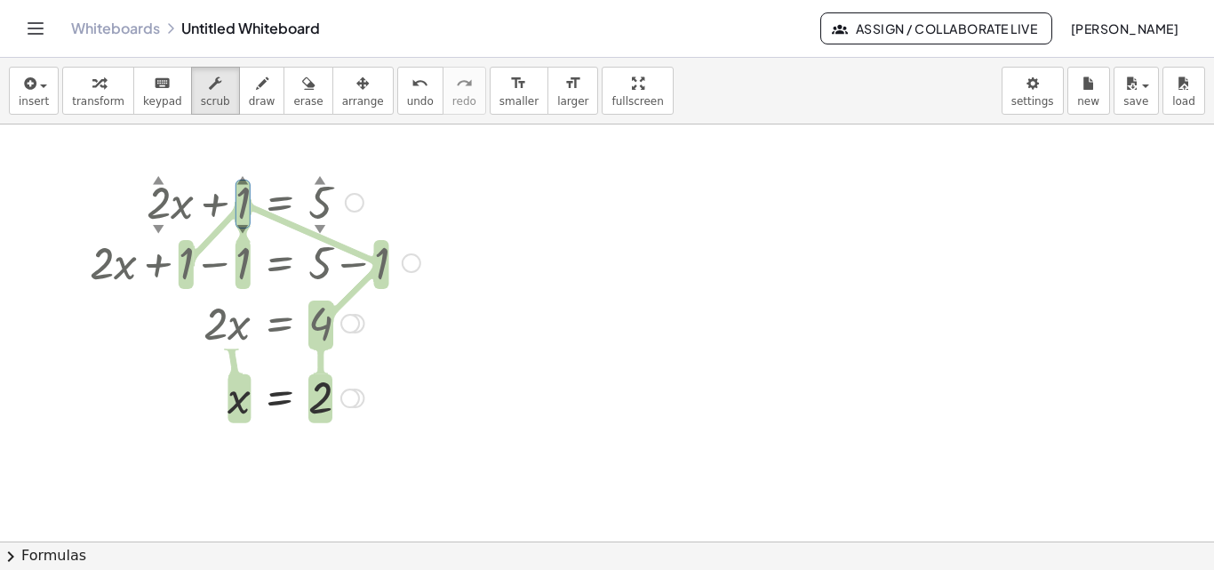
click at [271, 233] on div at bounding box center [255, 261] width 349 height 60
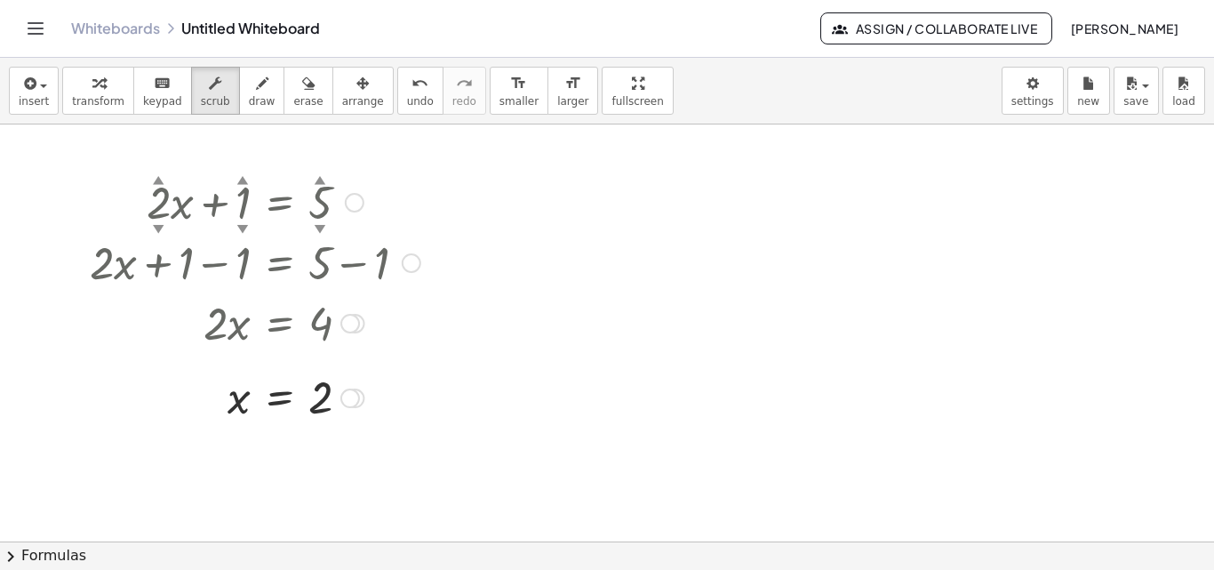
click at [253, 202] on div at bounding box center [255, 201] width 349 height 60
click at [244, 201] on div at bounding box center [255, 201] width 349 height 60
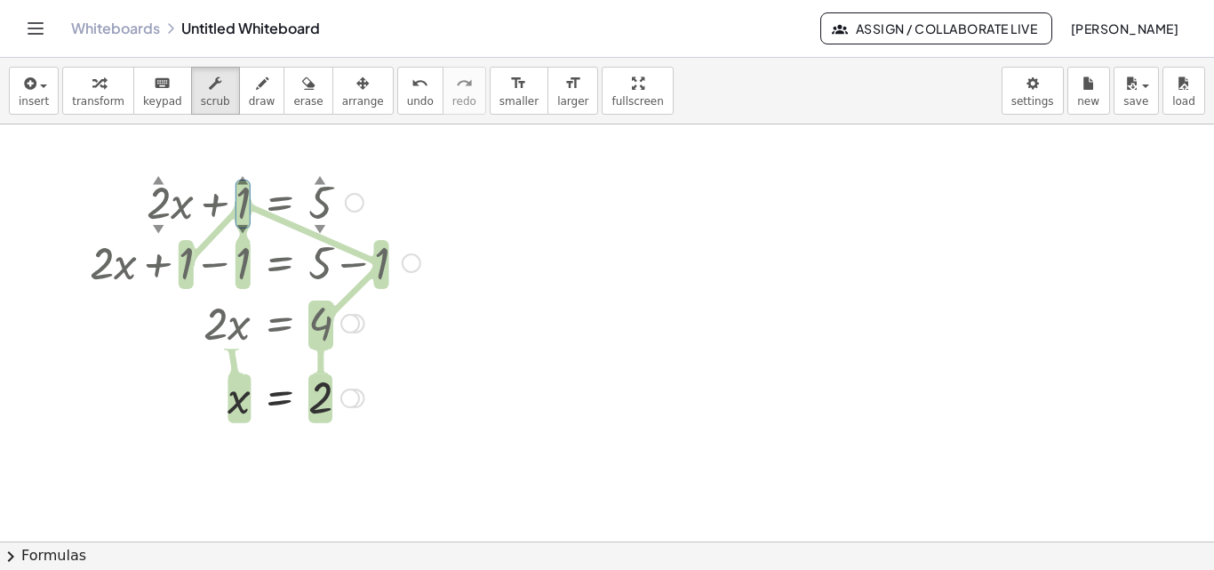
click at [241, 177] on div "▲" at bounding box center [243, 180] width 12 height 16
drag, startPoint x: 241, startPoint y: 177, endPoint x: 243, endPoint y: 148, distance: 29.4
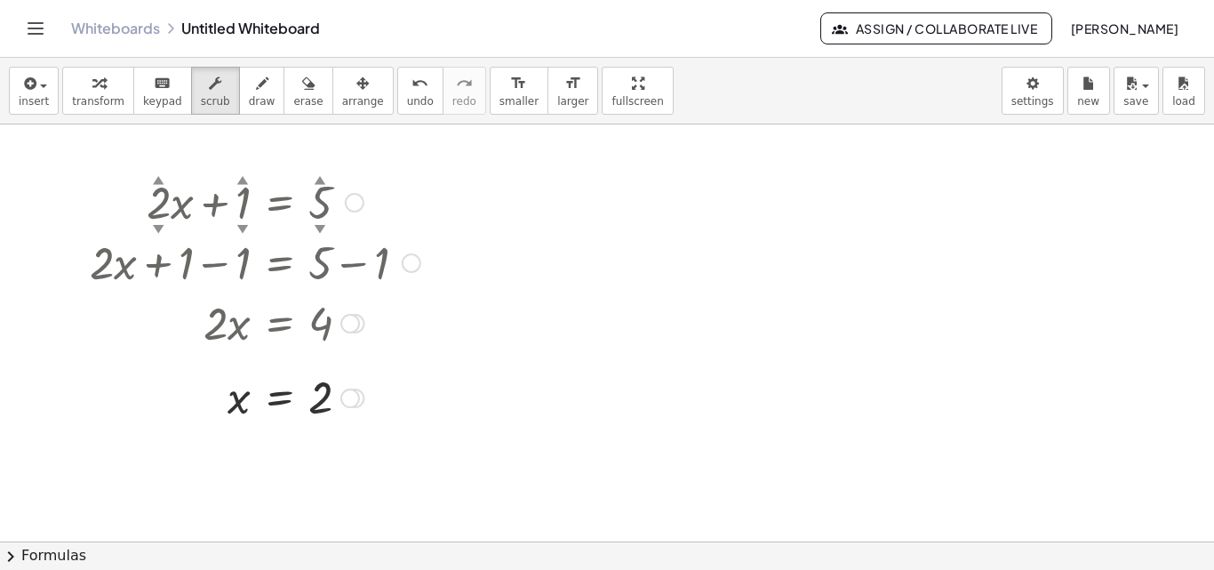
click at [317, 202] on div at bounding box center [255, 201] width 349 height 60
drag, startPoint x: 317, startPoint y: 202, endPoint x: 206, endPoint y: 474, distance: 293.9
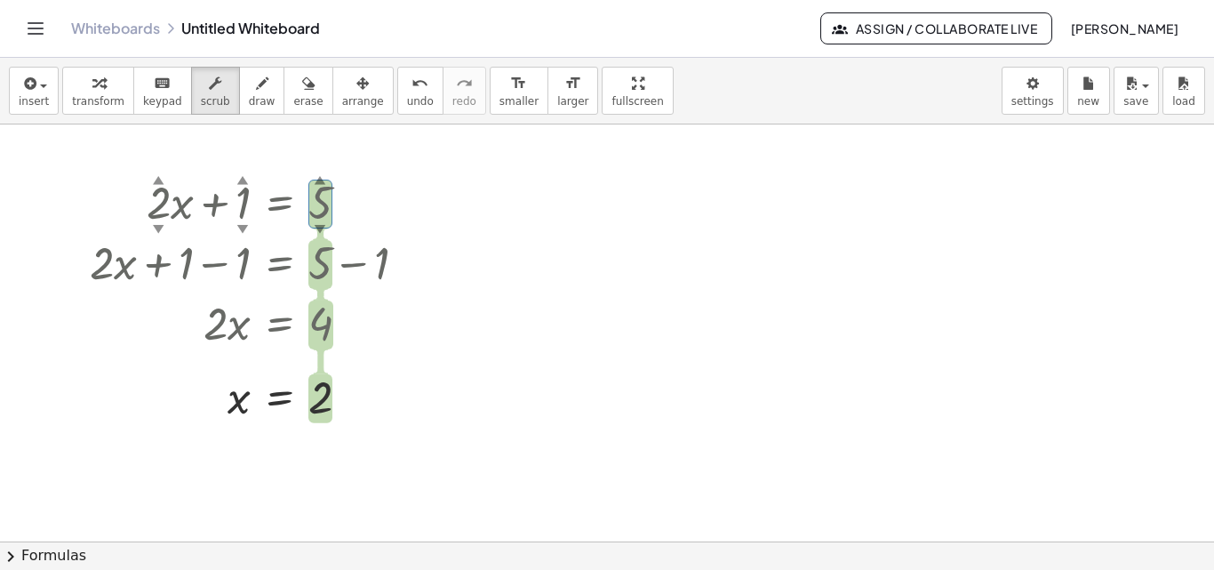
click at [319, 223] on div "▼" at bounding box center [321, 228] width 12 height 16
click at [322, 226] on div "▼" at bounding box center [321, 228] width 12 height 16
click at [318, 227] on div "▼" at bounding box center [321, 228] width 12 height 16
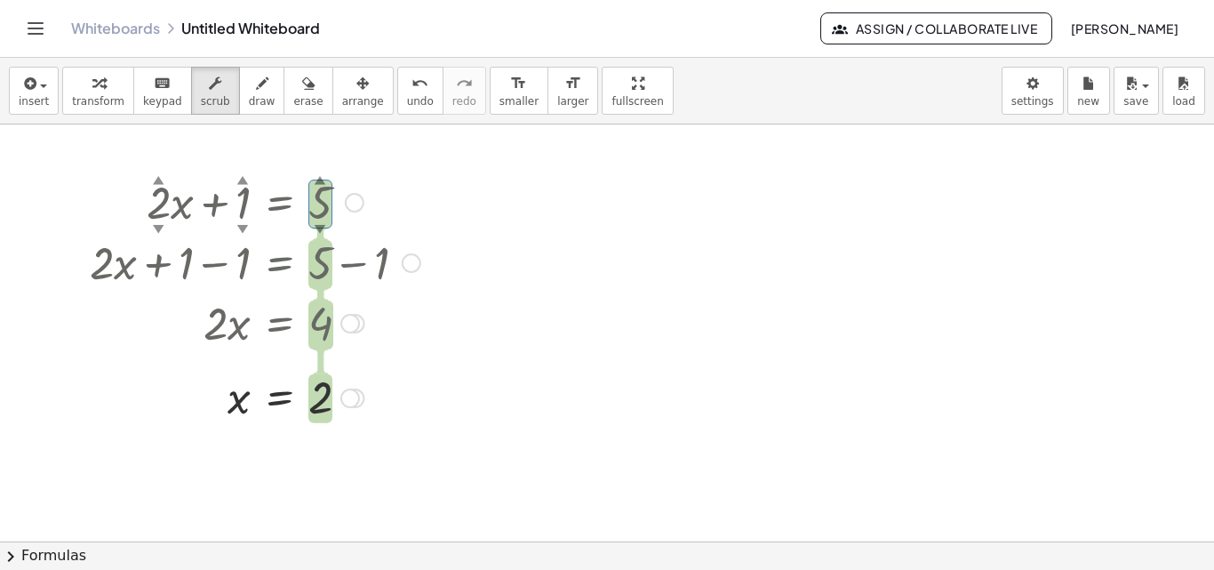
click at [318, 227] on div "▼" at bounding box center [321, 228] width 12 height 16
drag, startPoint x: 264, startPoint y: 242, endPoint x: 250, endPoint y: 237, distance: 14.9
click at [263, 241] on div at bounding box center [255, 261] width 349 height 60
click at [239, 228] on div "▼" at bounding box center [243, 228] width 12 height 16
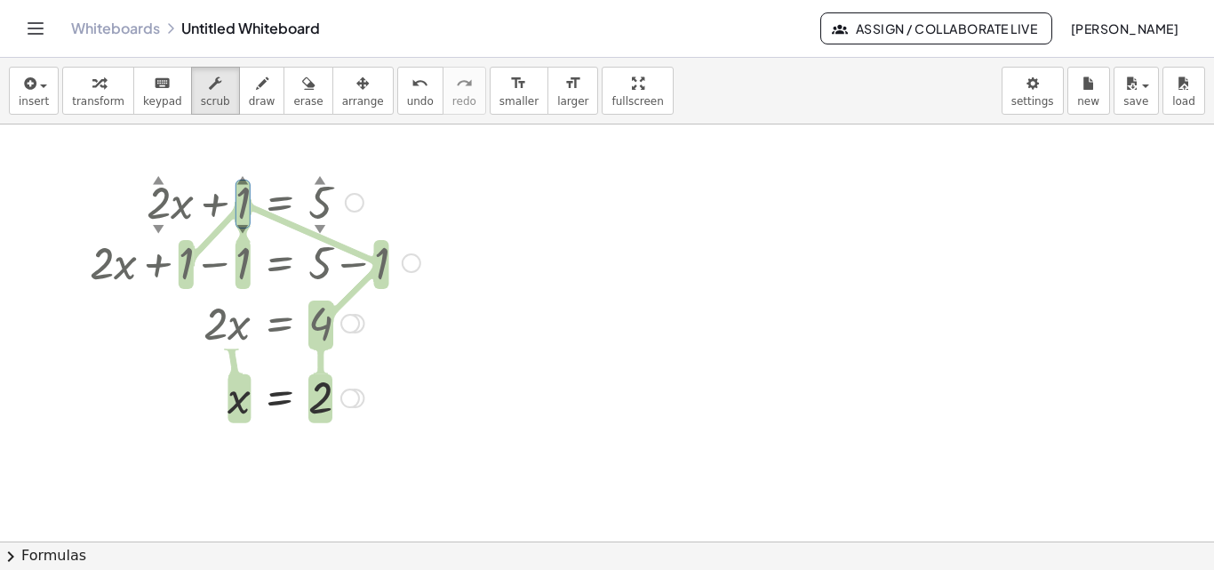
click at [239, 228] on div "▼" at bounding box center [243, 228] width 12 height 16
drag, startPoint x: 241, startPoint y: 227, endPoint x: 268, endPoint y: 228, distance: 27.6
click at [280, 203] on div "+ · 2 ▲ ▼ · x + 1 ▲ ▼ = 5 ▲ ▼" at bounding box center [280, 203] width 0 height 0
click at [243, 204] on div at bounding box center [255, 201] width 349 height 60
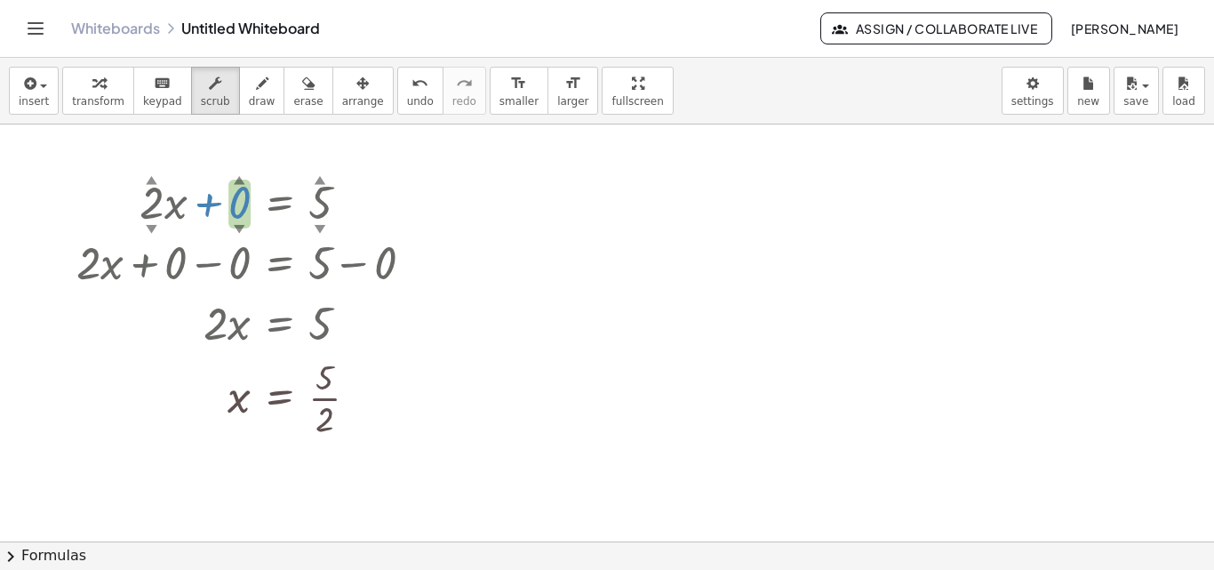
drag, startPoint x: 243, startPoint y: 226, endPoint x: 357, endPoint y: 239, distance: 114.6
click at [280, 203] on div "+ · 2 ▲ ▼ · x + 0 ▲ ▼ = 5 ▲ ▼ + · 2 · x + 0 − 0 = + 5 − 0 + · 2 · x + 1 − 1 = 4…" at bounding box center [280, 203] width 0 height 0
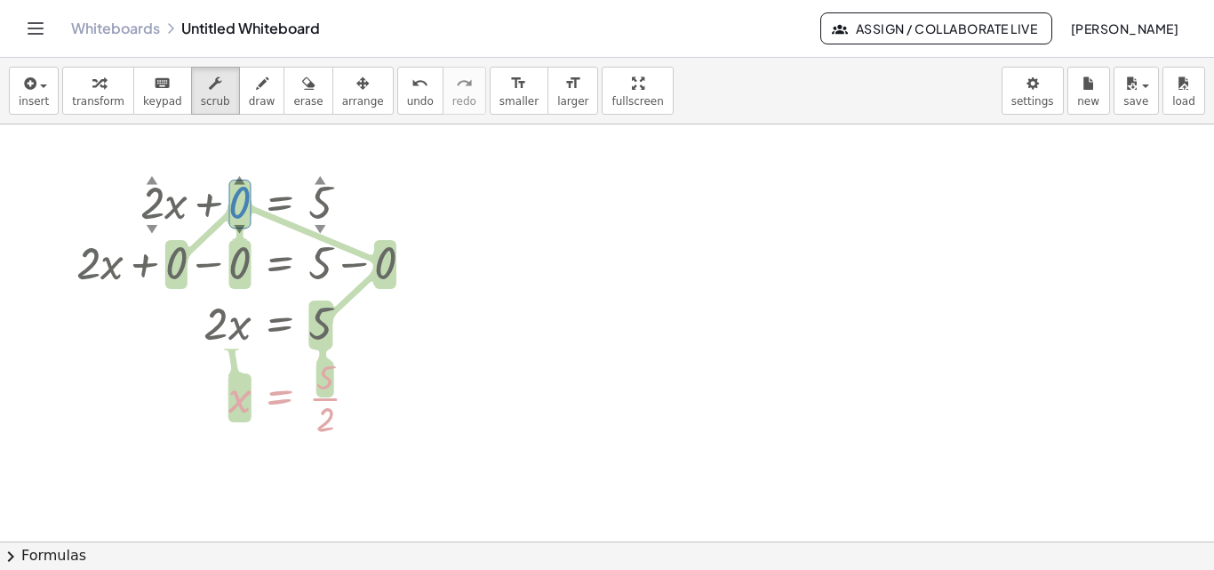
drag, startPoint x: 239, startPoint y: 223, endPoint x: 268, endPoint y: 229, distance: 30.0
click at [280, 203] on div "+ · 2 ▲ ▼ · x + 0 ▲ ▼ = 5 ▲ ▼" at bounding box center [280, 203] width 0 height 0
drag, startPoint x: 243, startPoint y: 227, endPoint x: 287, endPoint y: 227, distance: 44.5
click at [280, 203] on div "+ · 2 ▲ ▼ · x + 0 ▲ ▼ = 5 ▲ ▼" at bounding box center [280, 203] width 0 height 0
drag, startPoint x: 238, startPoint y: 180, endPoint x: 277, endPoint y: 179, distance: 39.2
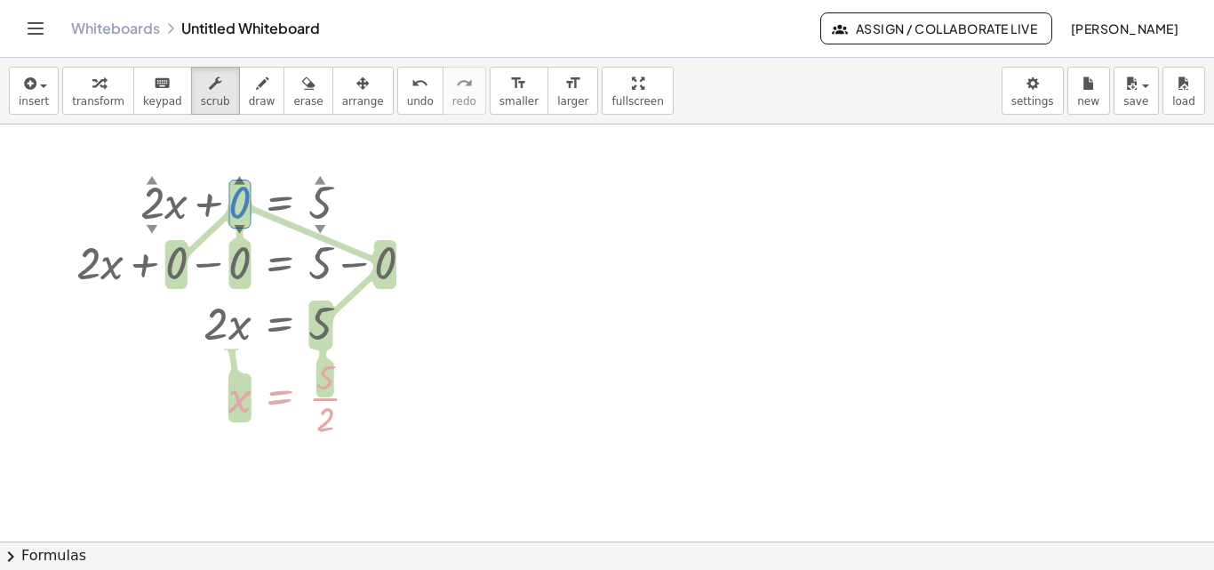
click at [280, 203] on div "+ · 2 ▲ ▼ · x + 0 ▲ ▼ = 5 ▲ ▼" at bounding box center [280, 203] width 0 height 0
drag, startPoint x: 236, startPoint y: 179, endPoint x: 173, endPoint y: 182, distance: 63.2
click at [280, 203] on div "+ · 2 ▲ ▼ · x + 0 ▲ ▼ = 5 ▲ ▼" at bounding box center [280, 203] width 0 height 0
click at [238, 179] on div "▲" at bounding box center [240, 180] width 12 height 16
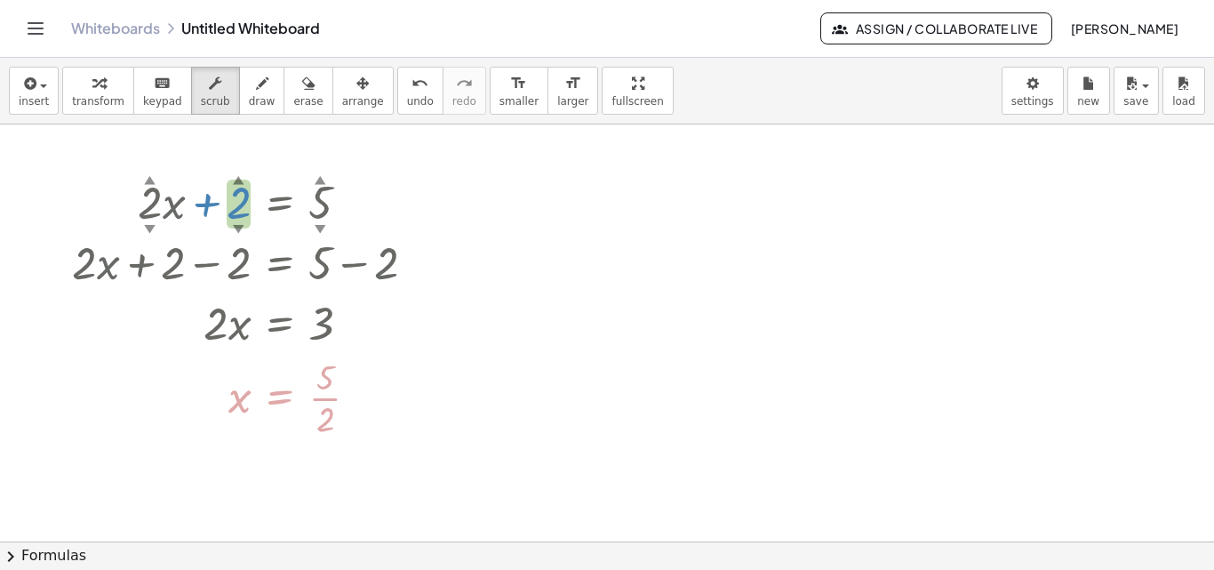
drag, startPoint x: 238, startPoint y: 179, endPoint x: 239, endPoint y: 152, distance: 26.7
drag, startPoint x: 238, startPoint y: 181, endPoint x: 238, endPoint y: 166, distance: 15.1
click at [238, 166] on div "+ · 2 ▲ ▼ · x + 3 ▲ ▼ = 5 ▲ ▼ + · 2 · x + 3 − 3 = + 5 − 3 + · 2 · x + 1 − 1 = 4…" at bounding box center [243, 298] width 397 height 264
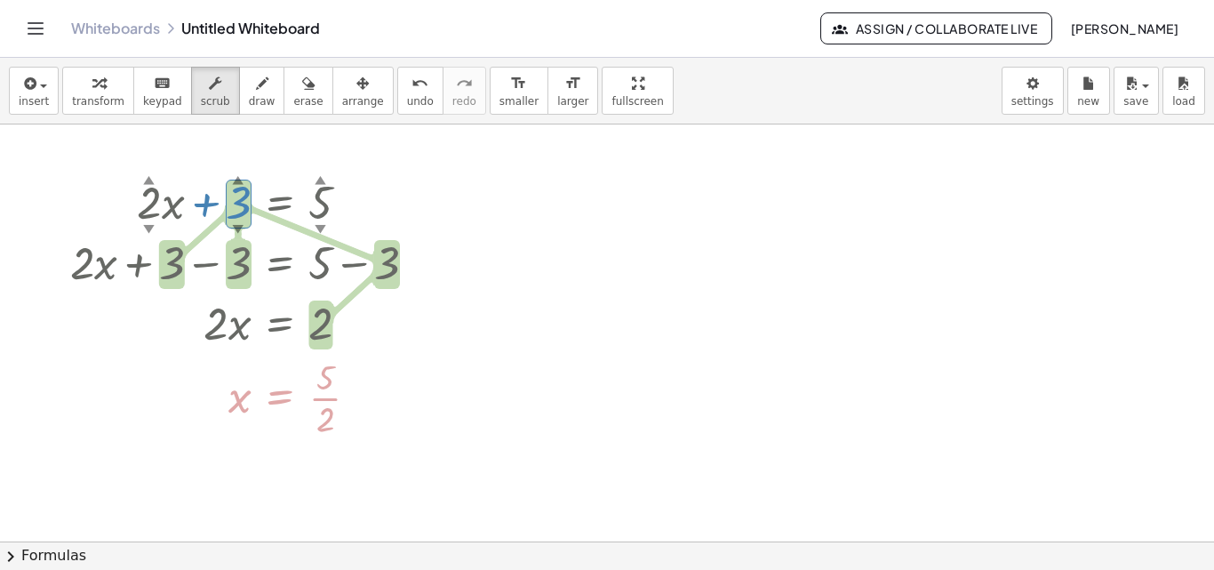
drag, startPoint x: 240, startPoint y: 180, endPoint x: 236, endPoint y: 168, distance: 12.9
click at [236, 168] on div "+ · 2 ▲ ▼ · x + 3 ▲ ▼ = 5 ▲ ▼ + · 2 · x + 3 − 3 = + 5 − 3 + · 2 · x + 1 − 1 = 4…" at bounding box center [244, 298] width 401 height 264
drag, startPoint x: 236, startPoint y: 222, endPoint x: 237, endPoint y: 232, distance: 9.8
click at [280, 203] on div "+ · 2 ▲ ▼ · x + 4 ▲ ▼ = 5 ▲ ▼ + · 2 · x + 4 − 4 = + 5 − 4 + · 2 · x + 1 − 1 = 4…" at bounding box center [280, 203] width 0 height 0
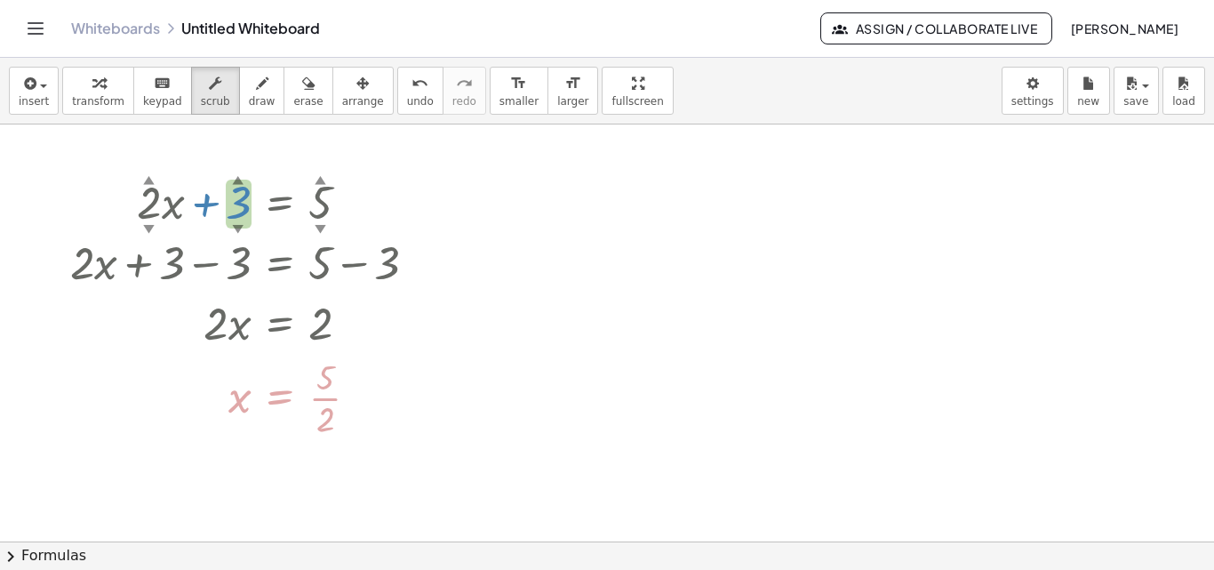
drag, startPoint x: 239, startPoint y: 224, endPoint x: 241, endPoint y: 240, distance: 16.1
click at [280, 203] on div "+ · 2 ▲ ▼ · x + 3 ▲ ▼ = 5 ▲ ▼ + · 2 · x + 3 − 3 = + 5 − 3 + · 2 · x + 1 − 1 = 4…" at bounding box center [280, 203] width 0 height 0
drag, startPoint x: 237, startPoint y: 224, endPoint x: 237, endPoint y: 237, distance: 13.3
click at [280, 203] on div "+ · 2 ▲ ▼ · x + 2 ▲ ▼ = 5 ▲ ▼ + · 2 · x + 2 − 2 = + 5 − 2 + · 2 · x + 1 − 1 = 4…" at bounding box center [280, 203] width 0 height 0
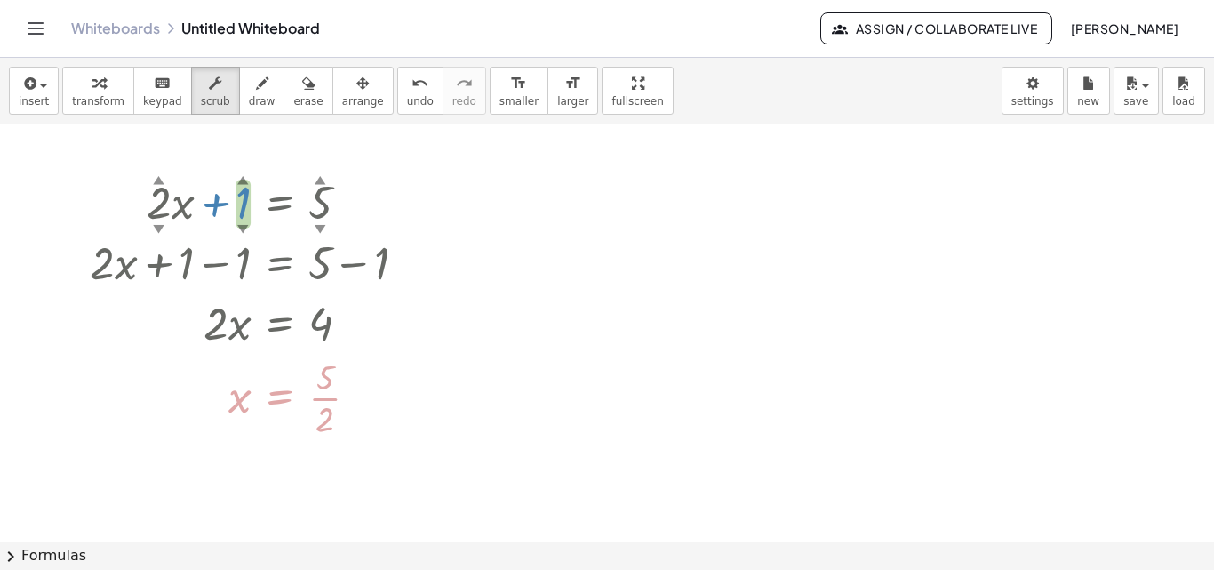
drag, startPoint x: 236, startPoint y: 225, endPoint x: 237, endPoint y: 239, distance: 14.3
click at [280, 203] on div "+ · 2 ▲ ▼ · x + 1 ▲ ▼ = 5 ▲ ▼ + · 2 · x + 1 − 1 = + 5 − 1 + · 2 · x + 1 − 1 = 4…" at bounding box center [280, 203] width 0 height 0
drag, startPoint x: 155, startPoint y: 223, endPoint x: 156, endPoint y: 237, distance: 14.3
click at [280, 203] on div "+ · 1 ▲ ▼ · x + 1 ▲ ▼ = 5 ▲ ▼ + · 1 · x + 1 − 1 = + 5 − 1 + · 2 · x + 1 − 1 = 4…" at bounding box center [280, 203] width 0 height 0
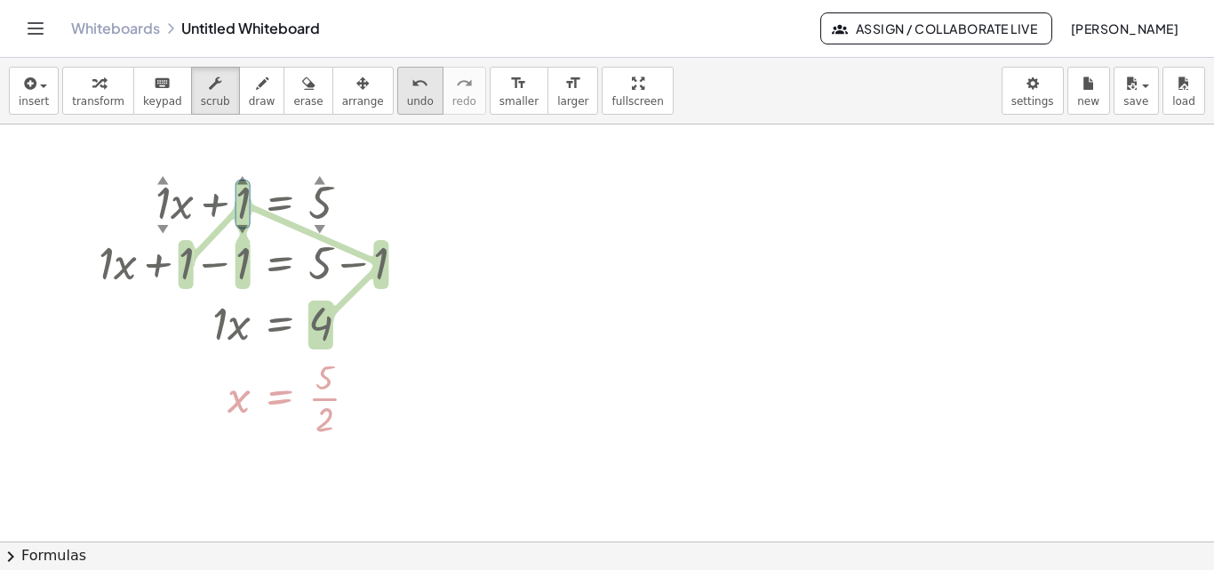
click at [407, 86] on div "undo" at bounding box center [420, 82] width 27 height 21
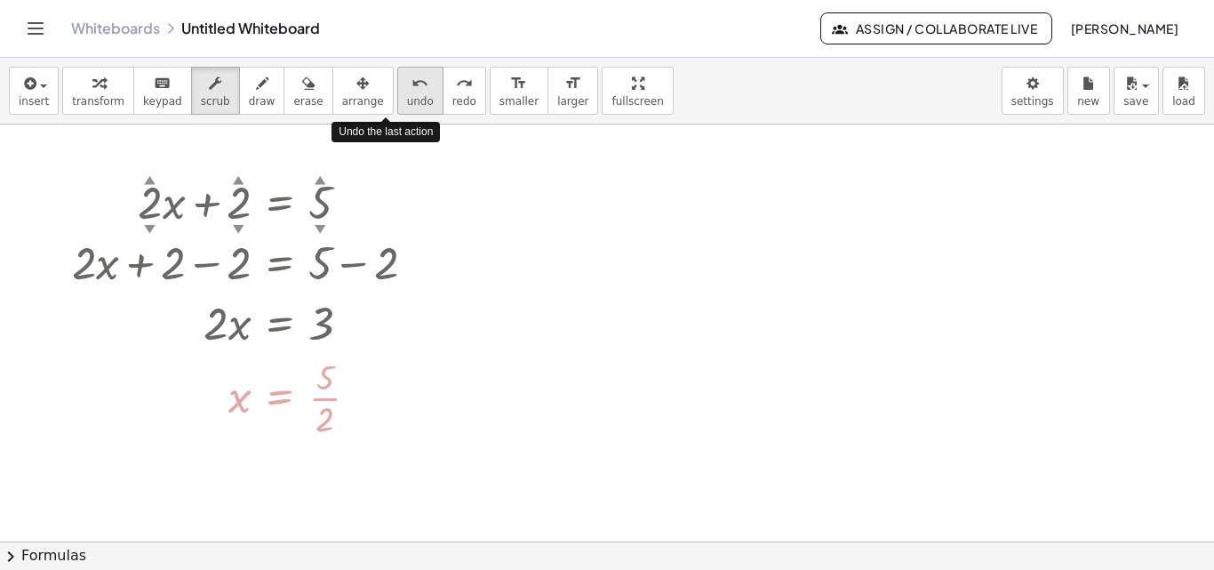
click at [407, 86] on div "undo" at bounding box center [420, 82] width 27 height 21
click at [407, 87] on div "undo" at bounding box center [420, 82] width 27 height 21
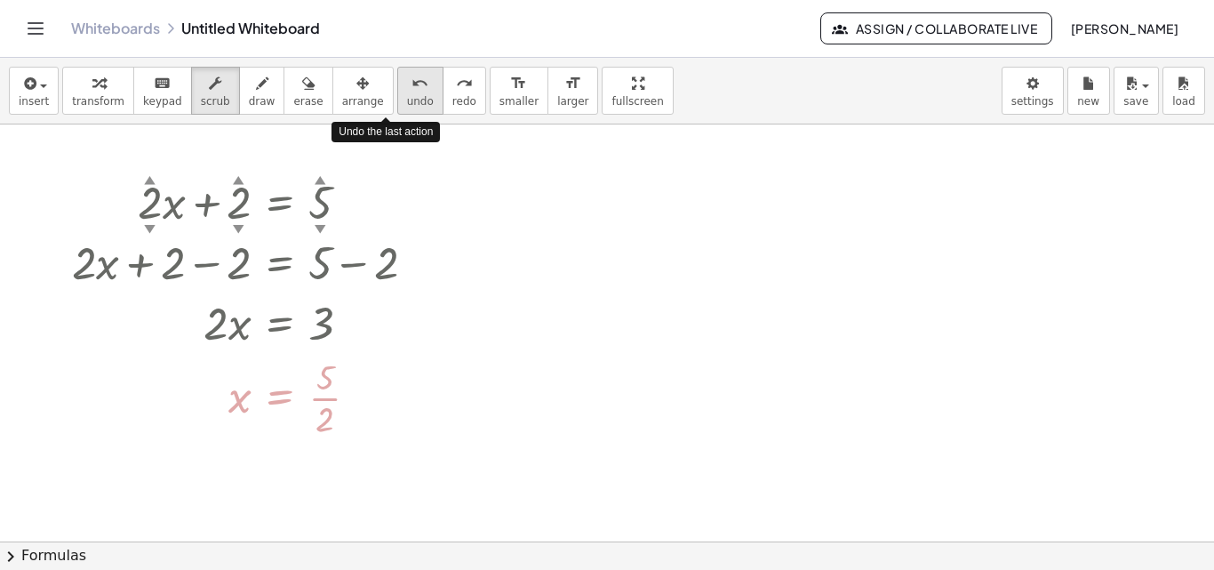
click at [407, 87] on div "undo" at bounding box center [420, 82] width 27 height 21
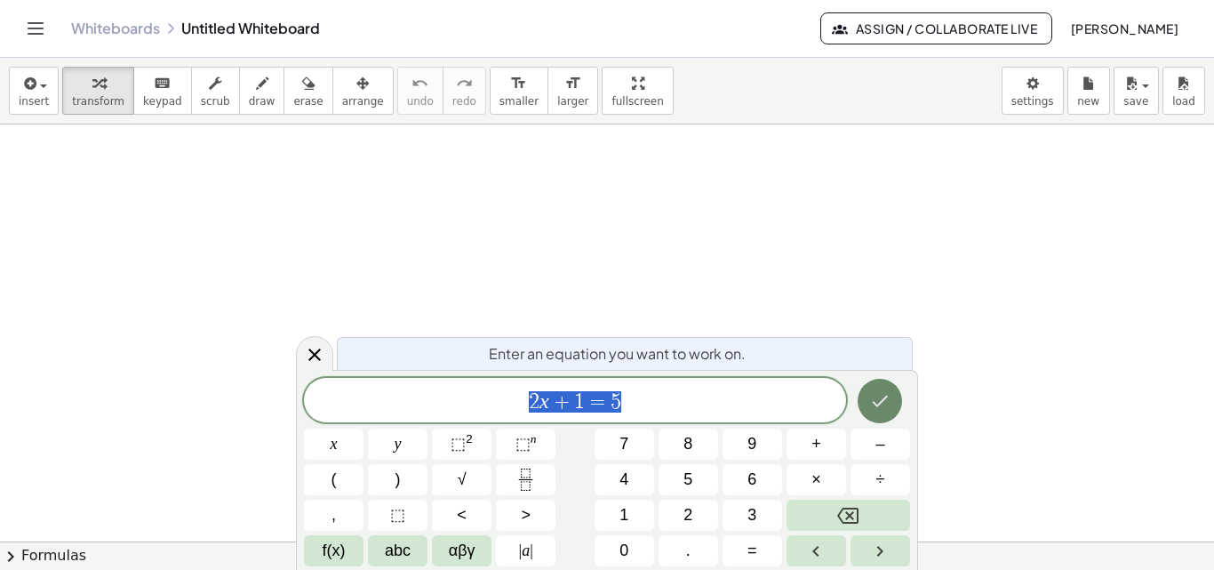
click at [878, 403] on icon "Done" at bounding box center [879, 400] width 21 height 21
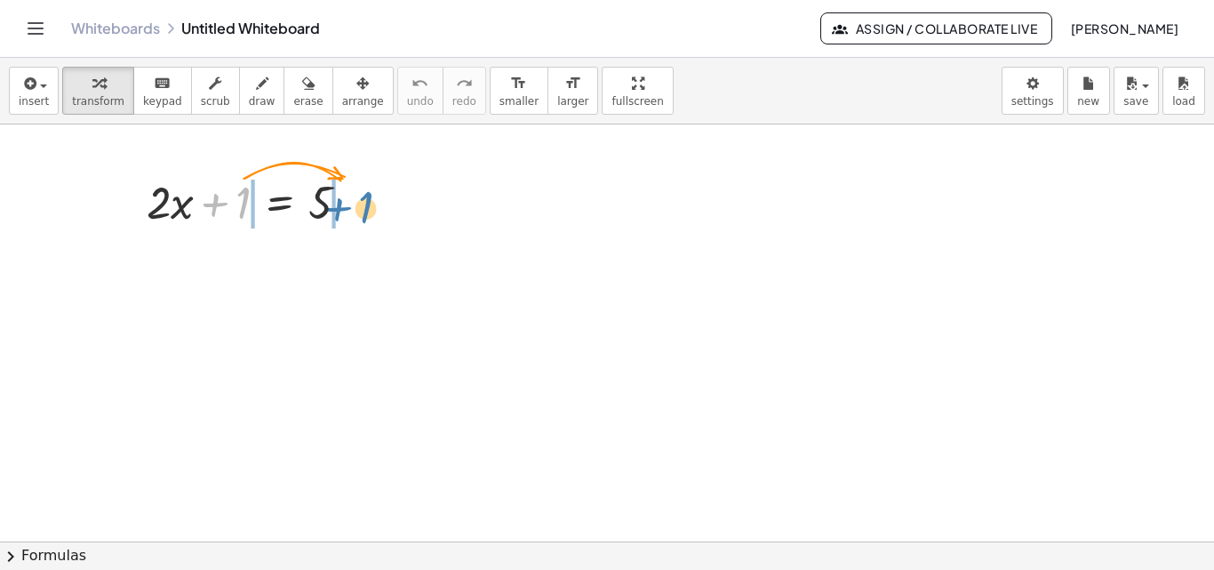
drag, startPoint x: 220, startPoint y: 214, endPoint x: 342, endPoint y: 218, distance: 122.7
click at [342, 218] on div at bounding box center [255, 201] width 235 height 60
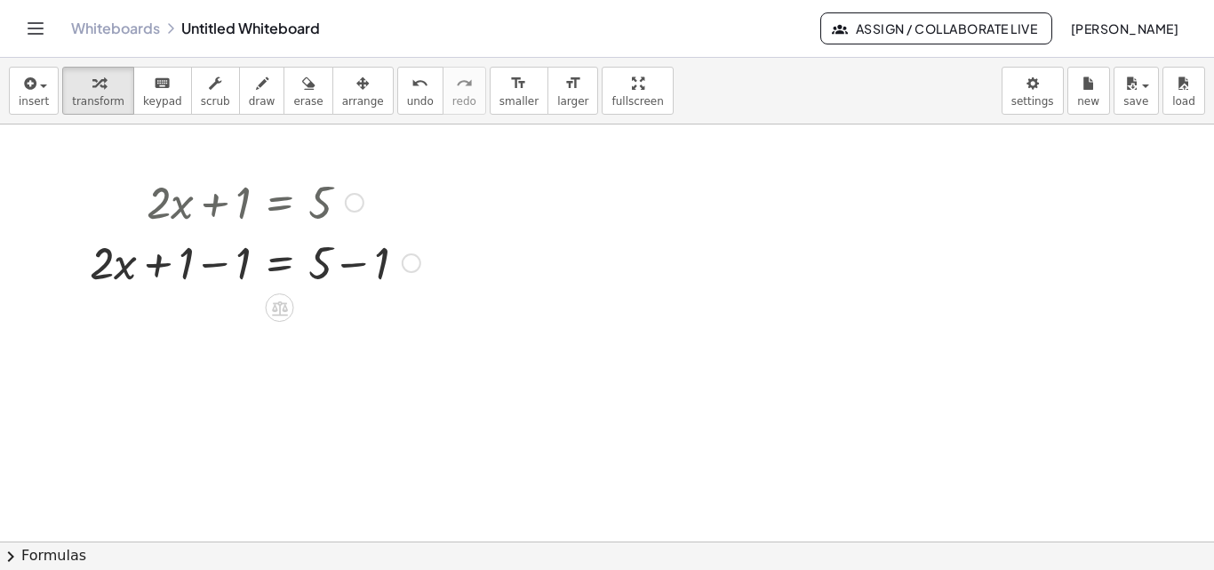
click at [357, 268] on div at bounding box center [255, 261] width 349 height 60
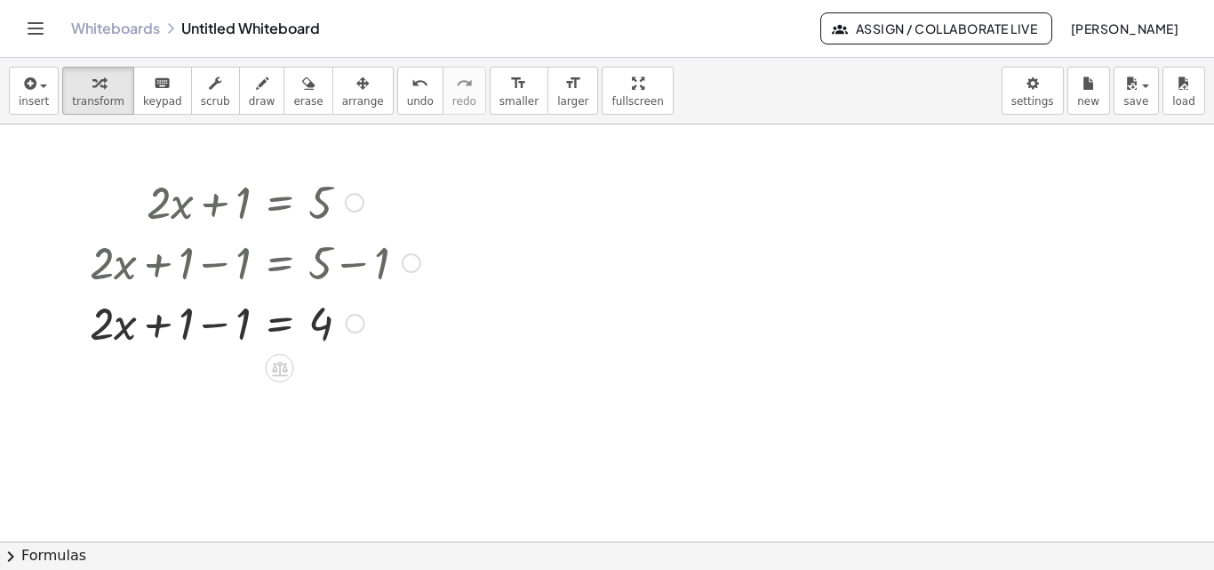
drag, startPoint x: 214, startPoint y: 322, endPoint x: 209, endPoint y: 331, distance: 10.4
click at [213, 322] on div at bounding box center [255, 322] width 349 height 60
drag, startPoint x: 215, startPoint y: 335, endPoint x: 327, endPoint y: 365, distance: 115.8
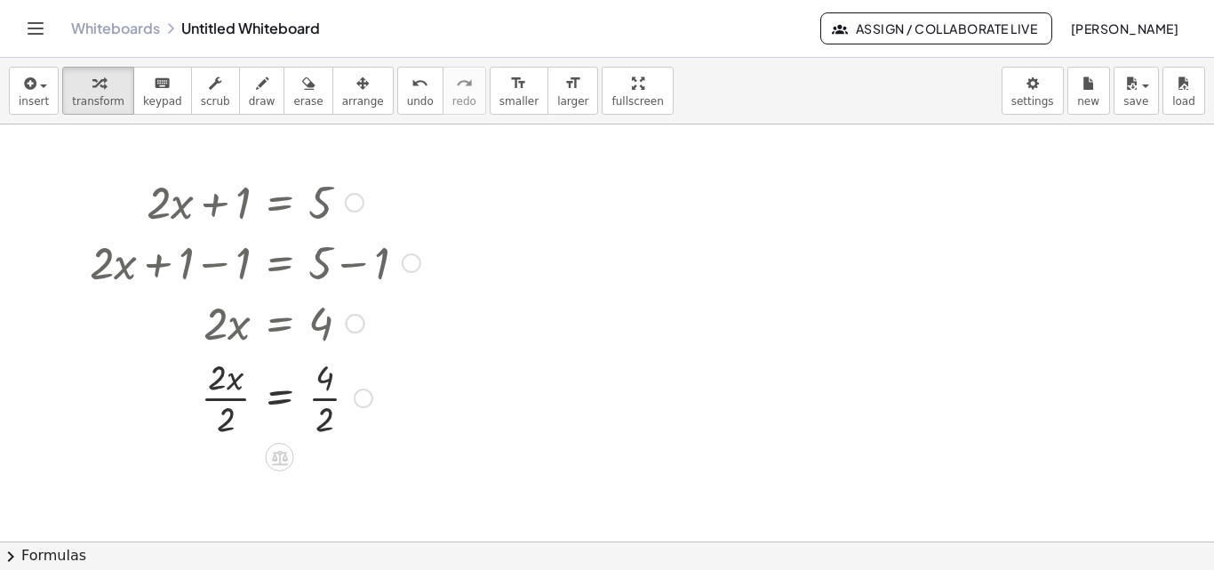
click at [324, 398] on div at bounding box center [255, 396] width 349 height 89
click at [226, 400] on div at bounding box center [255, 396] width 349 height 89
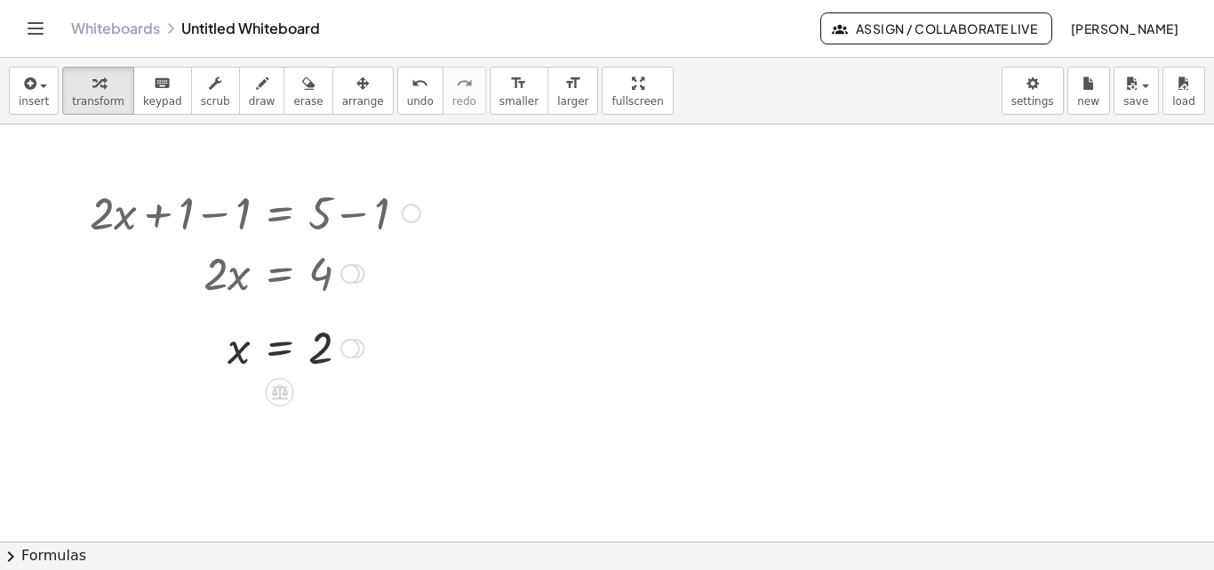
drag, startPoint x: 407, startPoint y: 262, endPoint x: 363, endPoint y: 209, distance: 69.4
click at [280, 213] on div "+ · 2 · x + 1 − 1 = + 5 − 1" at bounding box center [280, 213] width 0 height 0
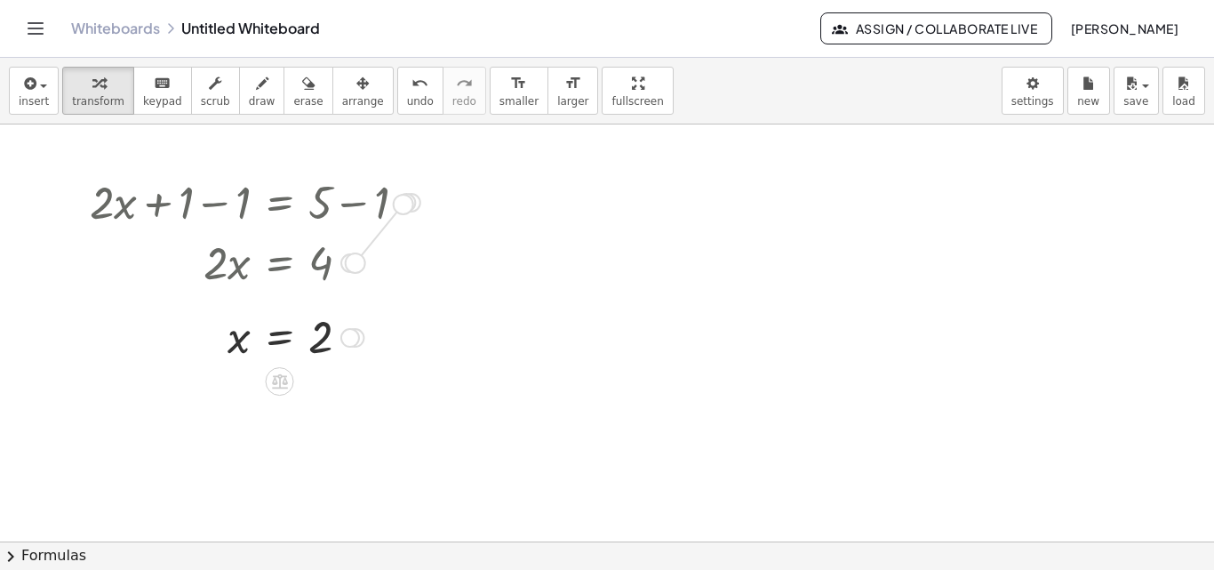
drag, startPoint x: 349, startPoint y: 268, endPoint x: 402, endPoint y: 203, distance: 83.4
click at [280, 203] on div "+ · 2 · x + 1 = 5 + · 2 · x + 1 − 1 = + 5 − 1 + · 2 · x + 1 − 1 = 4 + · 2 · x +…" at bounding box center [280, 203] width 0 height 0
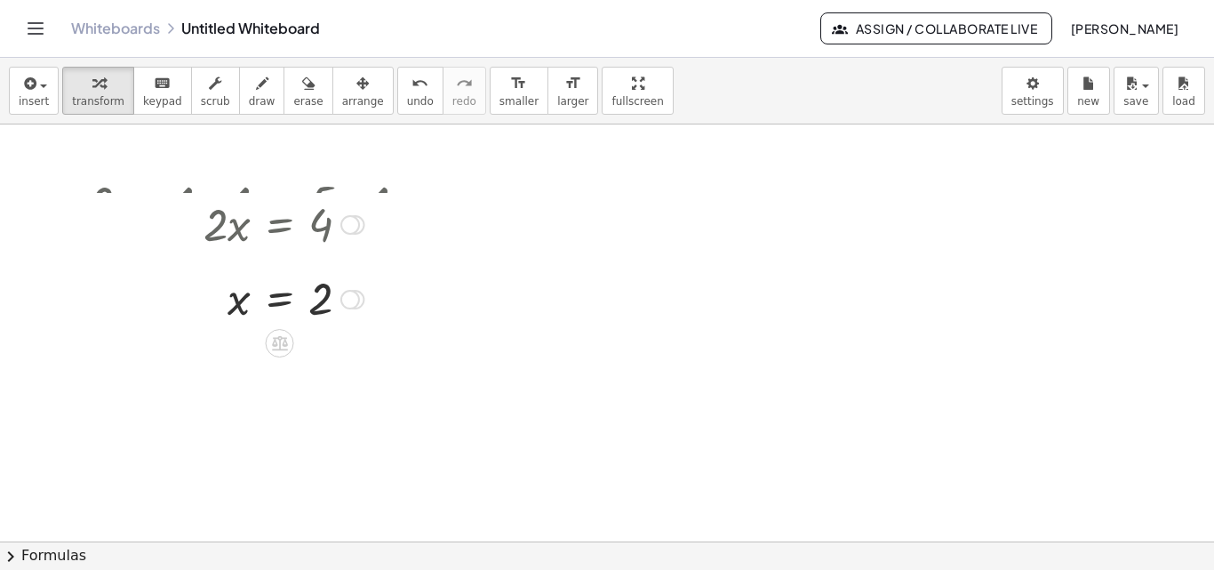
drag, startPoint x: 341, startPoint y: 268, endPoint x: 354, endPoint y: 222, distance: 47.0
click at [354, 222] on div at bounding box center [351, 225] width 20 height 20
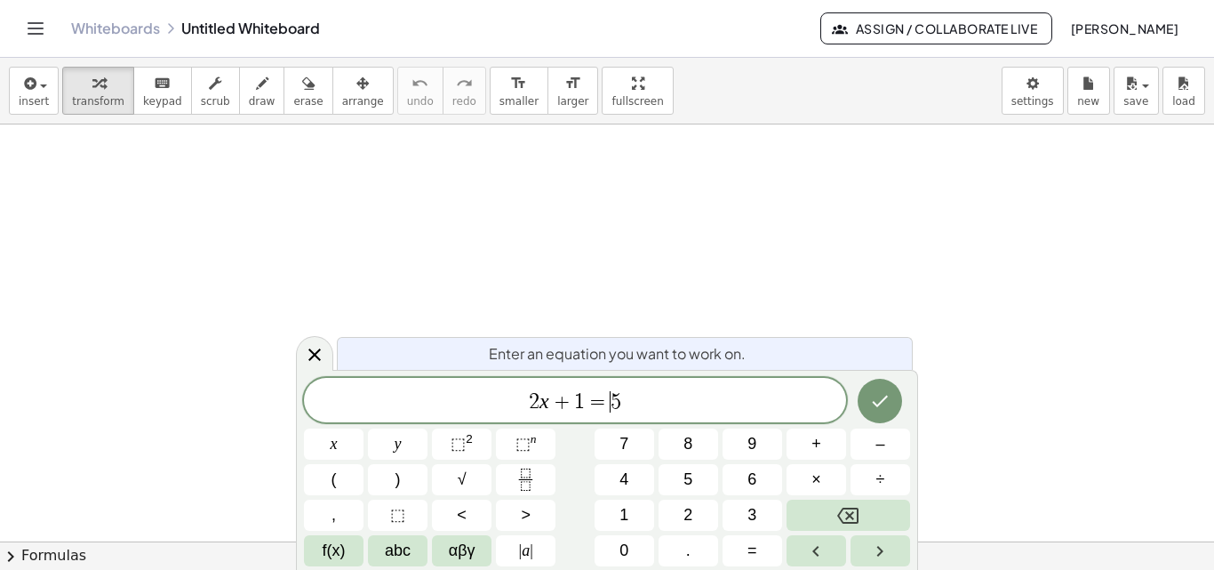
click at [628, 400] on span "2 x + 1 = ​ 5" at bounding box center [575, 401] width 542 height 25
click at [628, 399] on span "2 x + 1 = ​ 5" at bounding box center [575, 401] width 542 height 25
click at [524, 400] on span "2 x + 1 = ​ 5" at bounding box center [575, 401] width 542 height 25
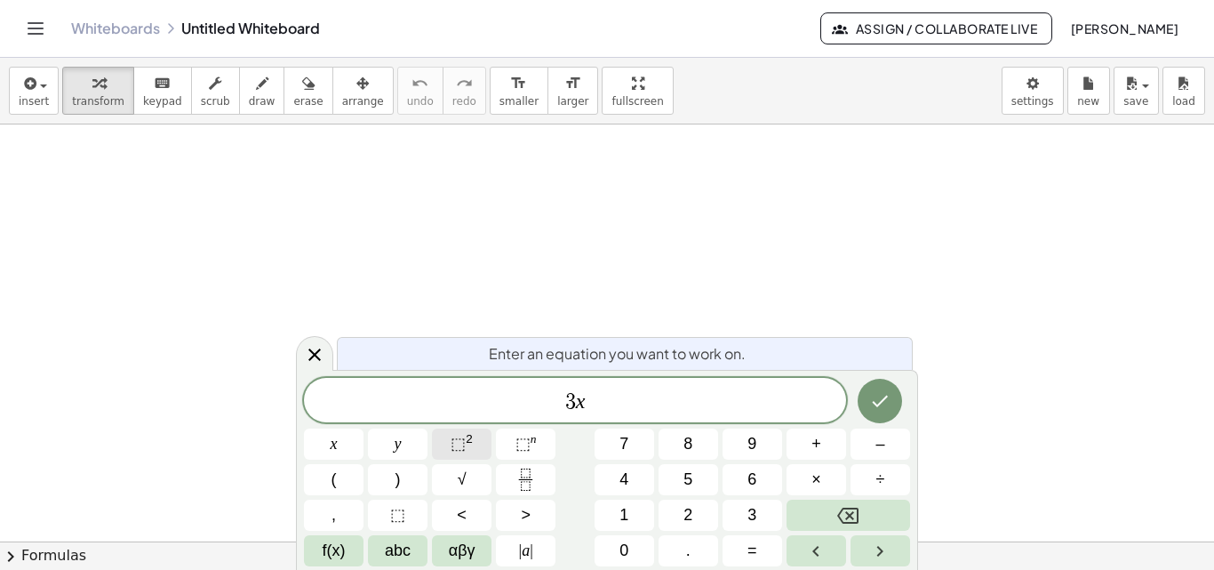
click at [461, 444] on span "⬚" at bounding box center [458, 444] width 15 height 18
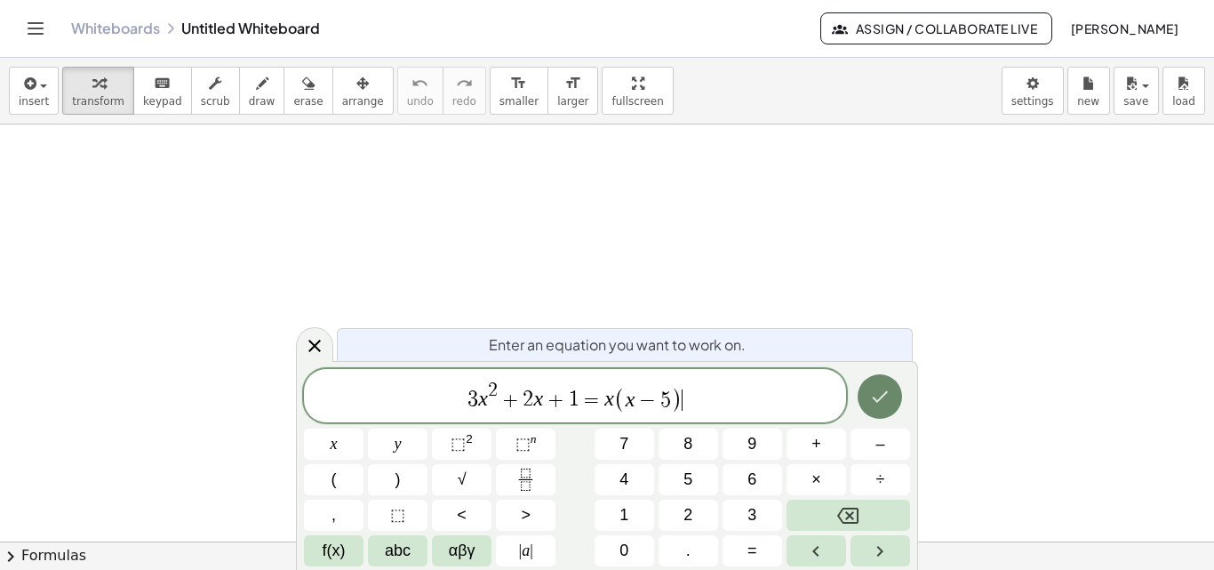
click at [883, 410] on button "Done" at bounding box center [880, 396] width 44 height 44
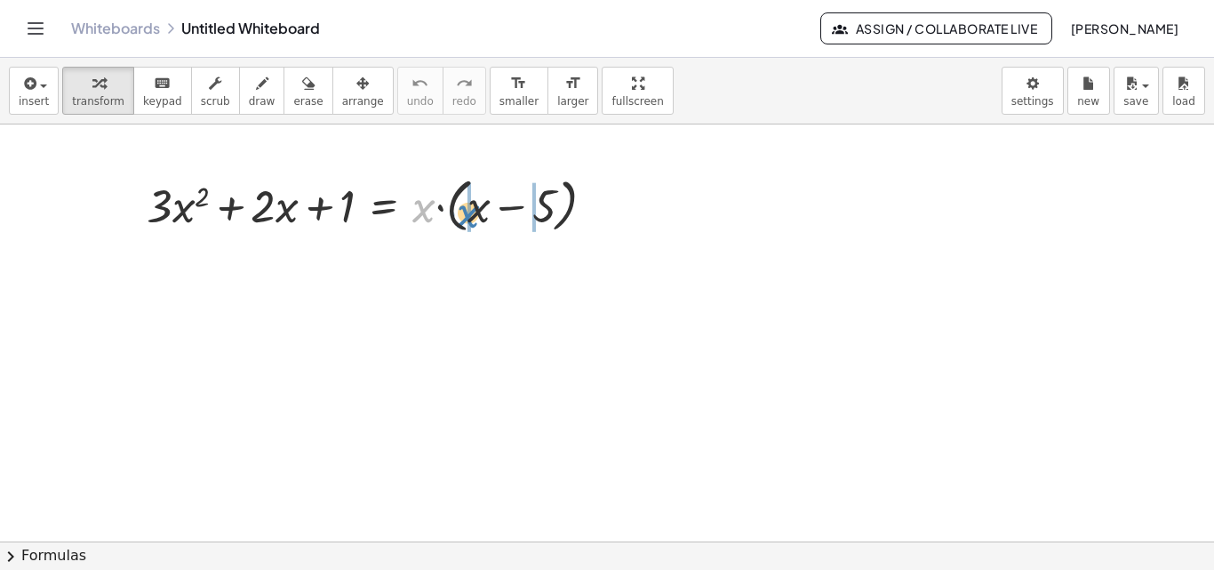
drag, startPoint x: 425, startPoint y: 219, endPoint x: 469, endPoint y: 224, distance: 44.8
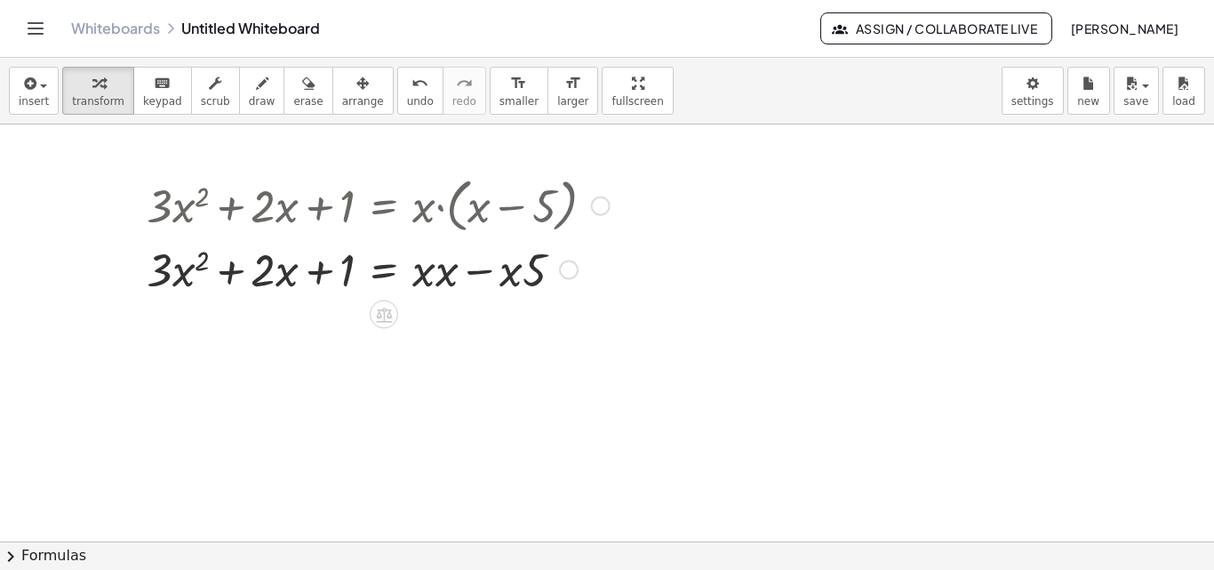
click at [435, 275] on div at bounding box center [378, 268] width 481 height 60
click at [432, 275] on div at bounding box center [378, 268] width 481 height 60
click at [445, 275] on div at bounding box center [378, 268] width 481 height 60
click at [438, 279] on div at bounding box center [378, 268] width 481 height 60
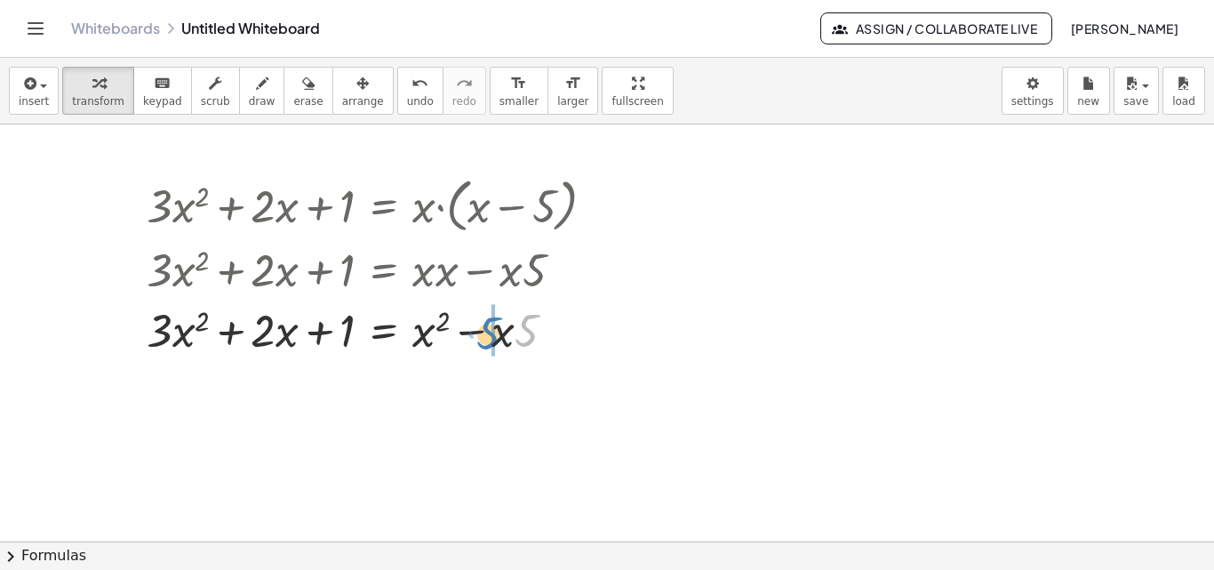
drag, startPoint x: 525, startPoint y: 328, endPoint x: 486, endPoint y: 332, distance: 38.4
click at [486, 332] on div at bounding box center [378, 329] width 481 height 60
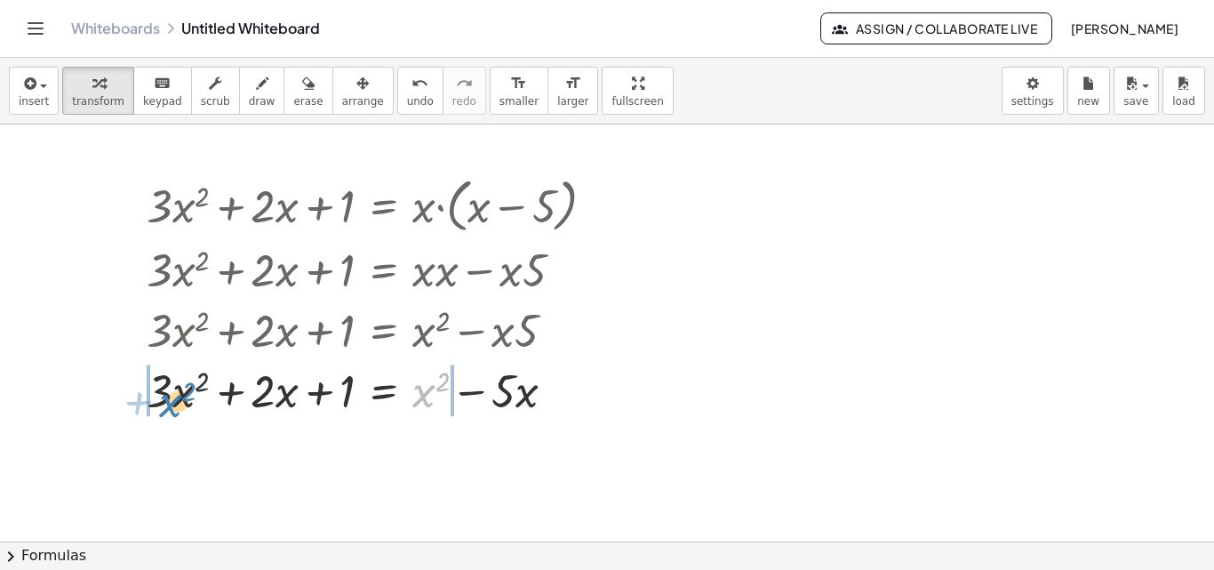
drag, startPoint x: 424, startPoint y: 404, endPoint x: 172, endPoint y: 413, distance: 251.8
click at [172, 413] on div at bounding box center [378, 389] width 481 height 60
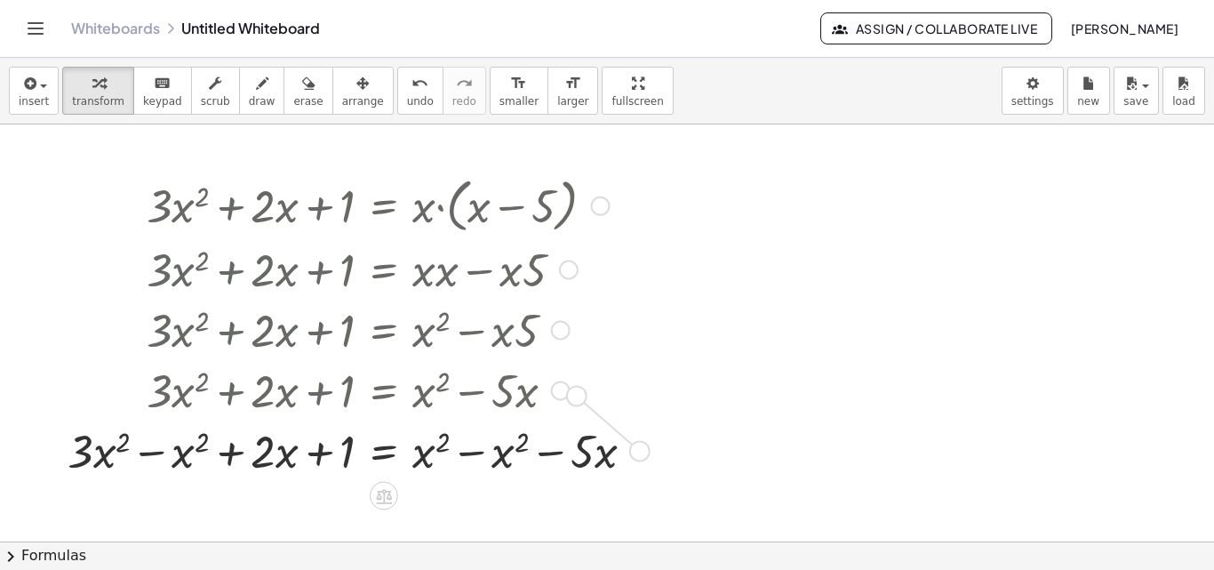
drag, startPoint x: 638, startPoint y: 449, endPoint x: 567, endPoint y: 390, distance: 92.2
click at [384, 206] on div "+ · 3 · x 2 + · 2 · x + 1 = · x · ( + x − 5 ) + · 3 · x 2 + · 2 · x + 1 = + · x…" at bounding box center [384, 206] width 0 height 0
drag, startPoint x: 636, startPoint y: 450, endPoint x: 558, endPoint y: 389, distance: 98.2
click at [384, 206] on div "+ · 3 · x 2 + · 2 · x + 1 = · x · ( + x − 5 ) + · 3 · x 2 + · 2 · x + 1 = + · x…" at bounding box center [384, 206] width 0 height 0
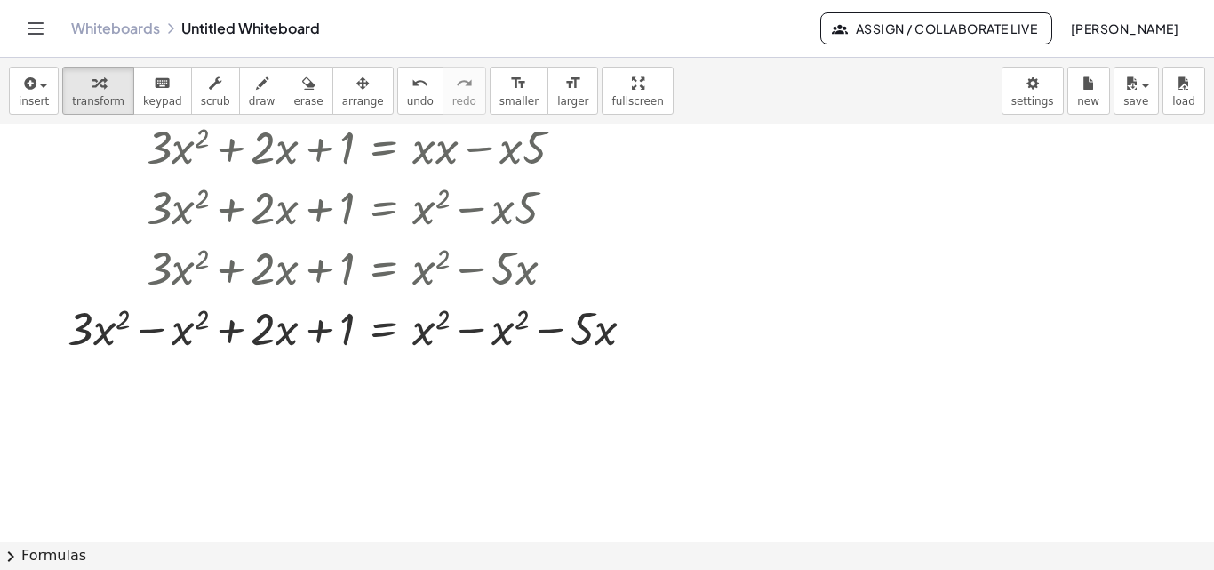
scroll to position [221, 0]
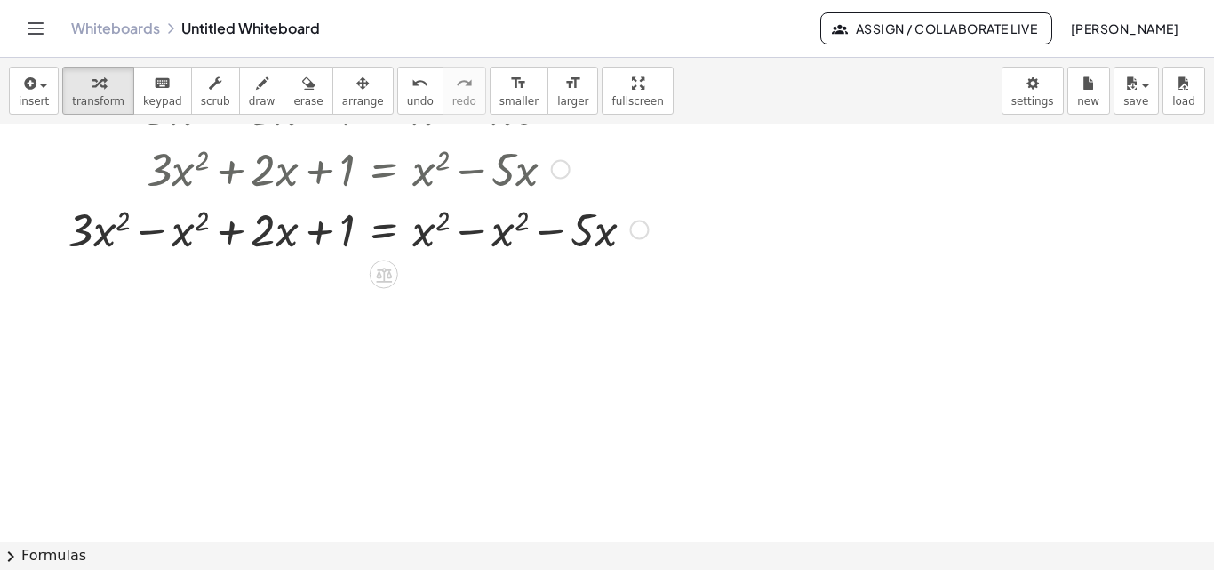
click at [470, 232] on div at bounding box center [358, 228] width 598 height 60
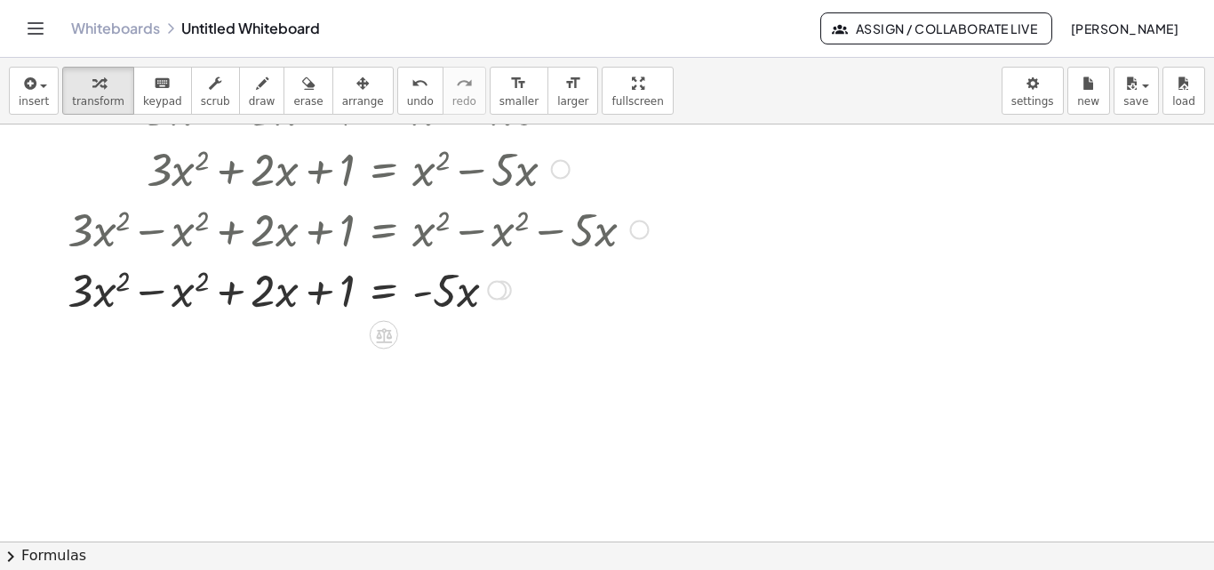
click at [156, 291] on div at bounding box center [358, 289] width 598 height 60
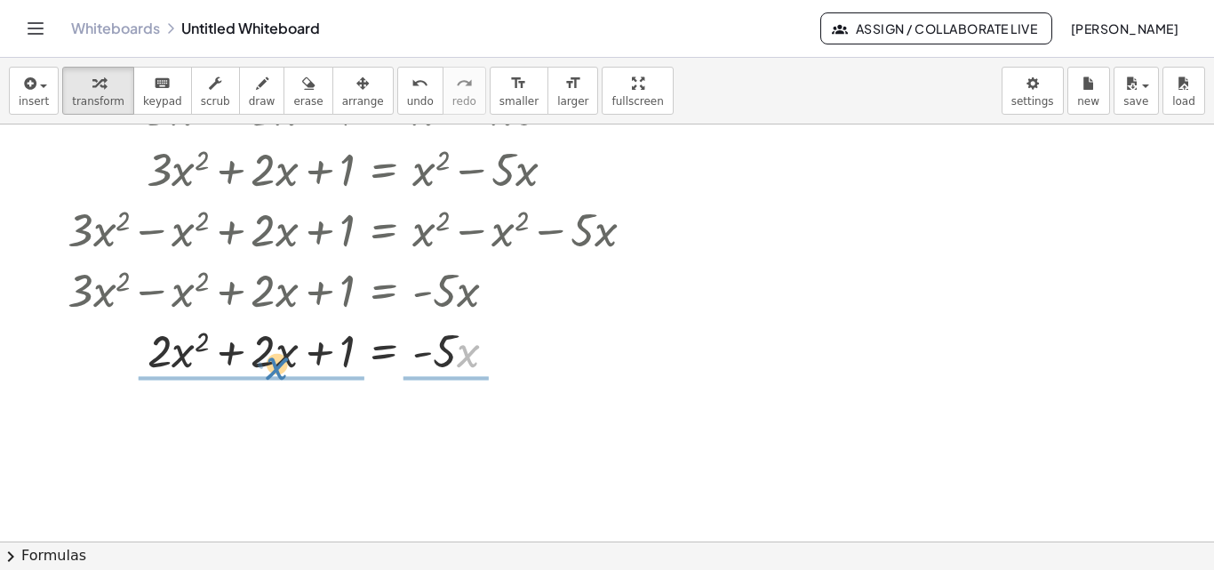
drag, startPoint x: 464, startPoint y: 361, endPoint x: 272, endPoint y: 373, distance: 192.4
click at [272, 373] on div at bounding box center [358, 349] width 598 height 60
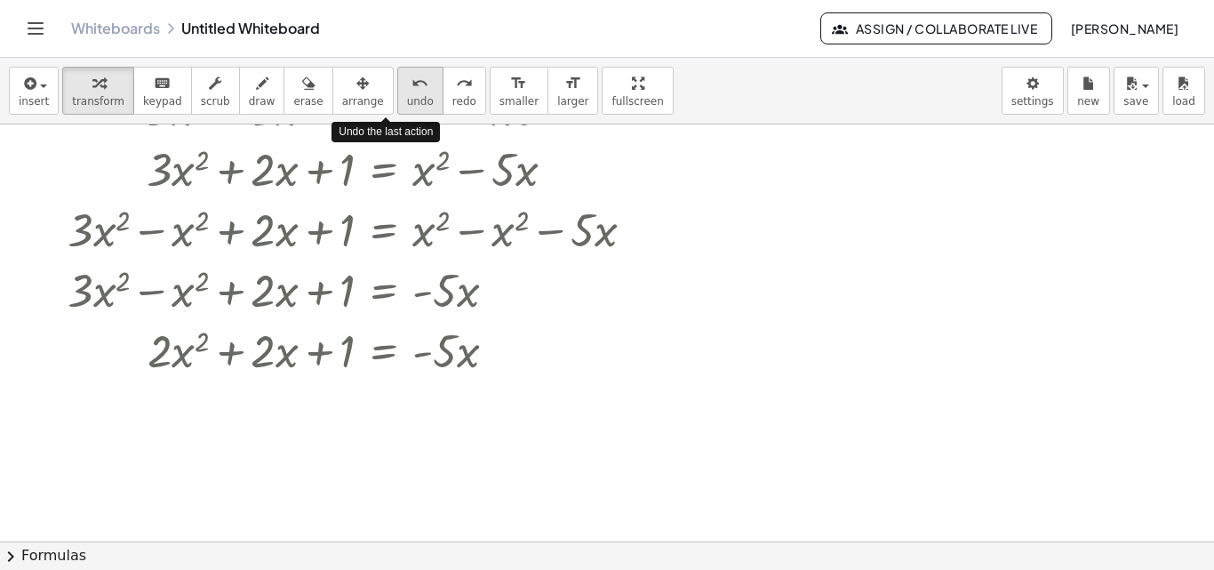
click at [412, 89] on icon "undo" at bounding box center [420, 83] width 17 height 21
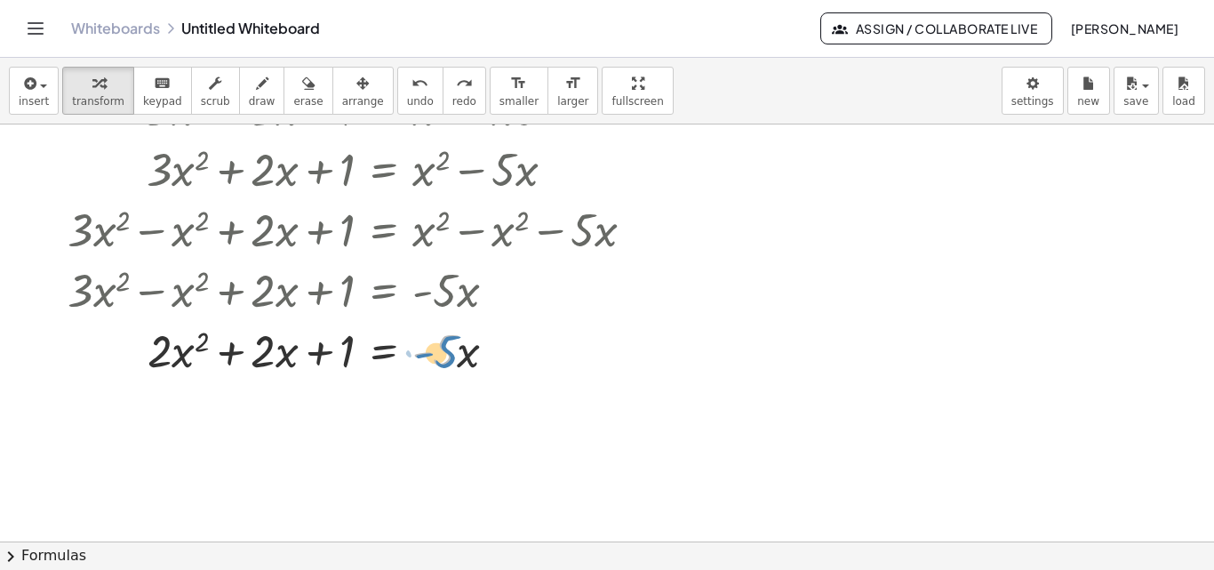
click at [456, 364] on div at bounding box center [340, 349] width 638 height 60
click at [468, 365] on div at bounding box center [340, 349] width 638 height 60
click at [460, 364] on div at bounding box center [340, 349] width 638 height 60
click at [429, 357] on div at bounding box center [340, 349] width 638 height 60
click at [429, 359] on div at bounding box center [340, 349] width 638 height 60
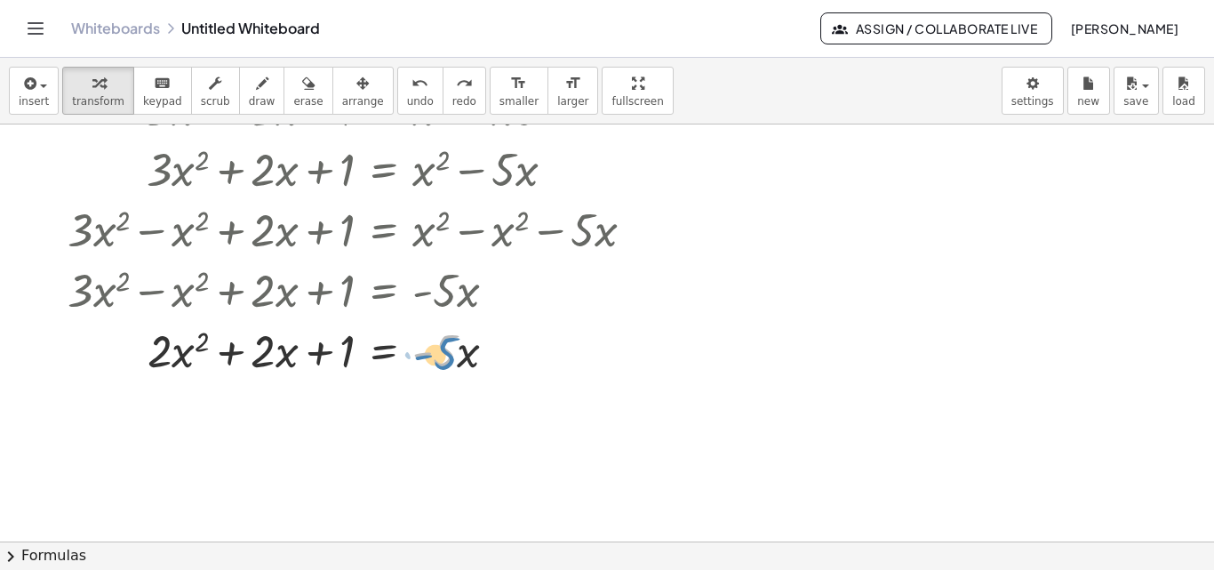
click at [453, 359] on div at bounding box center [340, 349] width 638 height 60
click at [463, 355] on div at bounding box center [340, 349] width 638 height 60
click at [381, 390] on icon at bounding box center [384, 396] width 16 height 15
click at [314, 396] on span "+" at bounding box center [313, 396] width 11 height 26
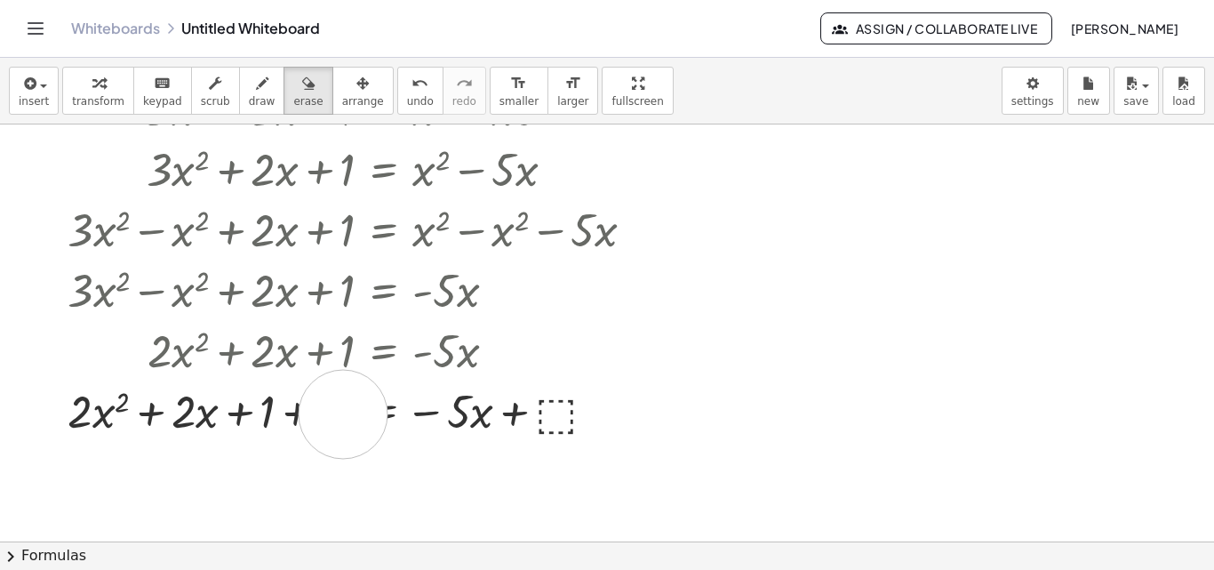
click at [343, 414] on div at bounding box center [607, 377] width 1214 height 949
click at [337, 419] on div at bounding box center [607, 377] width 1214 height 949
click at [385, 413] on div at bounding box center [607, 377] width 1214 height 949
click at [331, 413] on div at bounding box center [607, 377] width 1214 height 949
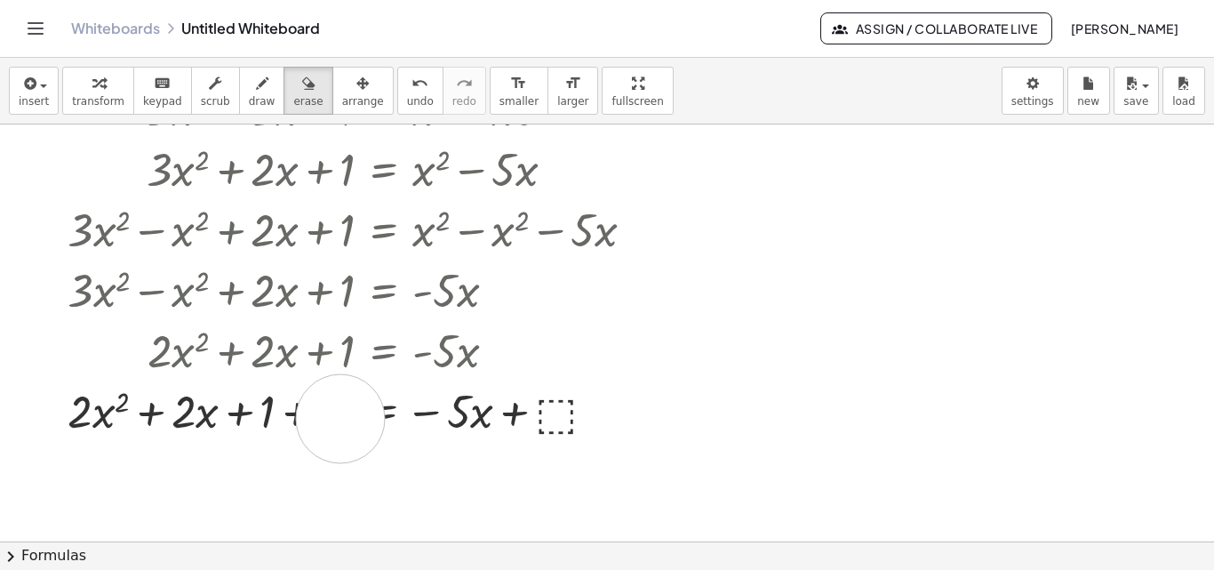
click at [341, 419] on div at bounding box center [607, 377] width 1214 height 949
click at [412, 86] on icon "undo" at bounding box center [420, 83] width 17 height 21
click at [397, 93] on button "undo undo" at bounding box center [420, 91] width 46 height 48
click at [407, 96] on span "undo" at bounding box center [420, 101] width 27 height 12
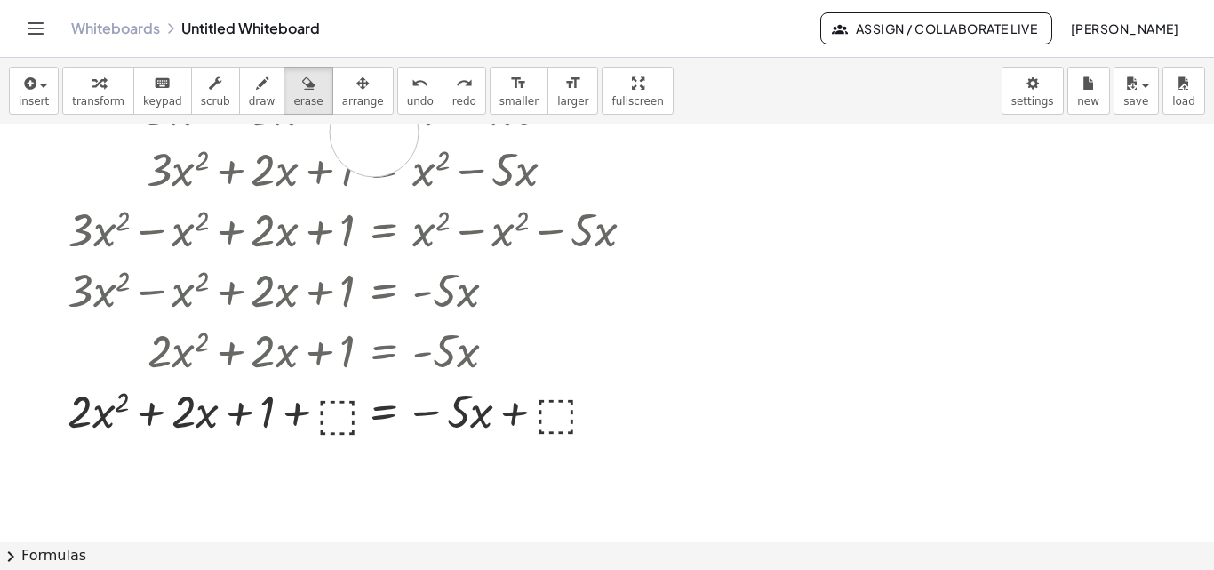
drag, startPoint x: 374, startPoint y: 132, endPoint x: 373, endPoint y: 116, distance: 16.0
click at [373, 132] on div at bounding box center [607, 377] width 1214 height 949
click at [407, 95] on span "undo" at bounding box center [420, 101] width 27 height 12
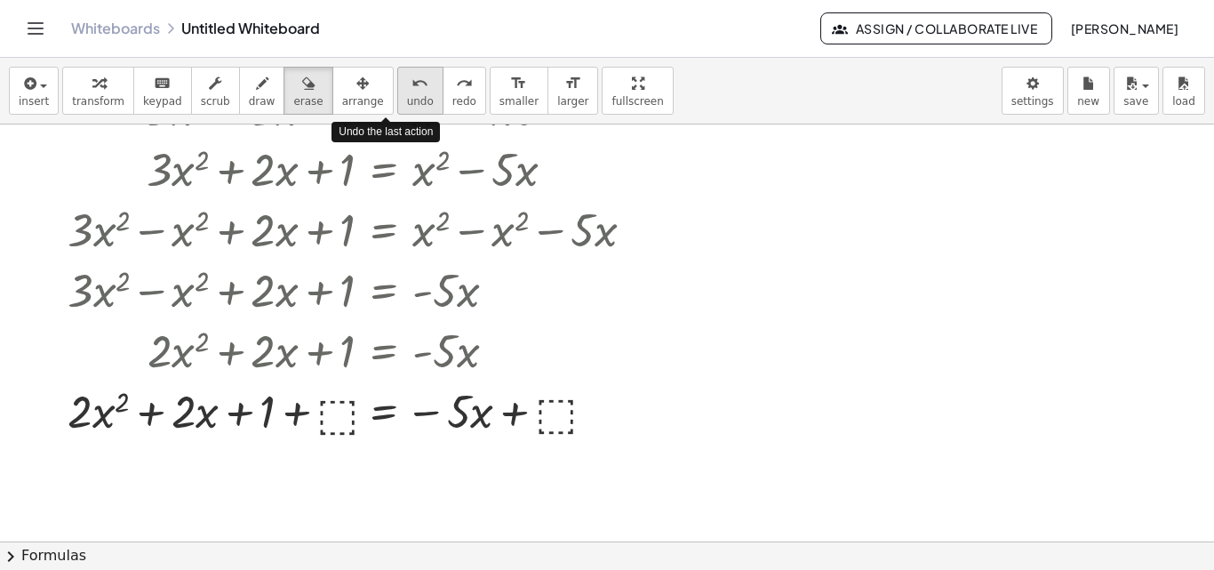
click at [407, 95] on span "undo" at bounding box center [420, 101] width 27 height 12
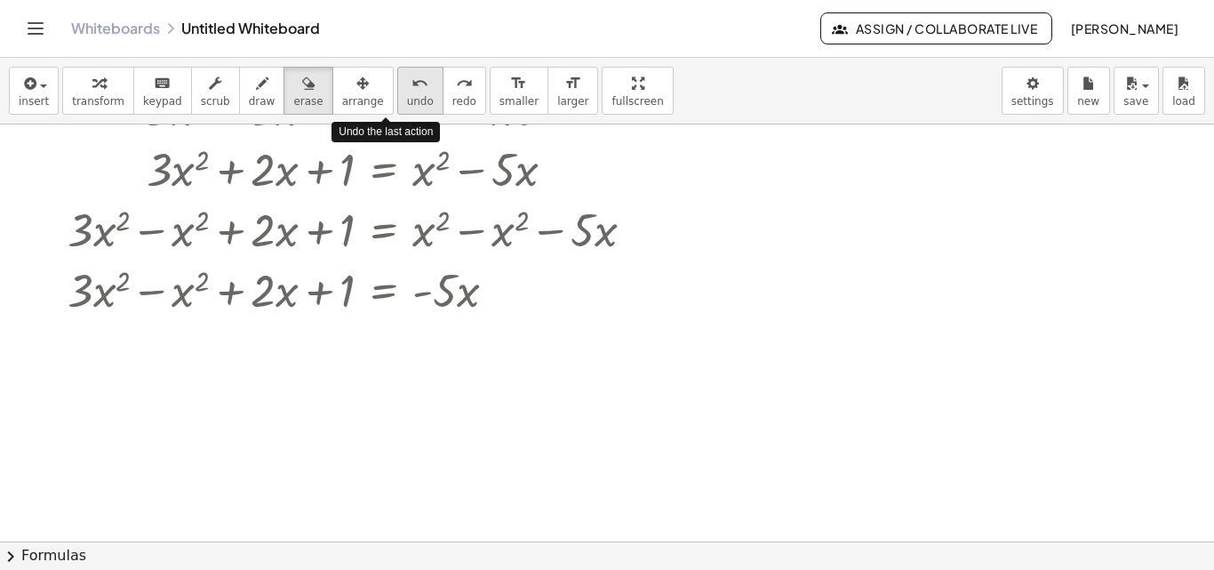
click at [407, 95] on span "undo" at bounding box center [420, 101] width 27 height 12
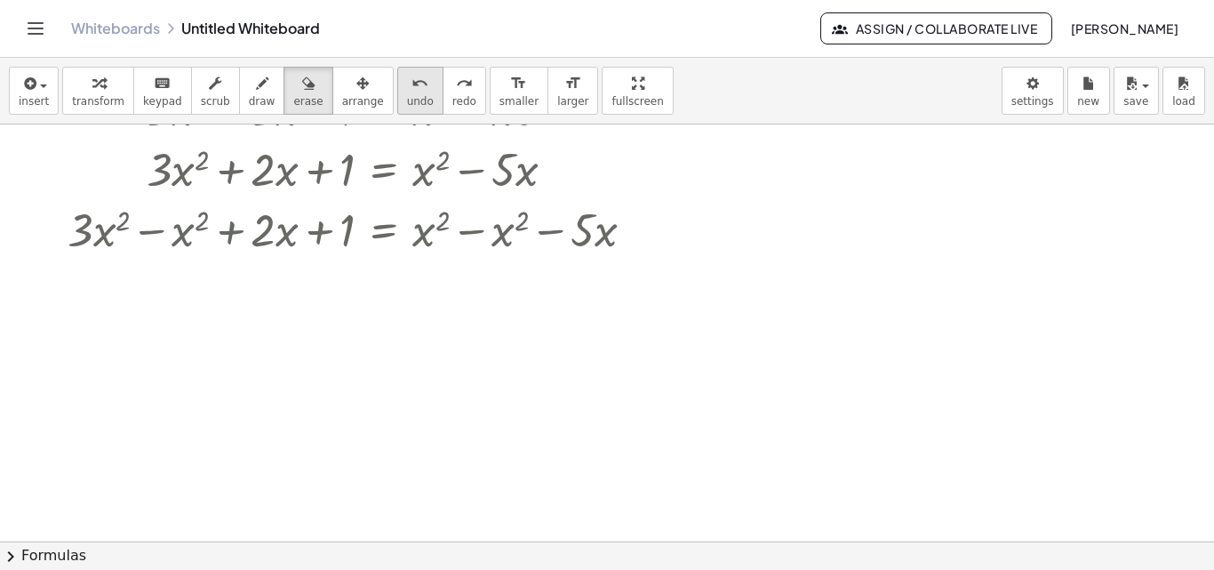
click at [412, 88] on icon "undo" at bounding box center [420, 83] width 17 height 21
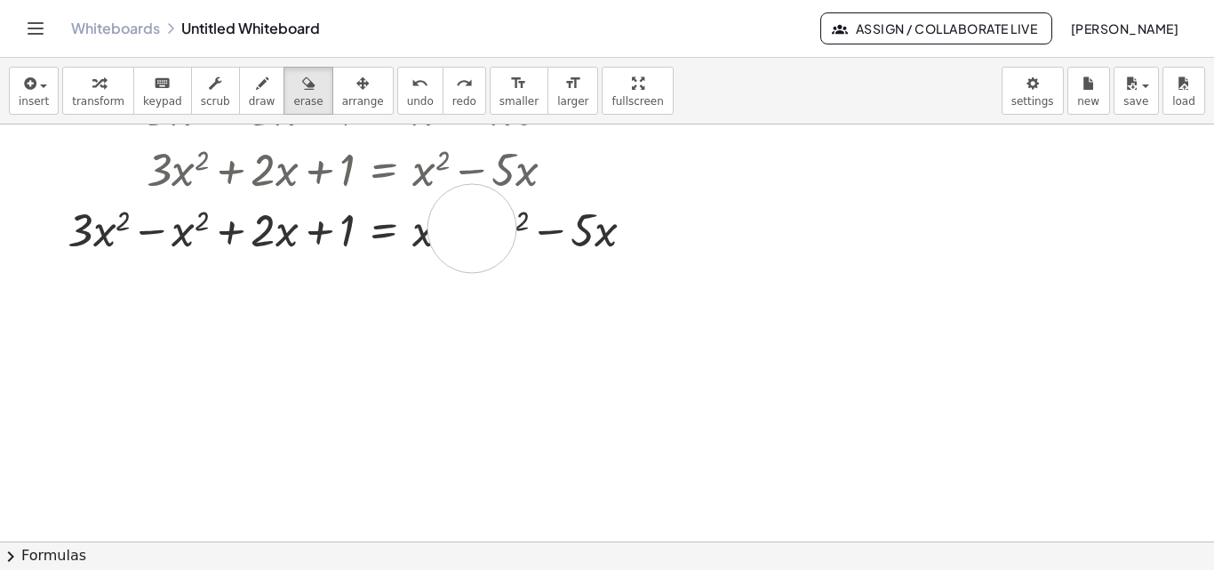
click at [472, 228] on div at bounding box center [607, 377] width 1214 height 949
click at [471, 234] on div at bounding box center [607, 377] width 1214 height 949
click at [477, 231] on div at bounding box center [607, 377] width 1214 height 949
click at [453, 236] on div at bounding box center [607, 377] width 1214 height 949
drag, startPoint x: 502, startPoint y: 239, endPoint x: 445, endPoint y: 235, distance: 58.0
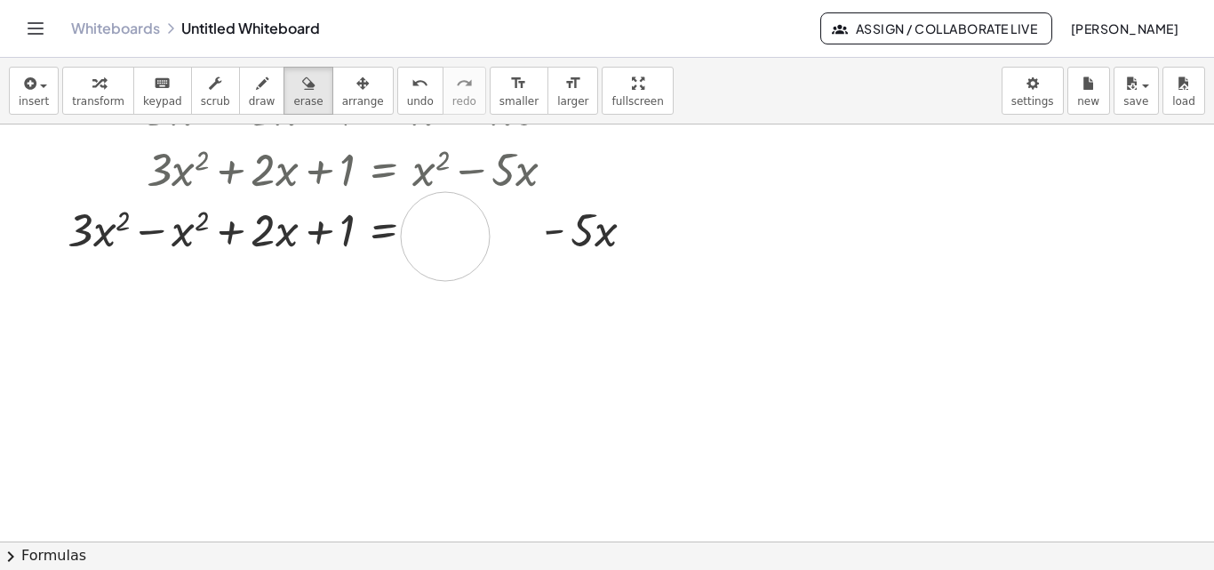
click at [445, 235] on div at bounding box center [607, 377] width 1214 height 949
drag, startPoint x: 500, startPoint y: 245, endPoint x: 415, endPoint y: 233, distance: 85.4
click at [415, 233] on div at bounding box center [607, 377] width 1214 height 949
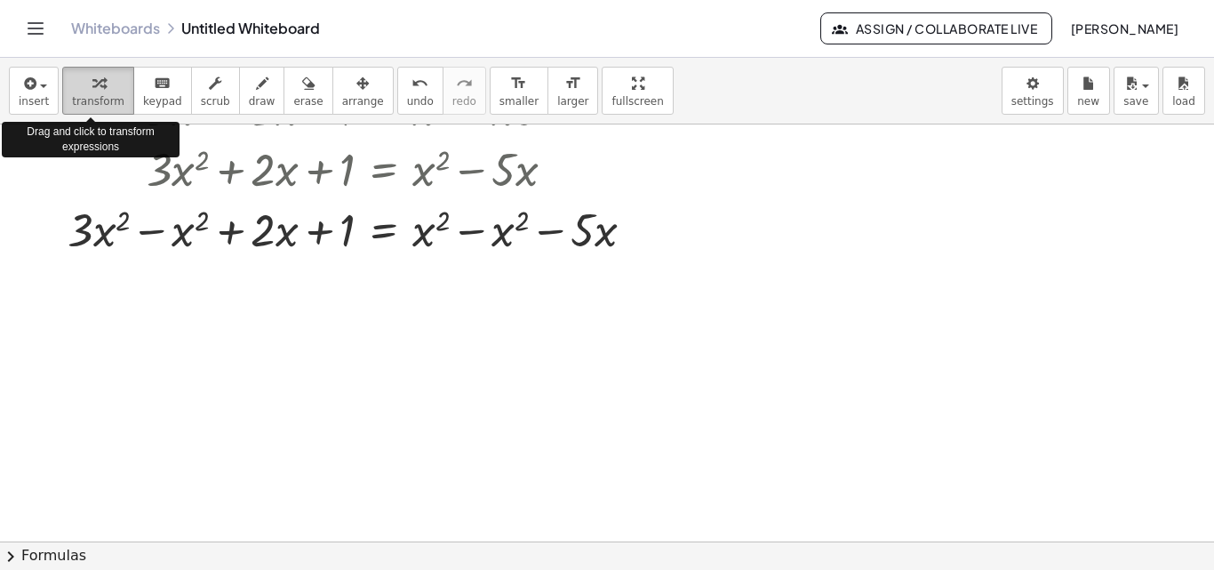
click at [82, 93] on button "transform" at bounding box center [98, 91] width 72 height 48
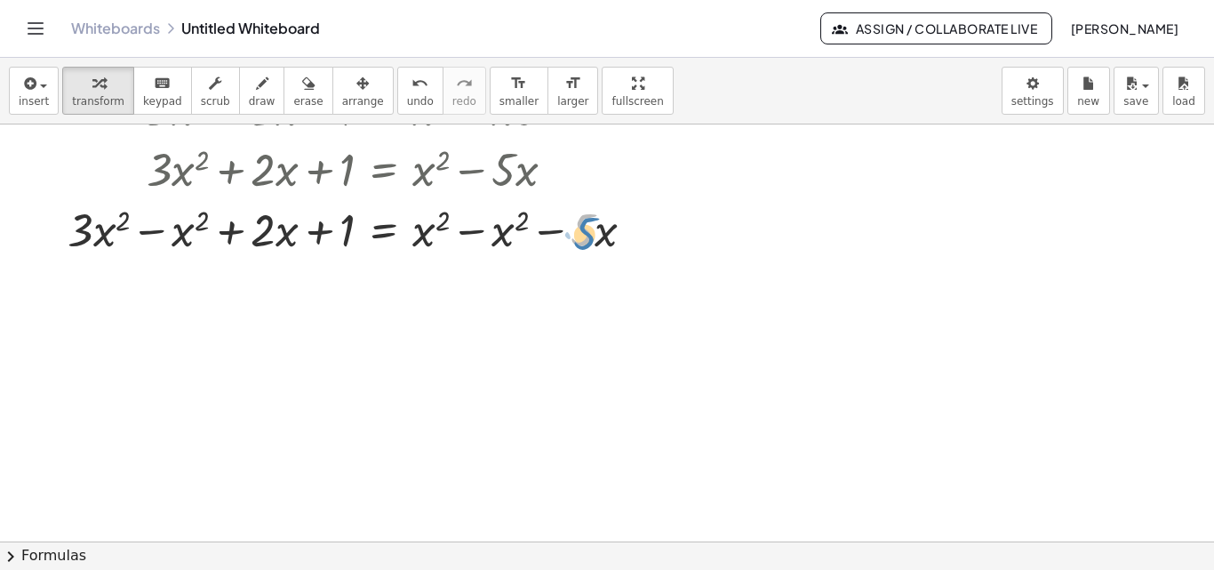
click at [589, 246] on div at bounding box center [358, 228] width 598 height 60
drag, startPoint x: 557, startPoint y: 233, endPoint x: 204, endPoint y: 237, distance: 353.0
click at [204, 238] on div at bounding box center [358, 228] width 598 height 60
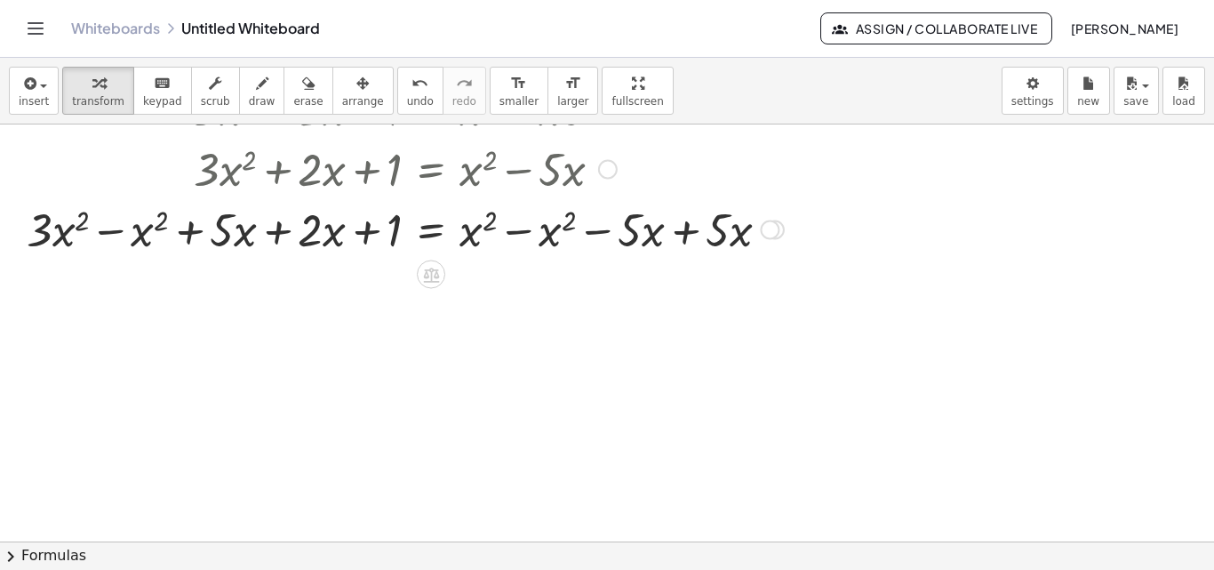
click at [529, 233] on div at bounding box center [405, 228] width 775 height 60
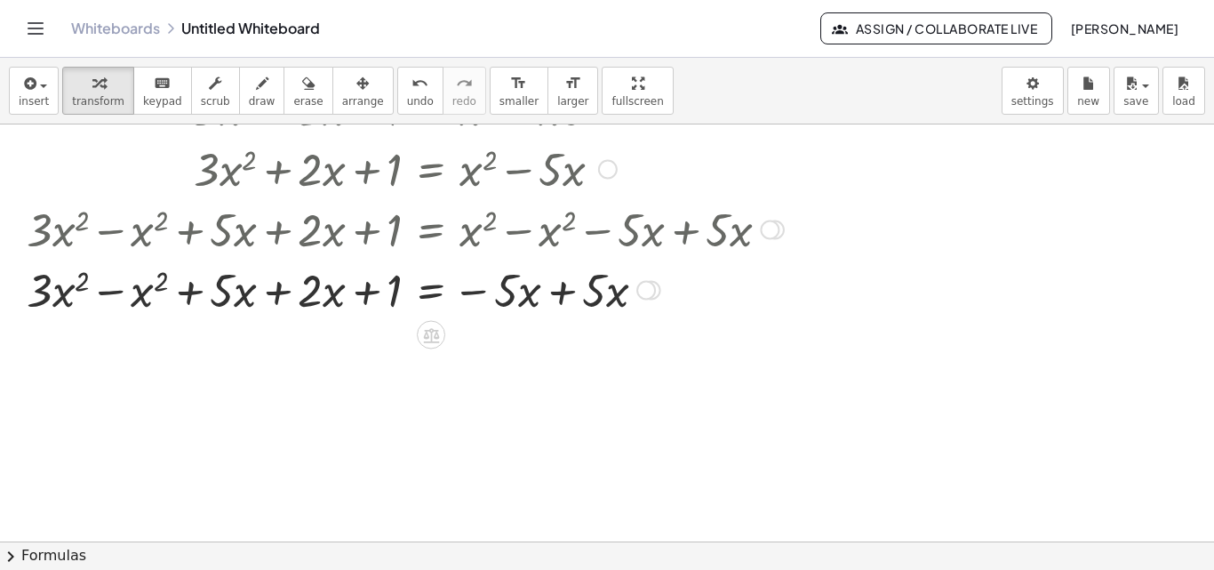
click at [562, 297] on div at bounding box center [405, 289] width 775 height 60
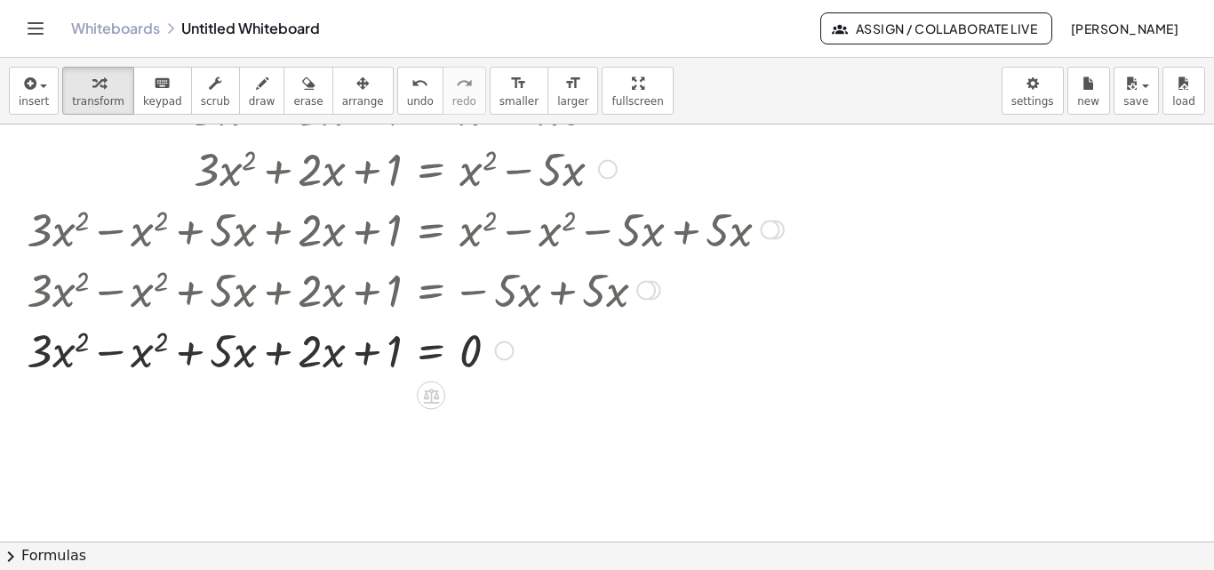
click at [275, 357] on div at bounding box center [405, 349] width 775 height 60
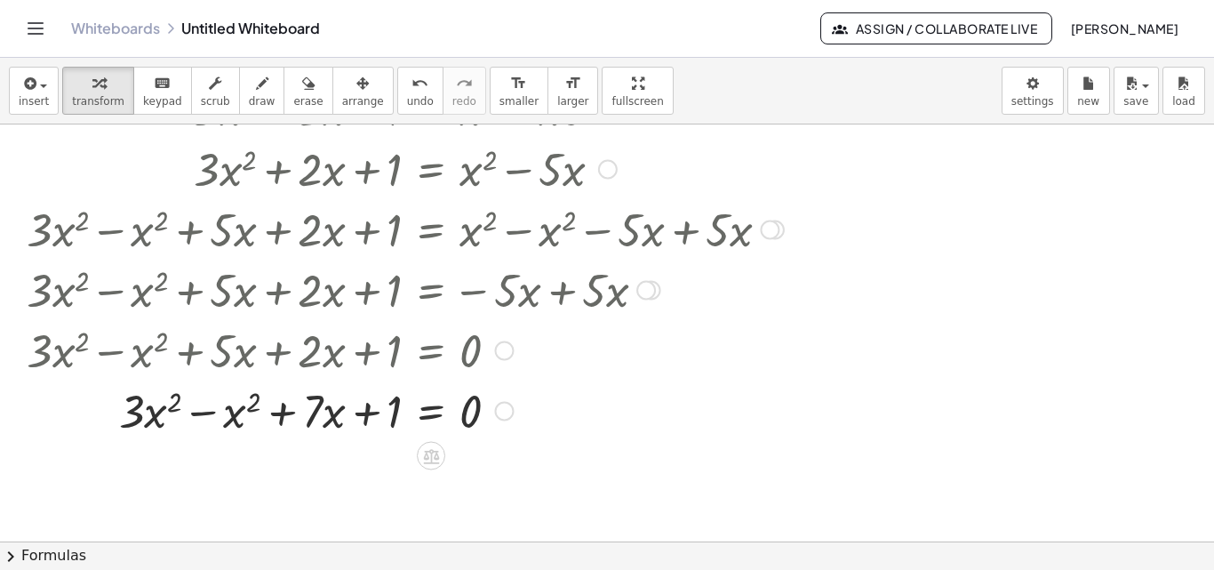
click at [204, 416] on div at bounding box center [405, 410] width 775 height 60
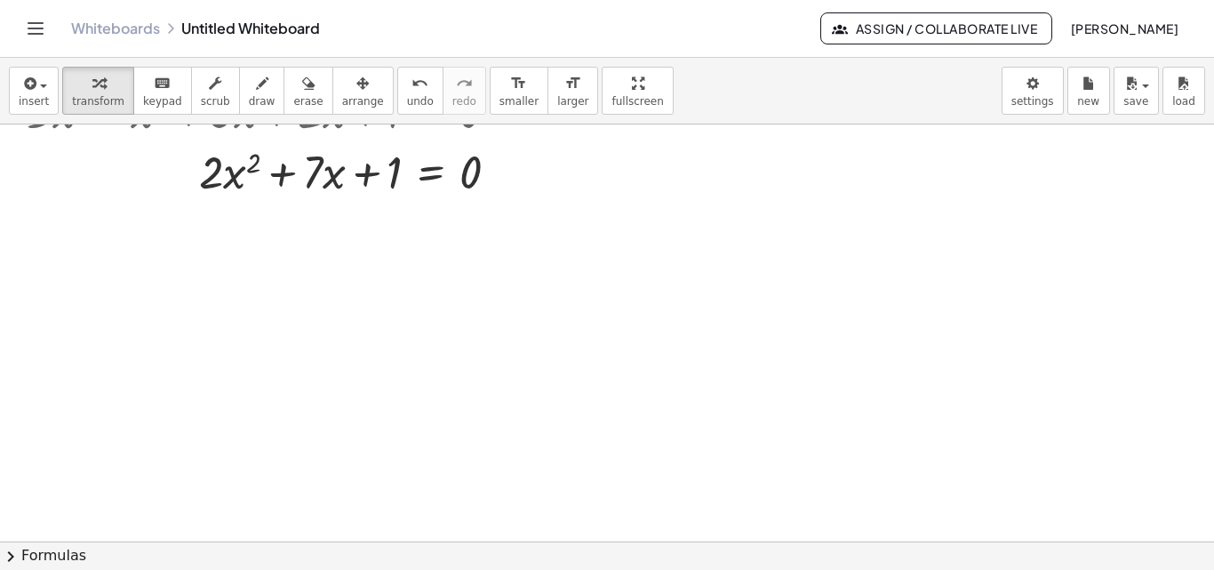
scroll to position [462, 0]
click at [35, 557] on button "chevron_right Formulas" at bounding box center [607, 555] width 1214 height 28
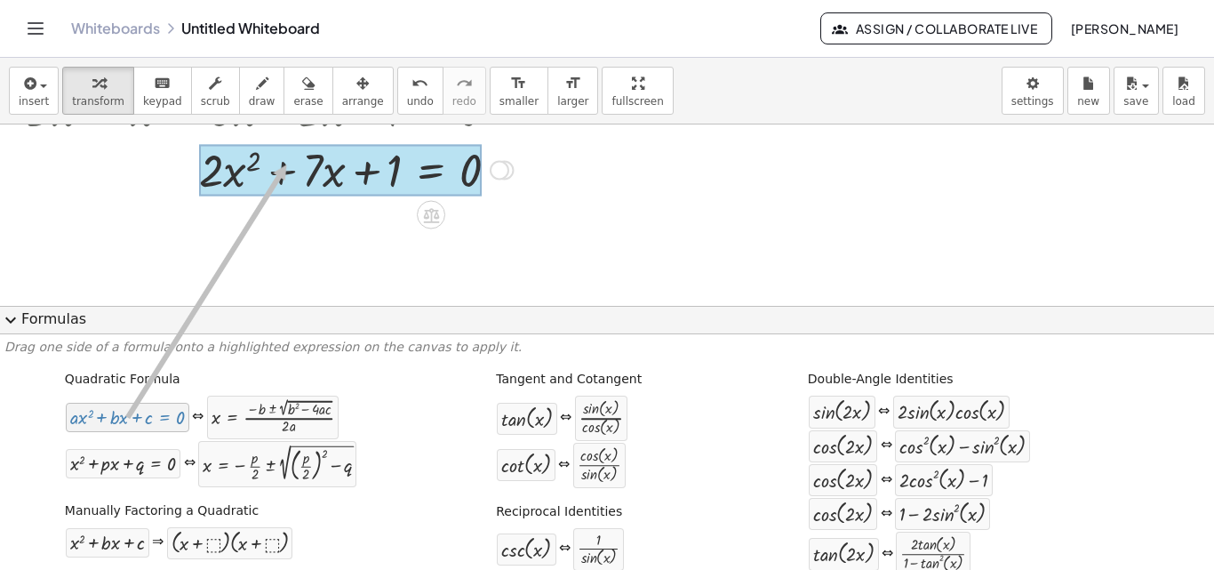
drag, startPoint x: 132, startPoint y: 424, endPoint x: 283, endPoint y: 164, distance: 300.4
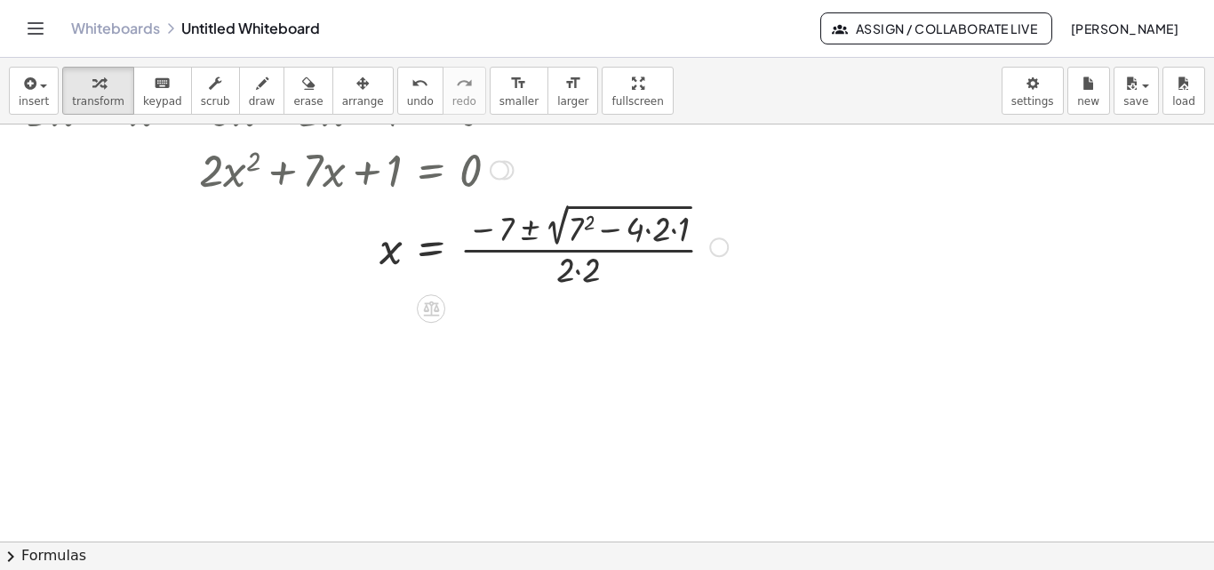
click at [478, 246] on div at bounding box center [405, 245] width 775 height 93
click at [434, 252] on div at bounding box center [405, 245] width 775 height 93
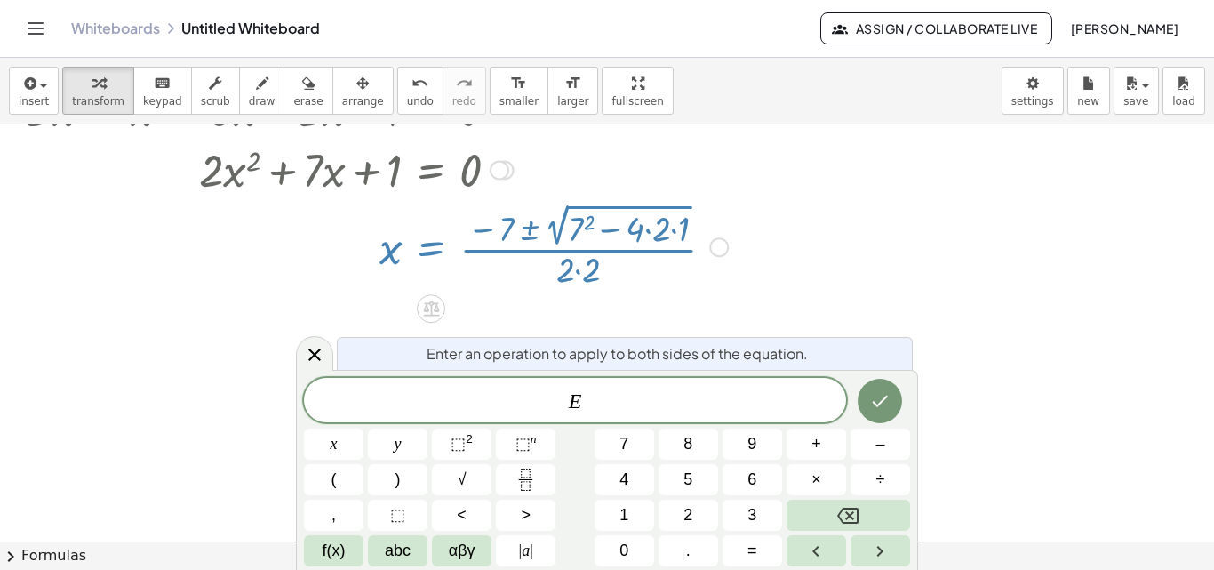
click at [532, 232] on div at bounding box center [405, 245] width 775 height 93
click at [318, 359] on icon at bounding box center [314, 355] width 12 height 12
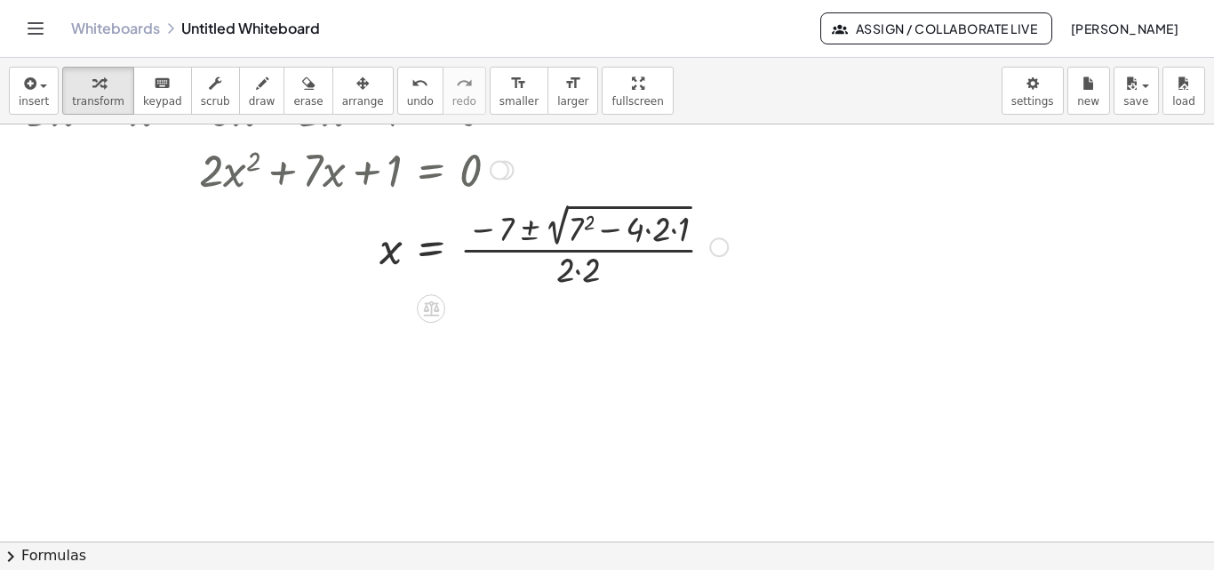
click at [527, 234] on div at bounding box center [405, 245] width 775 height 93
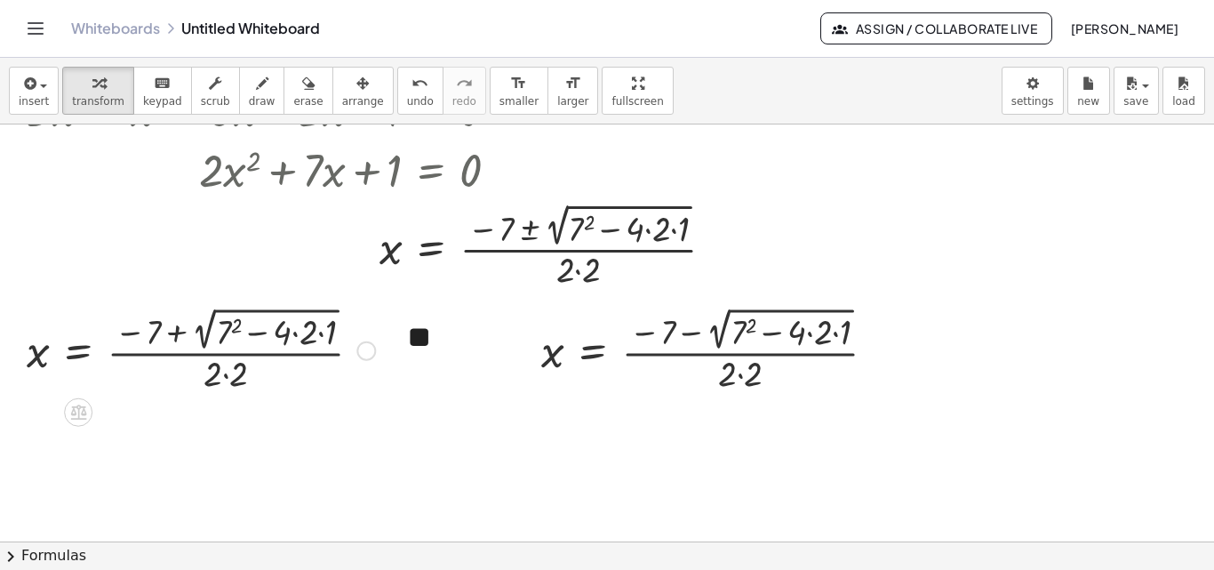
click at [295, 335] on div at bounding box center [201, 348] width 366 height 93
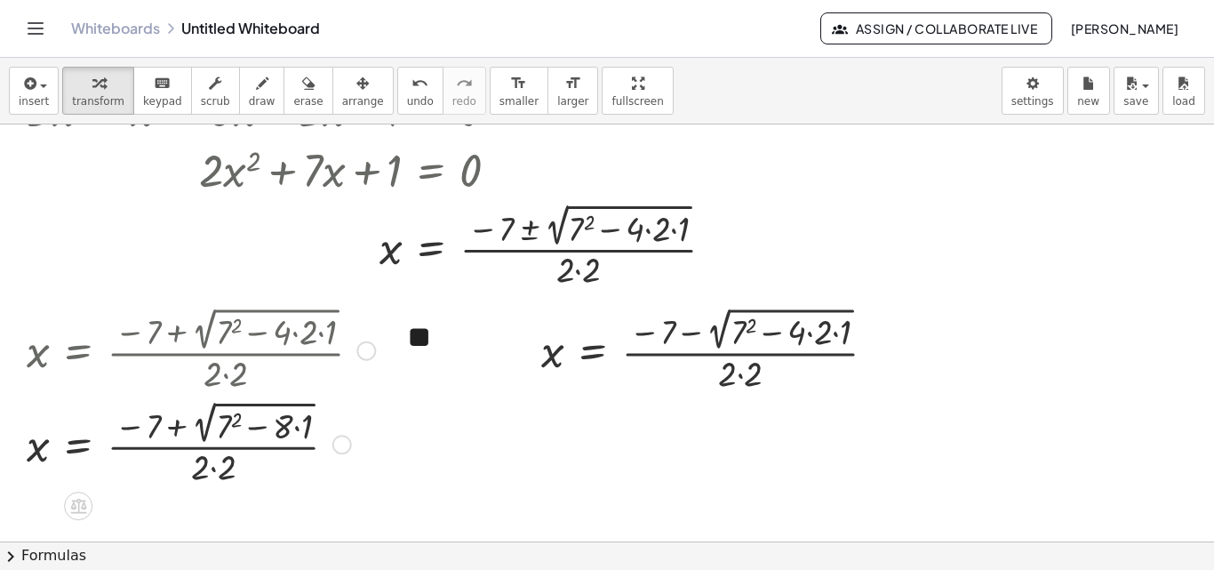
click at [297, 426] on div at bounding box center [201, 442] width 366 height 93
click at [232, 417] on div at bounding box center [201, 442] width 366 height 93
click at [260, 429] on div at bounding box center [201, 442] width 366 height 93
click at [807, 333] on div at bounding box center [716, 348] width 366 height 93
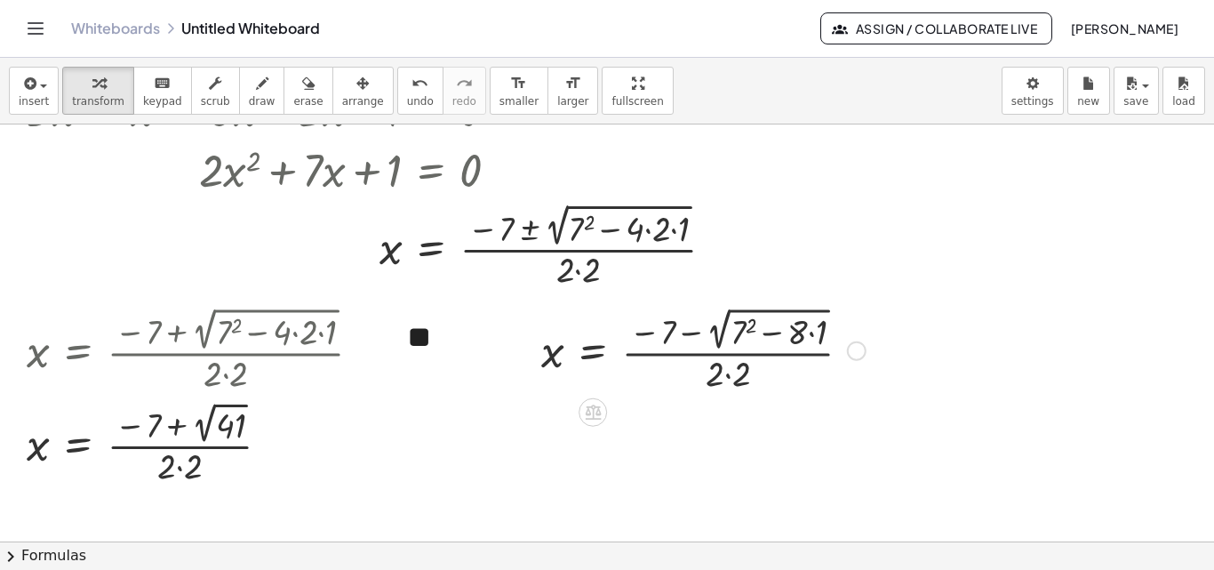
click at [810, 335] on div at bounding box center [716, 348] width 366 height 93
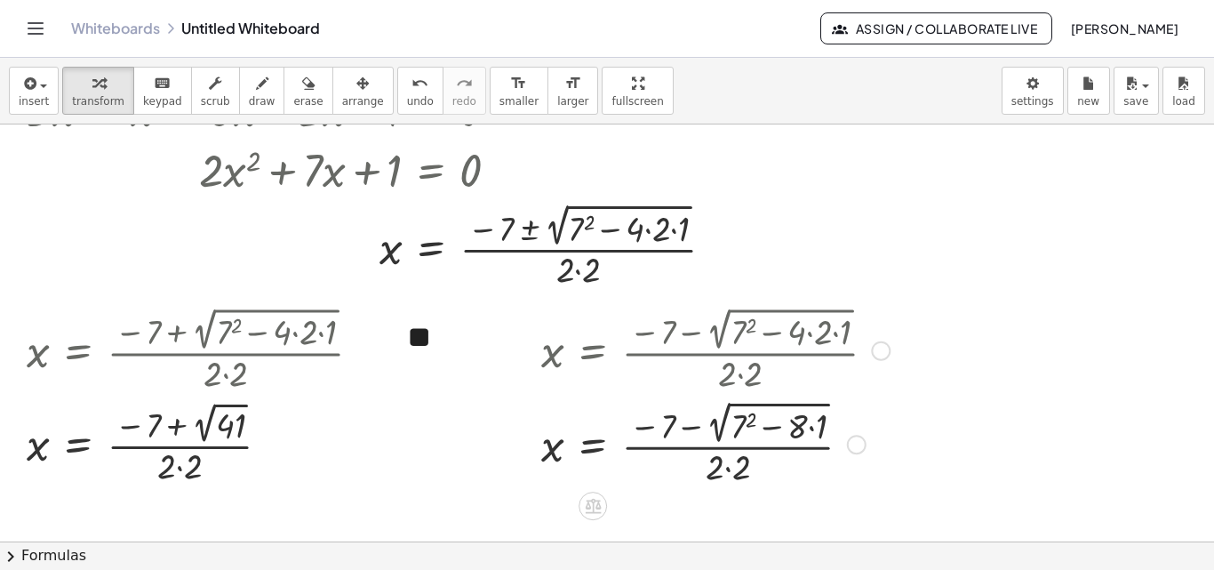
click at [814, 429] on div at bounding box center [716, 442] width 366 height 93
click at [749, 420] on div at bounding box center [716, 442] width 366 height 93
click at [774, 427] on div at bounding box center [716, 442] width 366 height 93
click at [211, 427] on div at bounding box center [201, 443] width 366 height 92
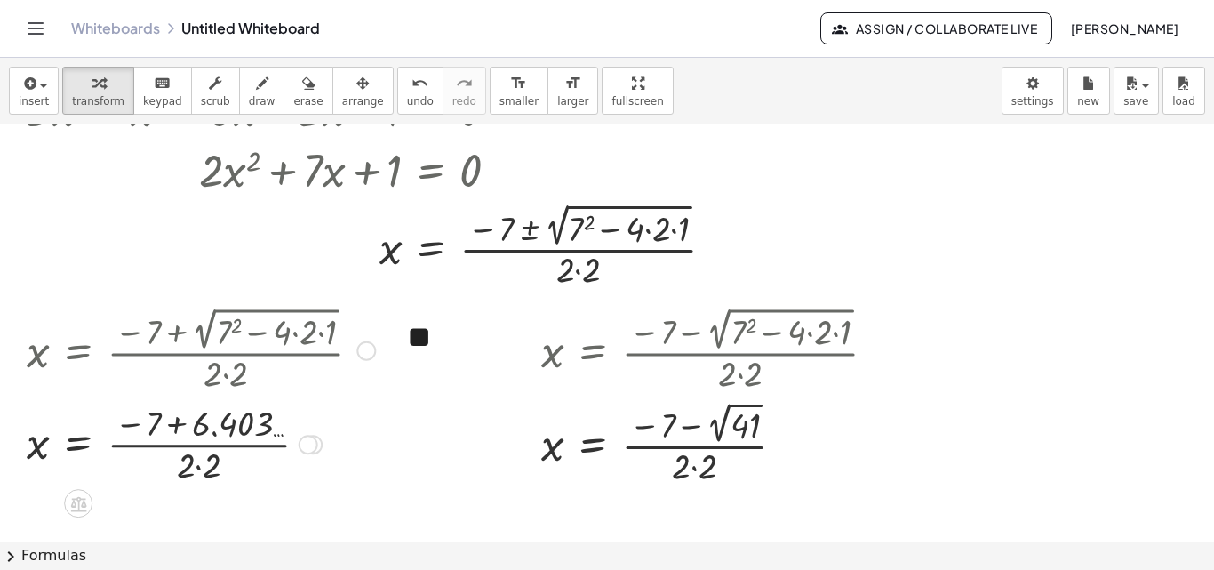
click at [182, 424] on div at bounding box center [201, 442] width 366 height 89
click at [185, 444] on div at bounding box center [201, 442] width 366 height 89
click at [165, 462] on div at bounding box center [201, 442] width 366 height 89
click at [166, 445] on div at bounding box center [201, 442] width 366 height 89
click at [723, 425] on div at bounding box center [716, 443] width 366 height 92
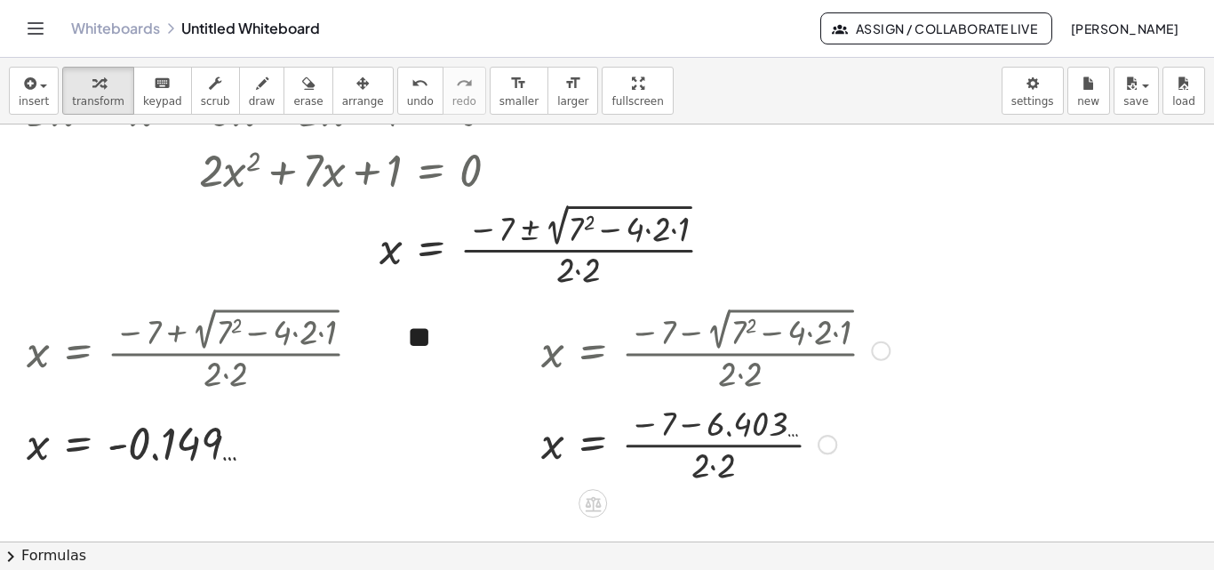
click at [712, 467] on div at bounding box center [716, 442] width 366 height 89
click at [696, 427] on div at bounding box center [716, 442] width 366 height 89
click at [701, 443] on div at bounding box center [716, 442] width 366 height 89
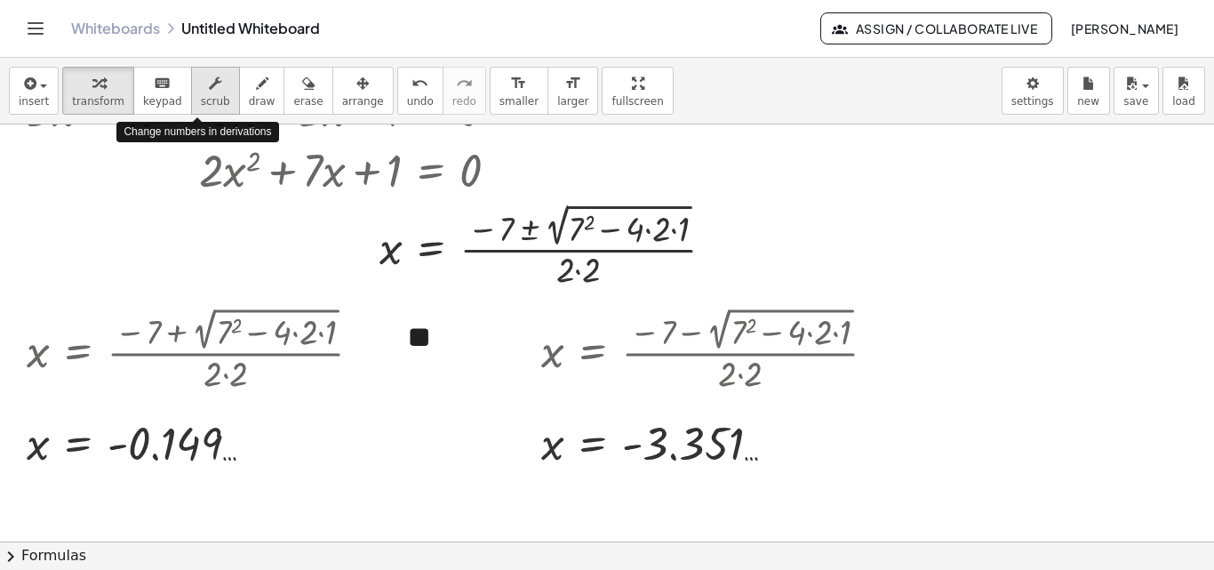
click at [201, 97] on span "scrub" at bounding box center [215, 101] width 29 height 12
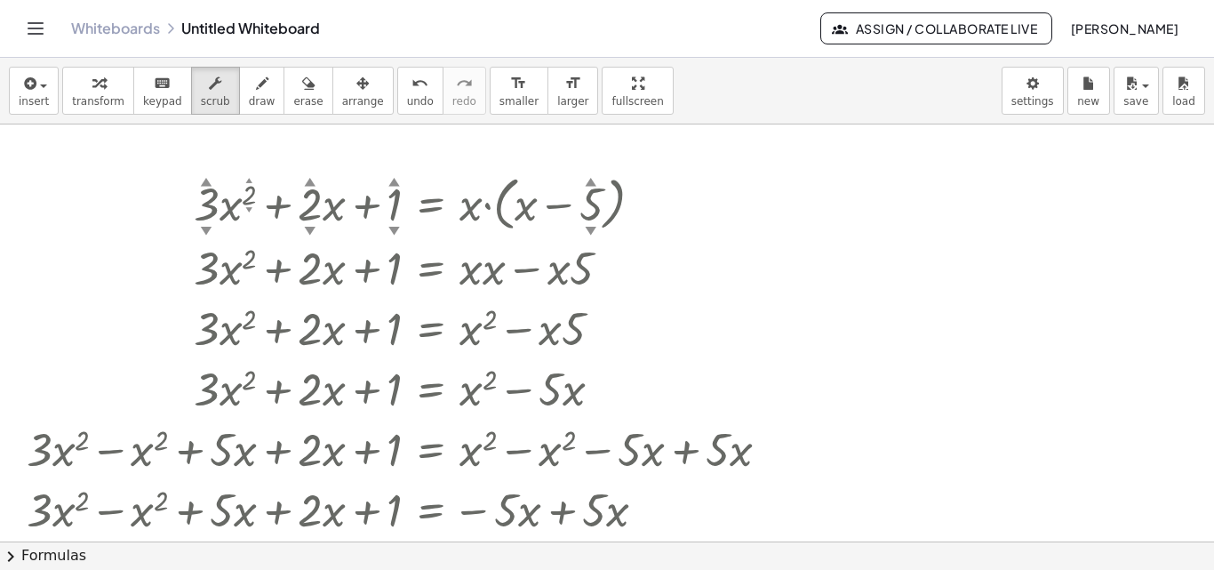
scroll to position [0, 0]
click at [390, 185] on div "▲" at bounding box center [395, 183] width 12 height 16
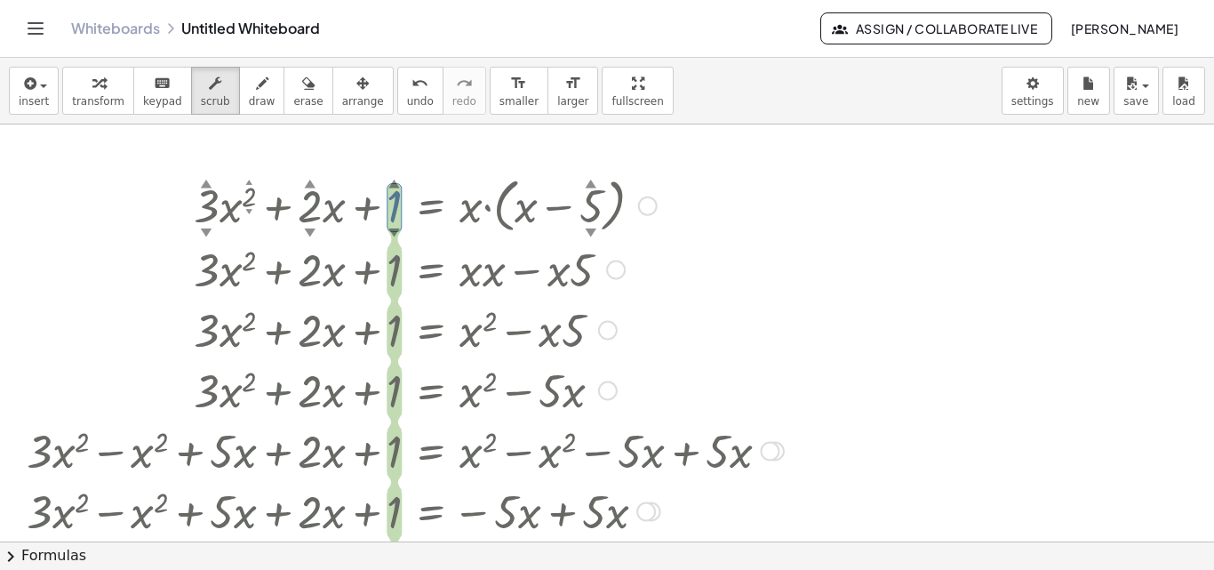
click at [392, 232] on div "▼" at bounding box center [395, 232] width 12 height 16
drag, startPoint x: 393, startPoint y: 228, endPoint x: 394, endPoint y: 237, distance: 8.9
click at [431, 206] on div "+ · 3 ▲ ▼ · x 2 ▲ ▼ + · 2 ▲ ▼ · x + 1 ▲ ▼ = · x · ( + x − 5 ▲ ▼ ) + · 3 · x 2 +…" at bounding box center [431, 206] width 0 height 0
drag, startPoint x: 395, startPoint y: 228, endPoint x: 400, endPoint y: 193, distance: 36.0
click at [431, 206] on div "+ · 3 ▲ ▼ · x 2 ▲ ▼ + · 2 ▲ ▼ · x + 1 ▲ ▼ = · x · ( + x − 5 ▲ ▼ ) + · 3 · x 2 +…" at bounding box center [431, 206] width 0 height 0
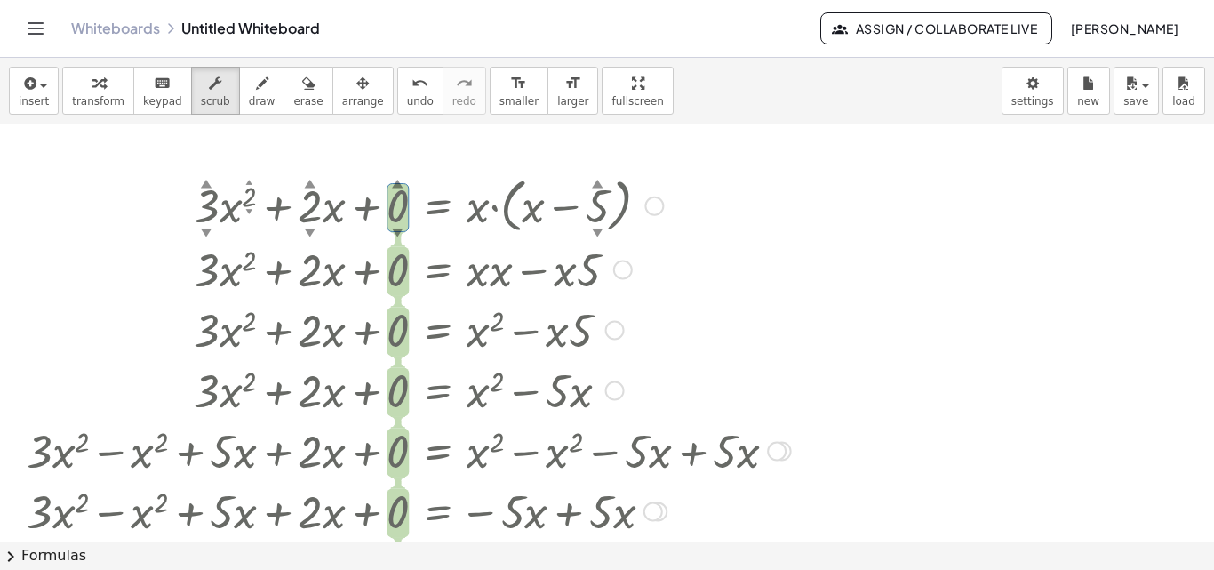
drag, startPoint x: 396, startPoint y: 183, endPoint x: 405, endPoint y: 185, distance: 9.1
click at [438, 206] on div "+ · 3 ▲ ▼ · x 2 ▲ ▼ + · 2 ▲ ▼ · x + 0 ▲ ▼ = · x · ( + x − 5 ▲ ▼ )" at bounding box center [438, 206] width 0 height 0
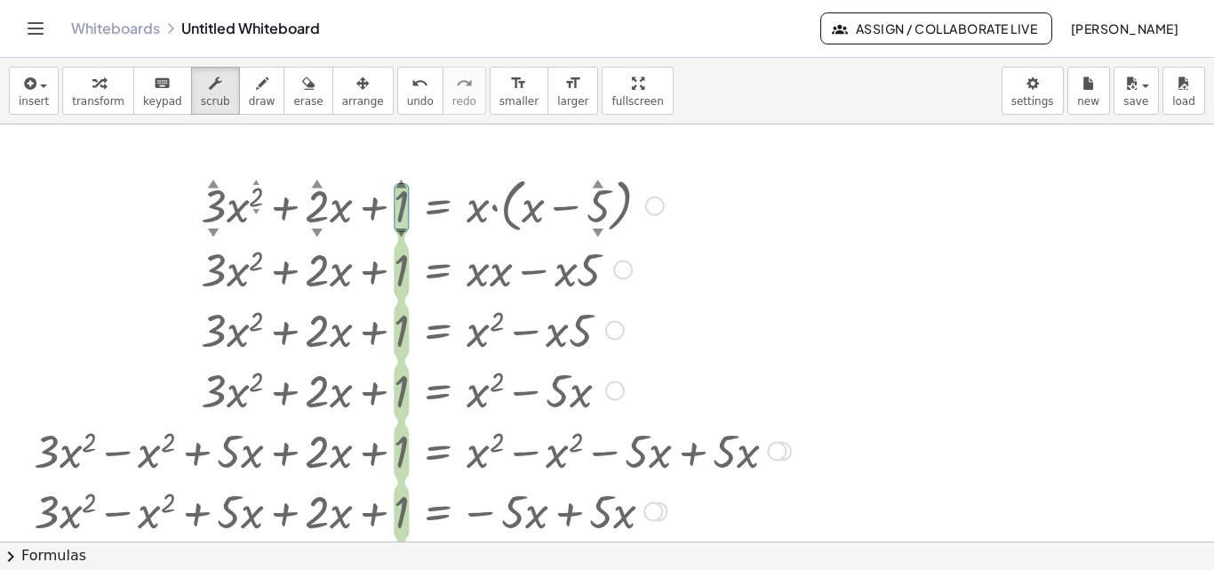
drag, startPoint x: 400, startPoint y: 184, endPoint x: 399, endPoint y: 173, distance: 10.7
click at [399, 168] on div "+ · 3 ▲ ▼ · x 2 ▲ ▼ + · 2 ▲ ▼ · x + 1 ▲ ▼ = · x · ( + x − 5 ▲ ▼ ) + · 3 · x 2 +…" at bounding box center [405, 462] width 797 height 593
click at [438, 206] on div "+ · 3 ▲ ▼ · x 2 ▲ ▼ + · 2 ▲ ▼ · x + 1 ▲ ▼ = · x · ( + x − 5 ▲ ▼ )" at bounding box center [438, 206] width 0 height 0
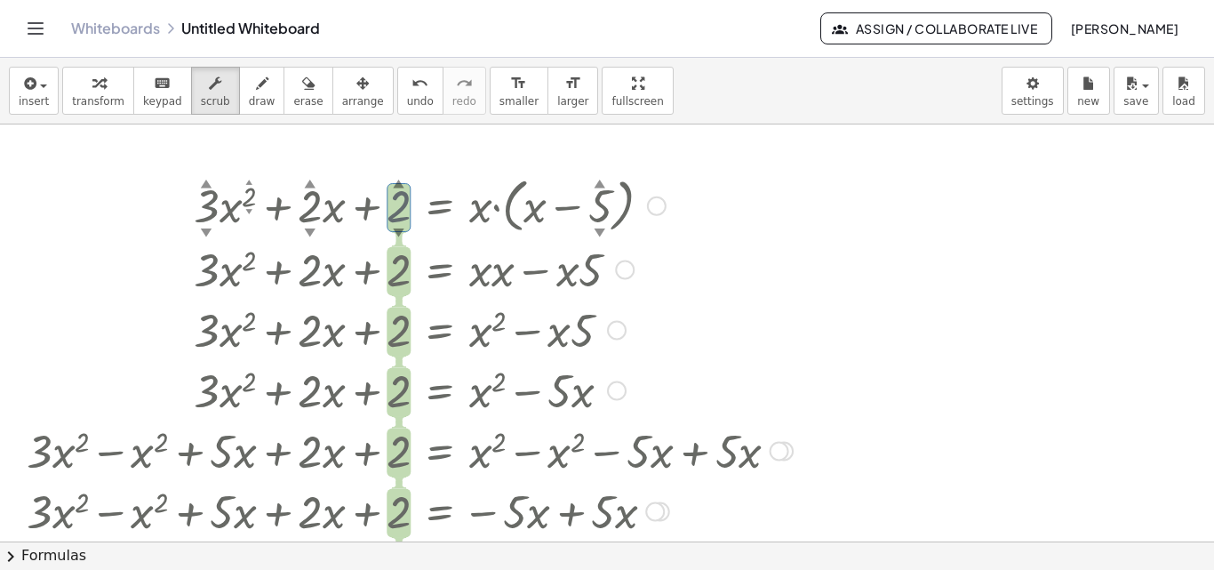
drag, startPoint x: 397, startPoint y: 184, endPoint x: 401, endPoint y: 172, distance: 12.9
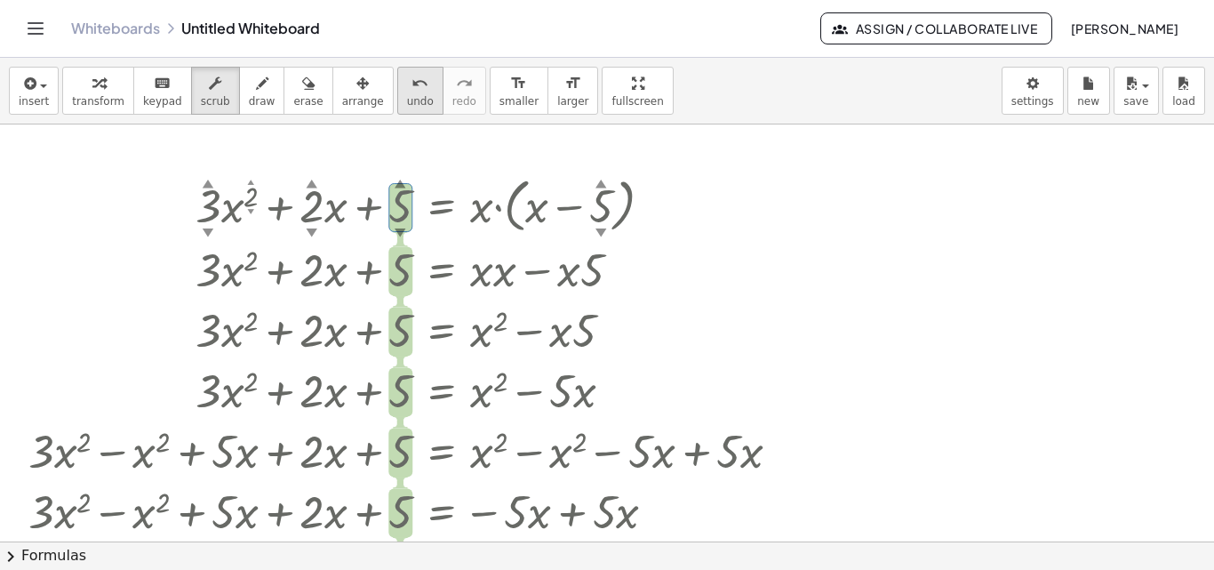
click at [407, 106] on span "undo" at bounding box center [420, 101] width 27 height 12
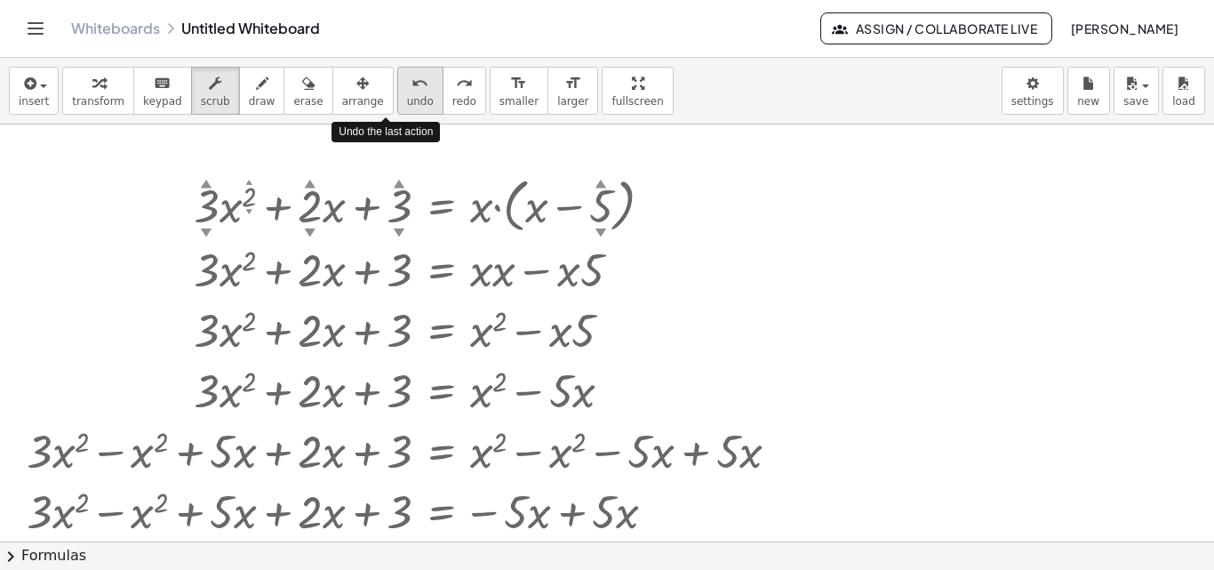
click at [407, 106] on span "undo" at bounding box center [420, 101] width 27 height 12
click at [1099, 98] on button "new" at bounding box center [1089, 91] width 43 height 48
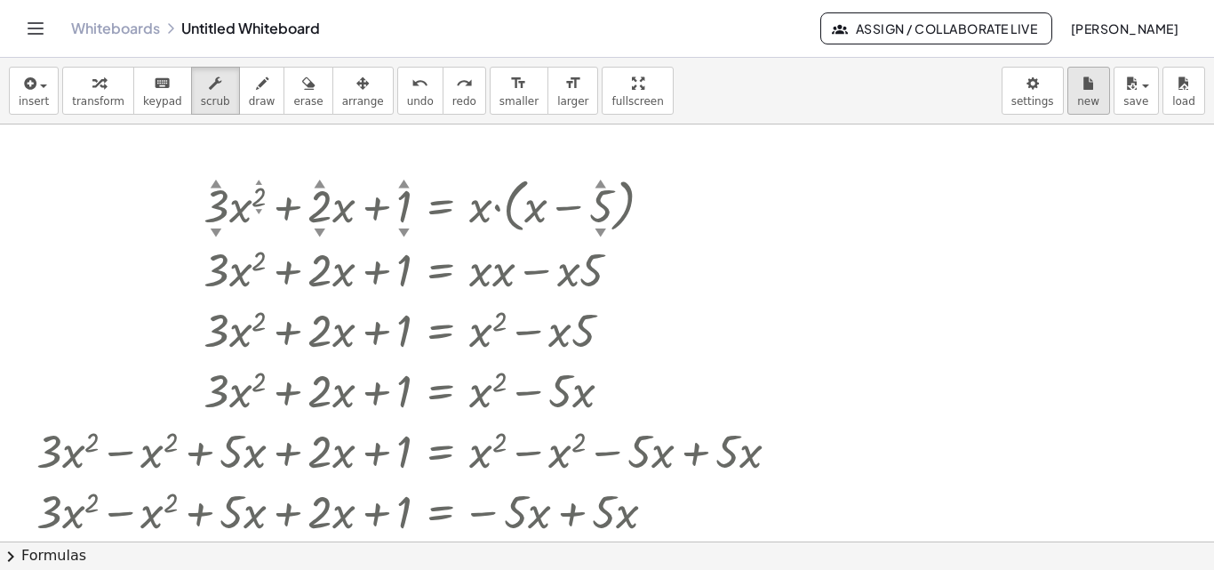
click at [1092, 86] on icon "button" at bounding box center [1089, 83] width 12 height 21
click at [1085, 85] on icon "button" at bounding box center [1089, 83] width 12 height 21
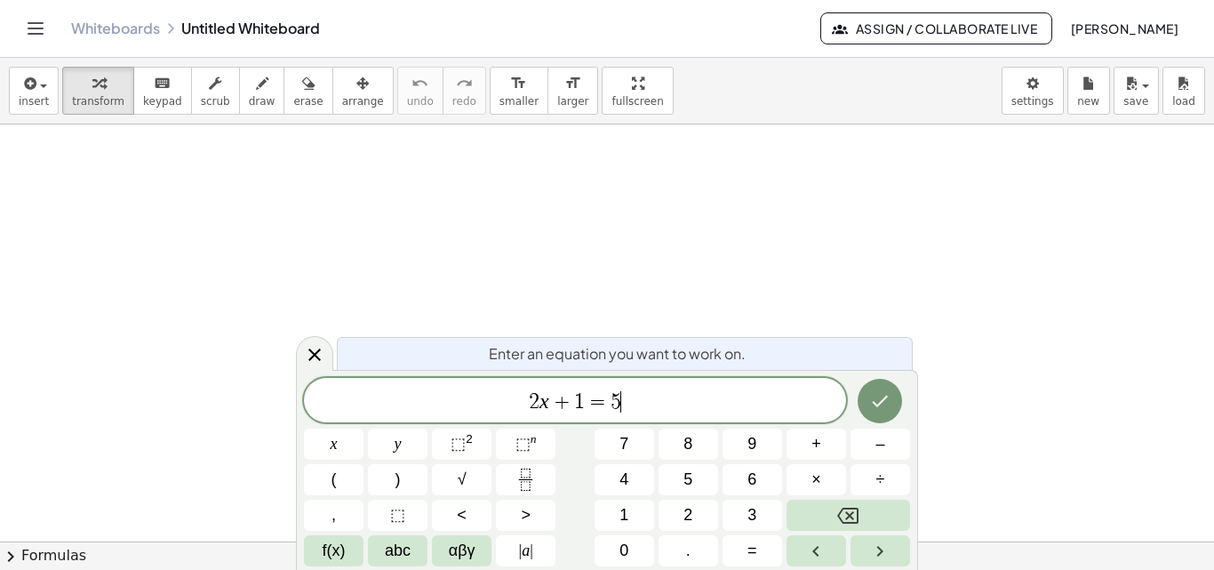
click at [630, 403] on span "2 x + 1 = 5 ​" at bounding box center [575, 401] width 542 height 25
click at [879, 401] on icon "Done" at bounding box center [879, 400] width 21 height 21
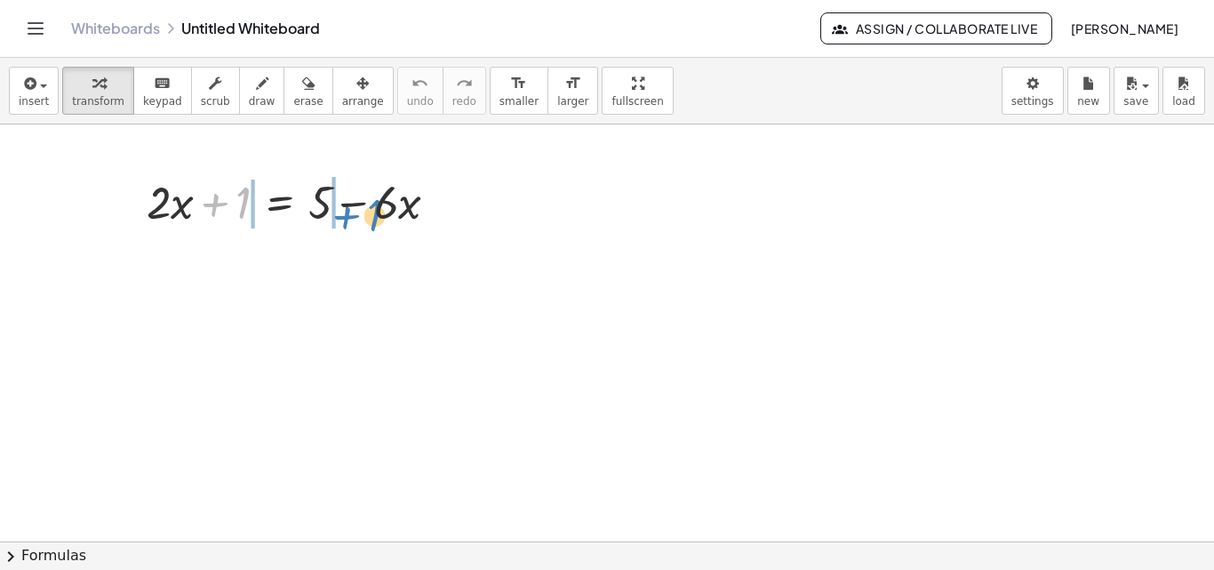
drag, startPoint x: 212, startPoint y: 211, endPoint x: 344, endPoint y: 223, distance: 132.2
click at [344, 223] on div at bounding box center [300, 201] width 324 height 60
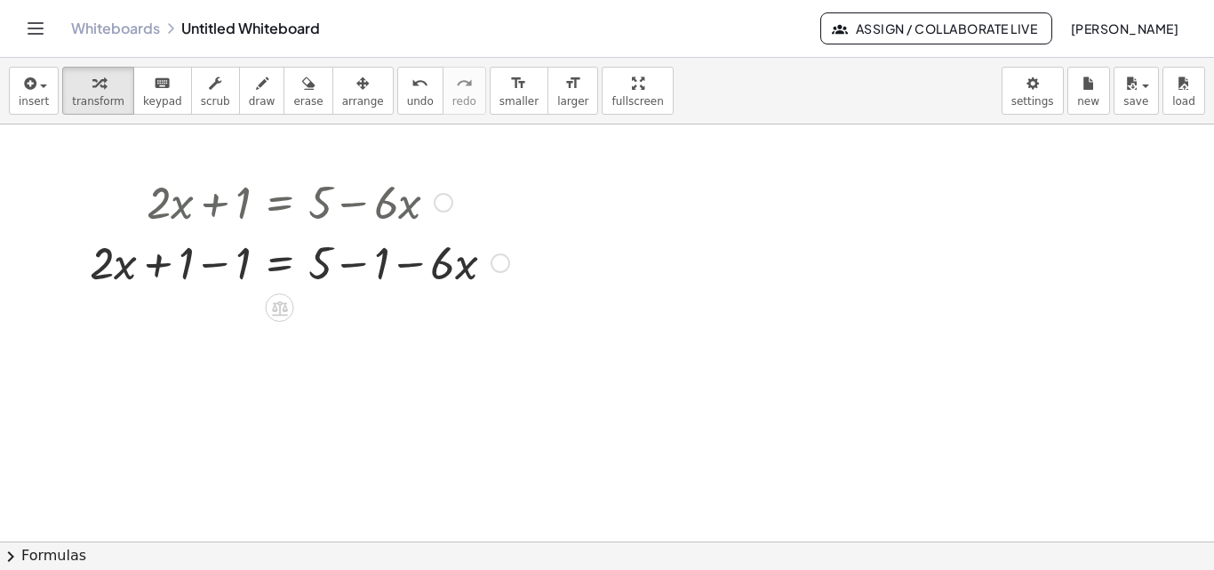
click at [201, 280] on div at bounding box center [299, 261] width 437 height 60
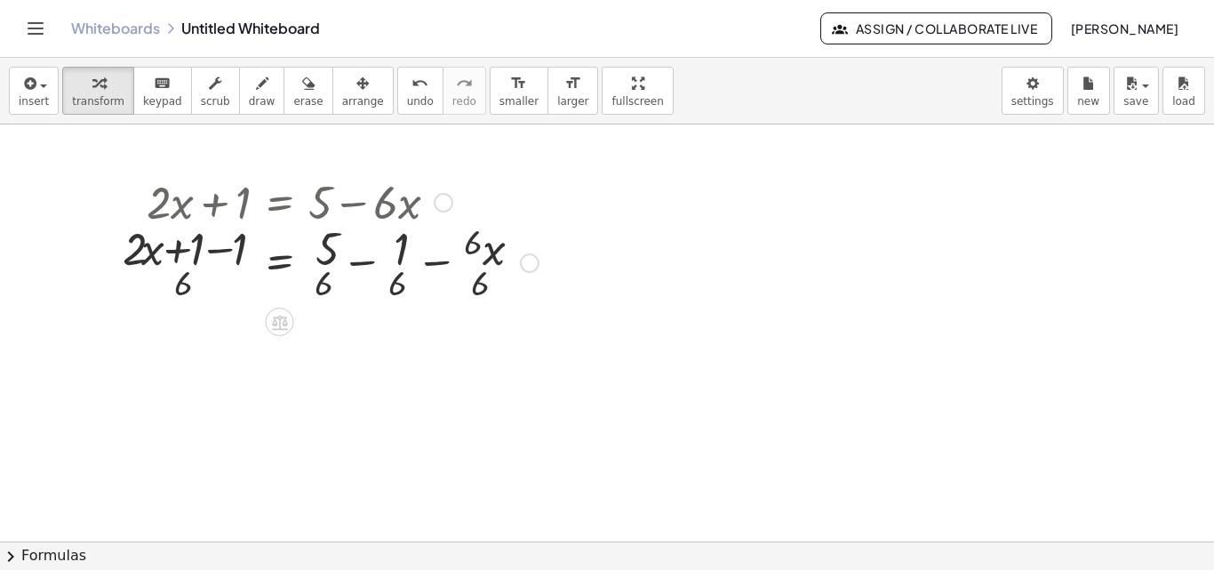
click at [444, 269] on div at bounding box center [327, 261] width 441 height 89
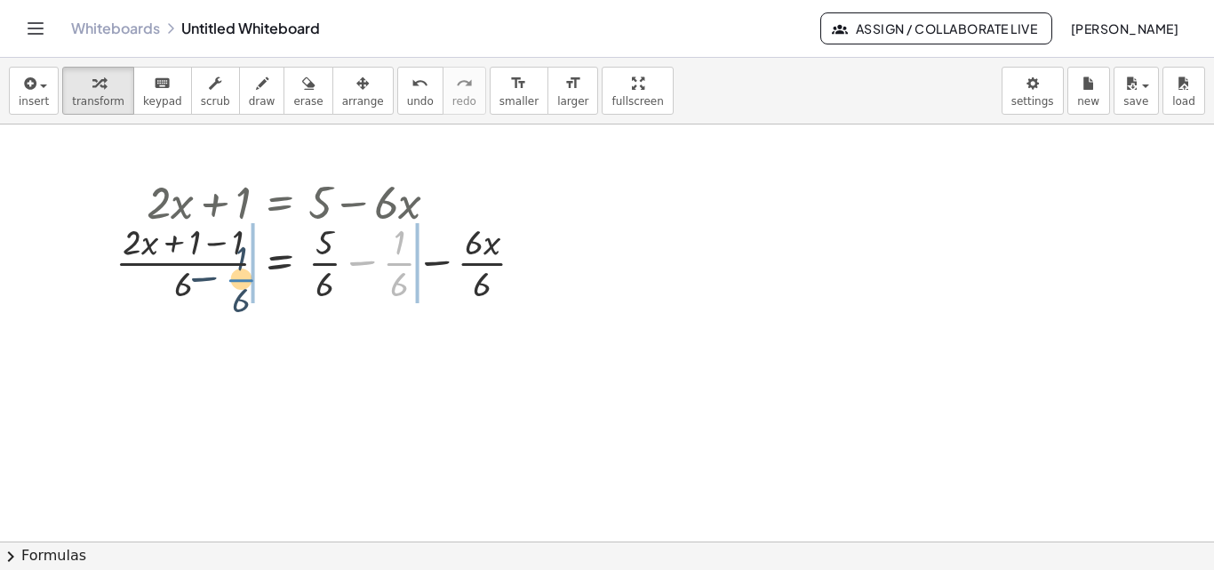
drag, startPoint x: 408, startPoint y: 266, endPoint x: 304, endPoint y: 44, distance: 244.6
click at [194, 269] on div at bounding box center [314, 261] width 467 height 89
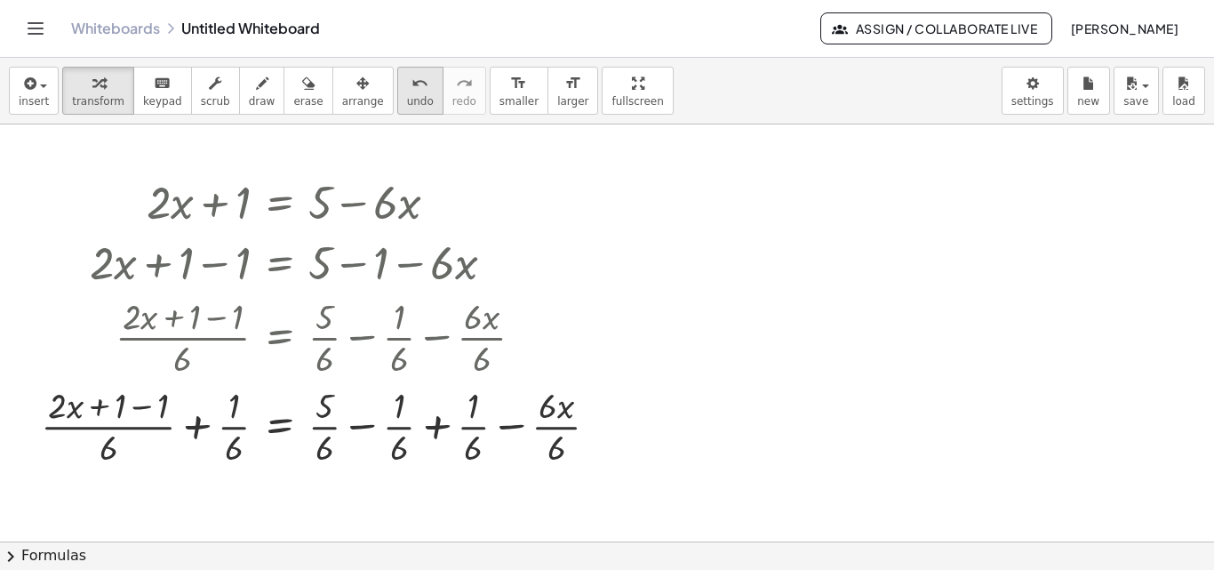
click at [407, 98] on span "undo" at bounding box center [420, 101] width 27 height 12
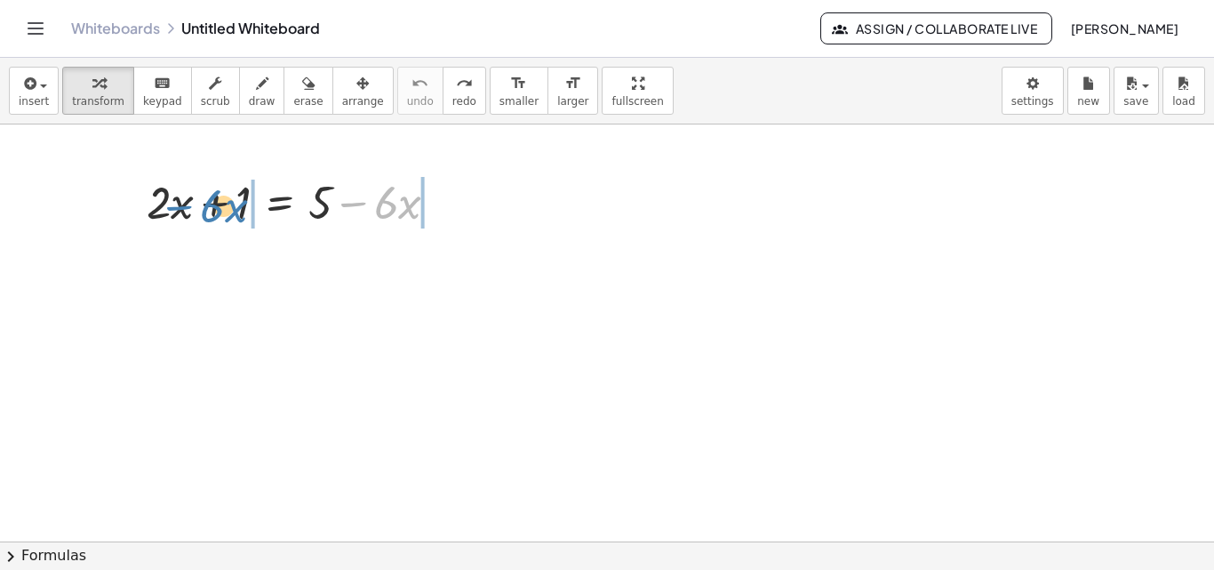
drag, startPoint x: 360, startPoint y: 207, endPoint x: 187, endPoint y: 211, distance: 173.4
click at [187, 211] on div at bounding box center [300, 201] width 324 height 60
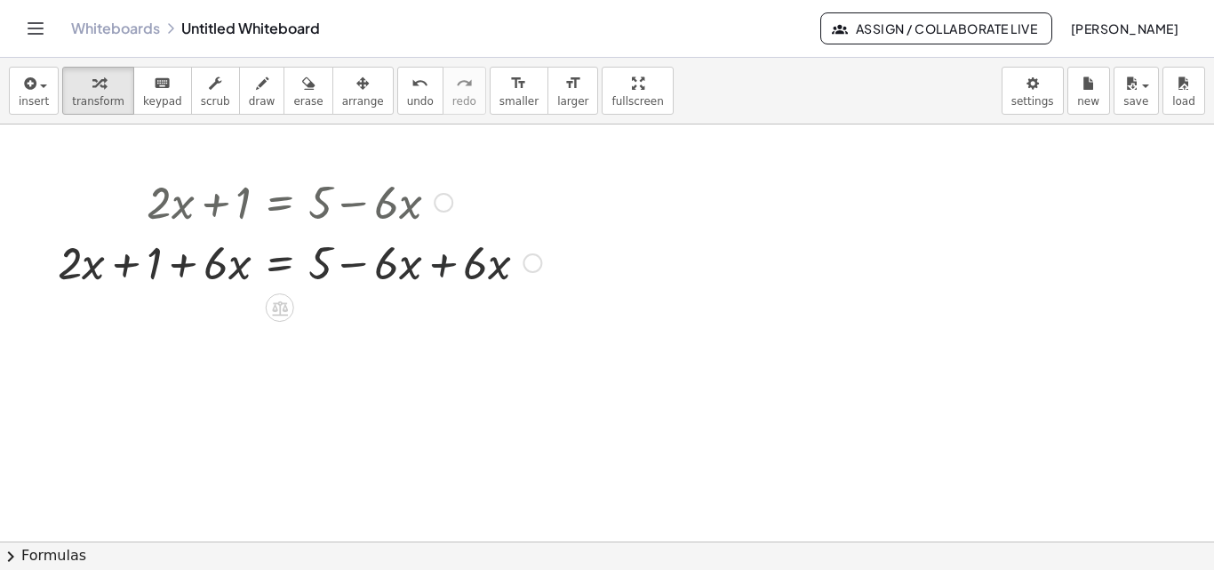
click at [442, 272] on div at bounding box center [299, 261] width 501 height 60
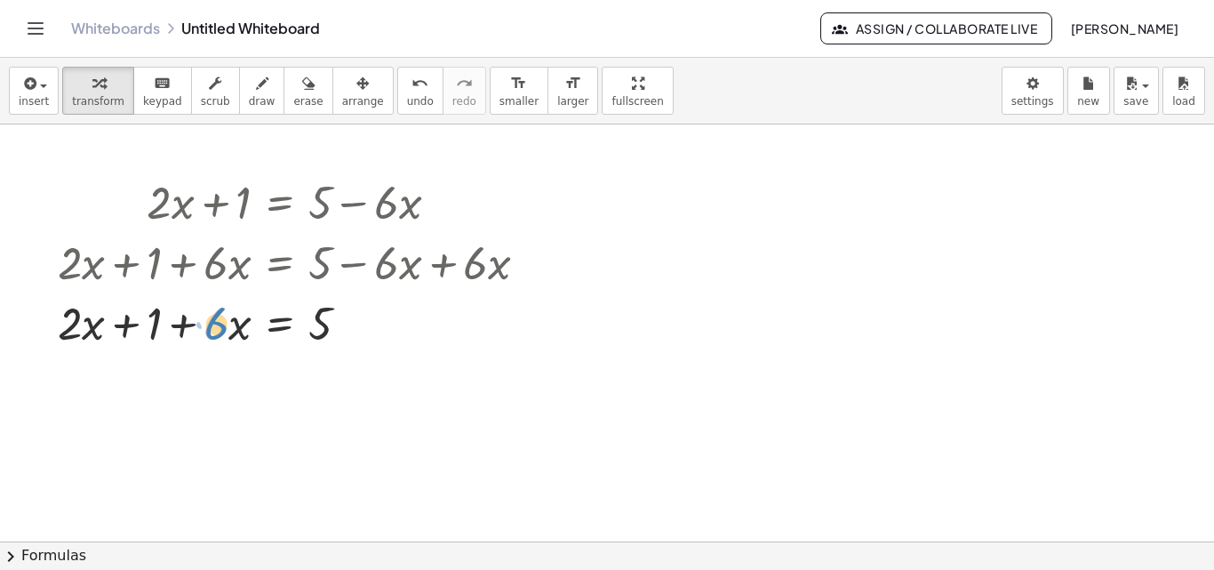
click at [220, 336] on div at bounding box center [299, 322] width 501 height 60
drag, startPoint x: 179, startPoint y: 333, endPoint x: 79, endPoint y: 333, distance: 99.6
click at [79, 333] on div at bounding box center [299, 322] width 501 height 60
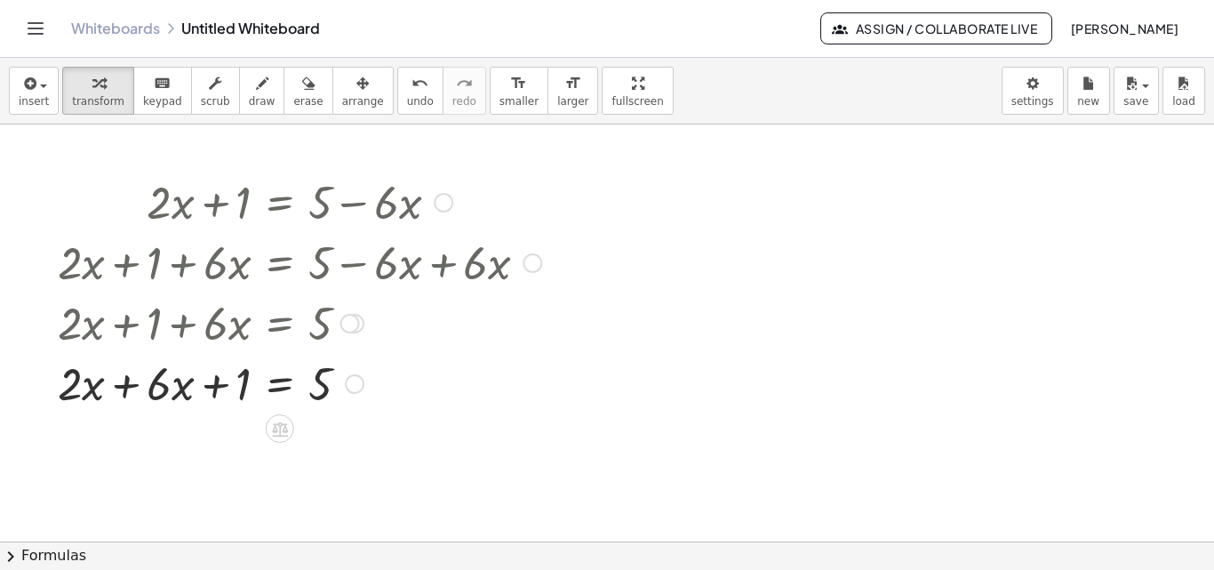
click at [126, 389] on div at bounding box center [299, 382] width 501 height 60
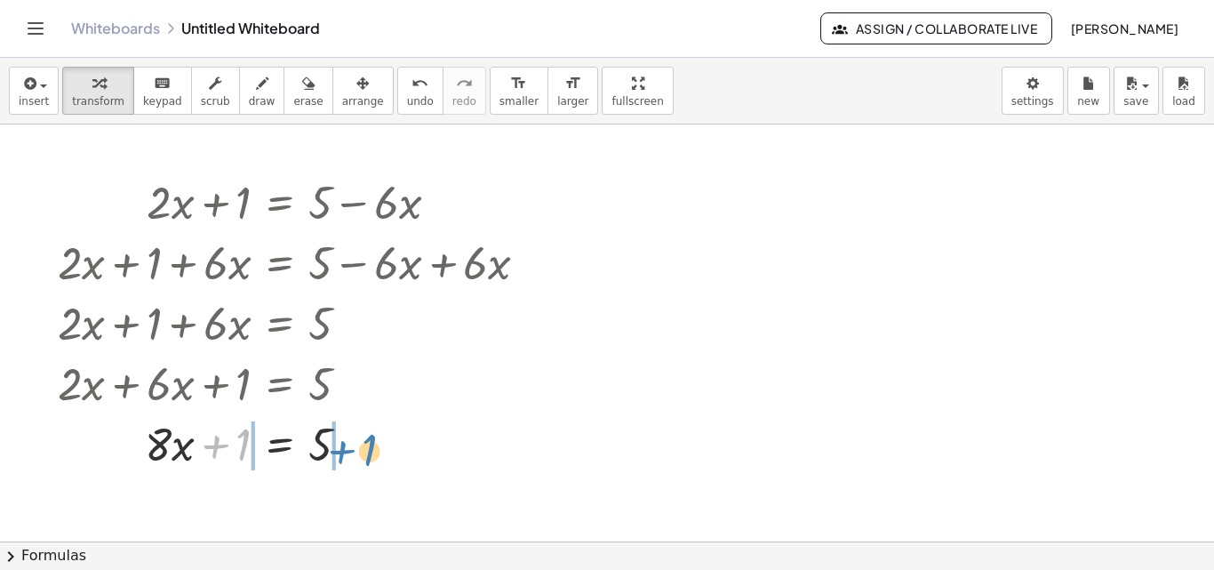
drag, startPoint x: 232, startPoint y: 456, endPoint x: 358, endPoint y: 461, distance: 126.4
click at [358, 461] on div at bounding box center [299, 443] width 501 height 60
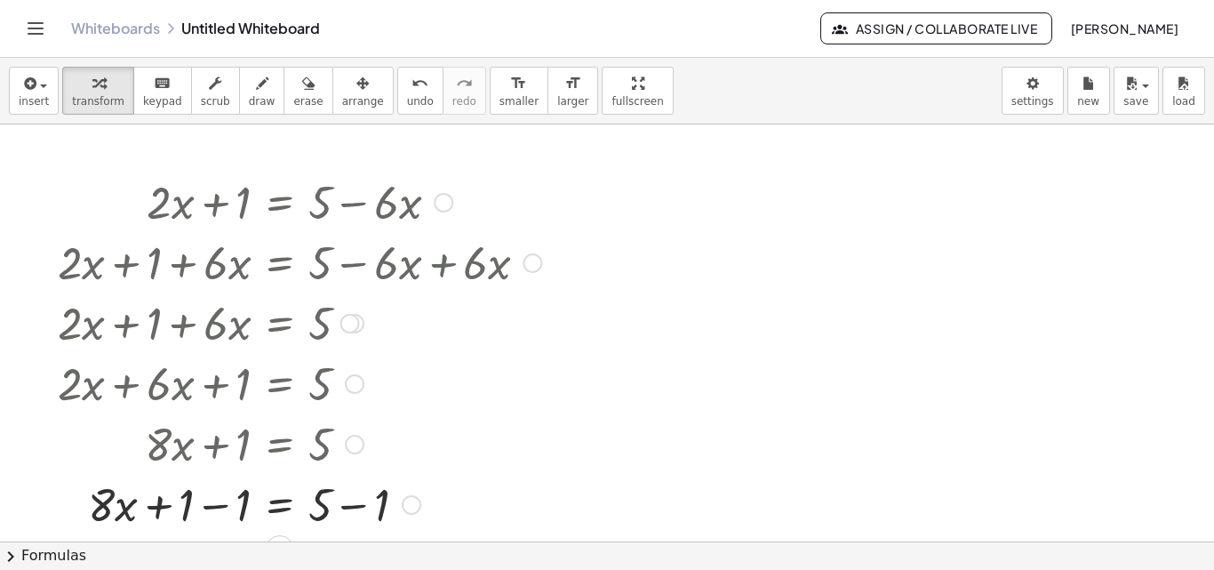
click at [354, 509] on div at bounding box center [299, 503] width 501 height 60
click at [217, 505] on div at bounding box center [299, 503] width 501 height 60
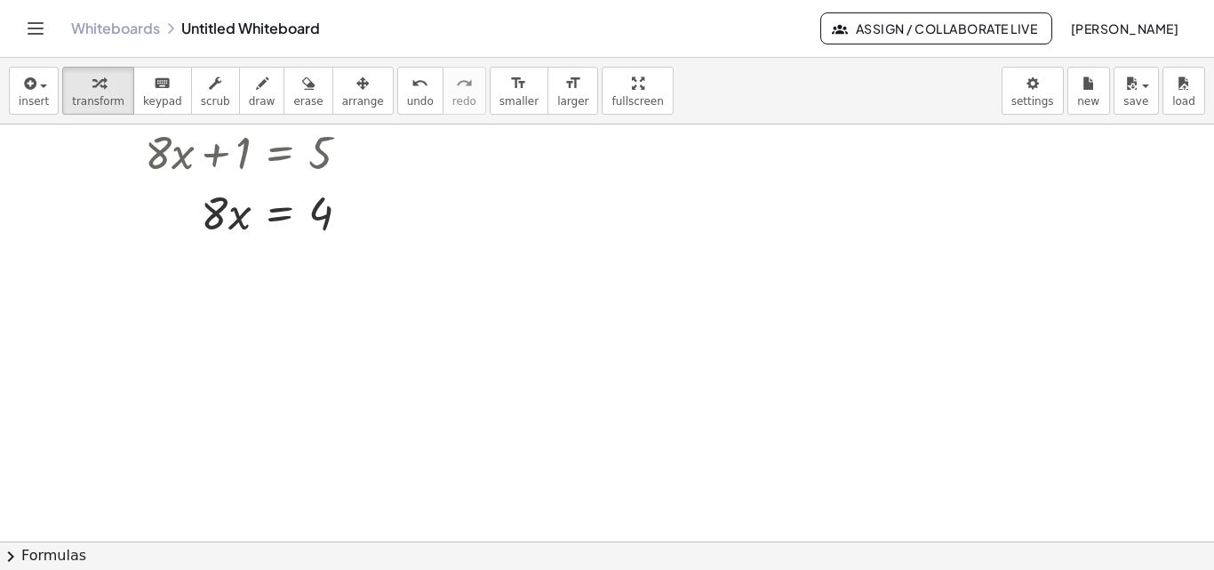
scroll to position [311, 0]
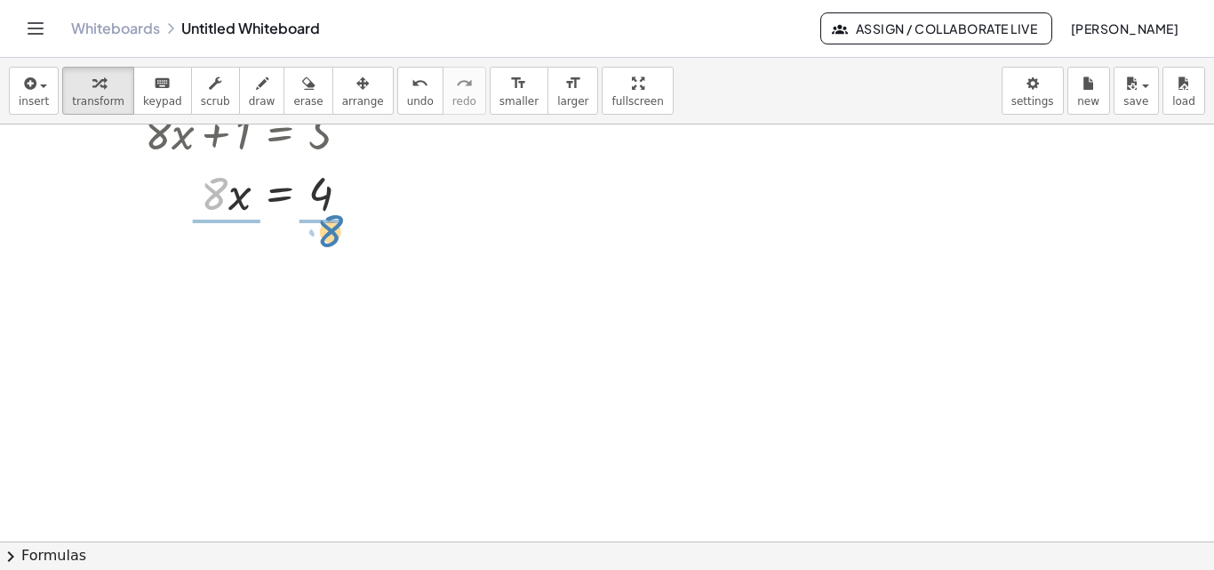
drag, startPoint x: 209, startPoint y: 203, endPoint x: 324, endPoint y: 240, distance: 121.5
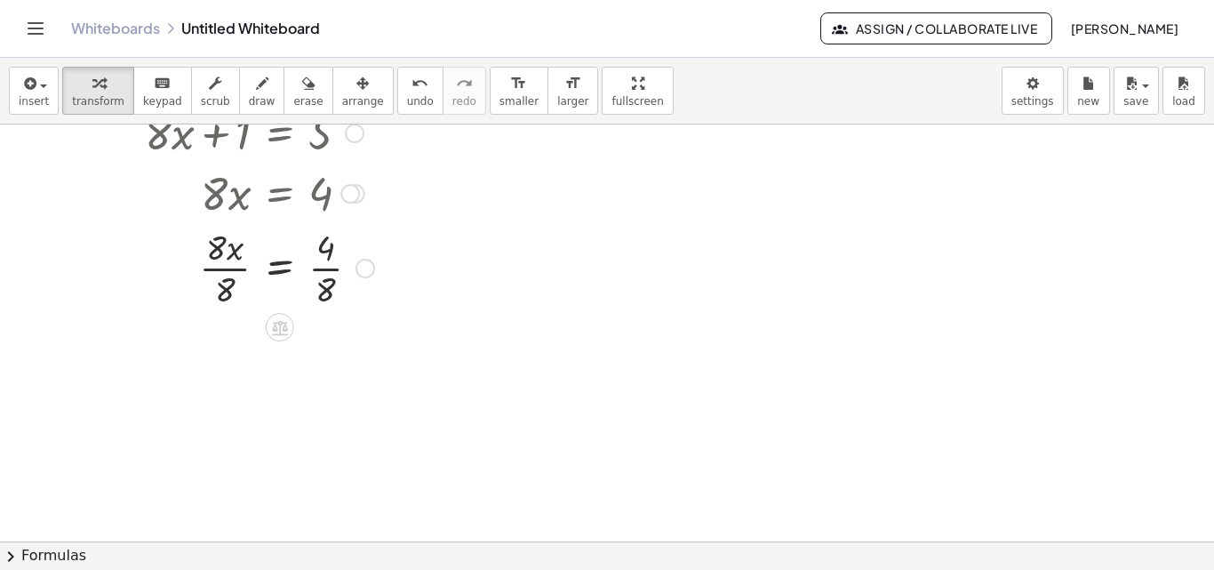
click at [333, 270] on div at bounding box center [299, 266] width 501 height 89
click at [220, 357] on div at bounding box center [299, 355] width 501 height 89
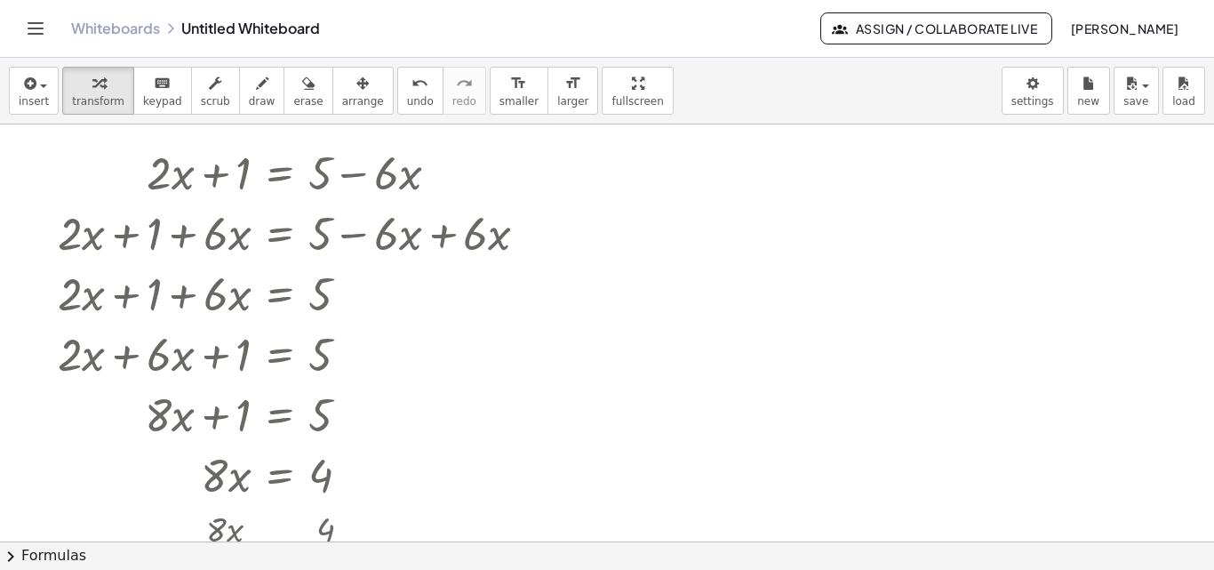
scroll to position [0, 0]
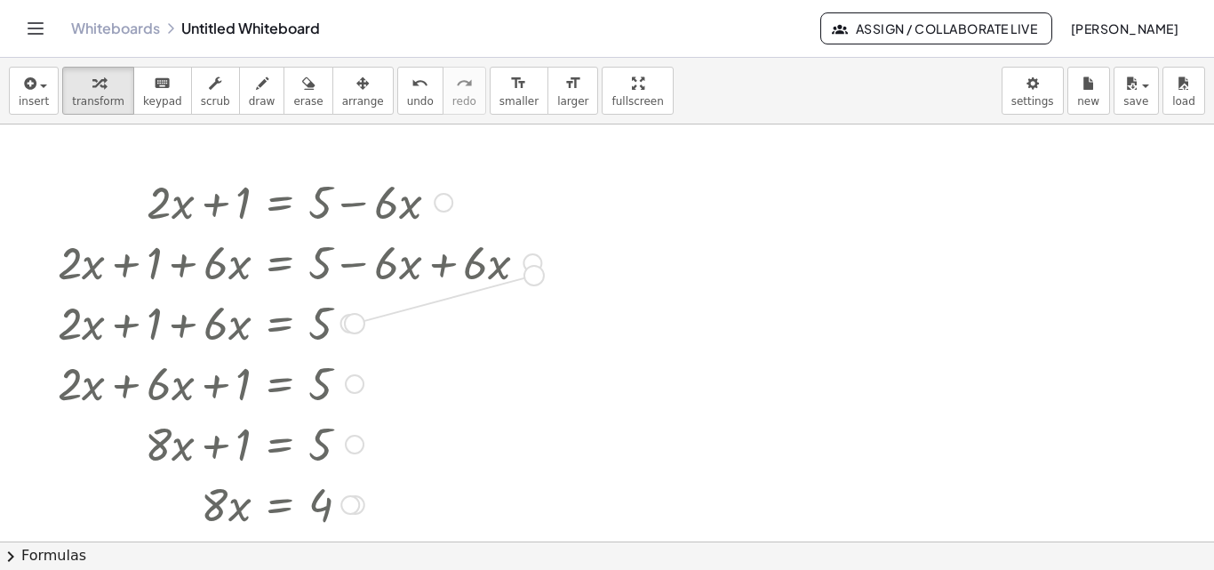
drag, startPoint x: 349, startPoint y: 326, endPoint x: 536, endPoint y: 268, distance: 195.7
click at [280, 203] on div "+ · 2 · x + 1 = + 5 − · 6 · x + · 2 · x + 1 + · 6 · x = + 5 − · 6 · x + · 6 · x…" at bounding box center [280, 203] width 0 height 0
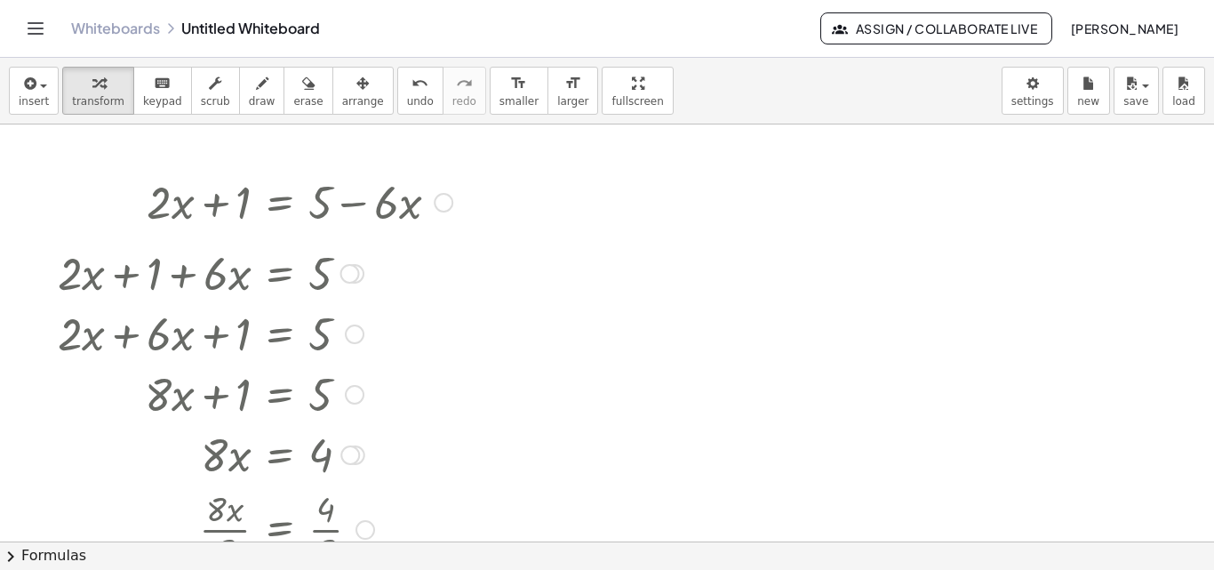
drag, startPoint x: 353, startPoint y: 328, endPoint x: 368, endPoint y: 272, distance: 58.0
click at [280, 274] on div "+ · 2 · x + 1 + · 6 · x = 5" at bounding box center [280, 274] width 0 height 0
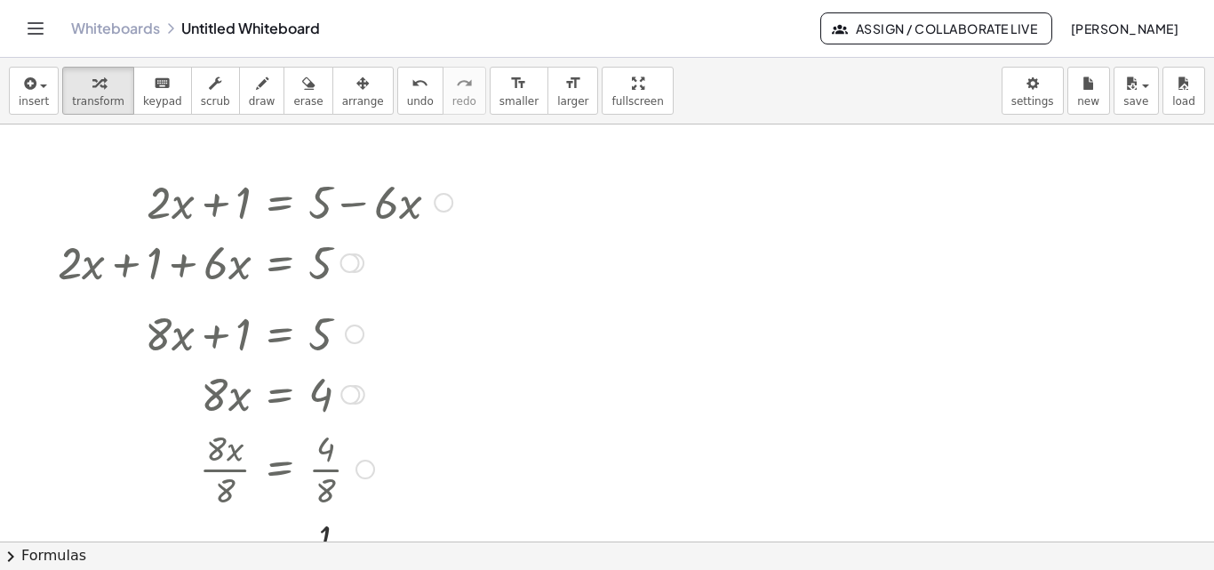
drag, startPoint x: 351, startPoint y: 383, endPoint x: 357, endPoint y: 325, distance: 58.0
click at [357, 325] on div at bounding box center [355, 334] width 20 height 20
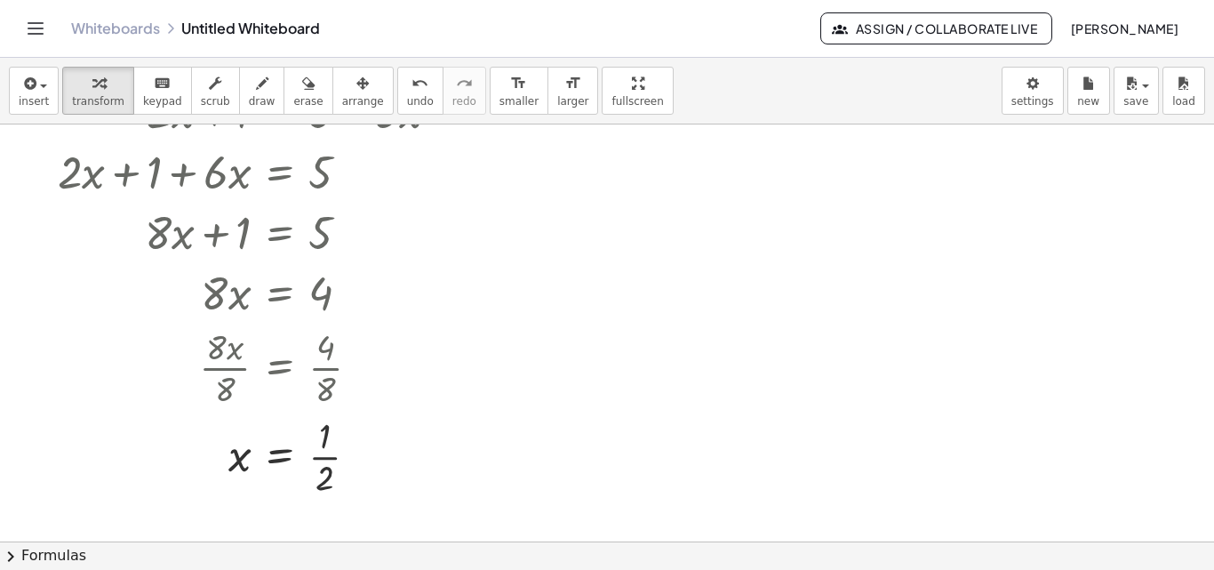
scroll to position [75, 0]
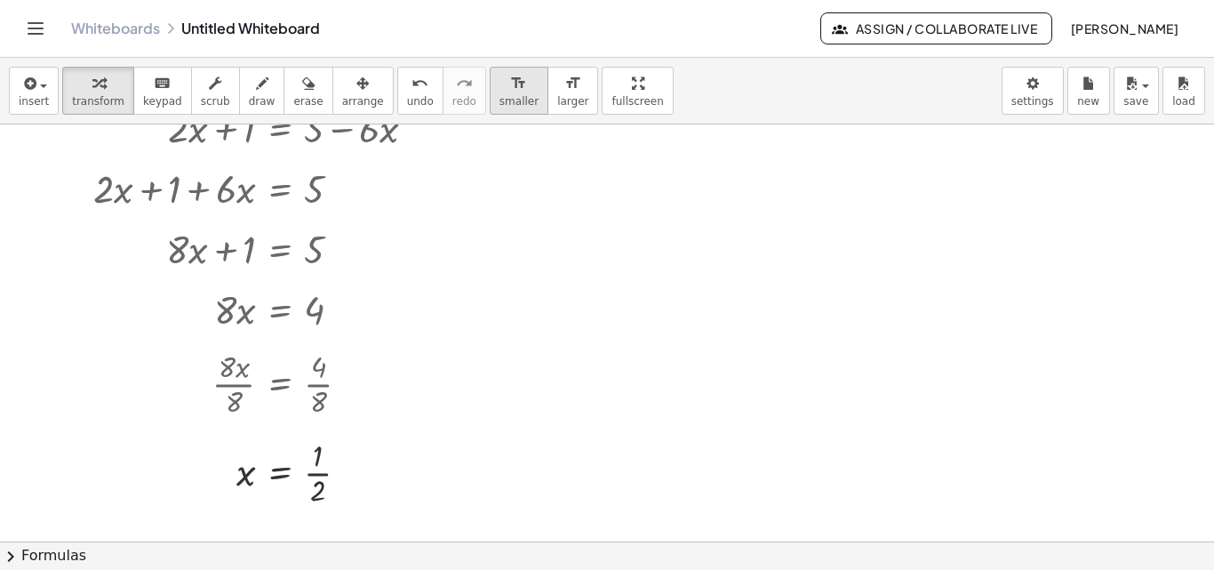
click at [500, 95] on span "smaller" at bounding box center [519, 101] width 39 height 12
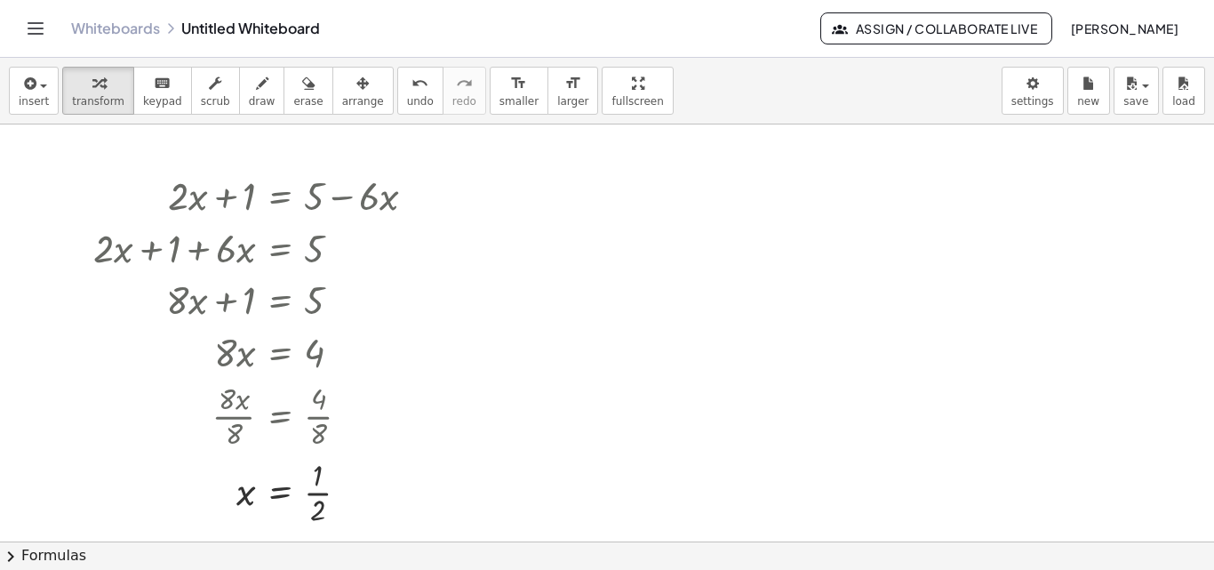
scroll to position [5, 0]
click at [407, 106] on span "undo" at bounding box center [420, 101] width 27 height 12
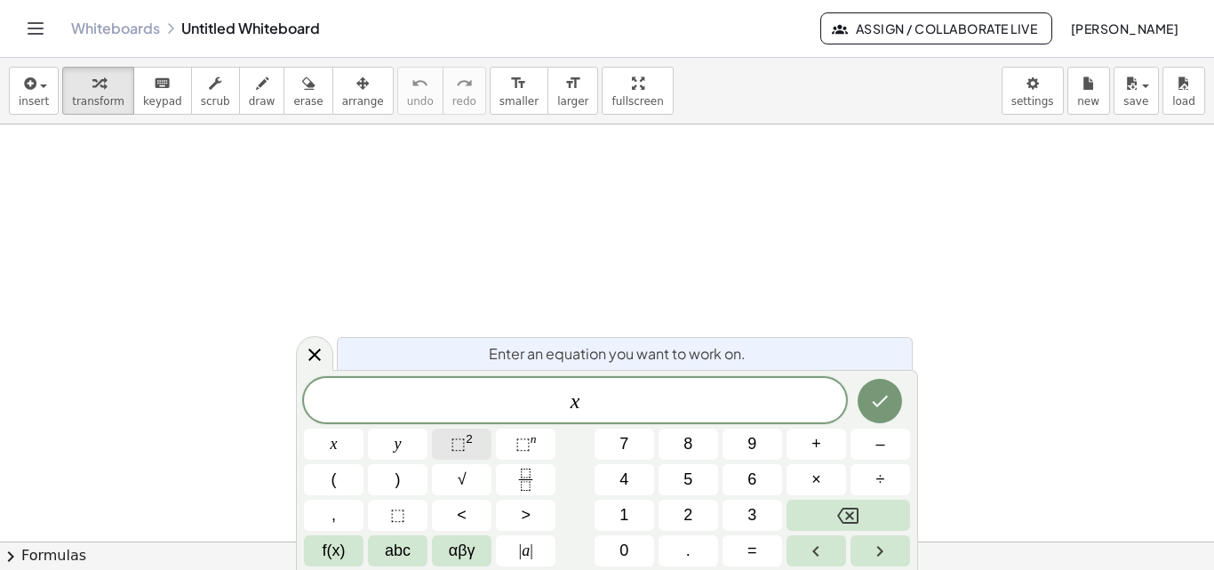
click at [467, 438] on sup "2" at bounding box center [469, 438] width 7 height 13
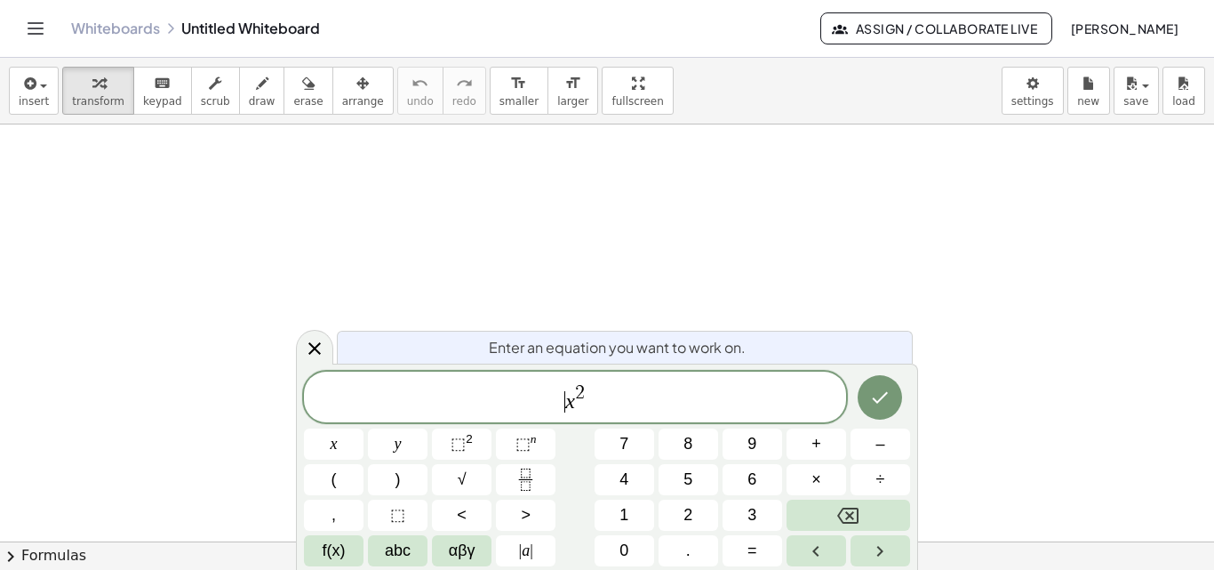
click at [560, 405] on span "​ x 2" at bounding box center [575, 398] width 542 height 32
click at [594, 402] on span "2 x 2 ​" at bounding box center [575, 398] width 542 height 32
click at [876, 401] on icon "Done" at bounding box center [881, 398] width 16 height 12
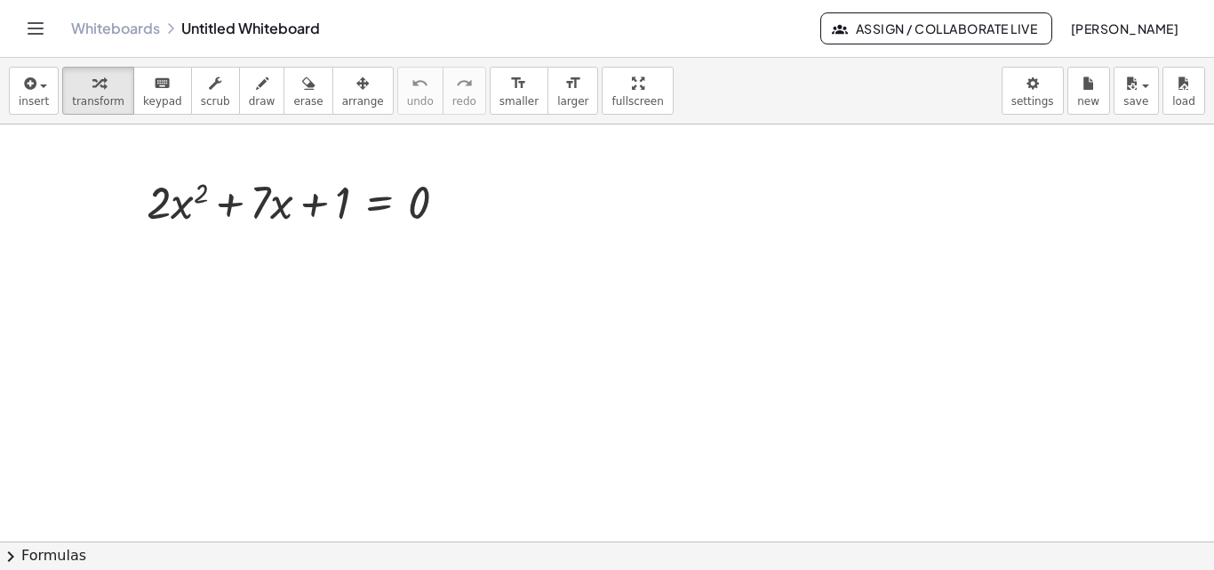
click at [49, 559] on button "chevron_right Formulas" at bounding box center [607, 555] width 1214 height 28
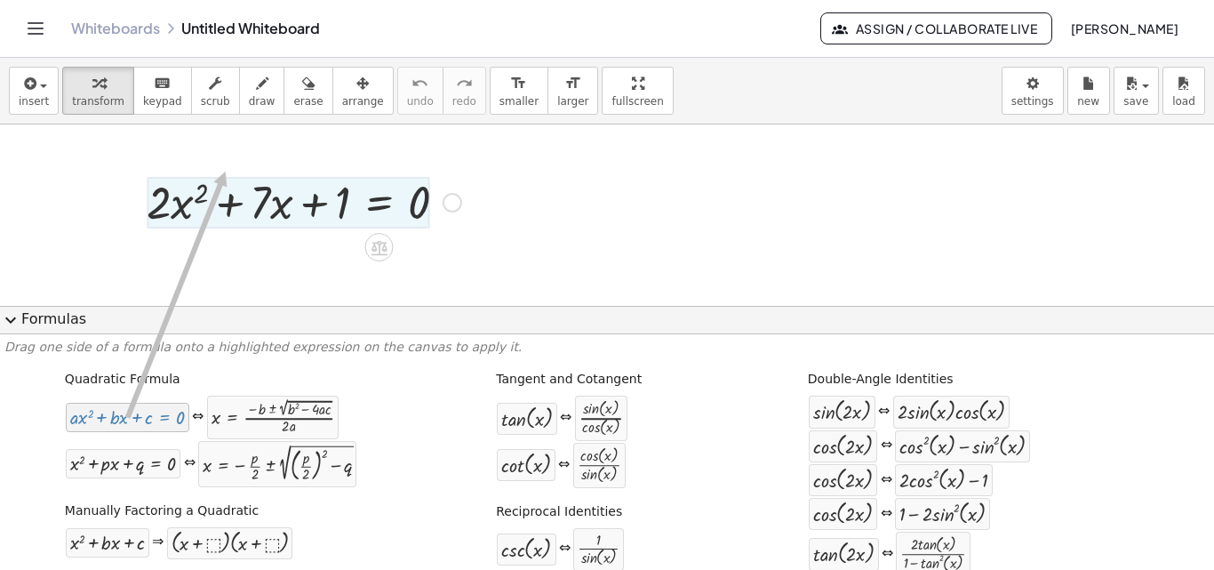
drag, startPoint x: 113, startPoint y: 424, endPoint x: 221, endPoint y: 169, distance: 277.3
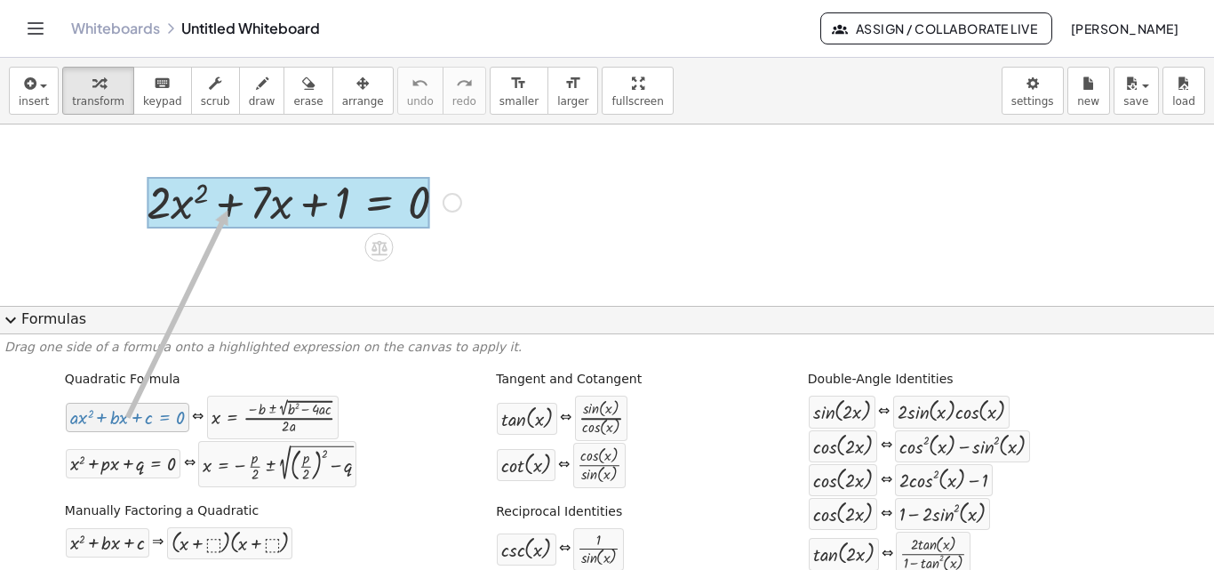
drag, startPoint x: 133, startPoint y: 425, endPoint x: 224, endPoint y: 210, distance: 233.5
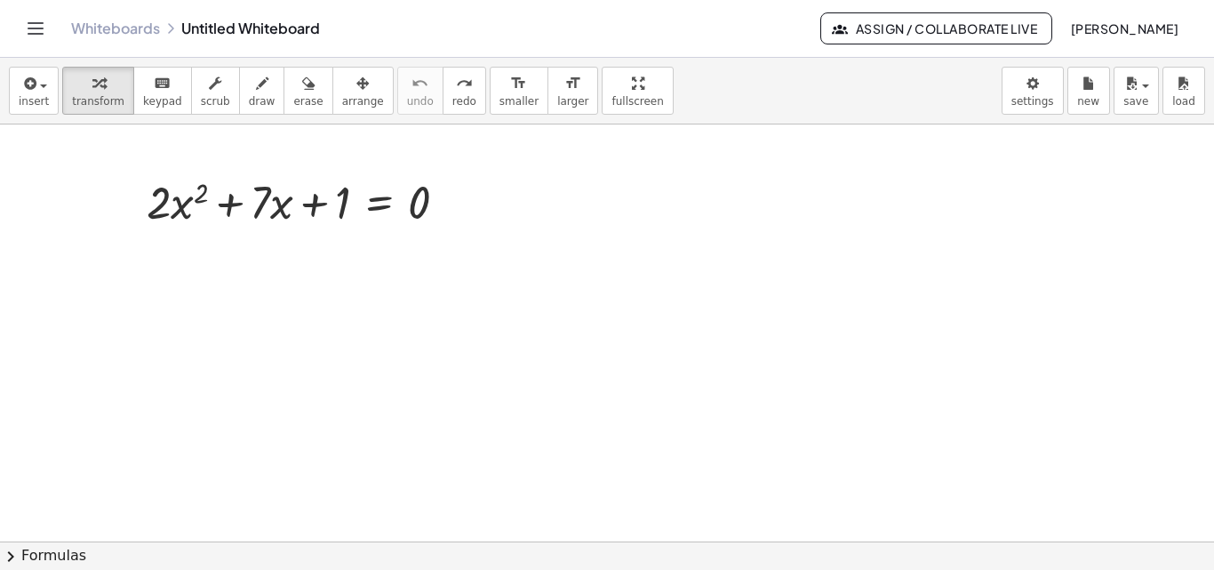
click at [42, 553] on button "chevron_right Formulas" at bounding box center [607, 555] width 1214 height 28
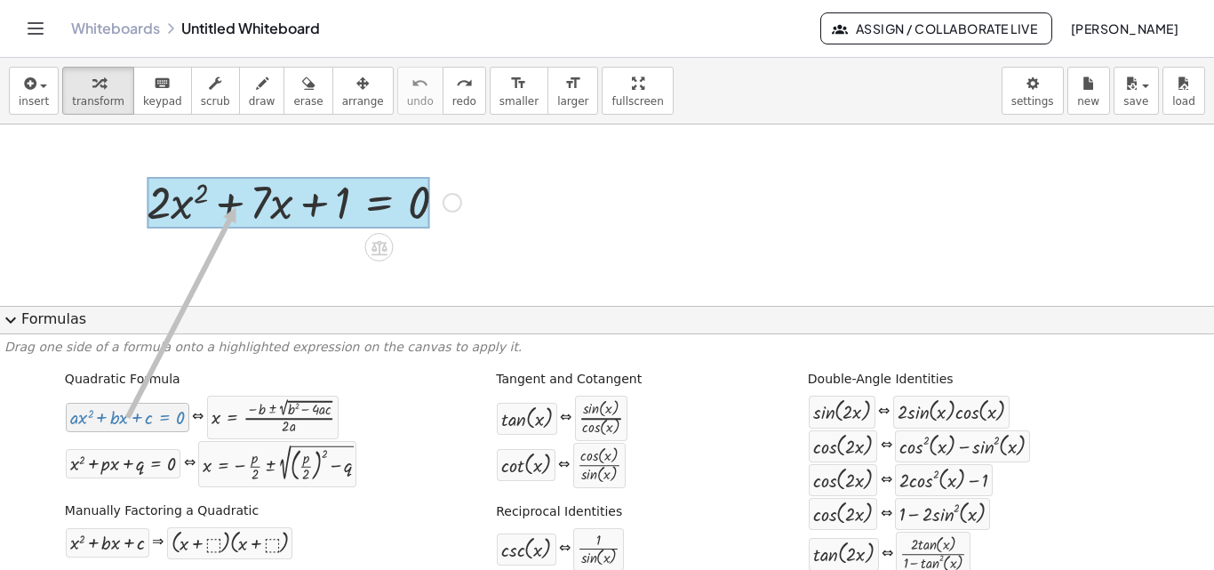
drag, startPoint x: 107, startPoint y: 422, endPoint x: 232, endPoint y: 207, distance: 249.0
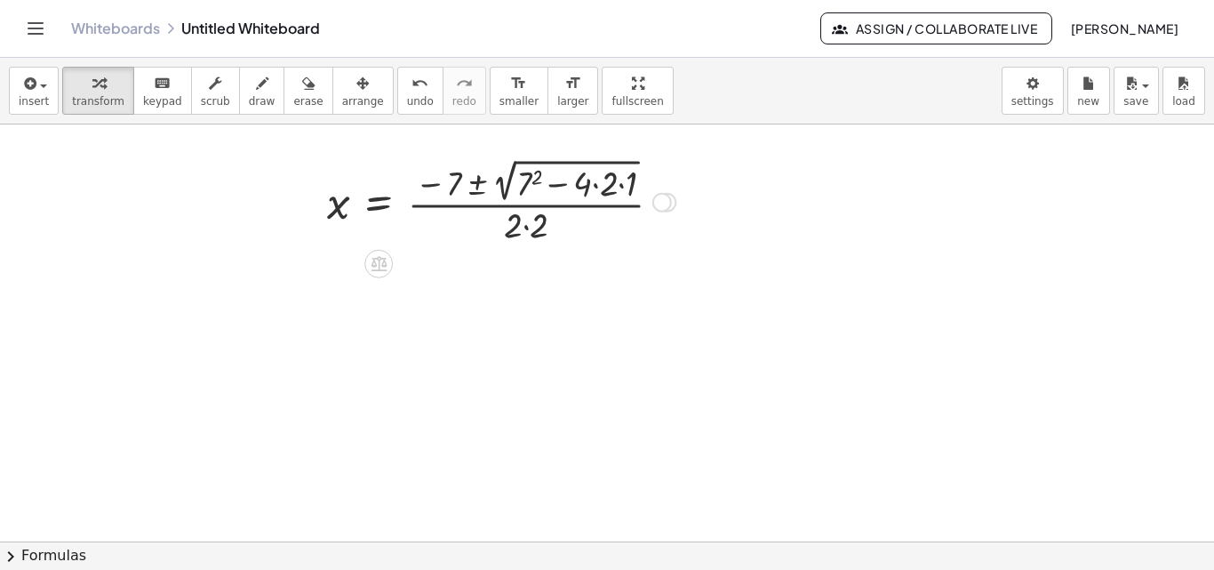
click at [533, 178] on div at bounding box center [501, 200] width 366 height 93
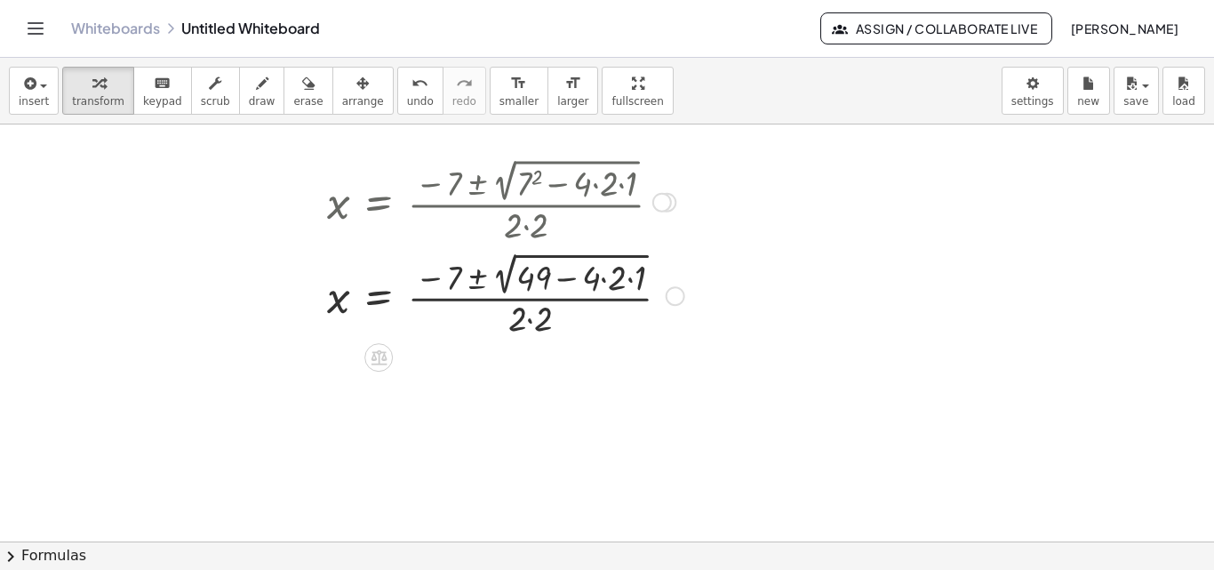
click at [605, 279] on div at bounding box center [505, 293] width 375 height 93
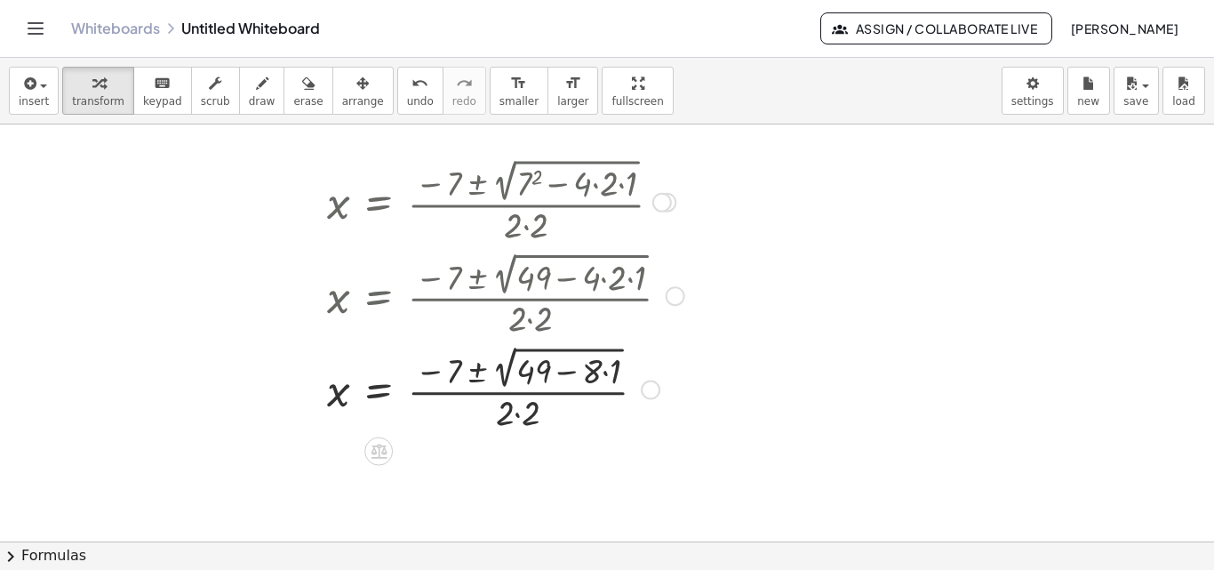
click at [607, 371] on div at bounding box center [505, 387] width 375 height 93
click at [568, 373] on div at bounding box center [505, 387] width 375 height 93
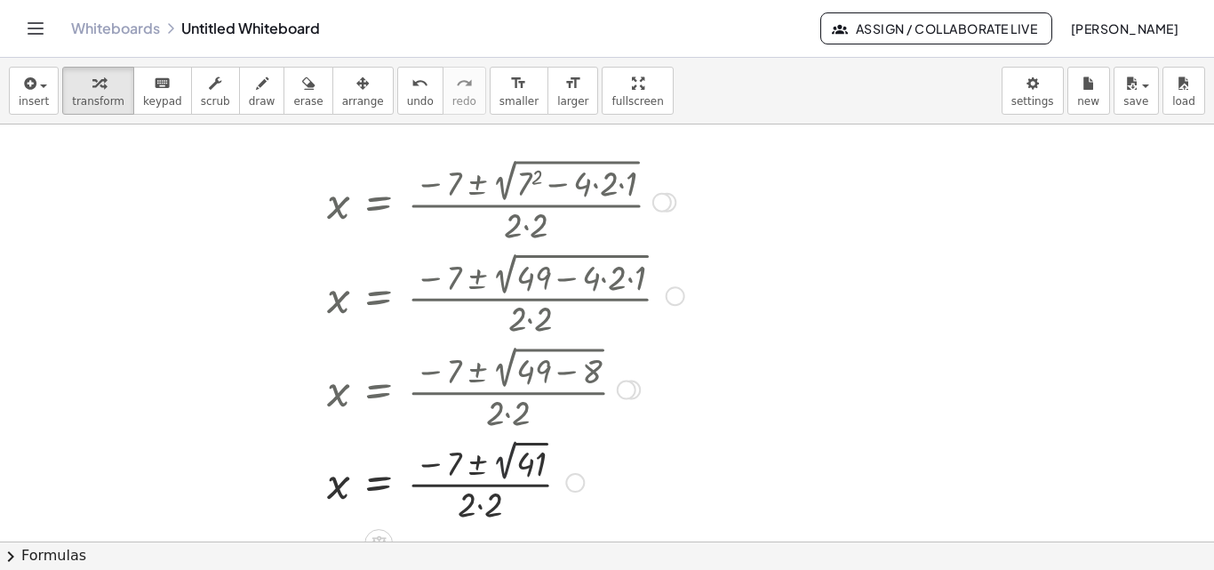
click at [509, 461] on div at bounding box center [505, 481] width 375 height 92
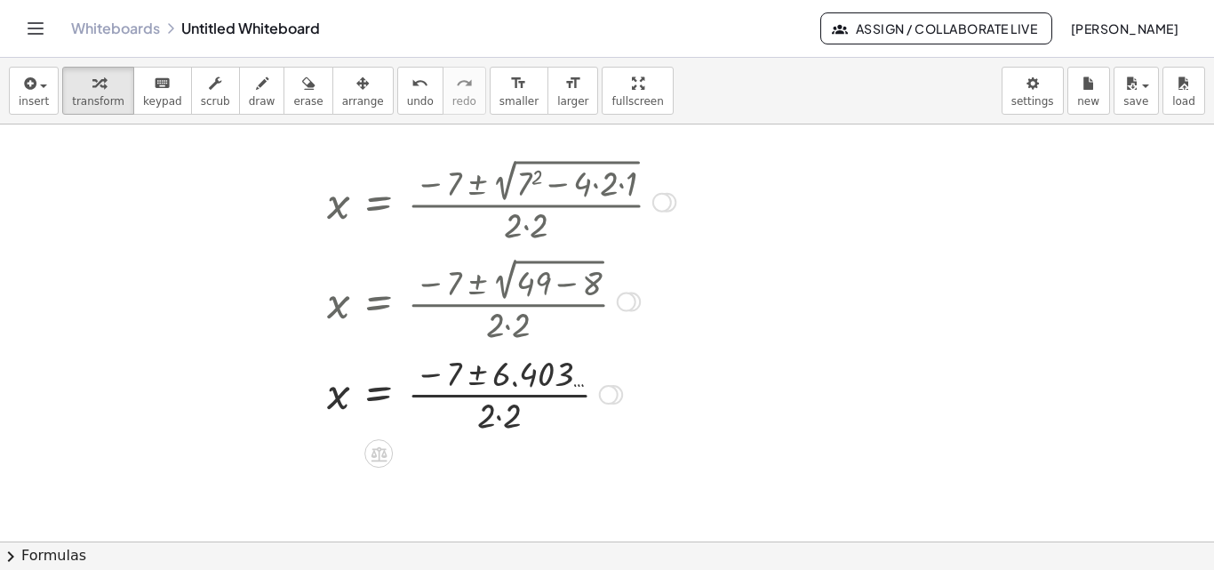
drag, startPoint x: 628, startPoint y: 386, endPoint x: 644, endPoint y: 295, distance: 92.1
click at [379, 302] on div "x = · ( − 7 ± 2 √ ( + 49 − 8 ) ) · 2 · 2" at bounding box center [379, 302] width 0 height 0
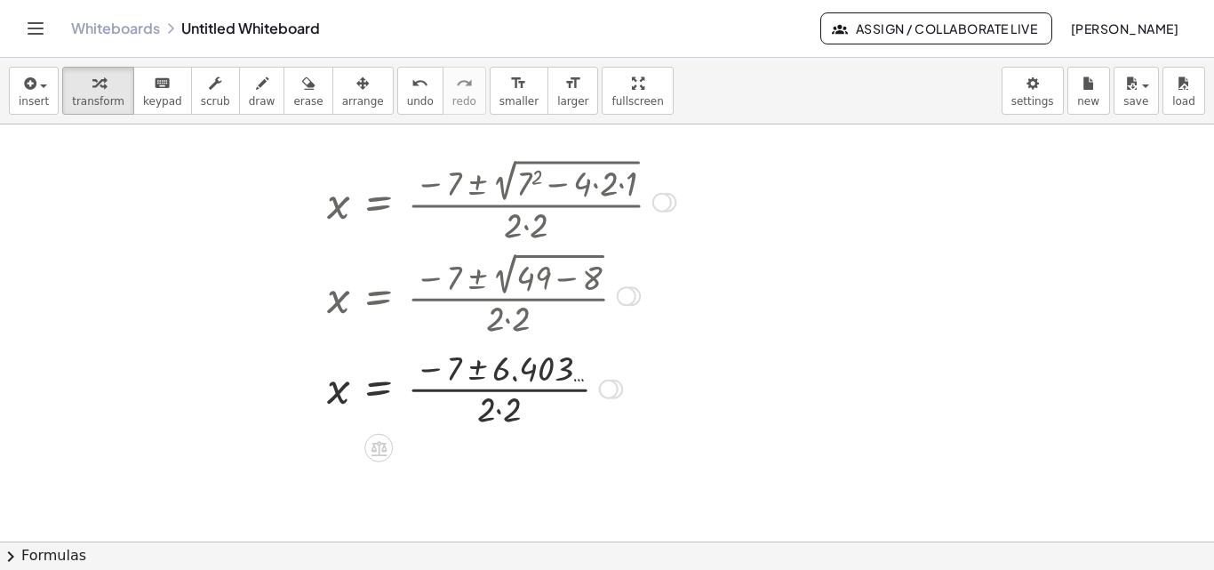
click at [499, 410] on div at bounding box center [501, 387] width 366 height 89
drag, startPoint x: 617, startPoint y: 478, endPoint x: 611, endPoint y: 389, distance: 89.1
click at [611, 389] on div at bounding box center [614, 397] width 20 height 20
click at [476, 366] on div at bounding box center [501, 387] width 366 height 89
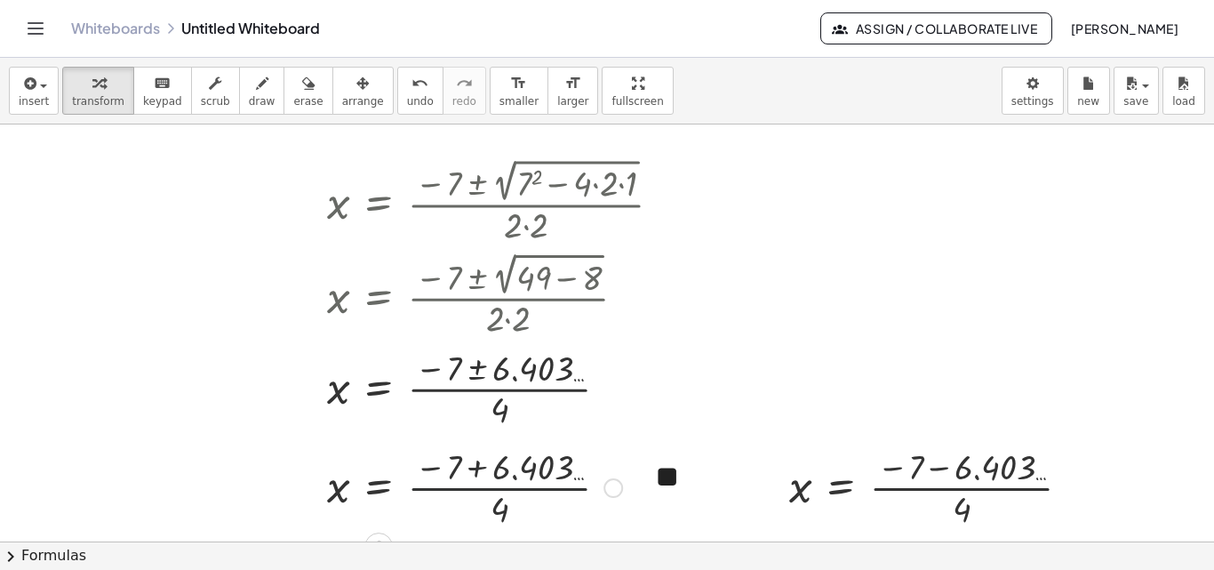
click at [514, 479] on div at bounding box center [474, 486] width 313 height 89
click at [477, 469] on div at bounding box center [474, 486] width 313 height 89
click at [476, 486] on div at bounding box center [440, 486] width 244 height 89
click at [942, 468] on div at bounding box center [937, 486] width 313 height 89
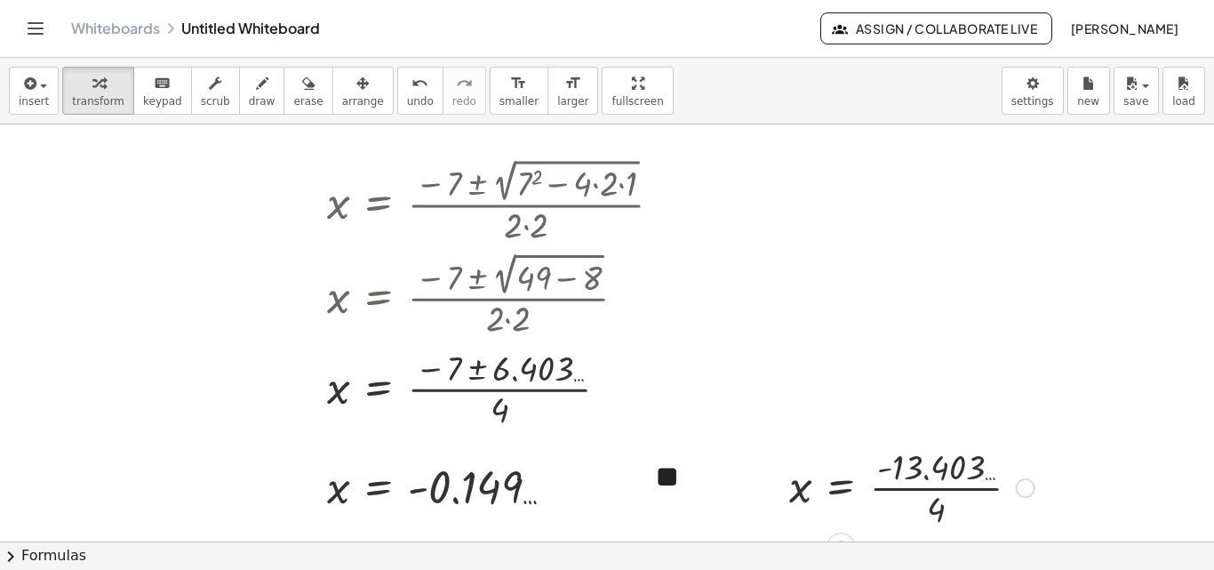
click at [947, 489] on div at bounding box center [912, 486] width 263 height 89
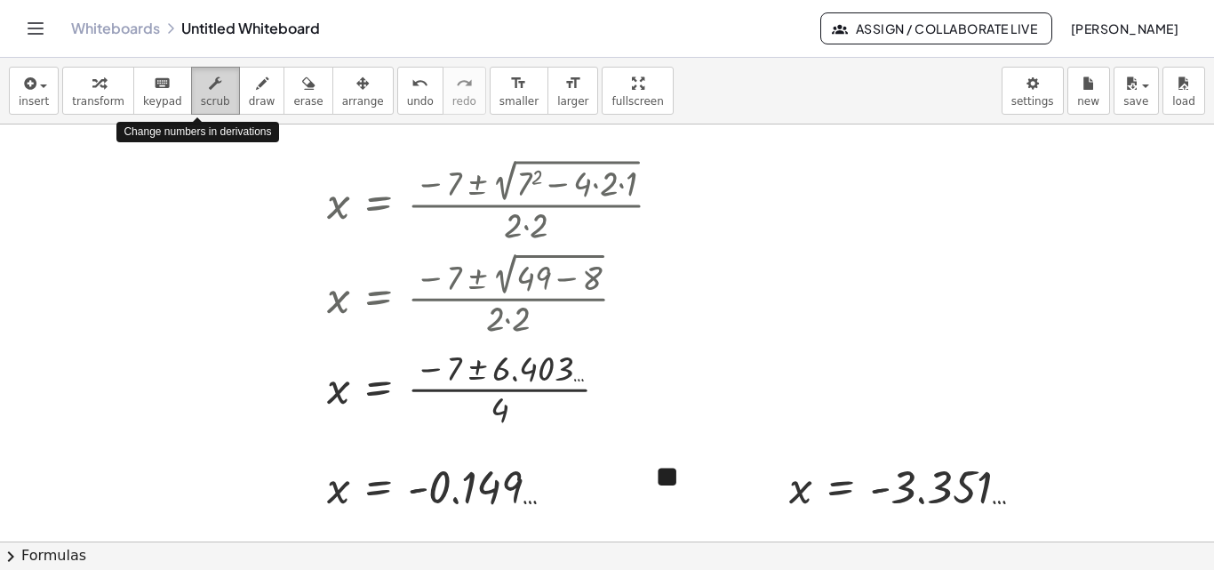
click at [209, 92] on icon "button" at bounding box center [215, 83] width 12 height 21
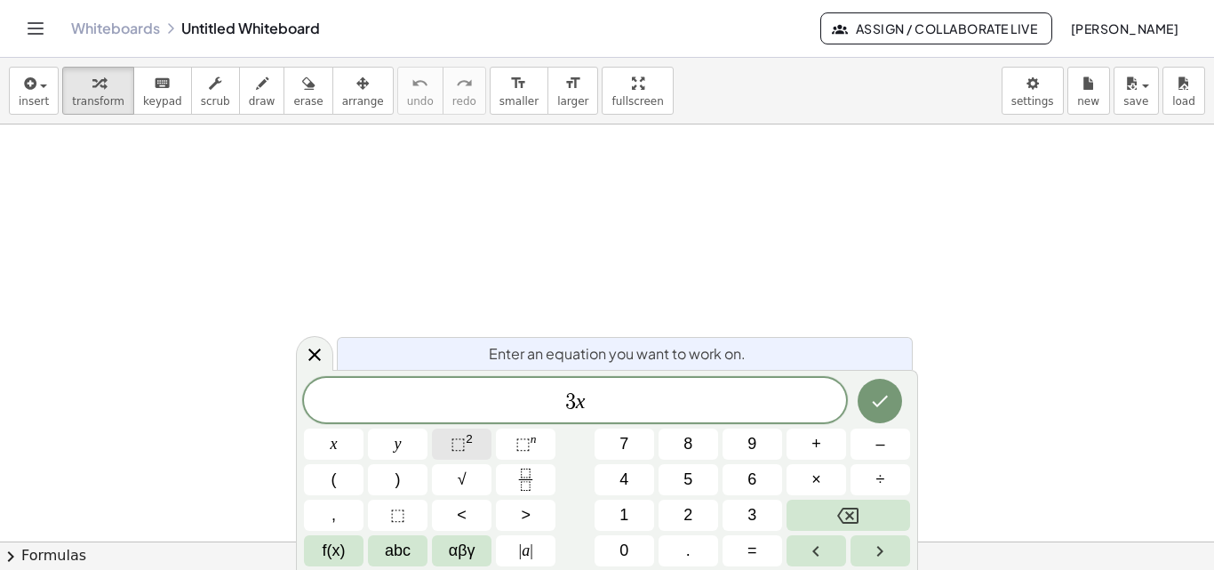
click at [456, 446] on span "⬚" at bounding box center [458, 444] width 15 height 18
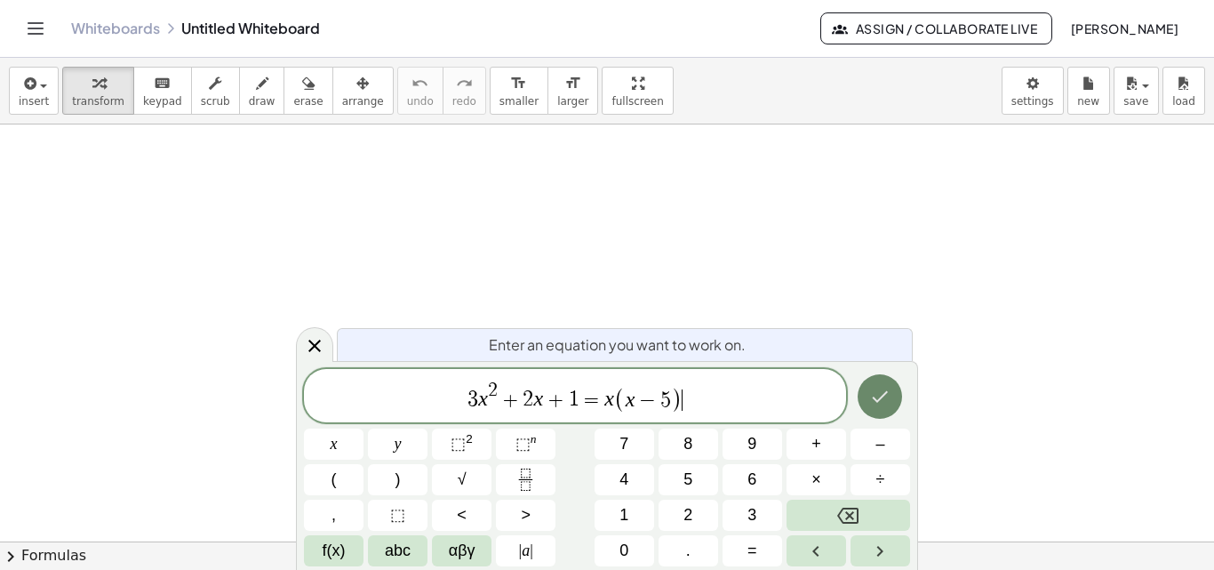
click at [878, 403] on icon "Done" at bounding box center [879, 396] width 21 height 21
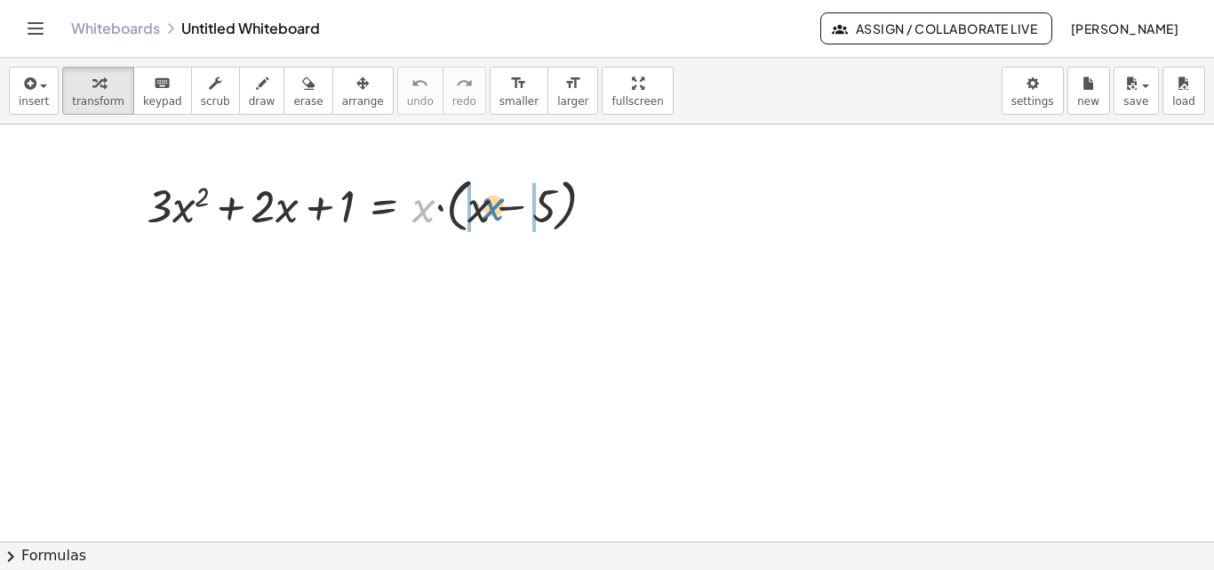
drag, startPoint x: 423, startPoint y: 213, endPoint x: 493, endPoint y: 212, distance: 69.4
click at [493, 212] on div at bounding box center [378, 205] width 481 height 68
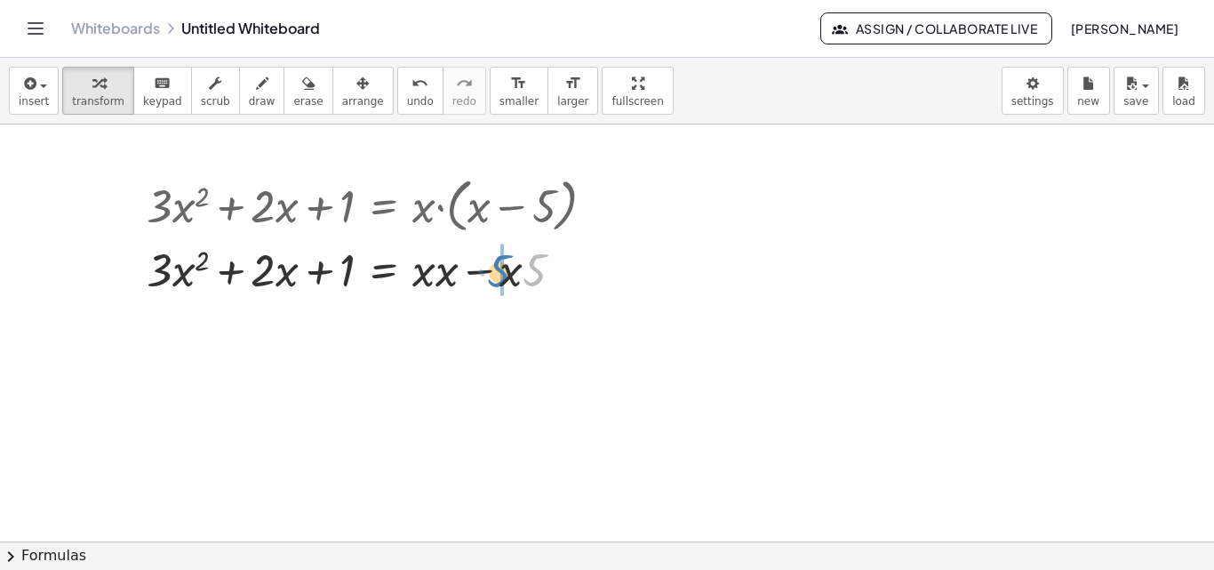
drag, startPoint x: 538, startPoint y: 271, endPoint x: 502, endPoint y: 273, distance: 35.6
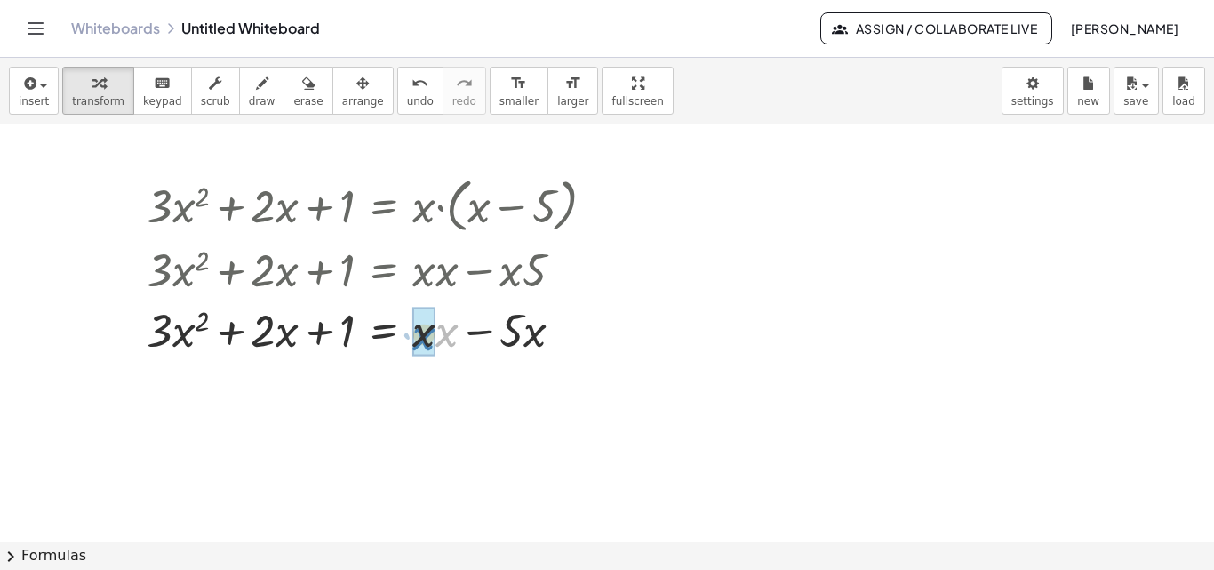
drag, startPoint x: 442, startPoint y: 276, endPoint x: 419, endPoint y: 278, distance: 23.3
click at [384, 206] on div "+ · 3 · x 2 + · 2 · x + 1 = · x · ( + x − 5 ) + · 3 · x 2 + · 2 · x + 1 = + · x…" at bounding box center [384, 206] width 0 height 0
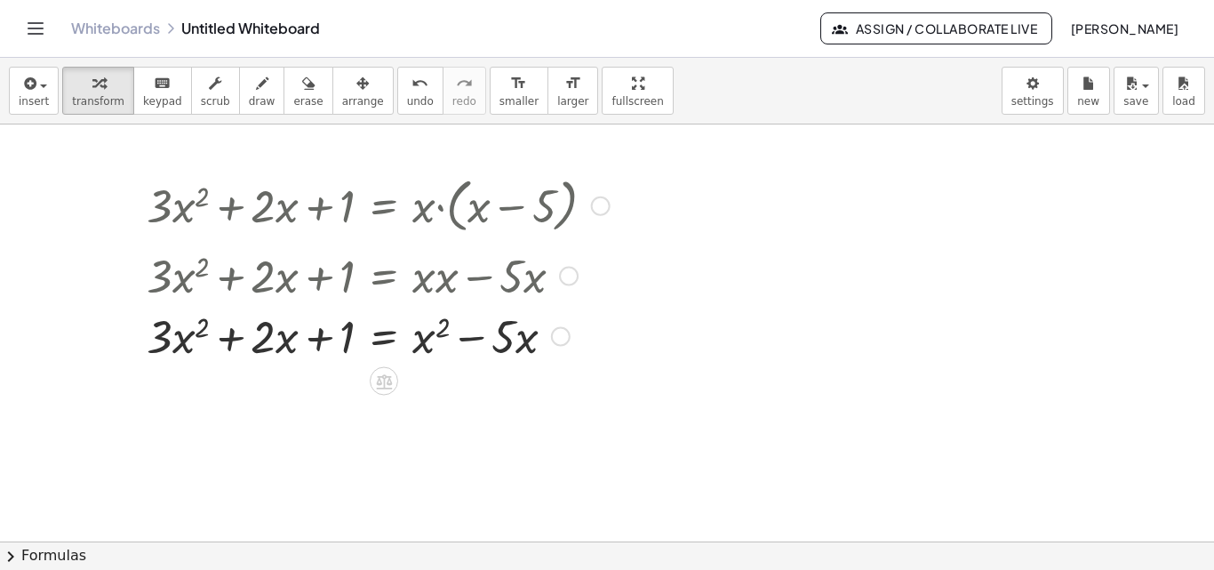
drag, startPoint x: 566, startPoint y: 330, endPoint x: 569, endPoint y: 268, distance: 61.4
click at [569, 268] on div at bounding box center [569, 277] width 20 height 20
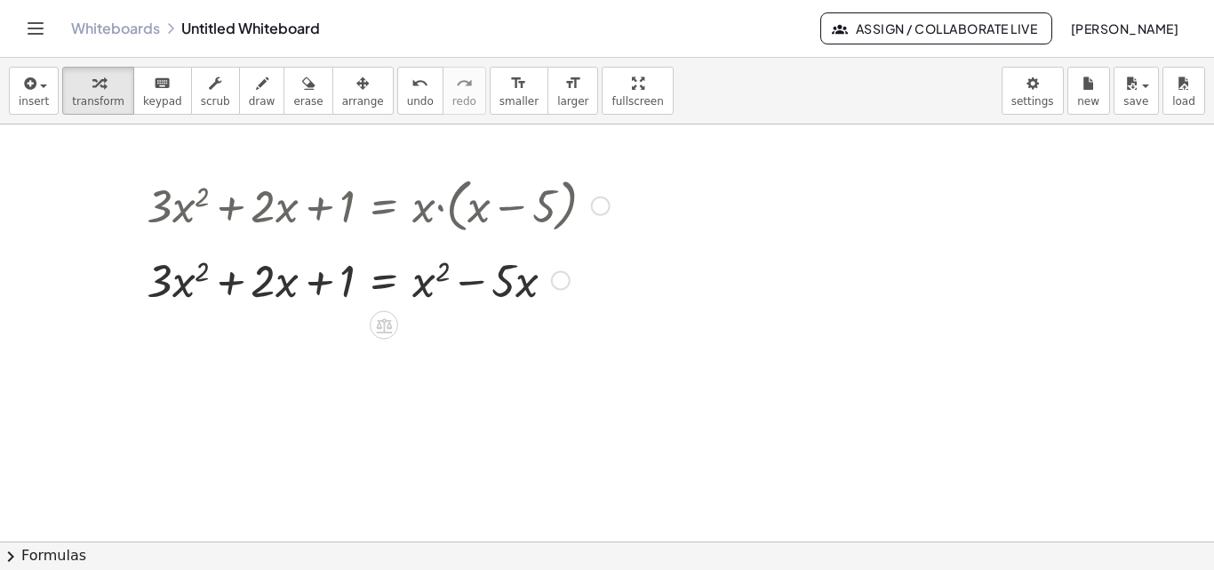
drag, startPoint x: 560, startPoint y: 332, endPoint x: 568, endPoint y: 274, distance: 58.3
click at [568, 274] on div at bounding box center [561, 281] width 20 height 20
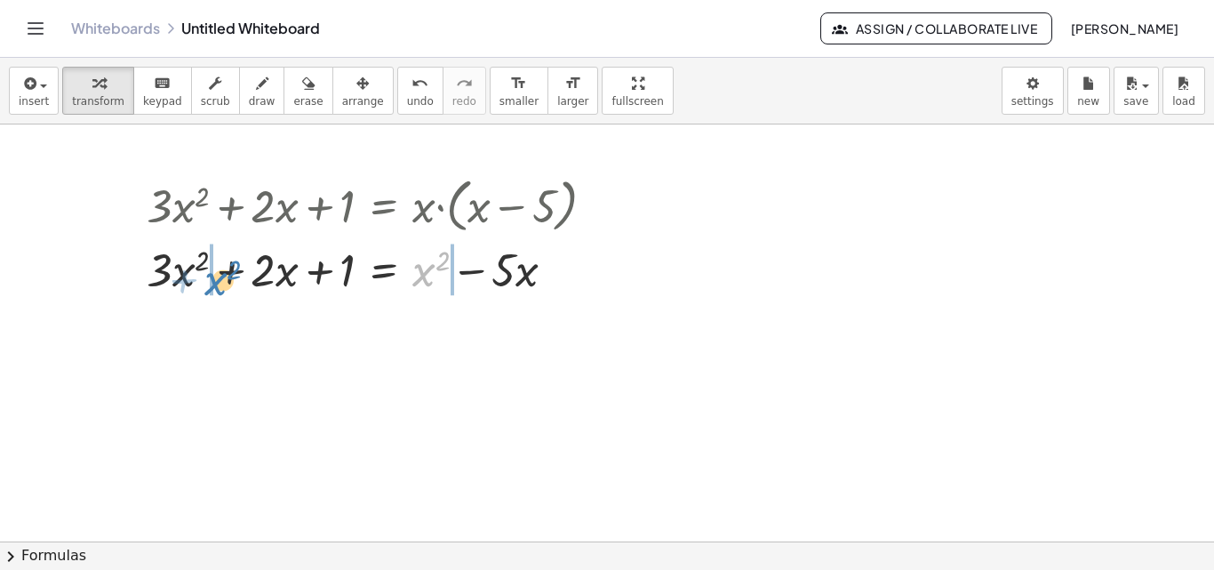
drag, startPoint x: 428, startPoint y: 279, endPoint x: 219, endPoint y: 288, distance: 209.1
click at [219, 288] on div at bounding box center [378, 268] width 481 height 60
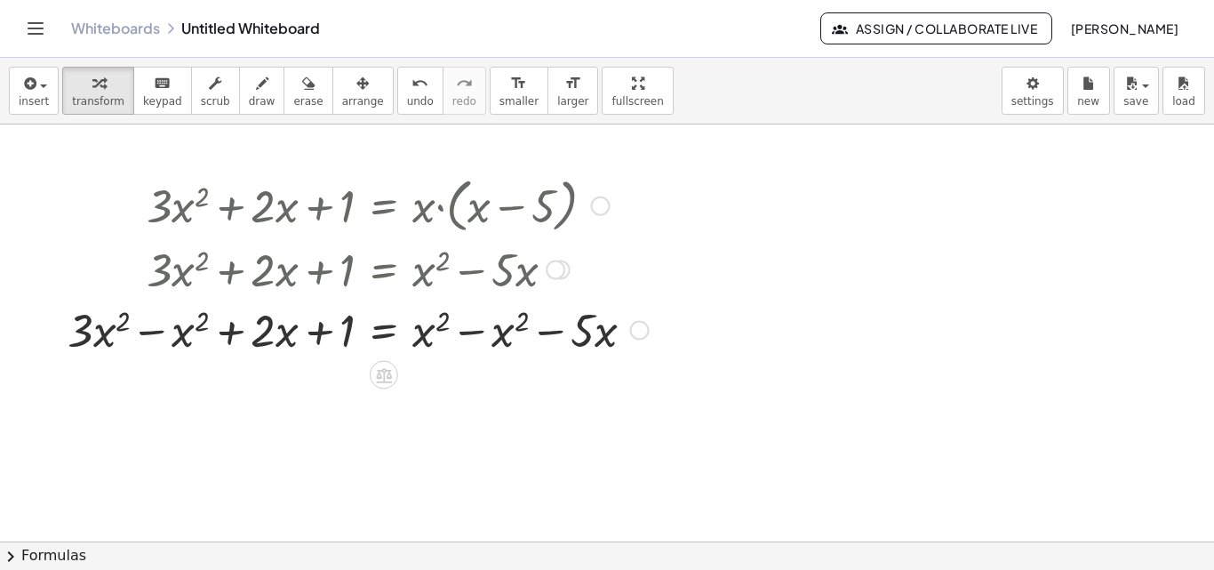
click at [469, 333] on div at bounding box center [358, 329] width 598 height 60
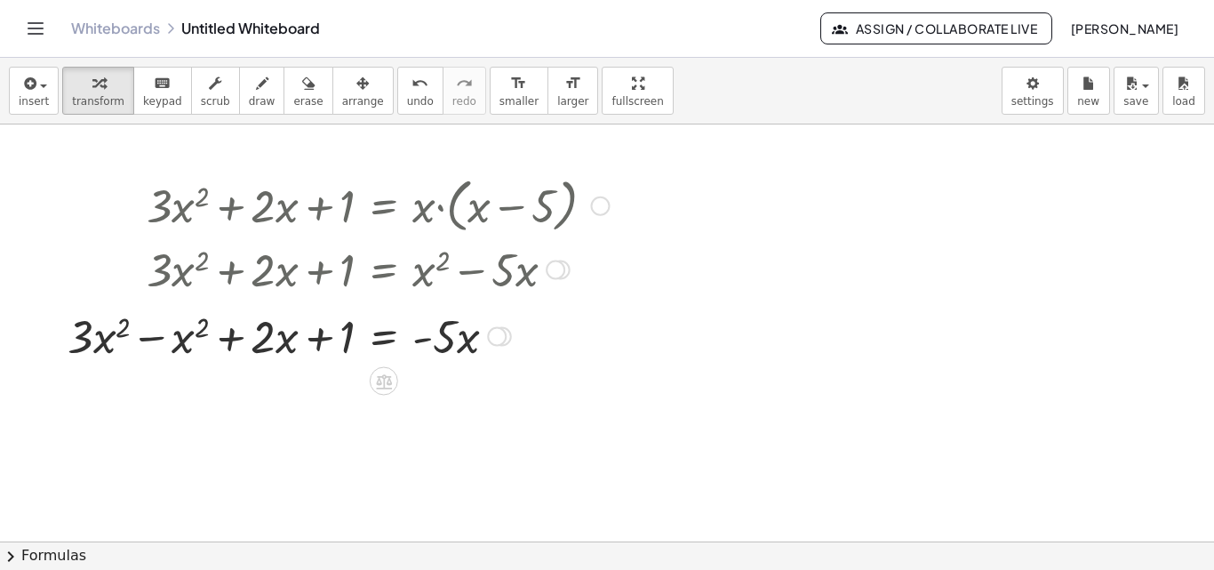
drag, startPoint x: 490, startPoint y: 394, endPoint x: 511, endPoint y: 332, distance: 65.8
click at [384, 337] on div "+ · 3 · x 2 + · 2 · x + 1 = 5 · x · − x 2 -" at bounding box center [384, 337] width 0 height 0
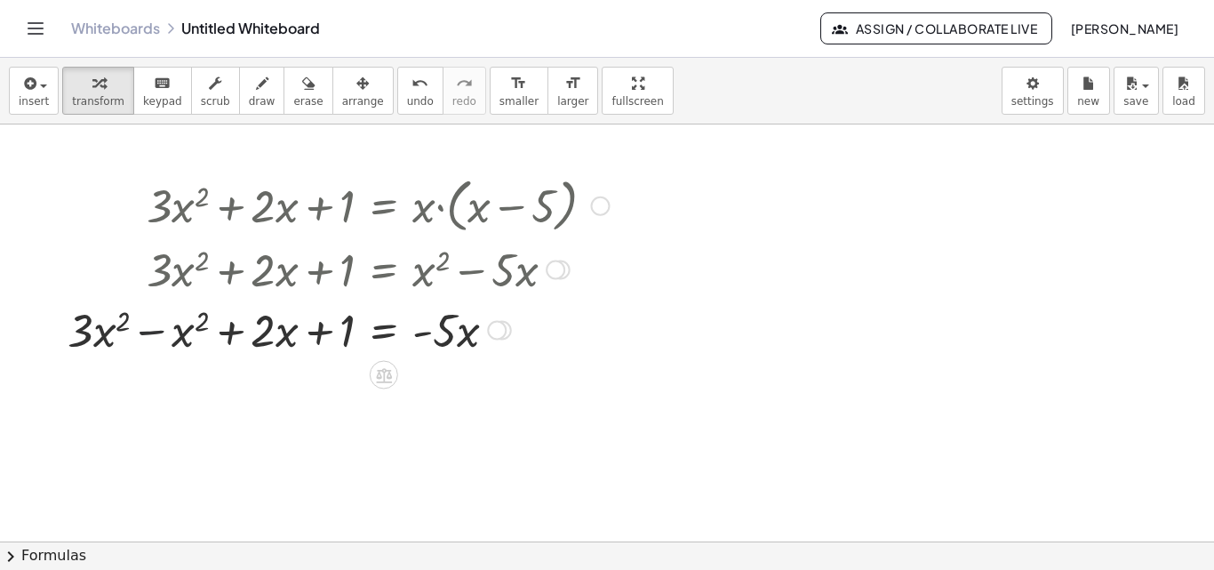
click at [156, 333] on div at bounding box center [338, 329] width 559 height 60
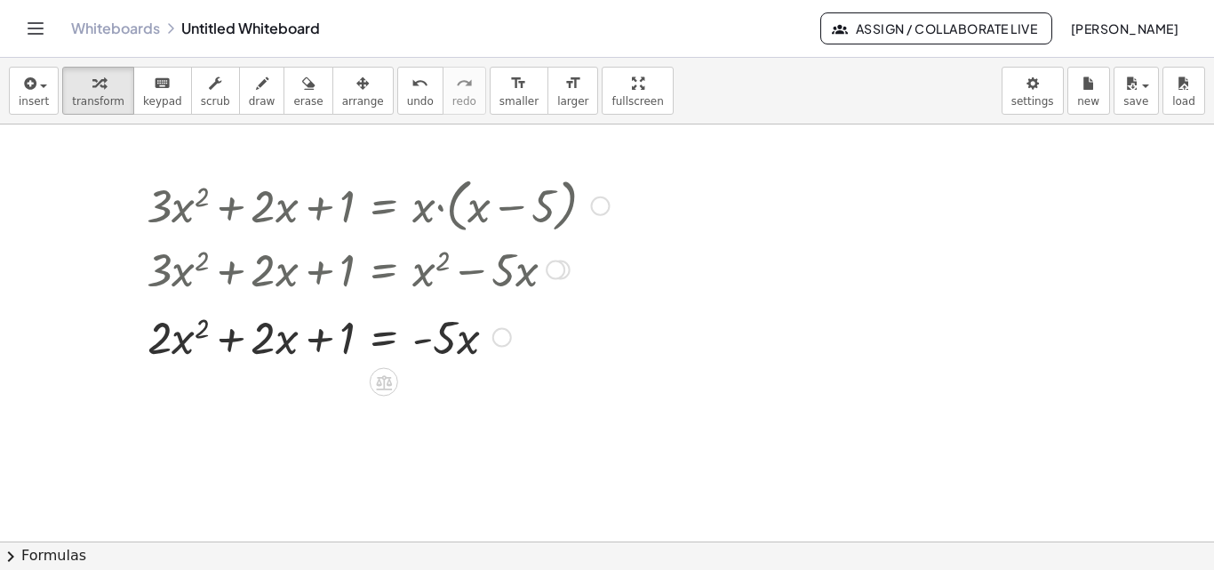
drag, startPoint x: 503, startPoint y: 391, endPoint x: 503, endPoint y: 331, distance: 60.5
click at [503, 331] on div at bounding box center [503, 338] width 20 height 20
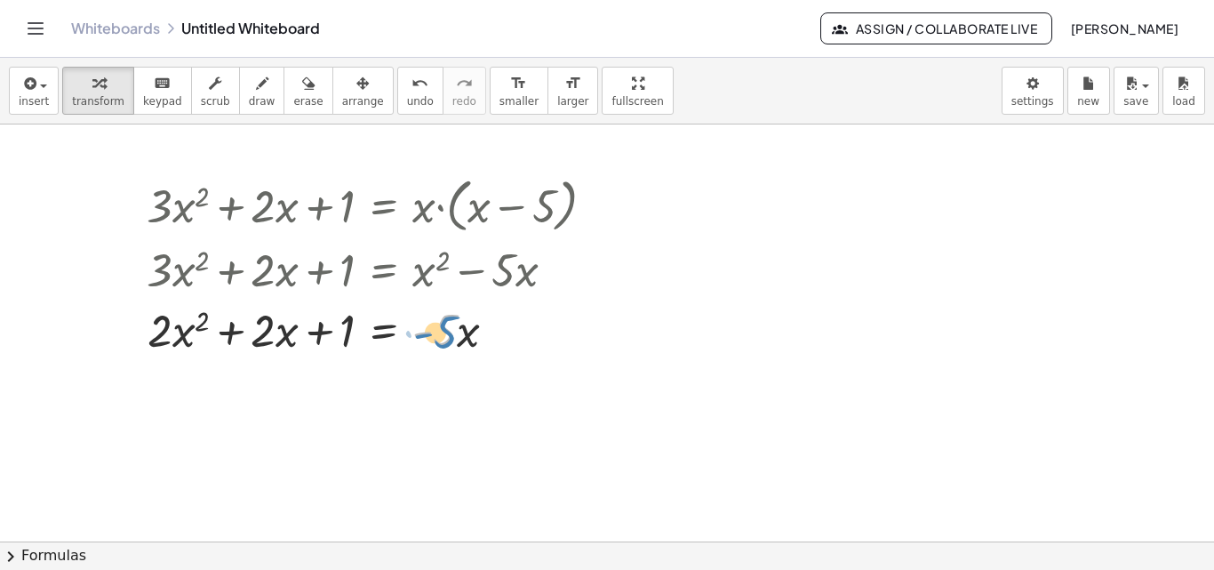
click at [456, 348] on div at bounding box center [378, 329] width 481 height 60
click at [424, 340] on div at bounding box center [378, 329] width 481 height 60
click at [456, 329] on div at bounding box center [378, 329] width 481 height 60
click at [430, 334] on div at bounding box center [378, 329] width 481 height 60
drag, startPoint x: 449, startPoint y: 347, endPoint x: 466, endPoint y: 333, distance: 21.5
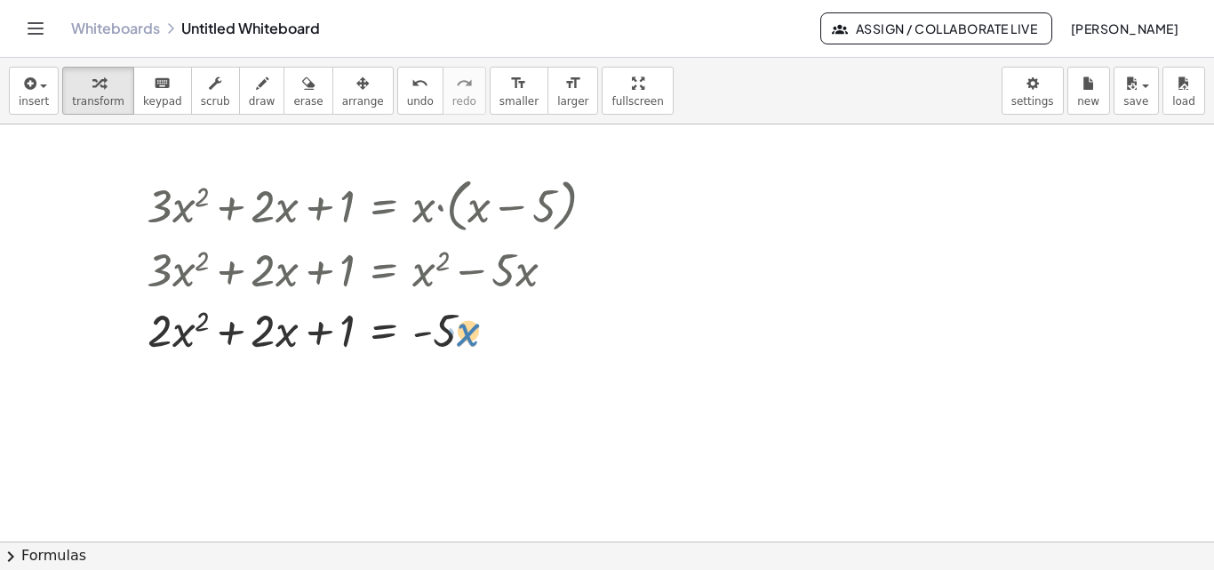
click at [466, 333] on div at bounding box center [378, 329] width 481 height 60
click at [454, 340] on div at bounding box center [378, 329] width 481 height 60
click at [382, 333] on div at bounding box center [378, 329] width 481 height 60
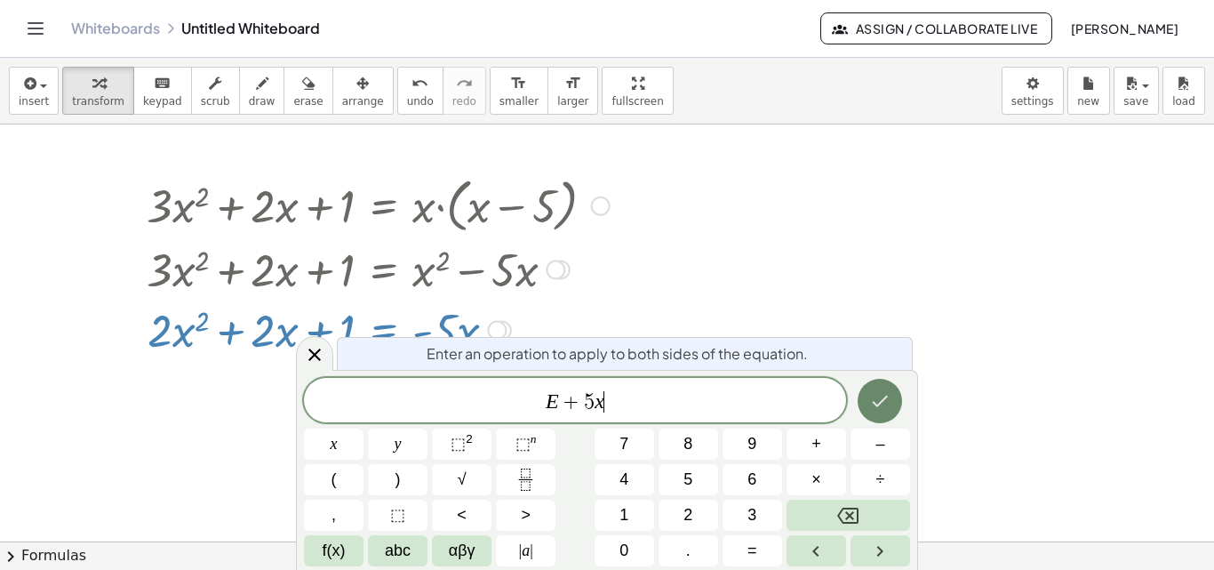
click at [869, 405] on icon "Done" at bounding box center [879, 400] width 21 height 21
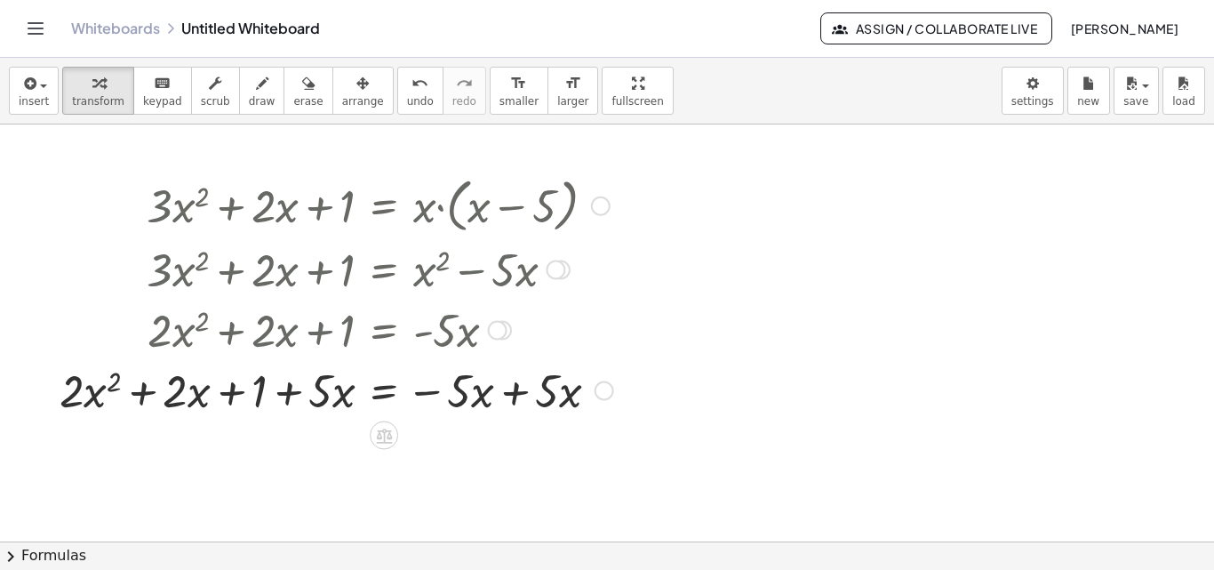
click at [514, 395] on div at bounding box center [337, 389] width 572 height 60
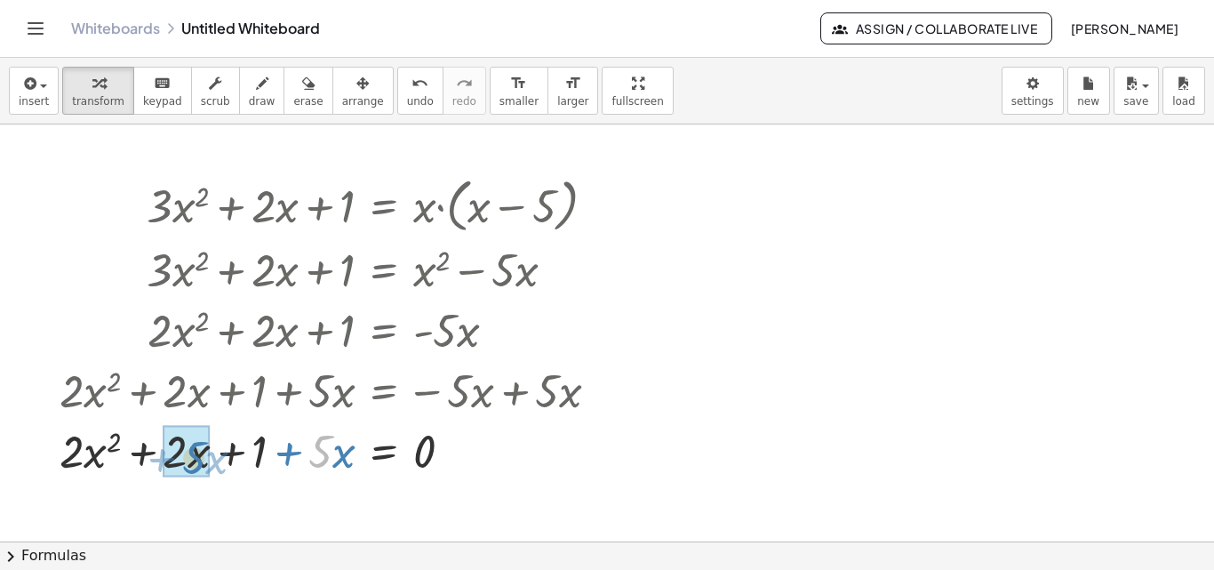
drag, startPoint x: 320, startPoint y: 456, endPoint x: 193, endPoint y: 462, distance: 127.3
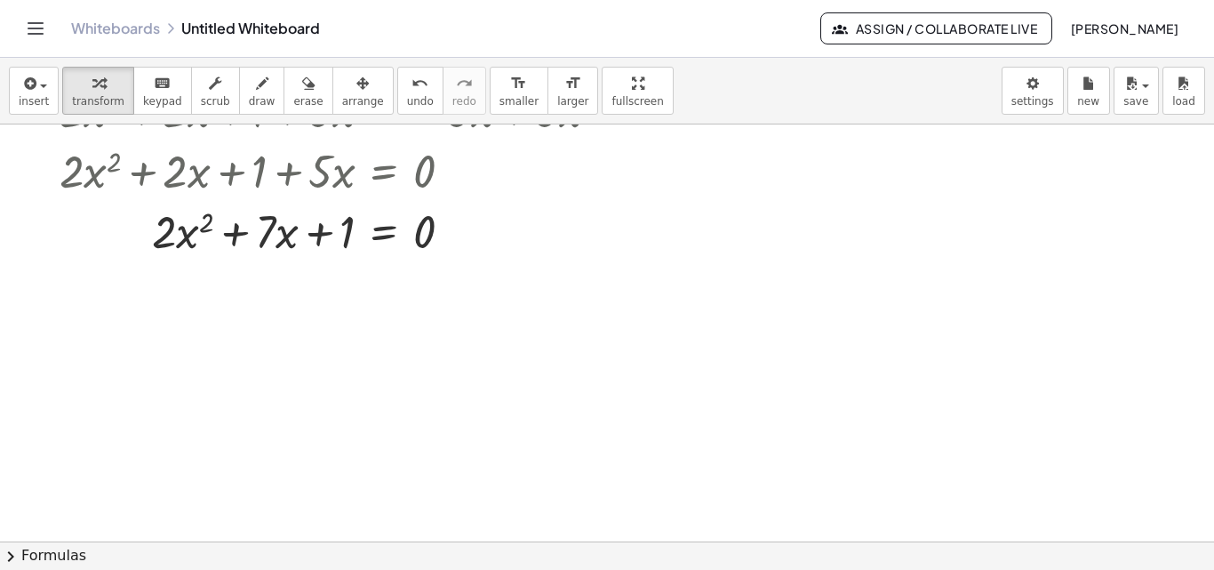
scroll to position [284, 0]
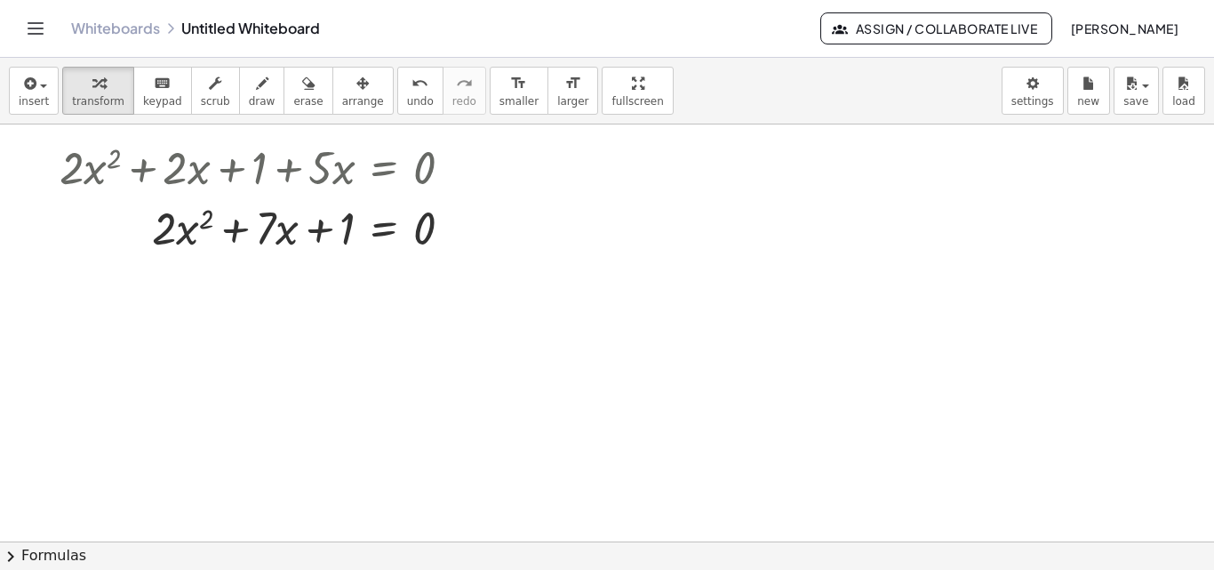
click at [21, 561] on button "chevron_right Formulas" at bounding box center [607, 555] width 1214 height 28
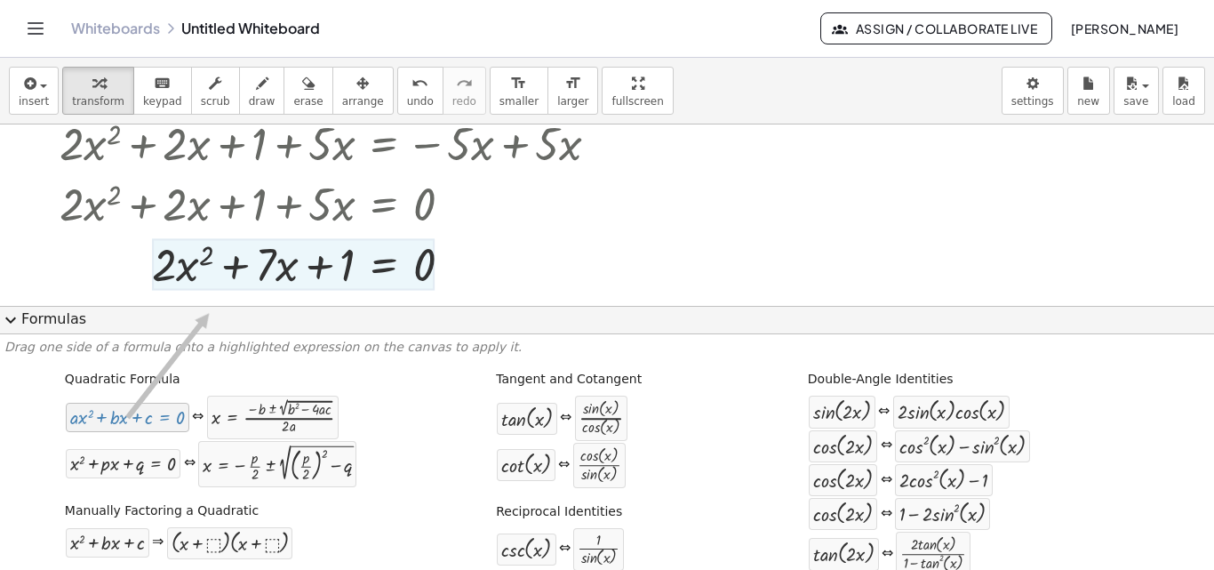
scroll to position [265, 0]
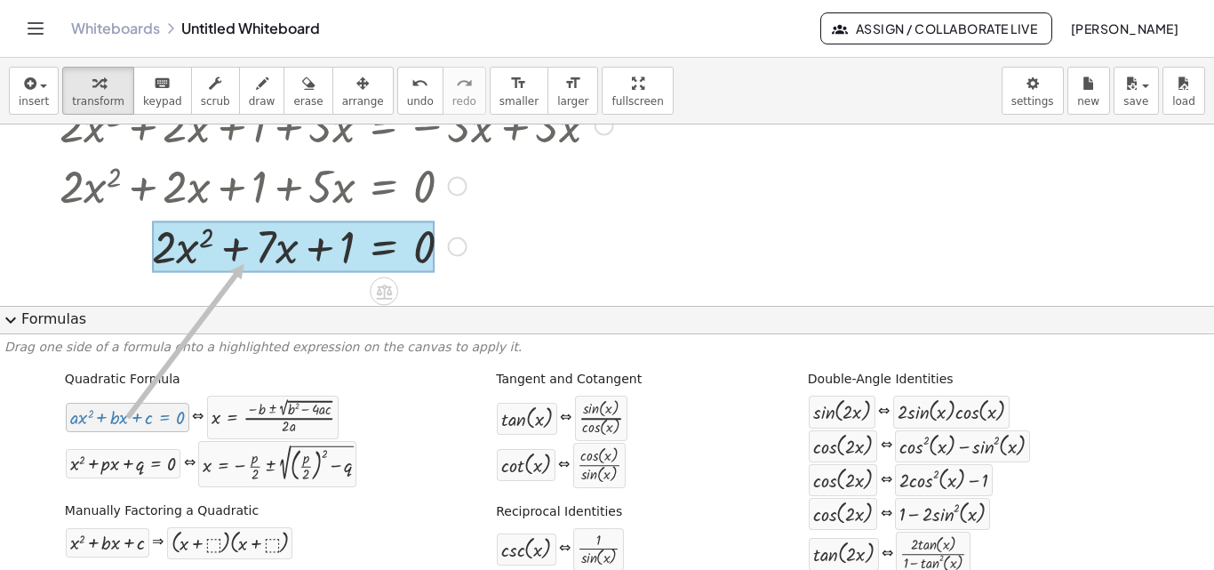
drag, startPoint x: 112, startPoint y: 422, endPoint x: 240, endPoint y: 264, distance: 203.5
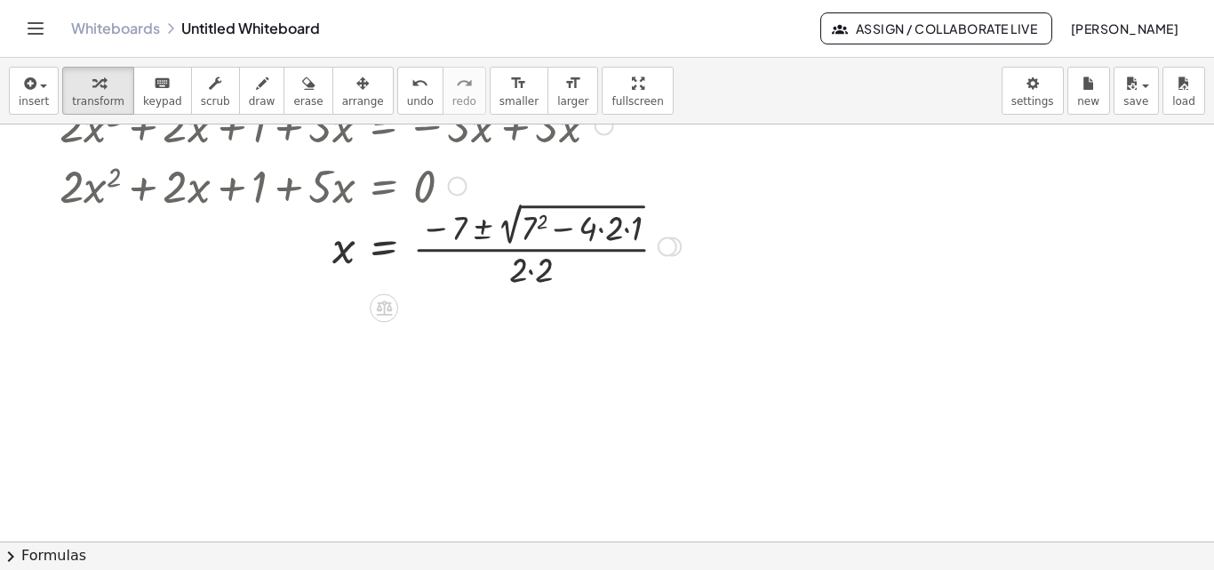
click at [538, 224] on div at bounding box center [370, 244] width 639 height 93
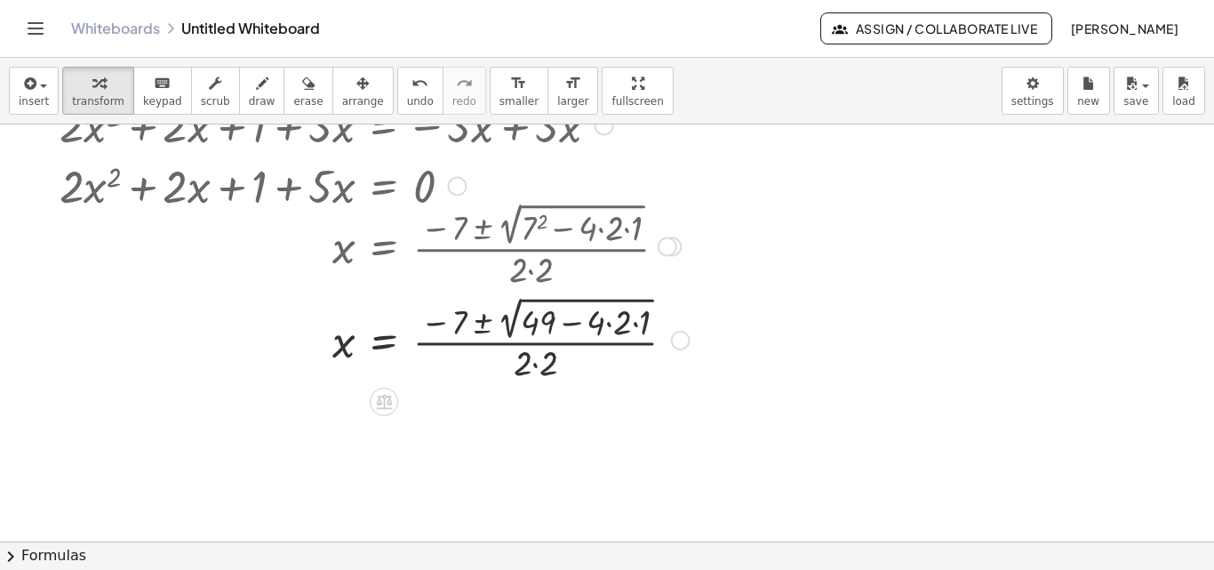
click at [611, 323] on div at bounding box center [375, 338] width 648 height 93
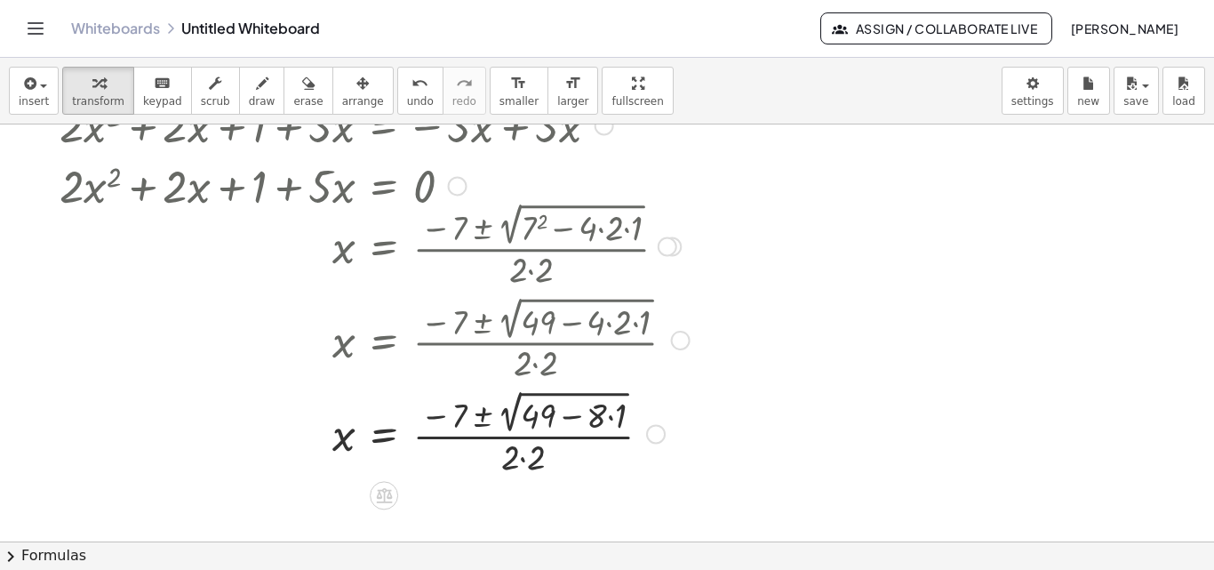
click at [612, 415] on div at bounding box center [375, 432] width 648 height 93
click at [566, 418] on div at bounding box center [375, 432] width 648 height 93
click at [515, 418] on div at bounding box center [375, 433] width 648 height 92
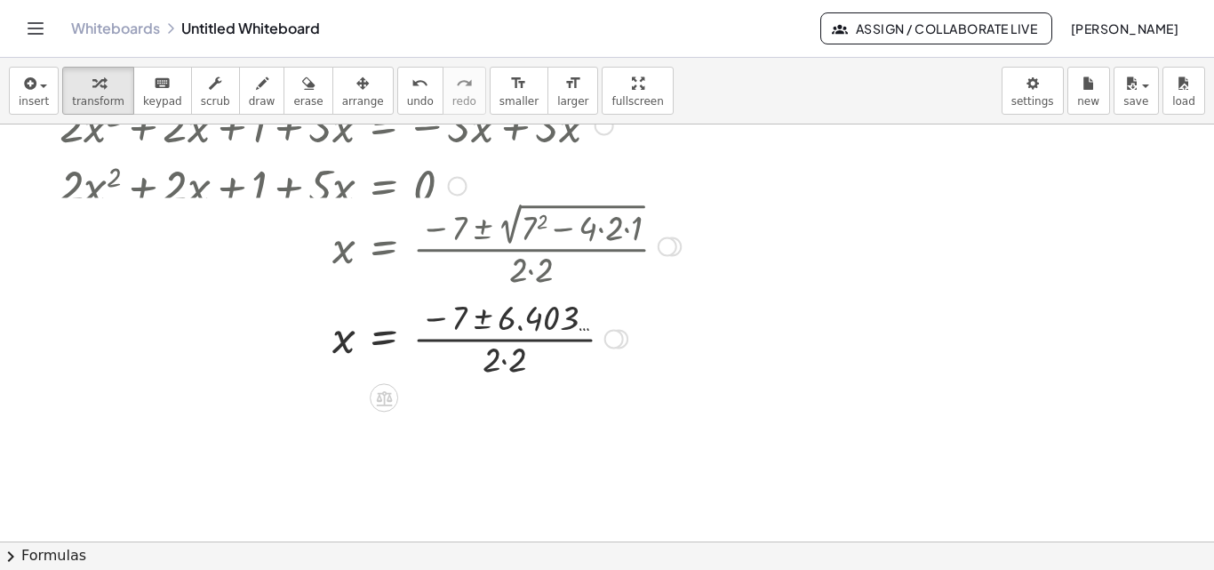
drag, startPoint x: 613, startPoint y: 432, endPoint x: 616, endPoint y: 330, distance: 102.3
click at [616, 330] on div at bounding box center [615, 339] width 20 height 20
click at [481, 321] on div at bounding box center [370, 338] width 639 height 89
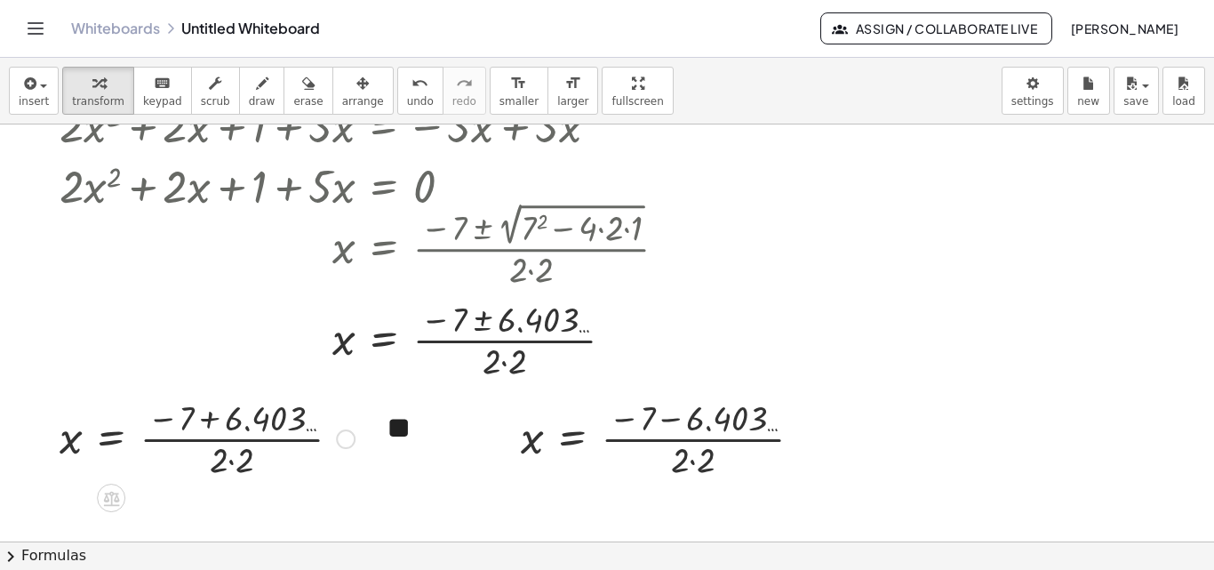
click at [211, 412] on div at bounding box center [207, 437] width 313 height 89
click at [217, 442] on div at bounding box center [173, 437] width 244 height 89
click at [199, 461] on div at bounding box center [173, 437] width 244 height 89
click at [199, 442] on div at bounding box center [173, 437] width 244 height 89
click at [675, 422] on div at bounding box center [668, 437] width 313 height 89
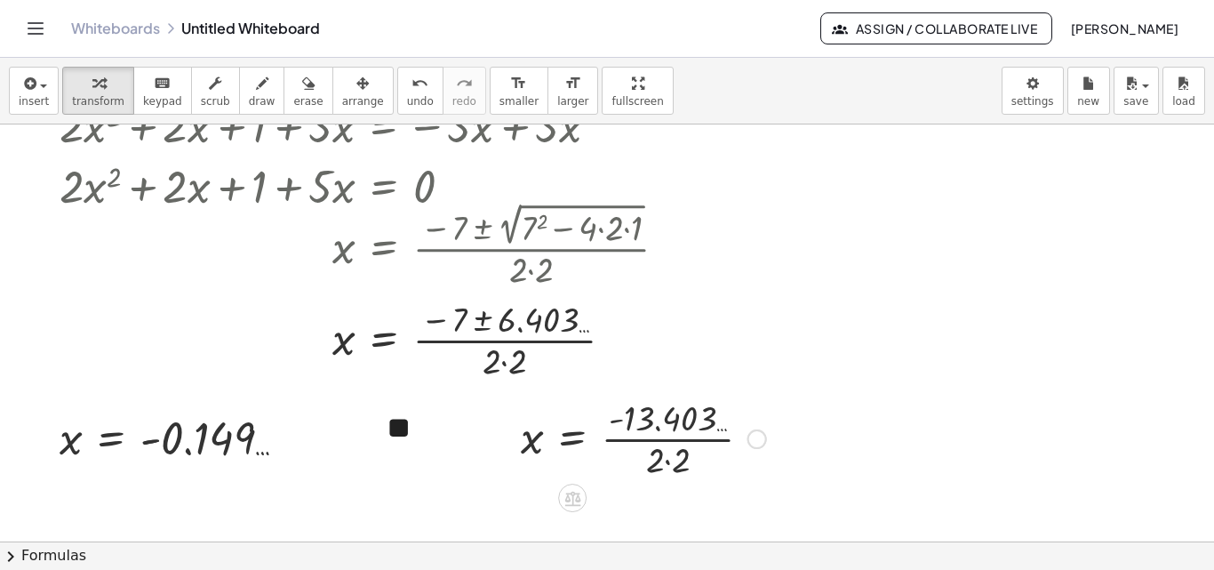
click at [666, 461] on div at bounding box center [643, 437] width 263 height 89
click at [669, 440] on div at bounding box center [643, 437] width 263 height 89
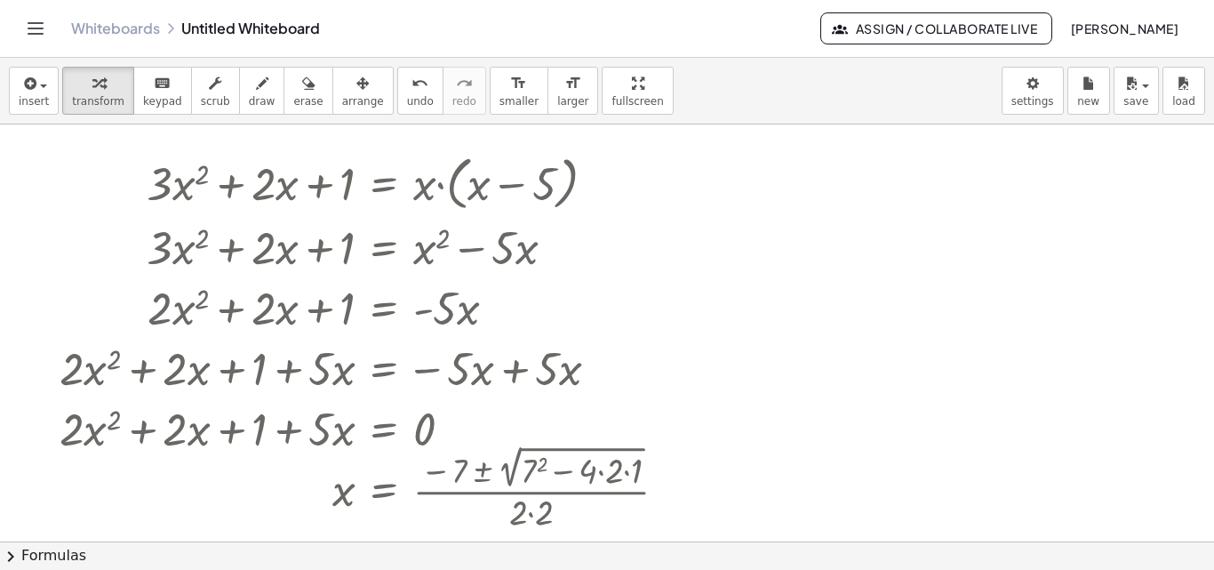
scroll to position [37, 0]
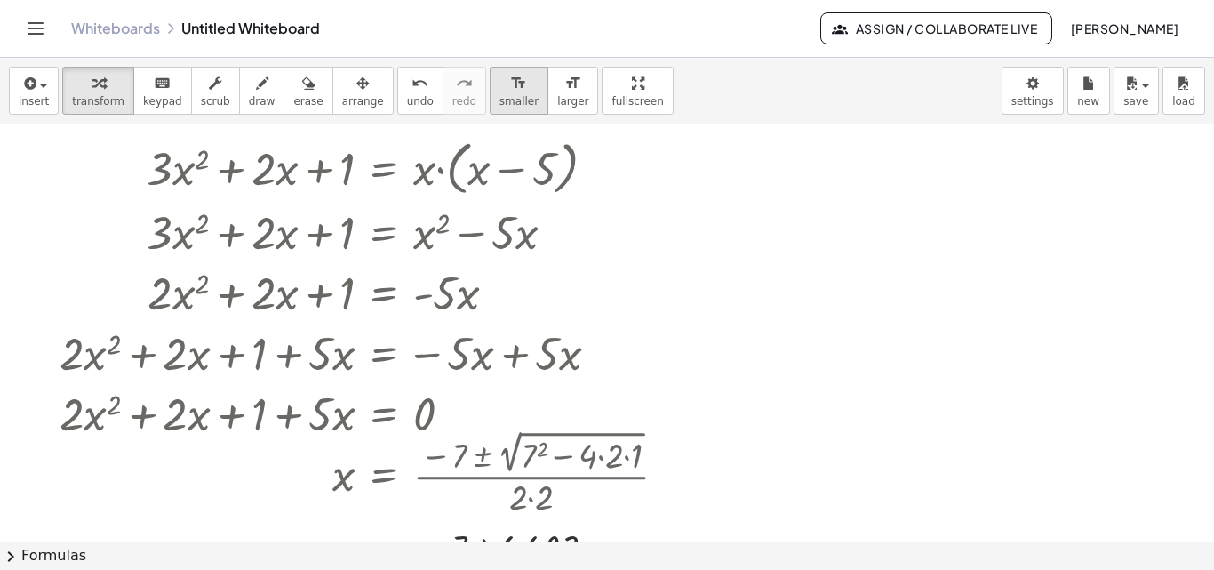
click at [500, 98] on span "smaller" at bounding box center [519, 101] width 39 height 12
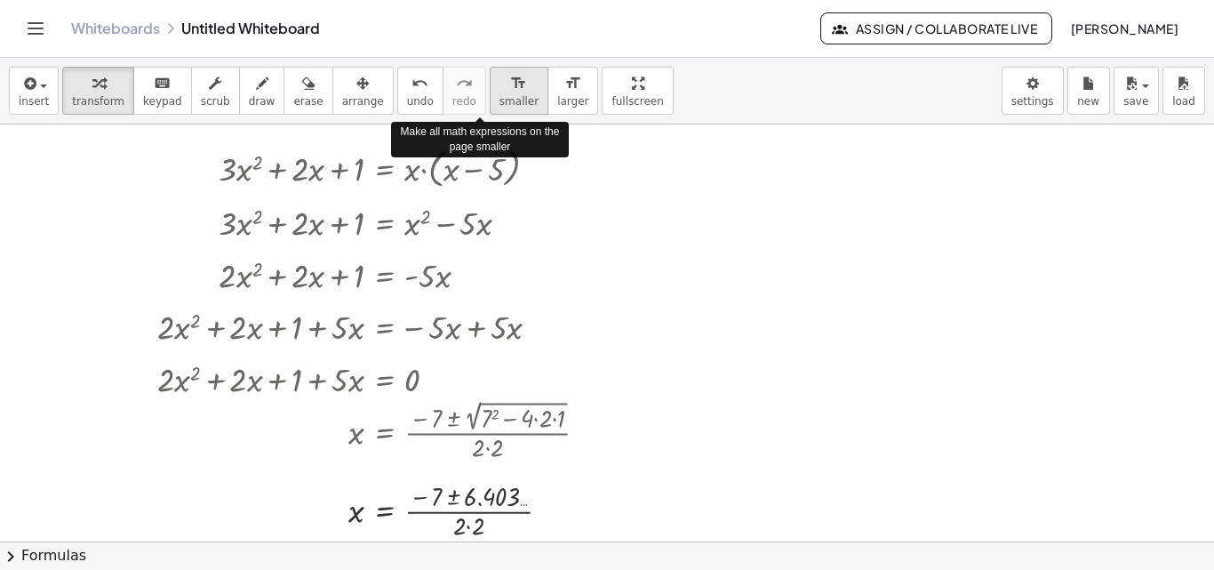
click at [500, 98] on span "smaller" at bounding box center [519, 101] width 39 height 12
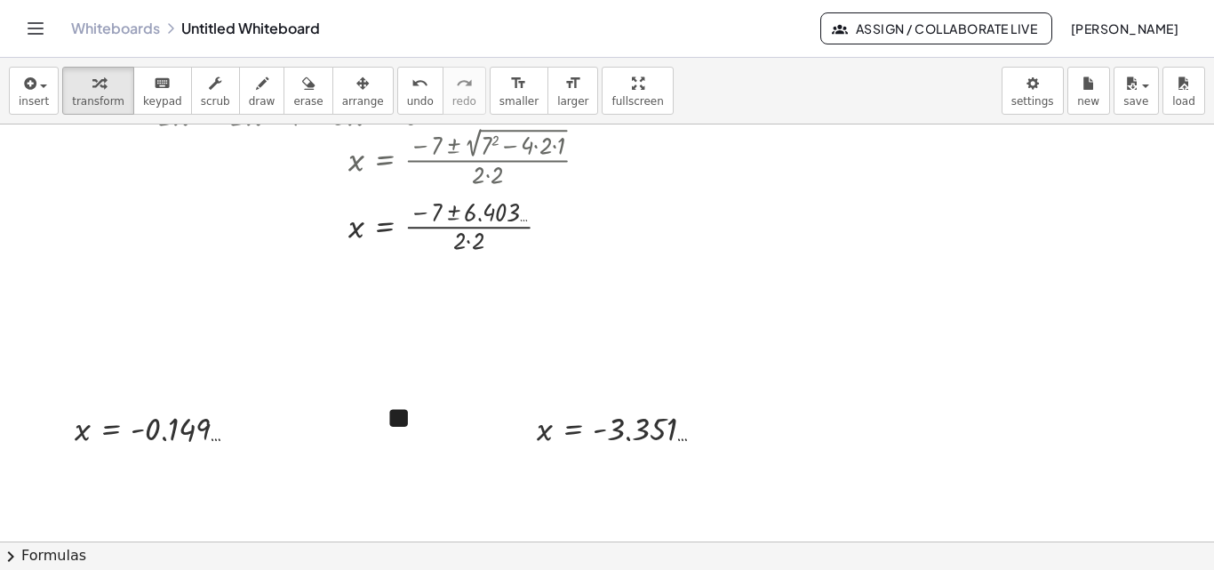
scroll to position [281, 0]
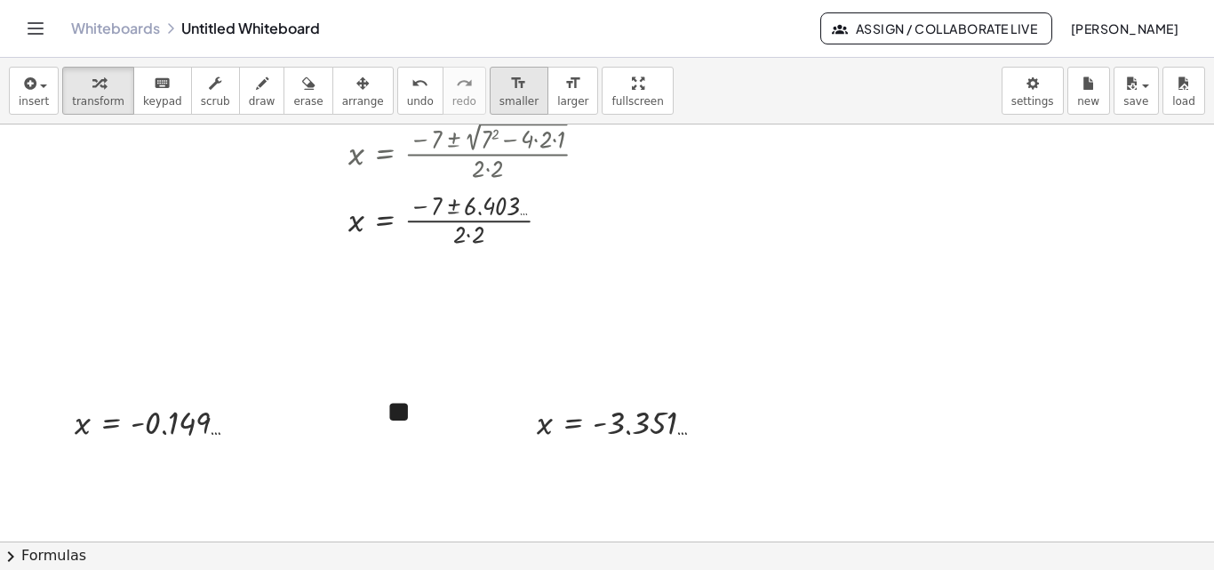
click at [500, 99] on span "smaller" at bounding box center [519, 101] width 39 height 12
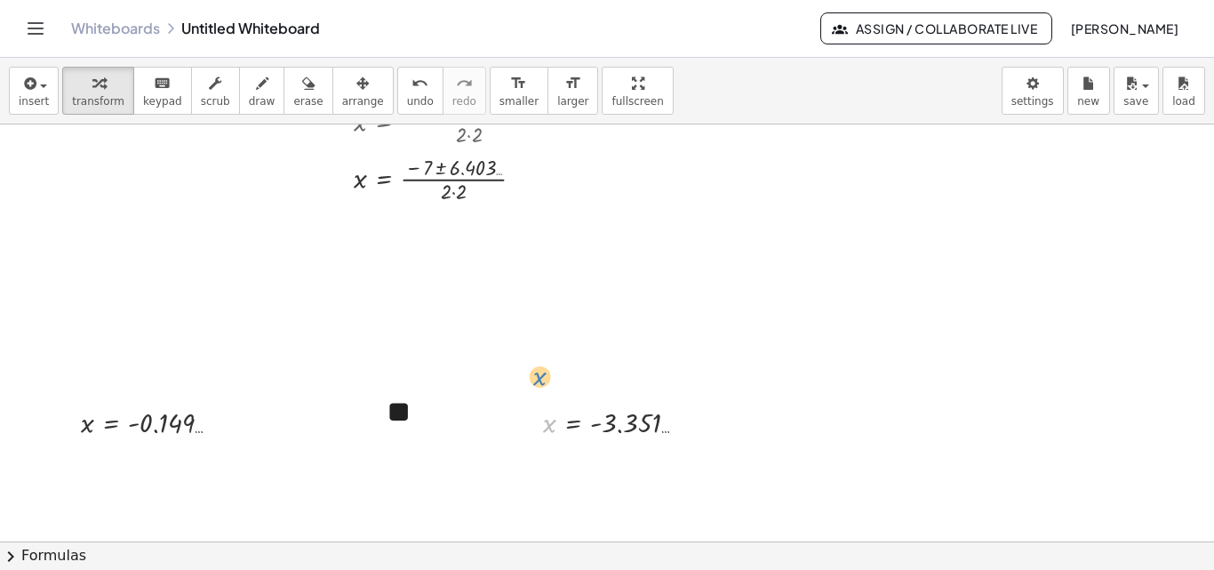
drag, startPoint x: 548, startPoint y: 429, endPoint x: 538, endPoint y: 389, distance: 40.3
drag, startPoint x: 622, startPoint y: 423, endPoint x: 622, endPoint y: 373, distance: 50.7
drag, startPoint x: 679, startPoint y: 424, endPoint x: 665, endPoint y: 322, distance: 103.2
click at [665, 322] on div "+ · 3 · x 2 + · 2 · x + 1 = · x · ( + x − 5 ) + · 3 · x 2 + · 2 · x + 1 = + · x…" at bounding box center [607, 261] width 1214 height 834
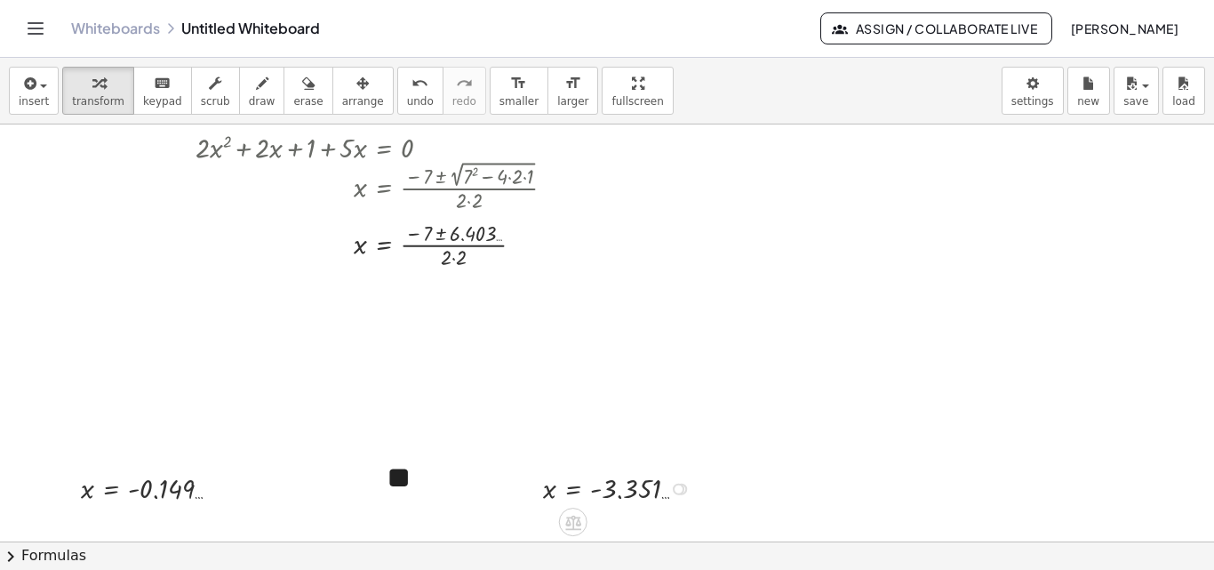
scroll to position [169, 0]
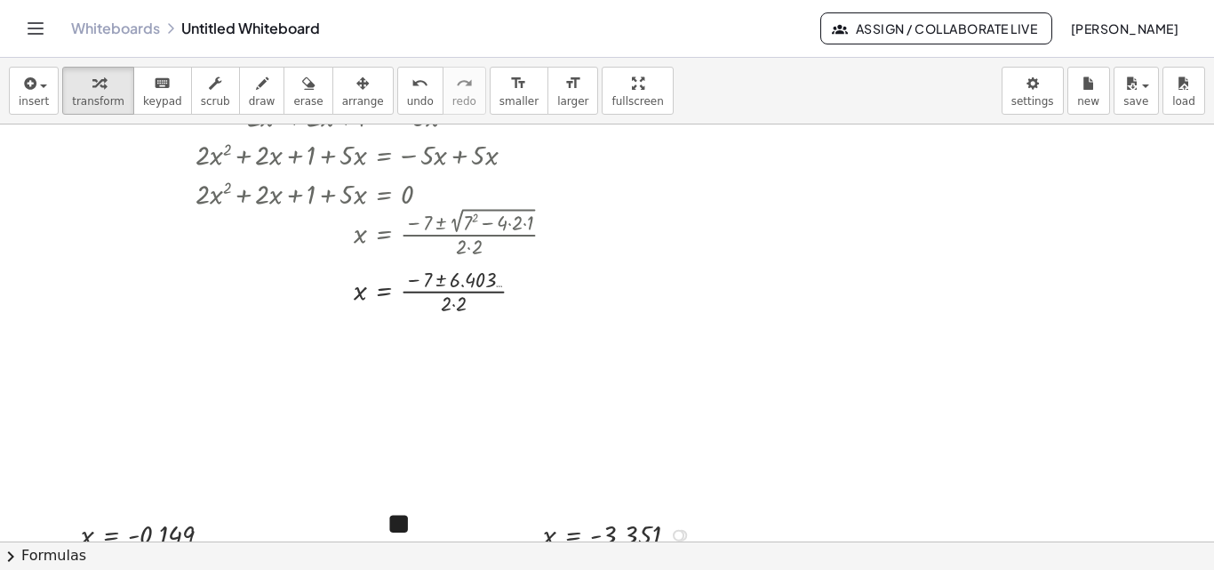
click at [393, 364] on div at bounding box center [607, 581] width 1214 height 1251
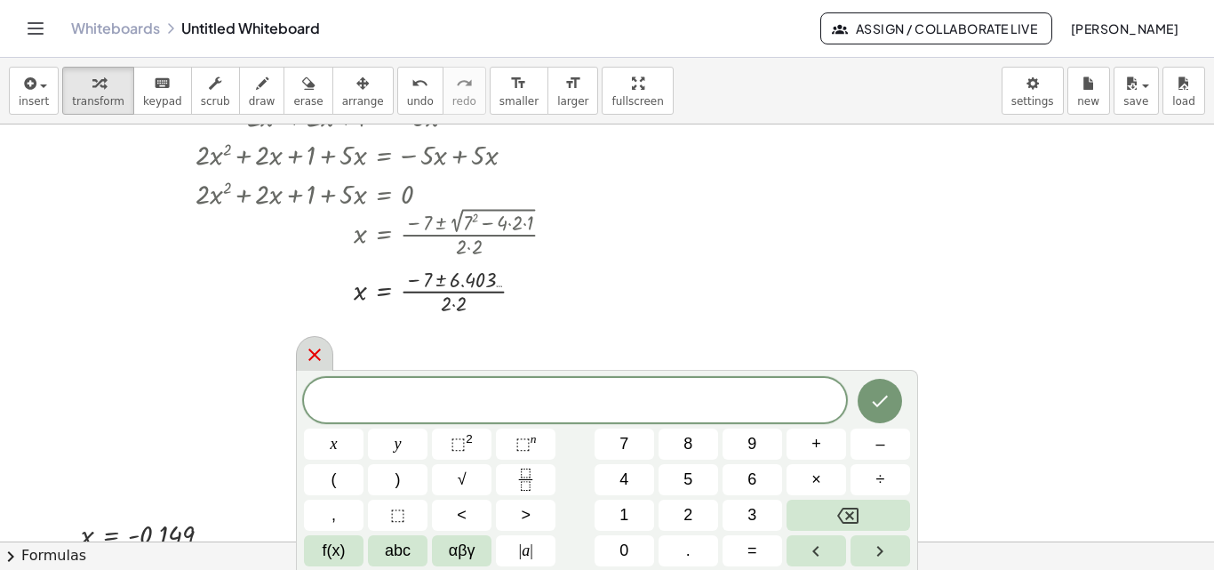
click at [309, 357] on icon at bounding box center [314, 354] width 21 height 21
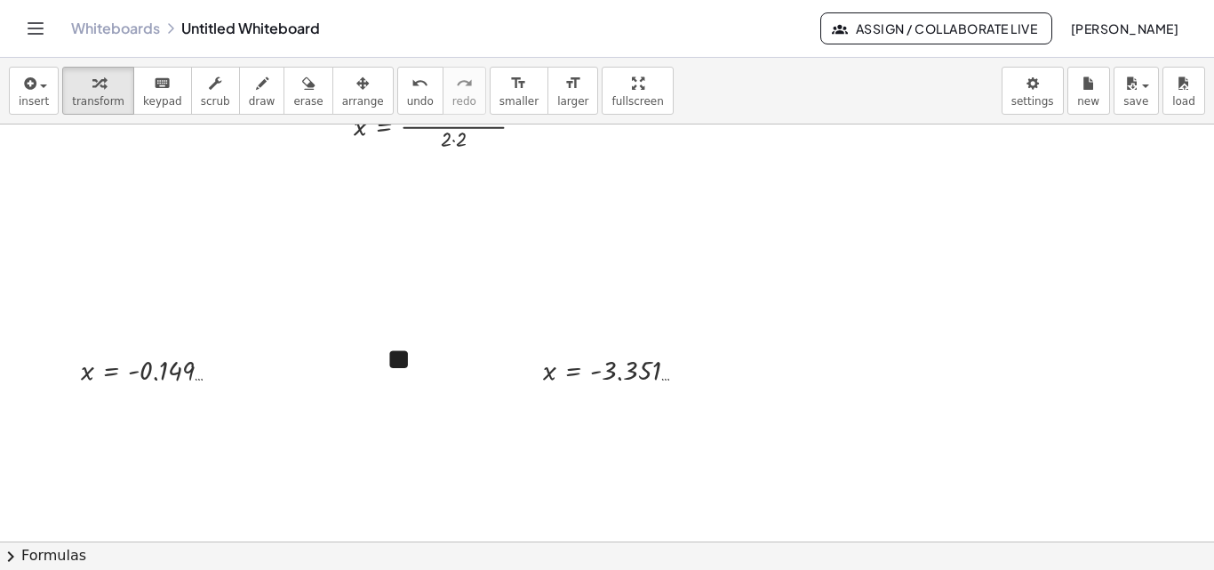
scroll to position [350, 0]
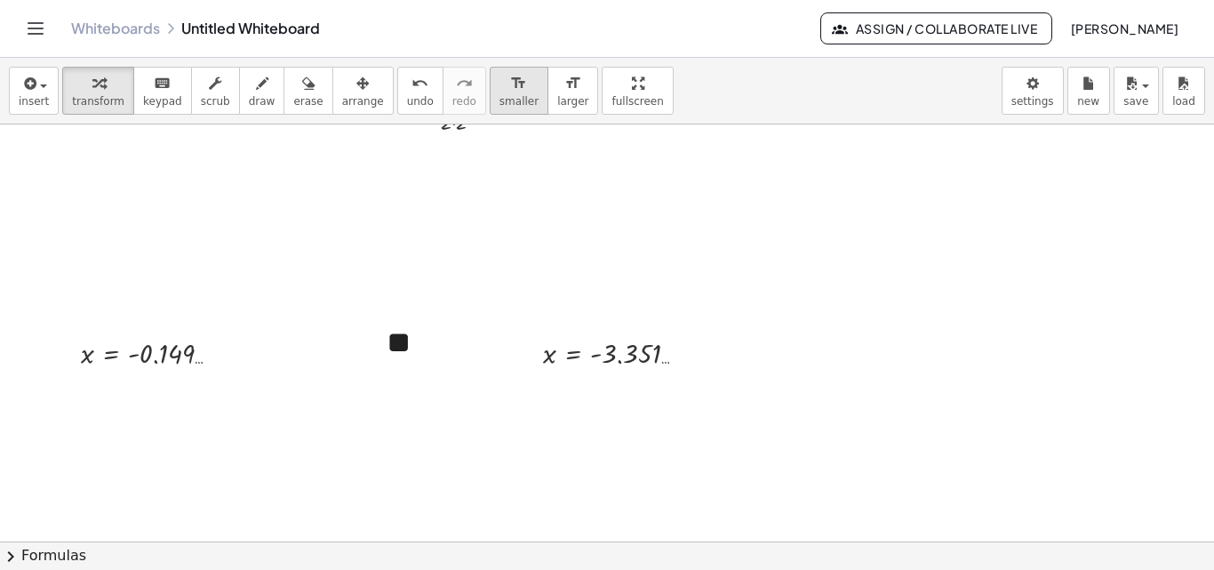
click at [510, 87] on icon "format_size" at bounding box center [518, 83] width 17 height 21
click at [510, 81] on icon "format_size" at bounding box center [518, 83] width 17 height 21
click at [401, 357] on div "**" at bounding box center [431, 343] width 124 height 80
click at [434, 302] on button "-" at bounding box center [443, 300] width 28 height 30
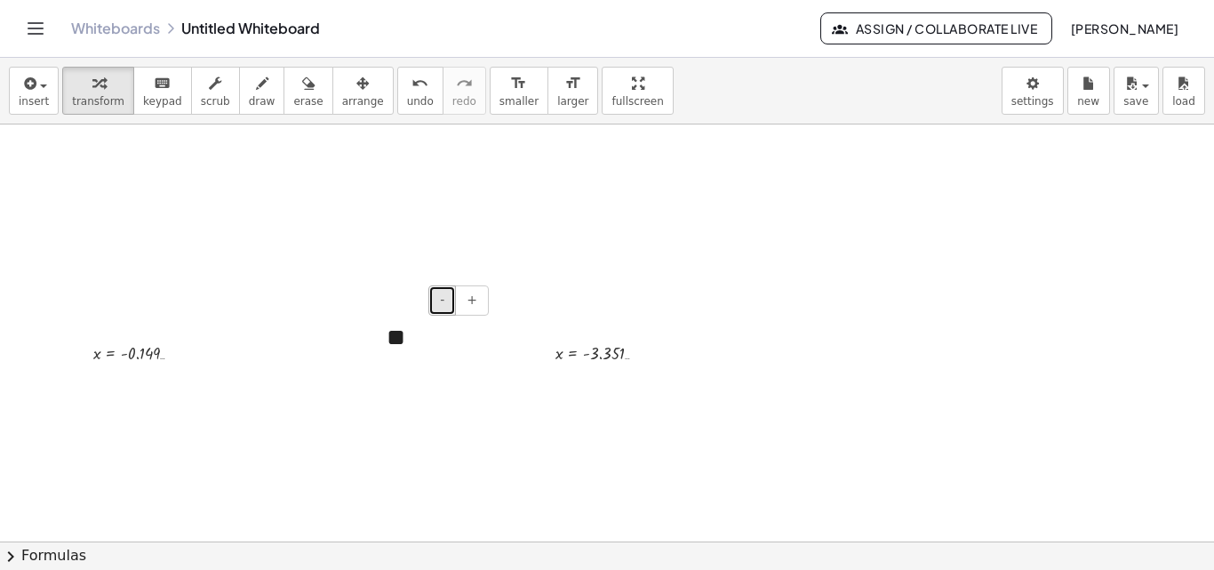
click at [436, 302] on button "-" at bounding box center [443, 300] width 28 height 30
click at [548, 93] on button "format_size larger" at bounding box center [573, 91] width 51 height 48
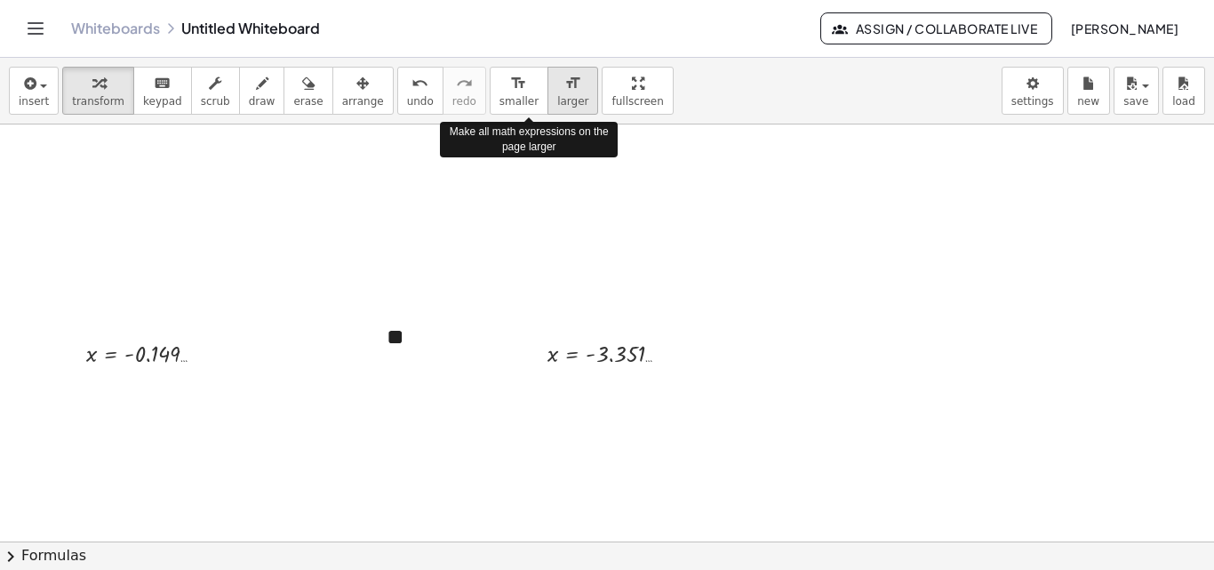
click at [548, 93] on button "format_size larger" at bounding box center [573, 91] width 51 height 48
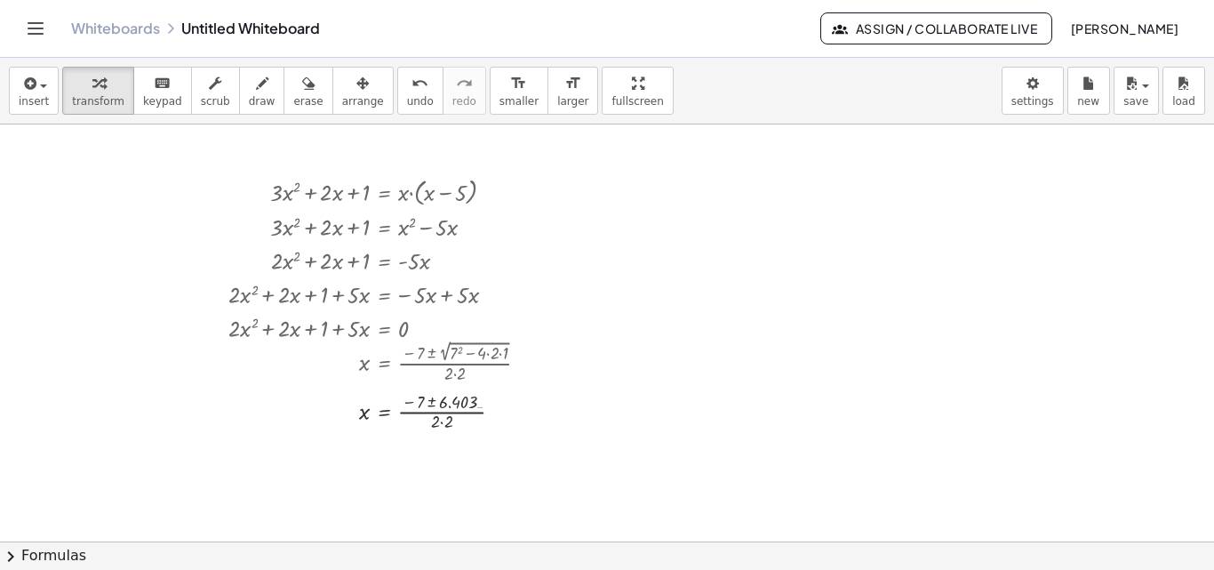
scroll to position [0, 0]
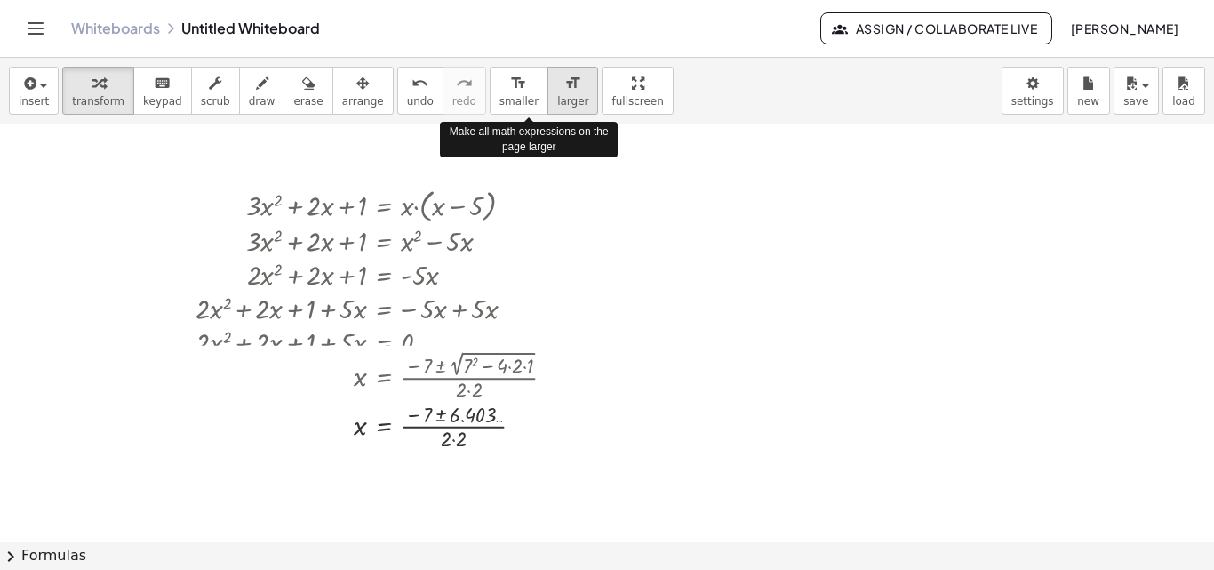
click at [557, 103] on span "larger" at bounding box center [572, 101] width 31 height 12
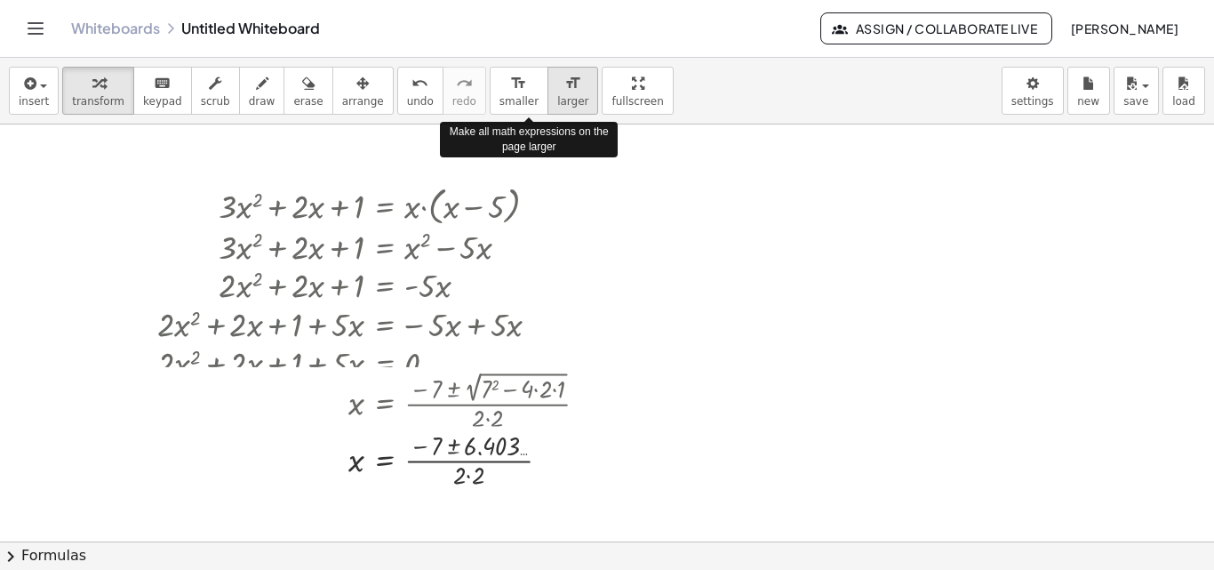
click at [557, 103] on span "larger" at bounding box center [572, 101] width 31 height 12
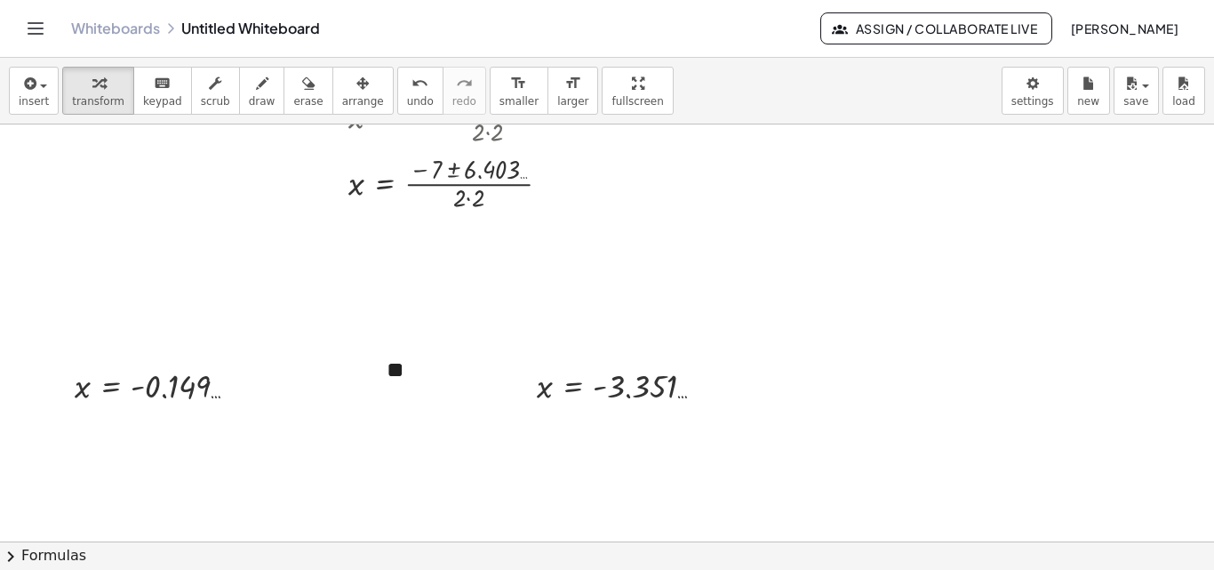
scroll to position [338, 0]
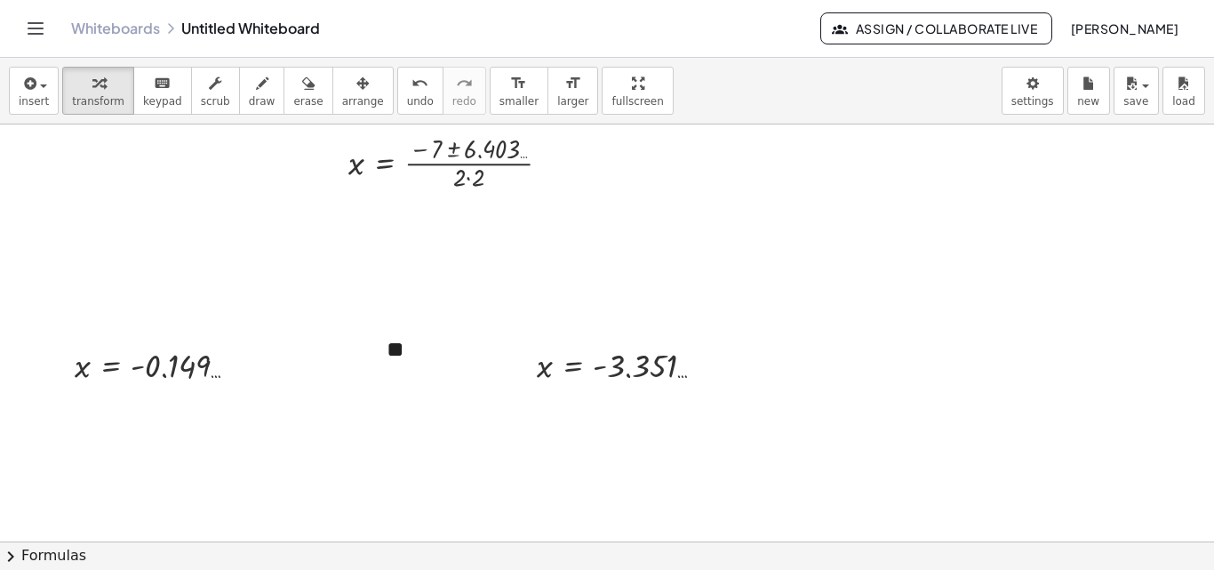
click at [127, 236] on div at bounding box center [607, 412] width 1214 height 1251
click at [599, 180] on div at bounding box center [379, 162] width 462 height 65
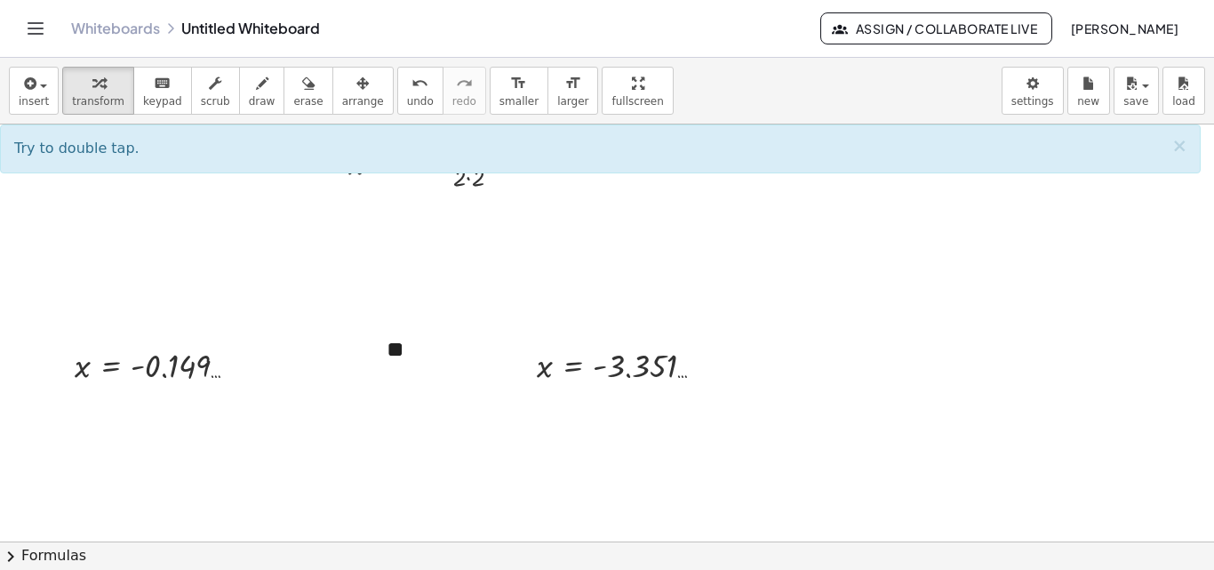
click at [374, 249] on div at bounding box center [607, 412] width 1214 height 1251
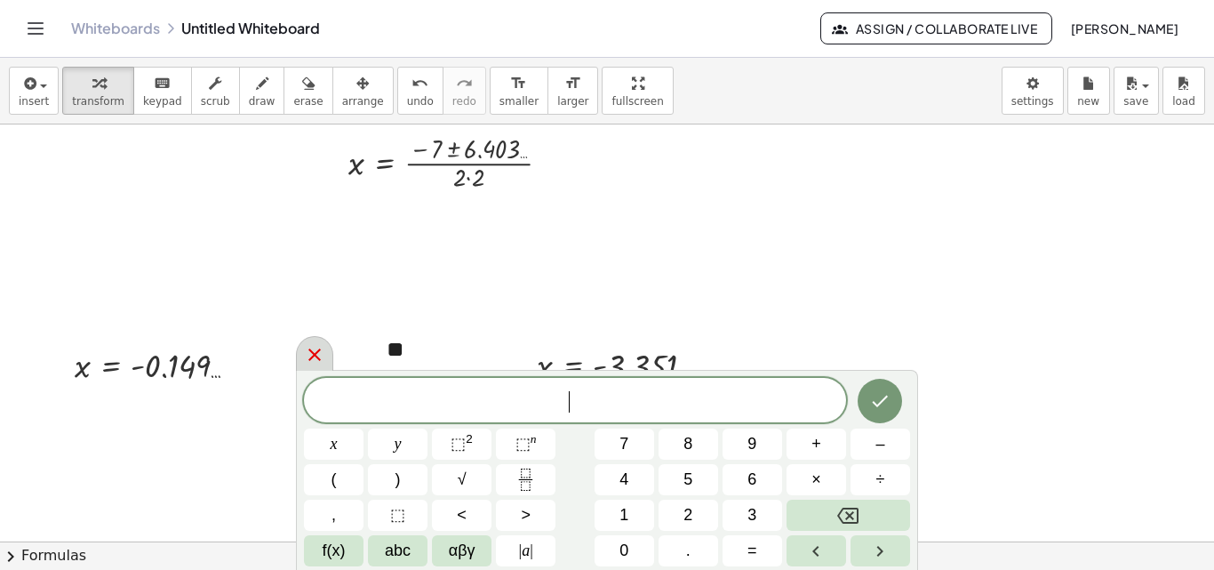
click at [313, 357] on icon at bounding box center [314, 355] width 12 height 12
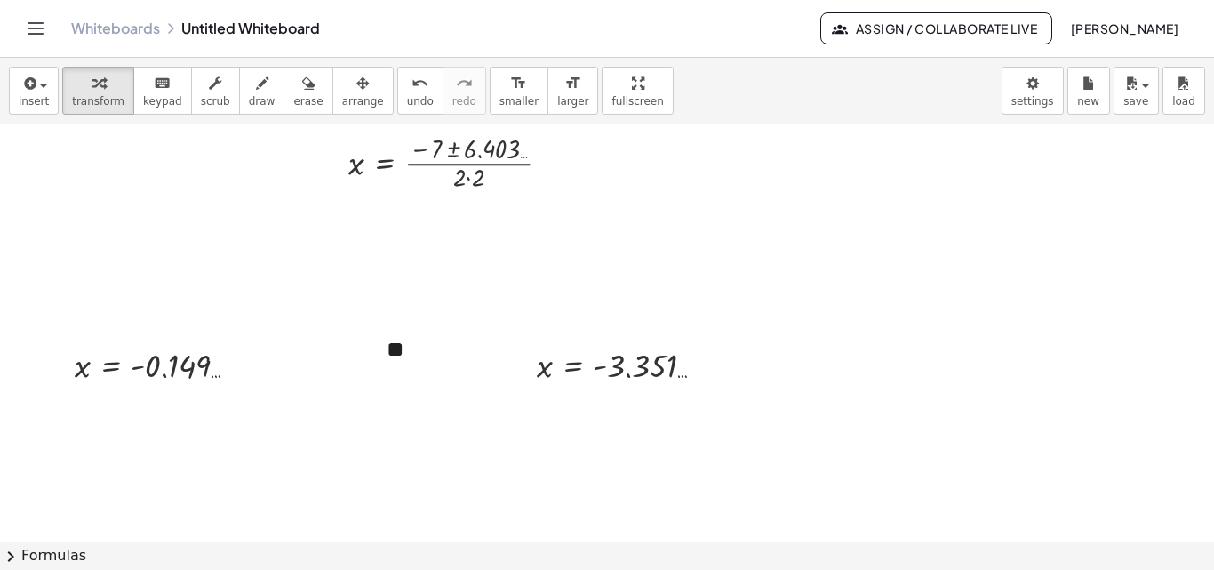
click at [124, 267] on div at bounding box center [607, 412] width 1214 height 1251
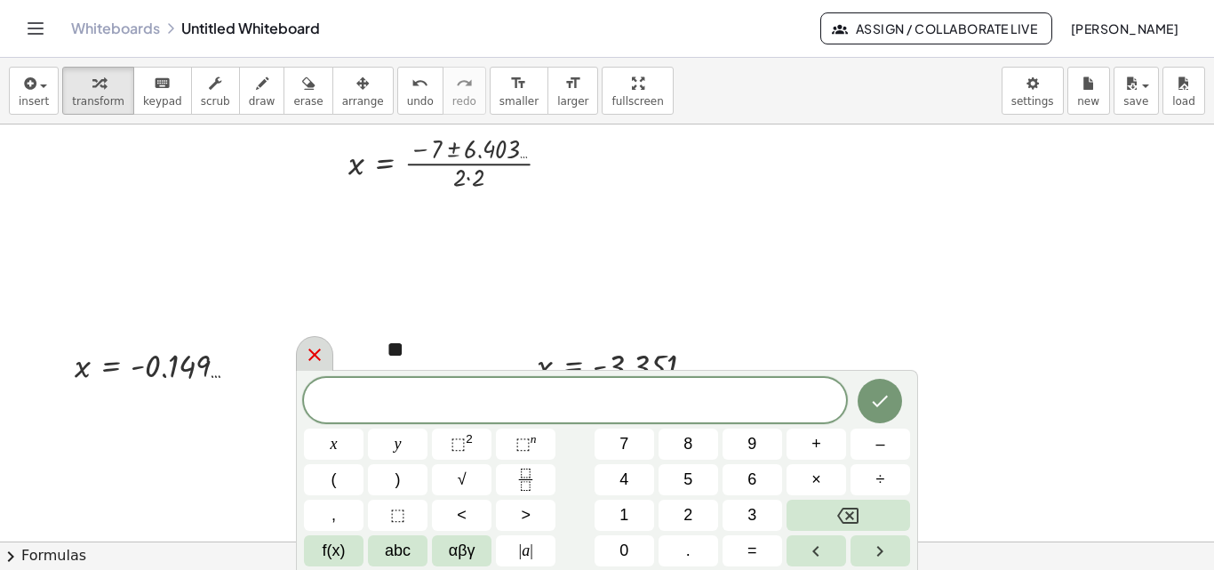
click at [308, 350] on icon at bounding box center [314, 354] width 21 height 21
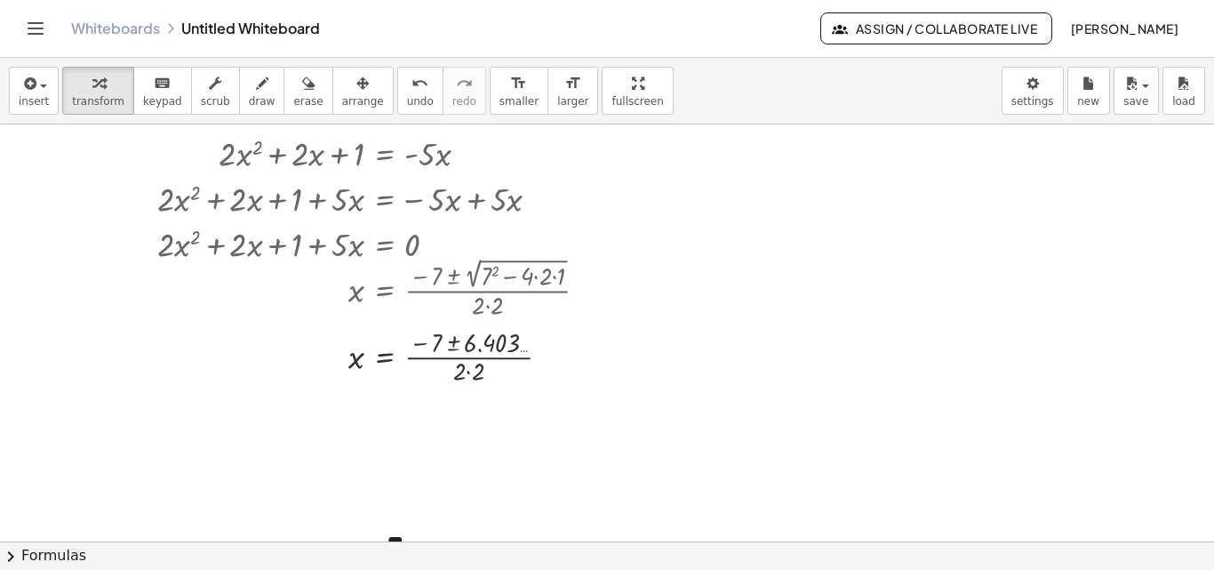
scroll to position [262, 0]
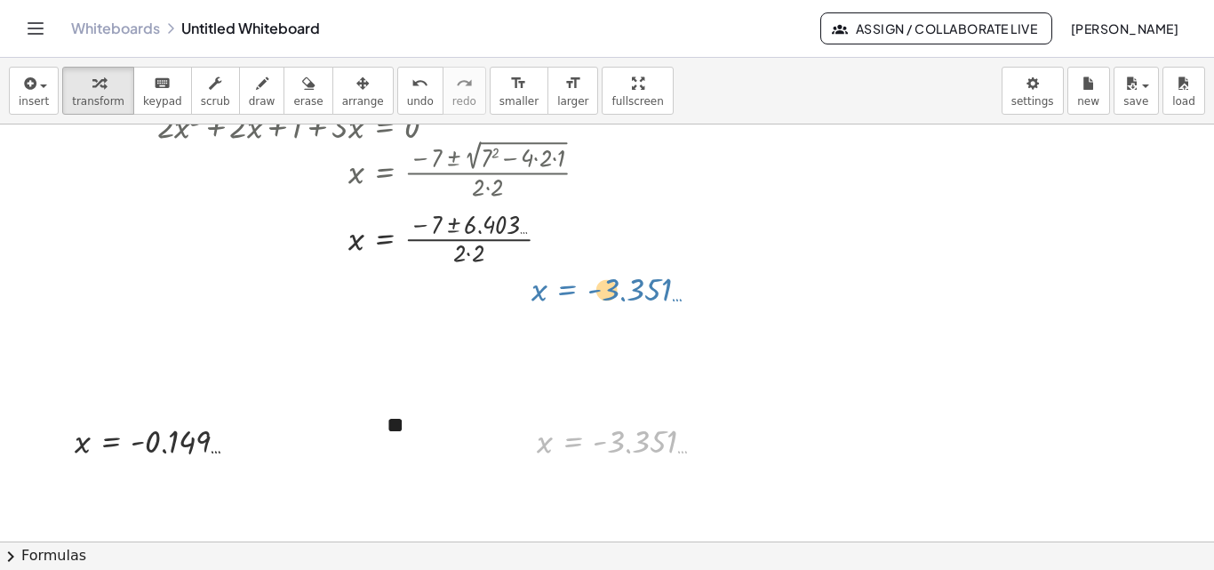
drag, startPoint x: 579, startPoint y: 446, endPoint x: 571, endPoint y: 284, distance: 162.0
click at [571, 284] on div "+ · 3 · x 2 + · 2 · x + 1 = · x · ( + x − 5 ) + · 3 · x 2 + · 2 · x + 1 = + · x…" at bounding box center [607, 487] width 1214 height 1251
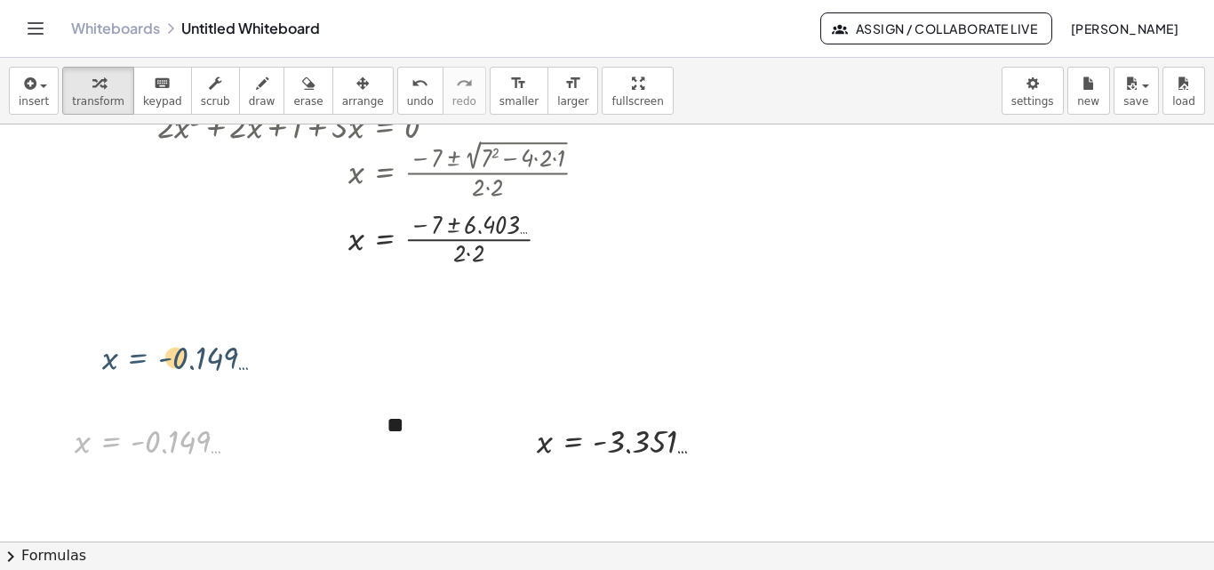
drag, startPoint x: 111, startPoint y: 445, endPoint x: 148, endPoint y: 324, distance: 126.3
click at [148, 324] on div "+ · 3 · x 2 + · 2 · x + 1 = · x · ( + x − 5 ) + · 3 · x 2 + · 2 · x + 1 = + · x…" at bounding box center [607, 487] width 1214 height 1251
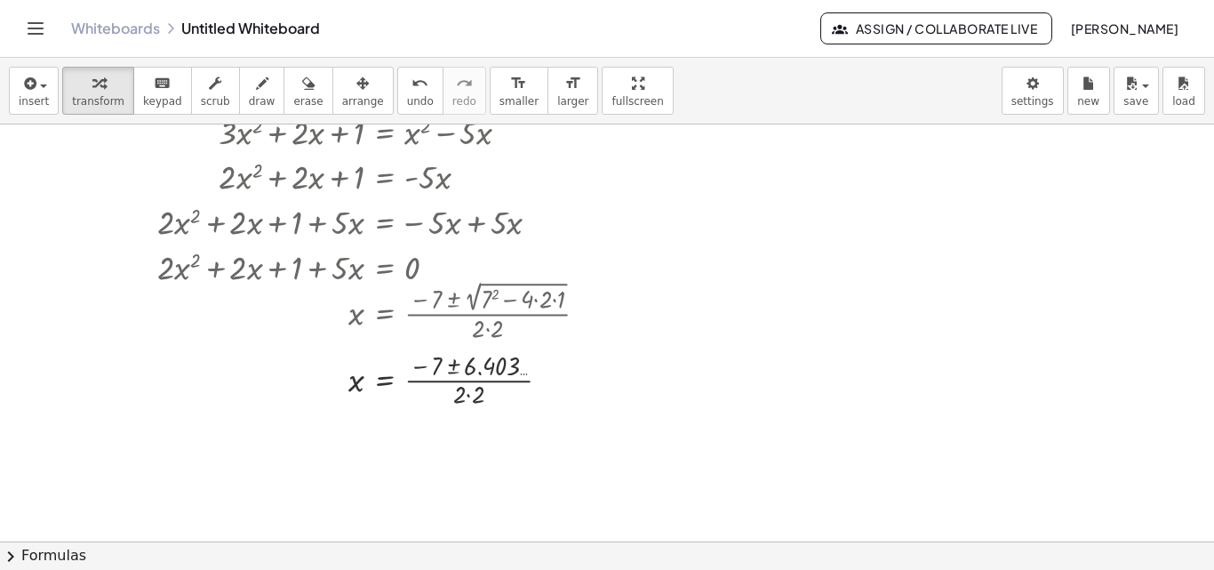
scroll to position [0, 0]
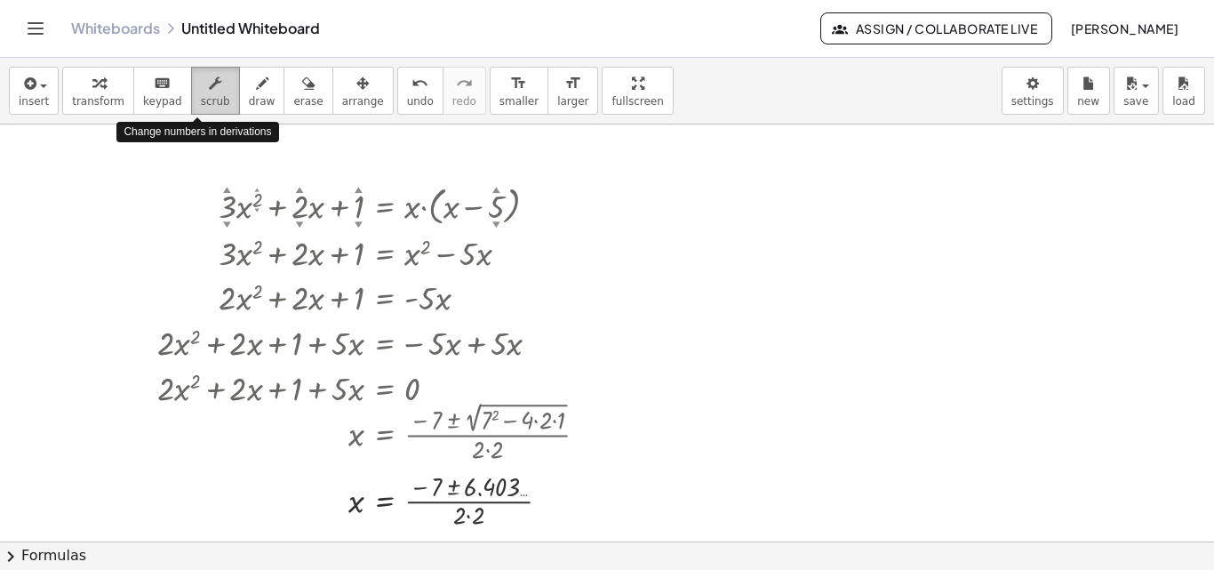
click at [201, 100] on span "scrub" at bounding box center [215, 101] width 29 height 12
drag, startPoint x: 382, startPoint y: 345, endPoint x: 381, endPoint y: 323, distance: 22.2
click at [381, 323] on div at bounding box center [379, 341] width 462 height 45
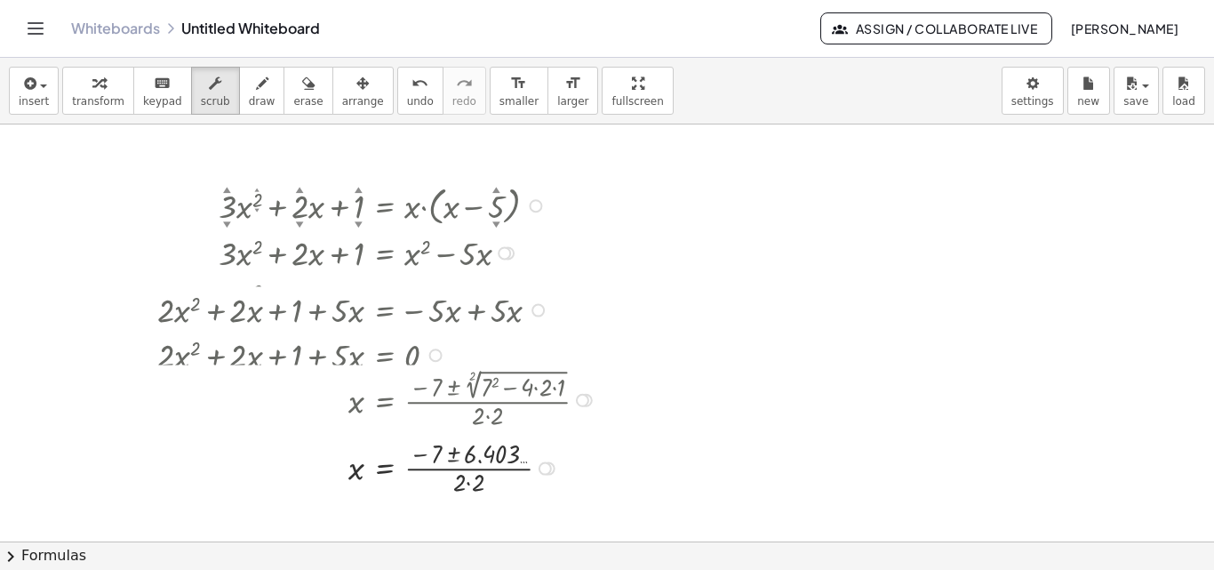
drag, startPoint x: 536, startPoint y: 344, endPoint x: 528, endPoint y: 301, distance: 43.4
click at [385, 310] on div "+ · 2 · x 2 + · 2 · x + 1 + · 5 · x = − · 5 · x + · 5 · x" at bounding box center [385, 310] width 0 height 0
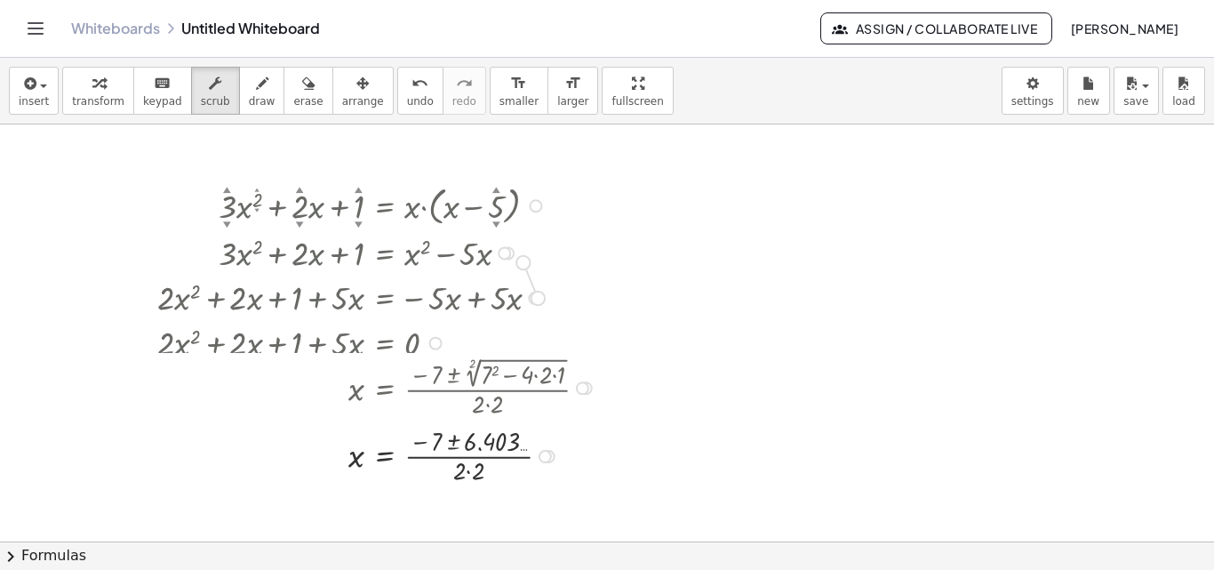
drag, startPoint x: 538, startPoint y: 293, endPoint x: 517, endPoint y: 251, distance: 47.3
click at [385, 206] on div "+ · 3 ▲ ▼ · x 2 ▲ ▼ + · 2 ▲ ▼ · x + 1 ▲ ▼ = · x · ( + x − 5 ▲ ▼ ) + · 3 · x 2 +…" at bounding box center [385, 206] width 0 height 0
click at [360, 223] on div "▼" at bounding box center [359, 224] width 8 height 11
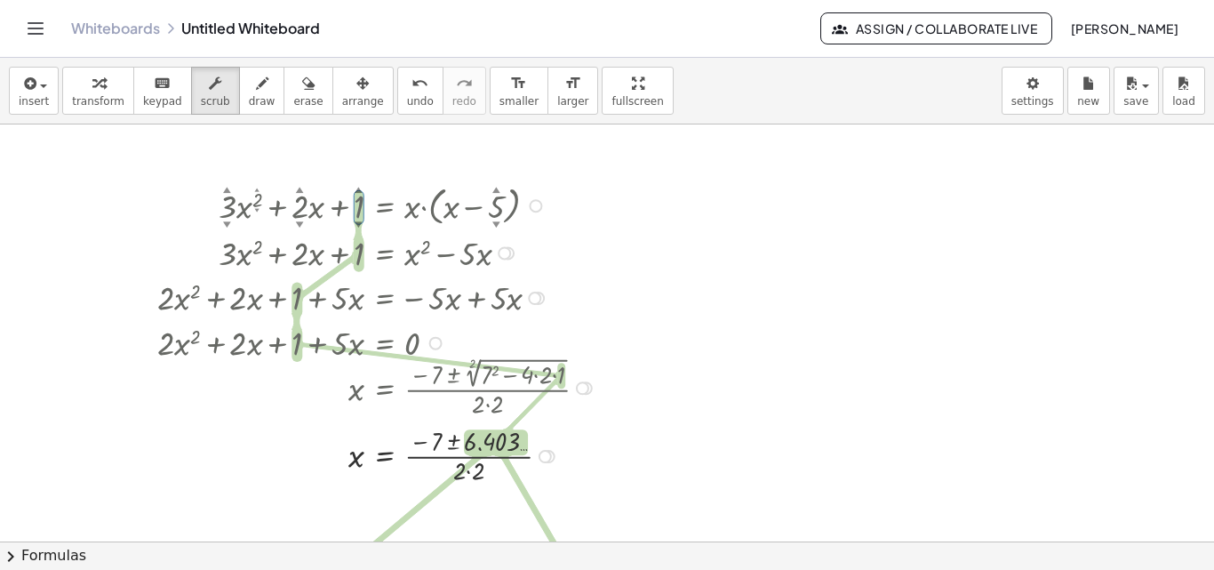
click at [358, 221] on div "▼" at bounding box center [359, 224] width 8 height 11
click at [359, 228] on div "▼" at bounding box center [359, 224] width 8 height 11
click at [385, 206] on div "+ · 3 ▲ ▼ · x 2 ▲ ▼ + · 2 ▲ ▼ · x + 1 ▲ ▼ = · x · ( + x − 5 ▲ ▼ ) + · 3 · x 2 +…" at bounding box center [385, 206] width 0 height 0
drag, startPoint x: 357, startPoint y: 220, endPoint x: 357, endPoint y: 233, distance: 12.5
click at [385, 206] on div "+ · 3 ▲ ▼ · x 2 ▲ ▼ + · 2 ▲ ▼ · x + 1 ▲ ▼ = · x · ( + x − 5 ▲ ▼ ) + · 3 · x 2 +…" at bounding box center [385, 206] width 0 height 0
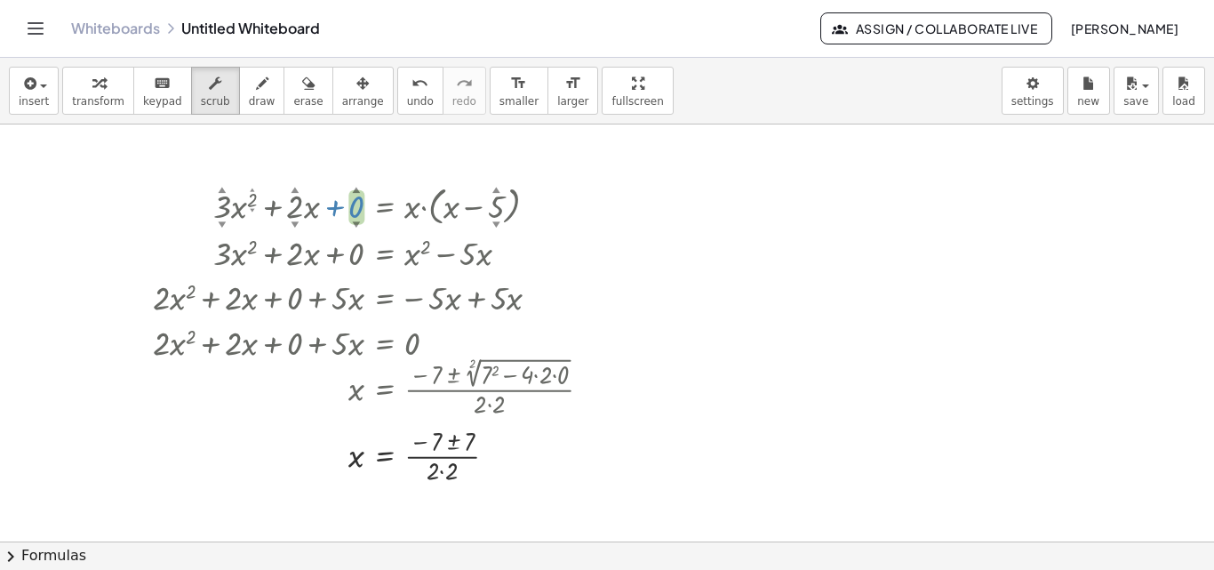
drag, startPoint x: 359, startPoint y: 220, endPoint x: 360, endPoint y: 236, distance: 16.0
click at [385, 206] on div "+ · 3 ▲ ▼ · x 2 ▲ ▼ + · 2 ▲ ▼ · x + 0 ▲ ▼ = · x · ( + x − 5 ▲ ▼ ) + · 3 · x 2 +…" at bounding box center [385, 206] width 0 height 0
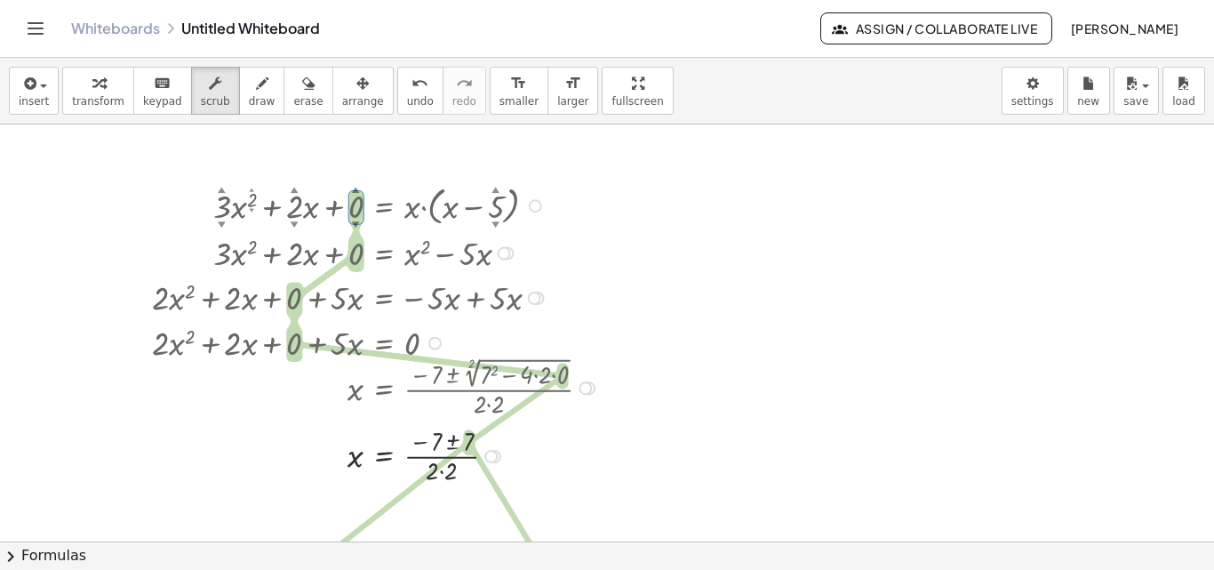
click at [293, 191] on div "▲" at bounding box center [295, 189] width 8 height 11
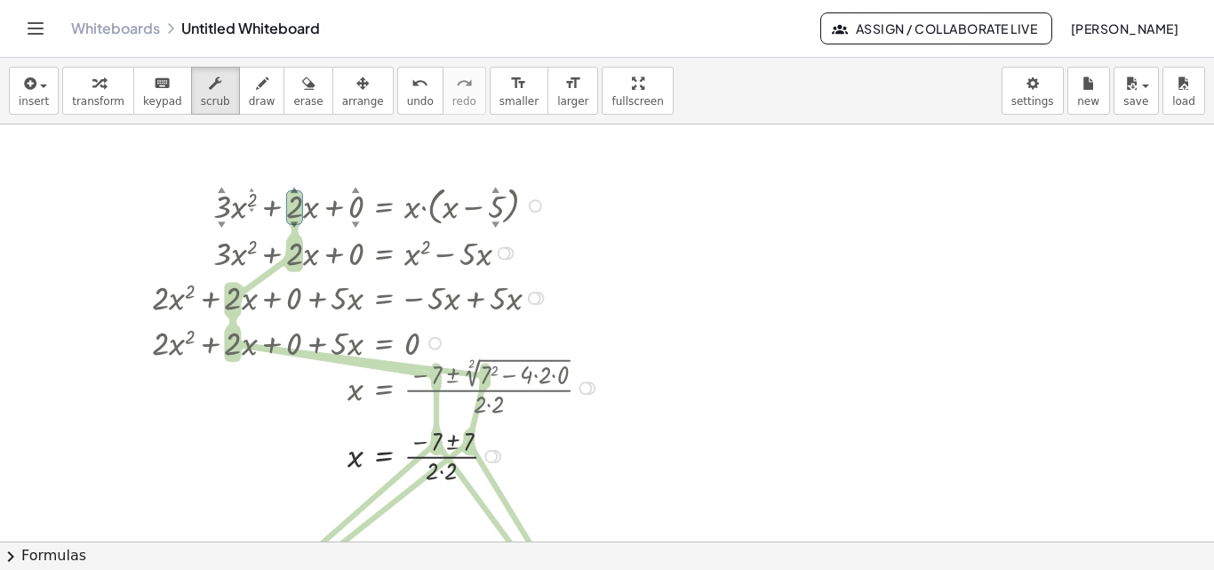
click at [295, 187] on div "▲" at bounding box center [295, 189] width 8 height 11
click at [294, 179] on div "+ · 3 ▲ ▼ · x 2 ▲ ▼ + · 2 ▲ ▼ · x + 0 ▲ ▼ = · x · ( + x − 5 ▲ ▼ ) + · 3 · x 2 +…" at bounding box center [365, 333] width 480 height 316
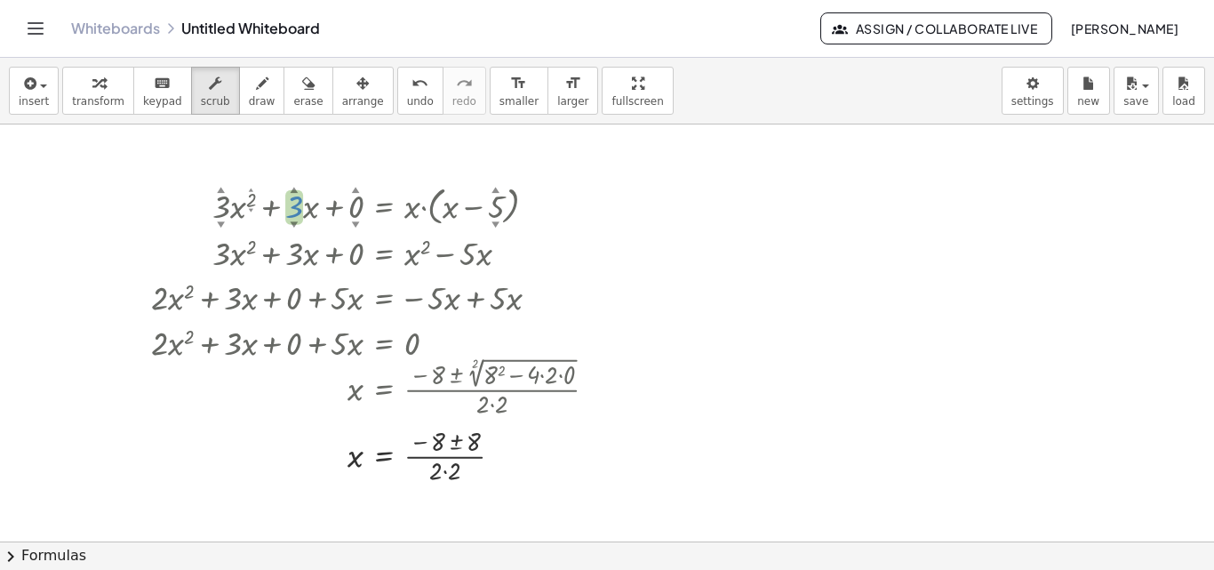
drag, startPoint x: 295, startPoint y: 188, endPoint x: 294, endPoint y: 172, distance: 15.1
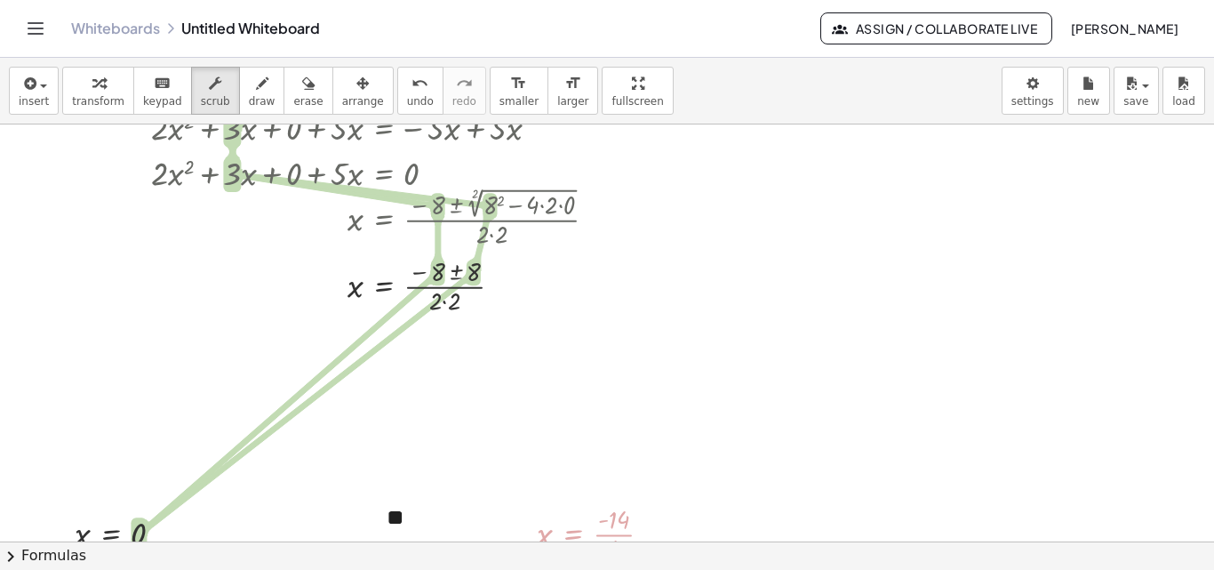
scroll to position [204, 0]
